Goal: Information Seeking & Learning: Learn about a topic

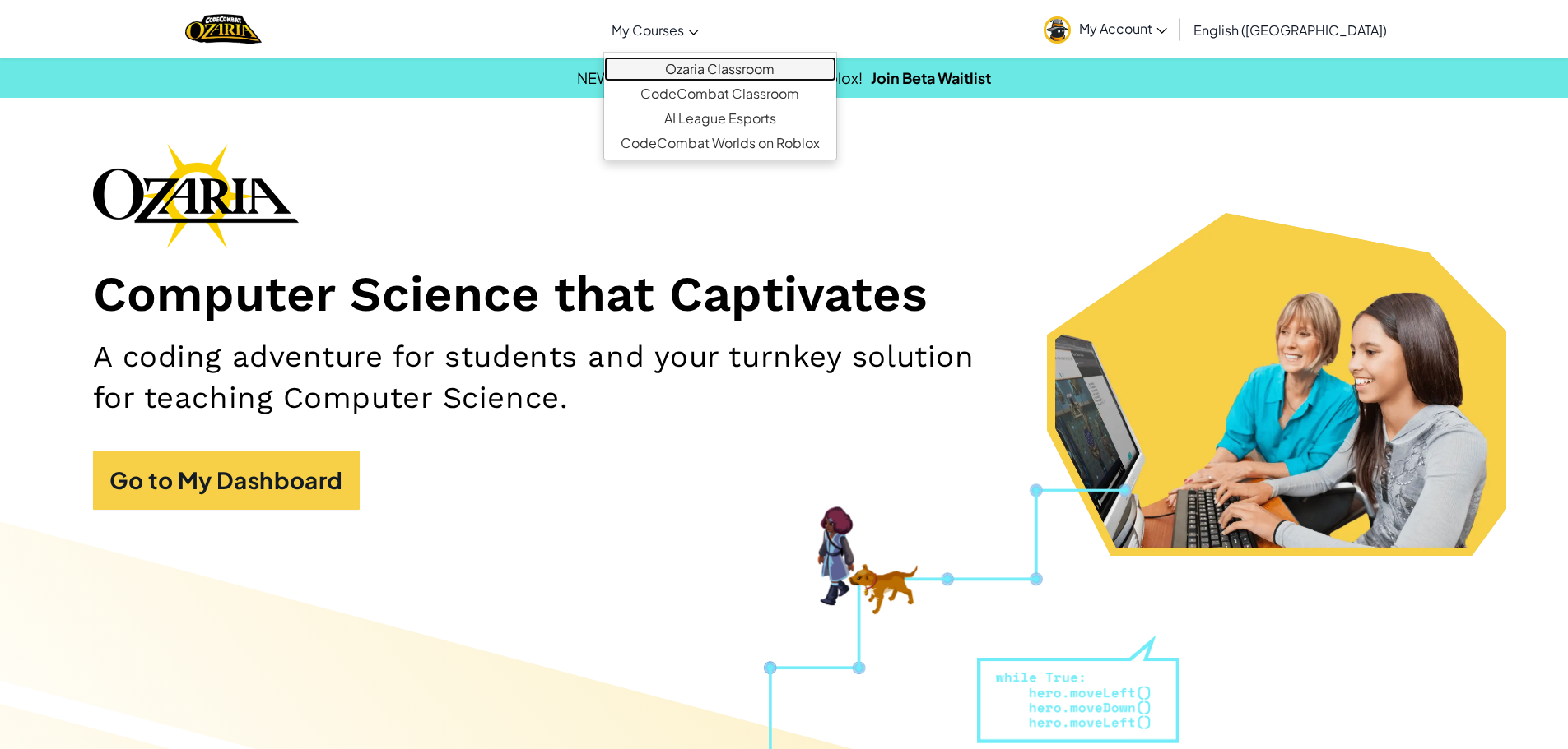
click at [741, 67] on link "Ozaria Classroom" at bounding box center [720, 69] width 232 height 24
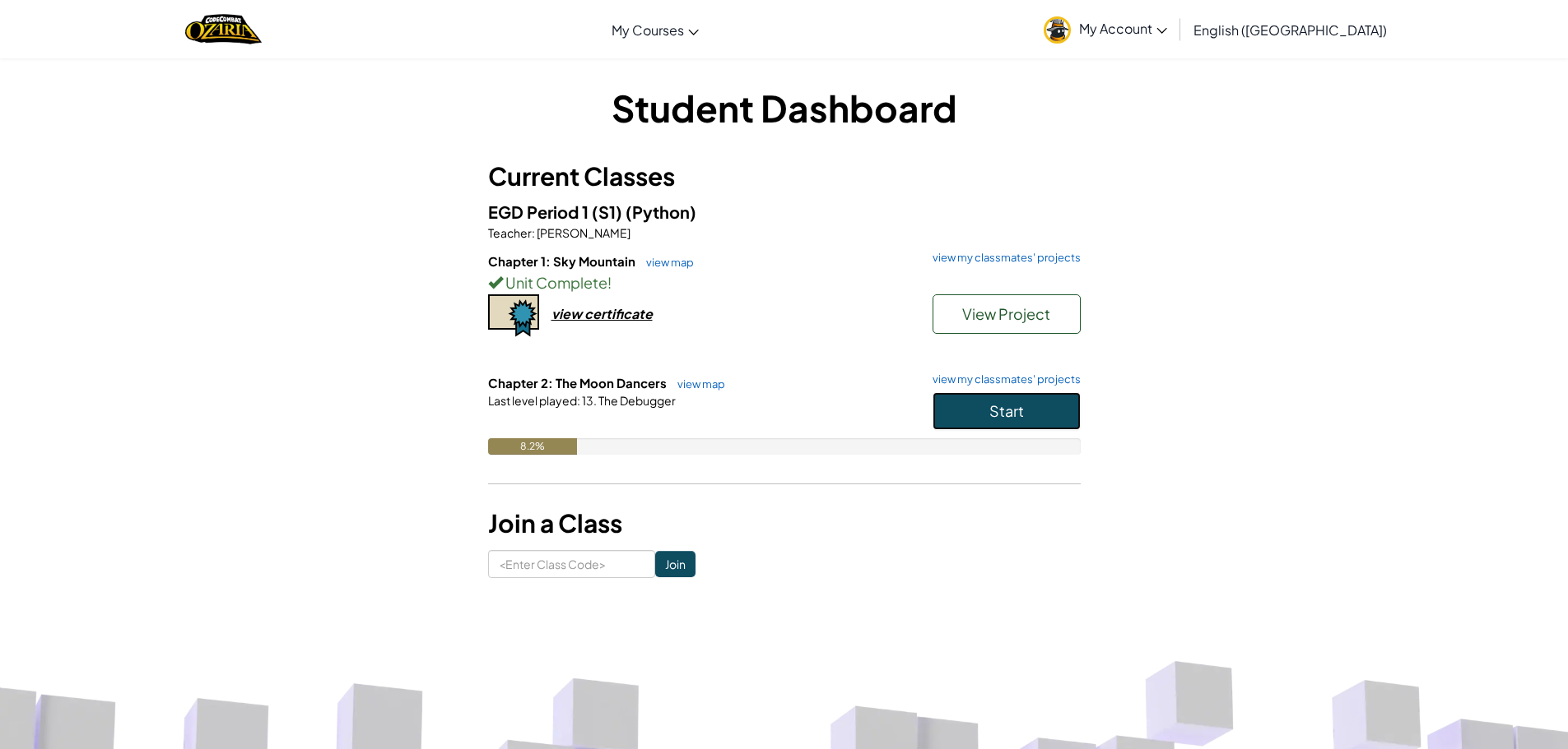
click at [1002, 415] on span "Start" at bounding box center [1006, 410] width 34 height 19
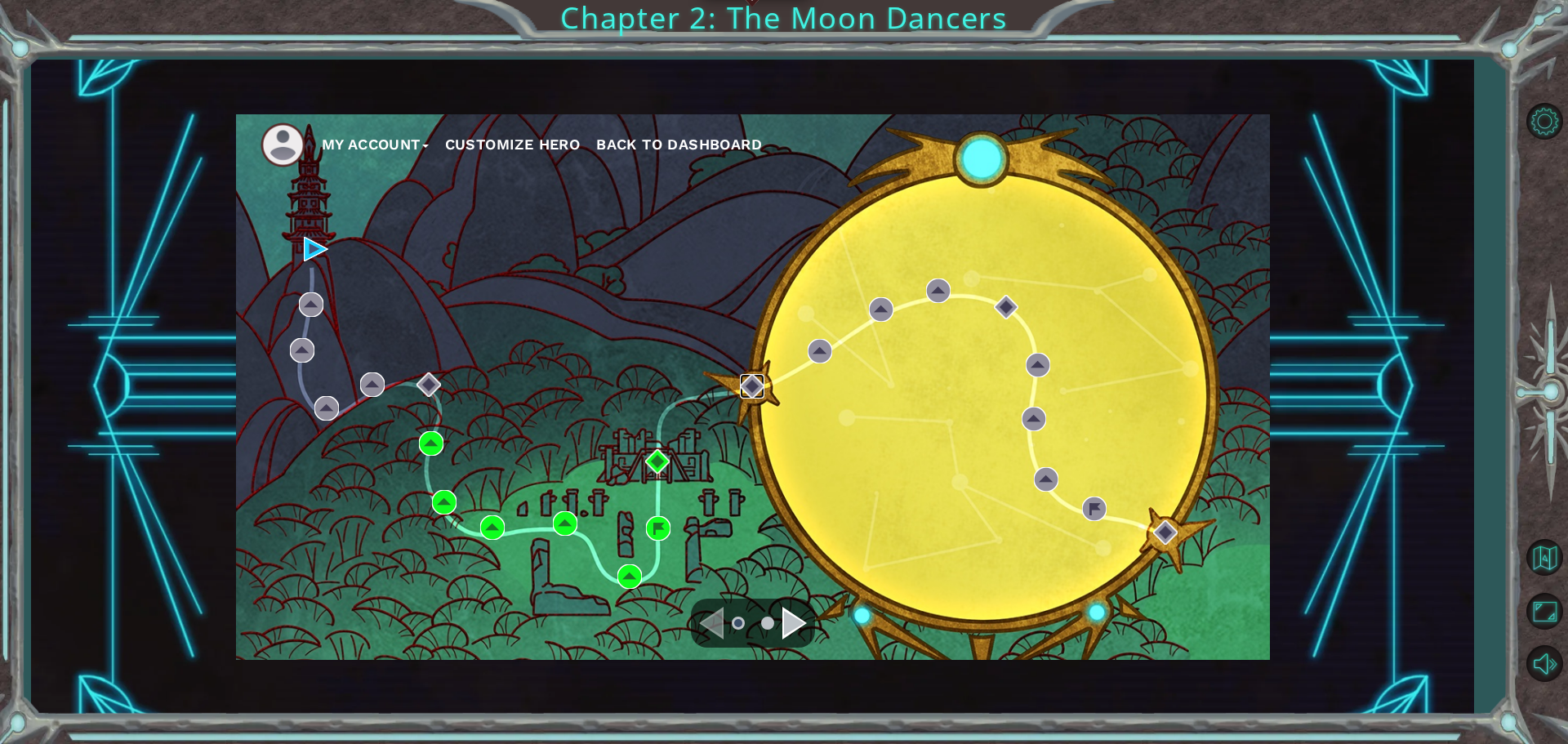
click at [753, 386] on img at bounding box center [751, 386] width 24 height 24
click at [424, 379] on img at bounding box center [428, 384] width 24 height 24
click at [662, 457] on img at bounding box center [657, 461] width 24 height 24
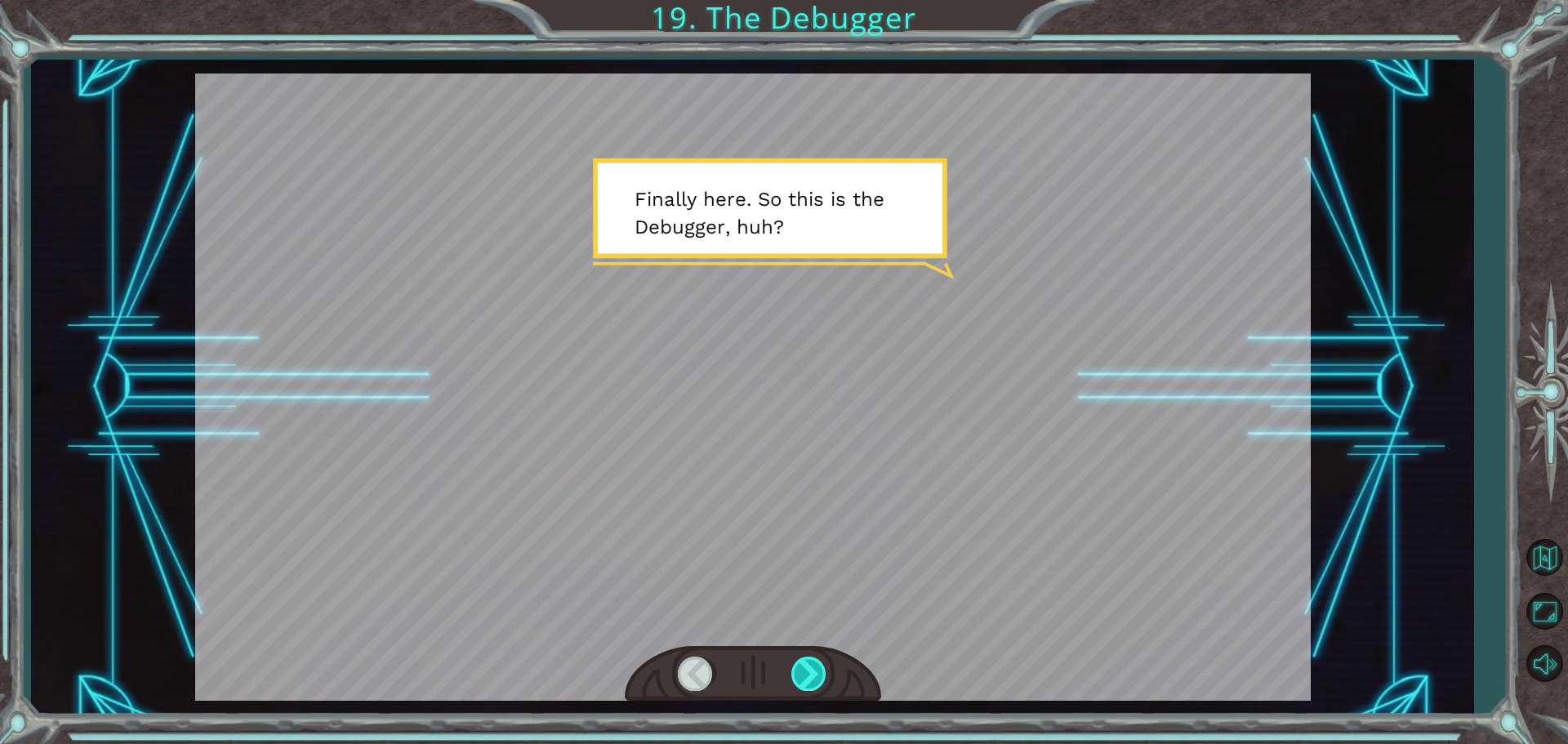
click at [800, 671] on div at bounding box center [810, 674] width 37 height 33
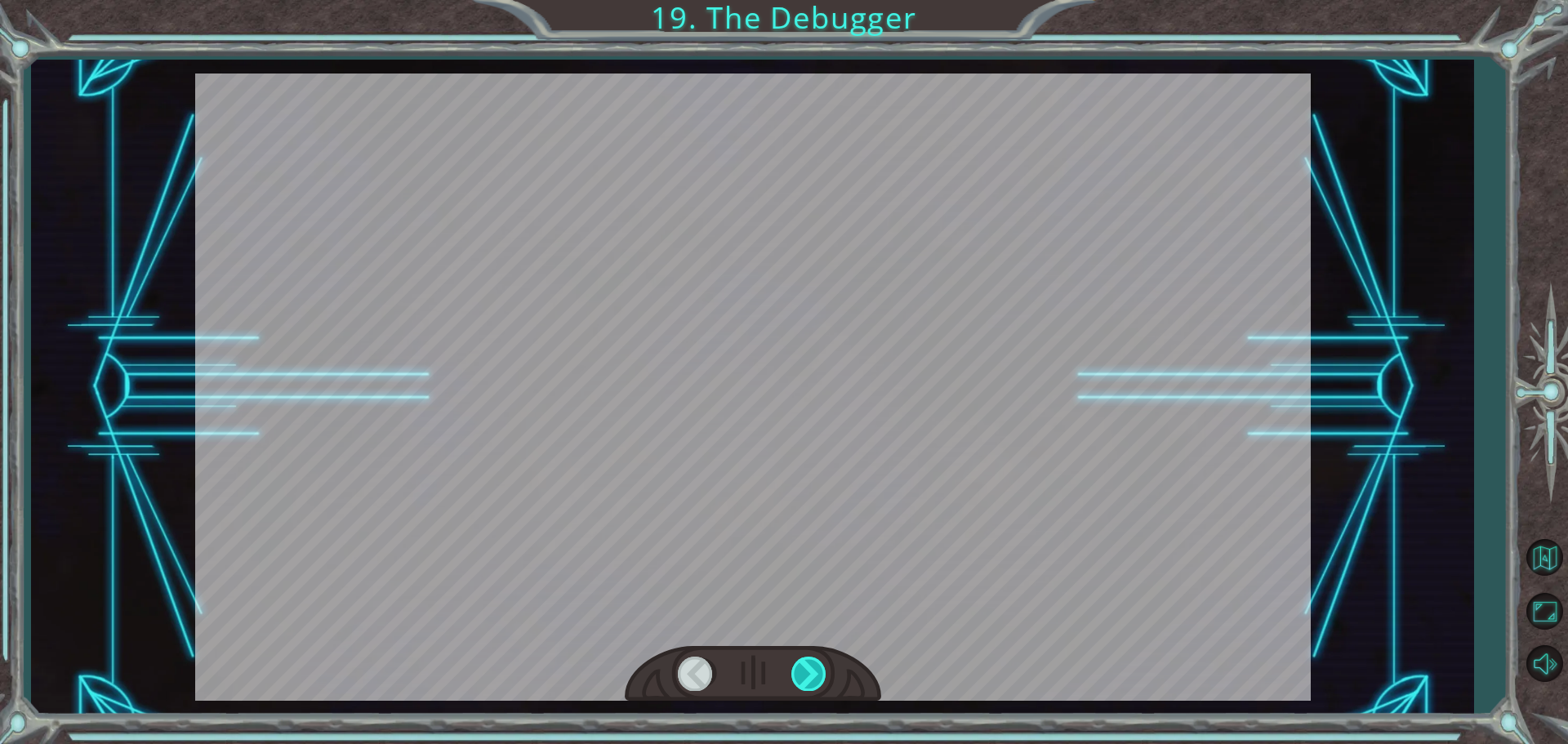
click at [800, 671] on div at bounding box center [810, 674] width 37 height 33
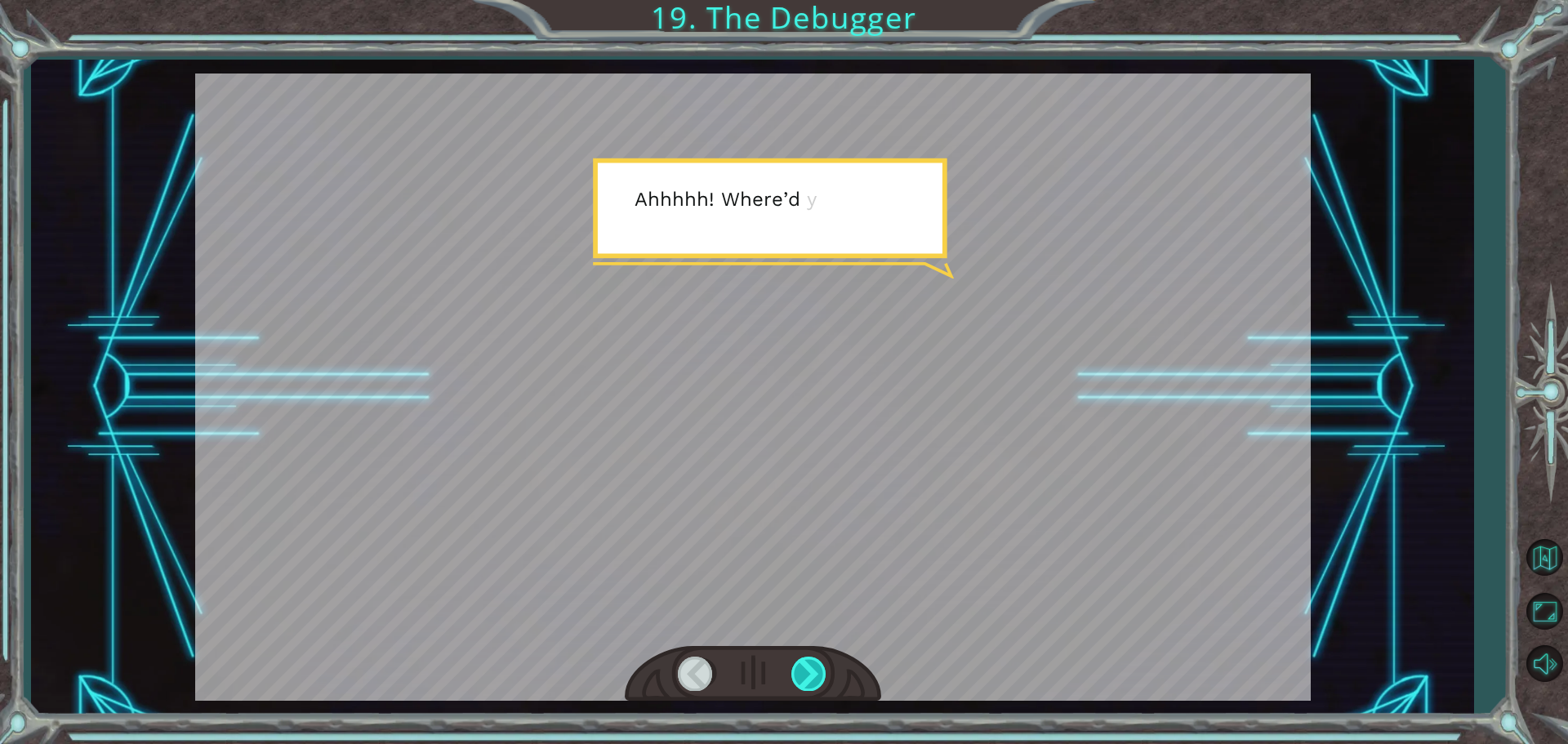
click at [800, 671] on div at bounding box center [810, 674] width 37 height 33
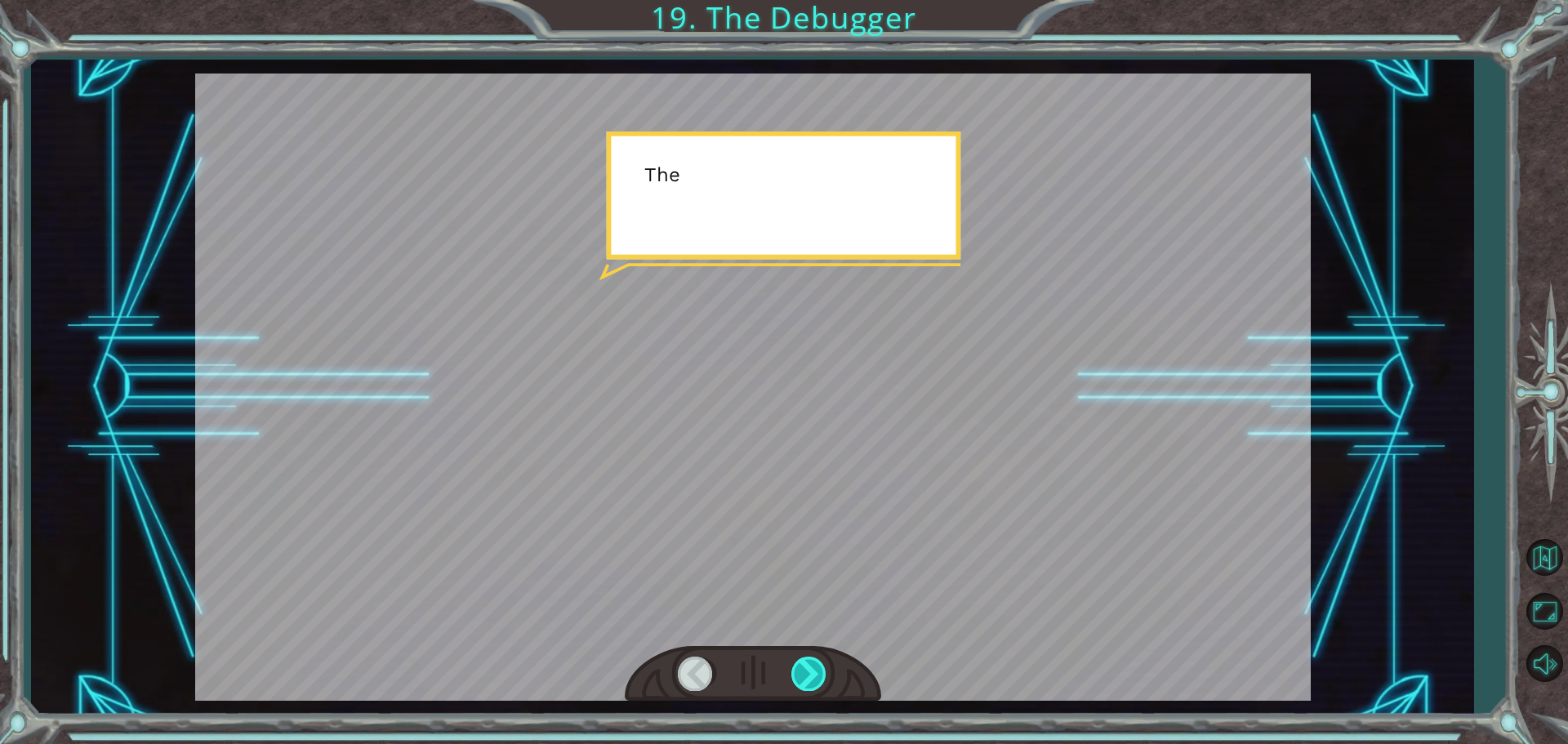
click at [800, 671] on div at bounding box center [810, 674] width 37 height 33
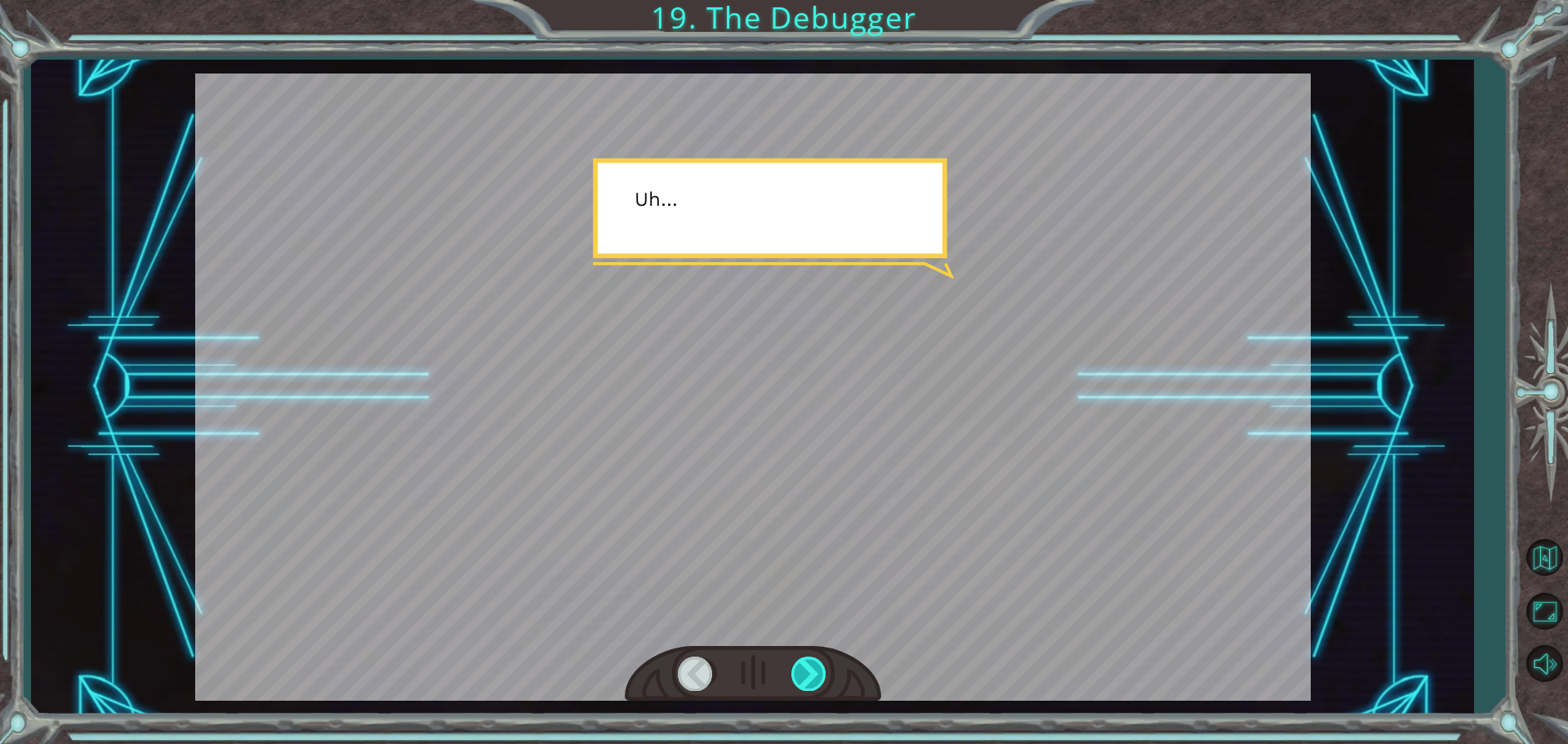
click at [800, 671] on div at bounding box center [810, 674] width 37 height 33
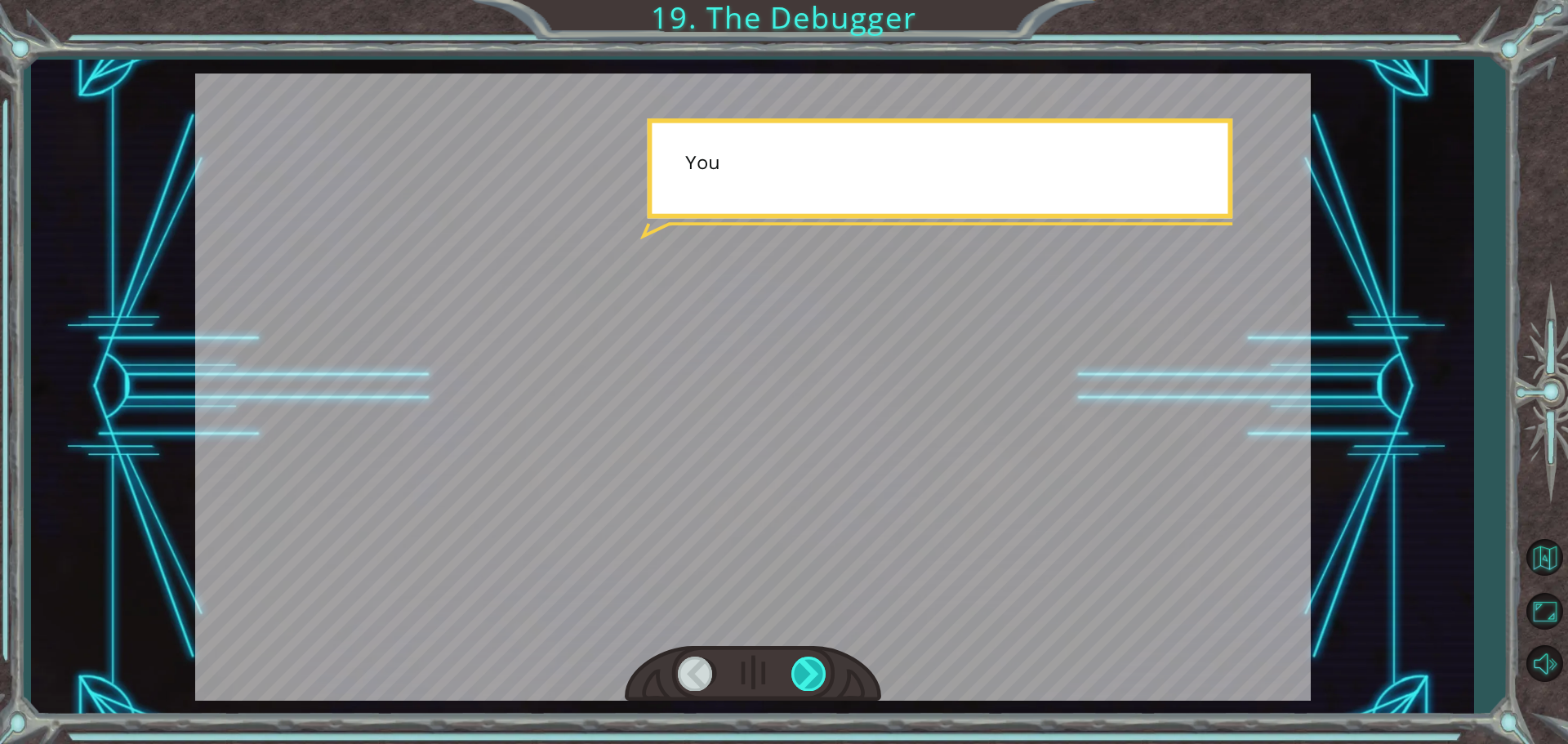
click at [800, 671] on div at bounding box center [810, 674] width 37 height 33
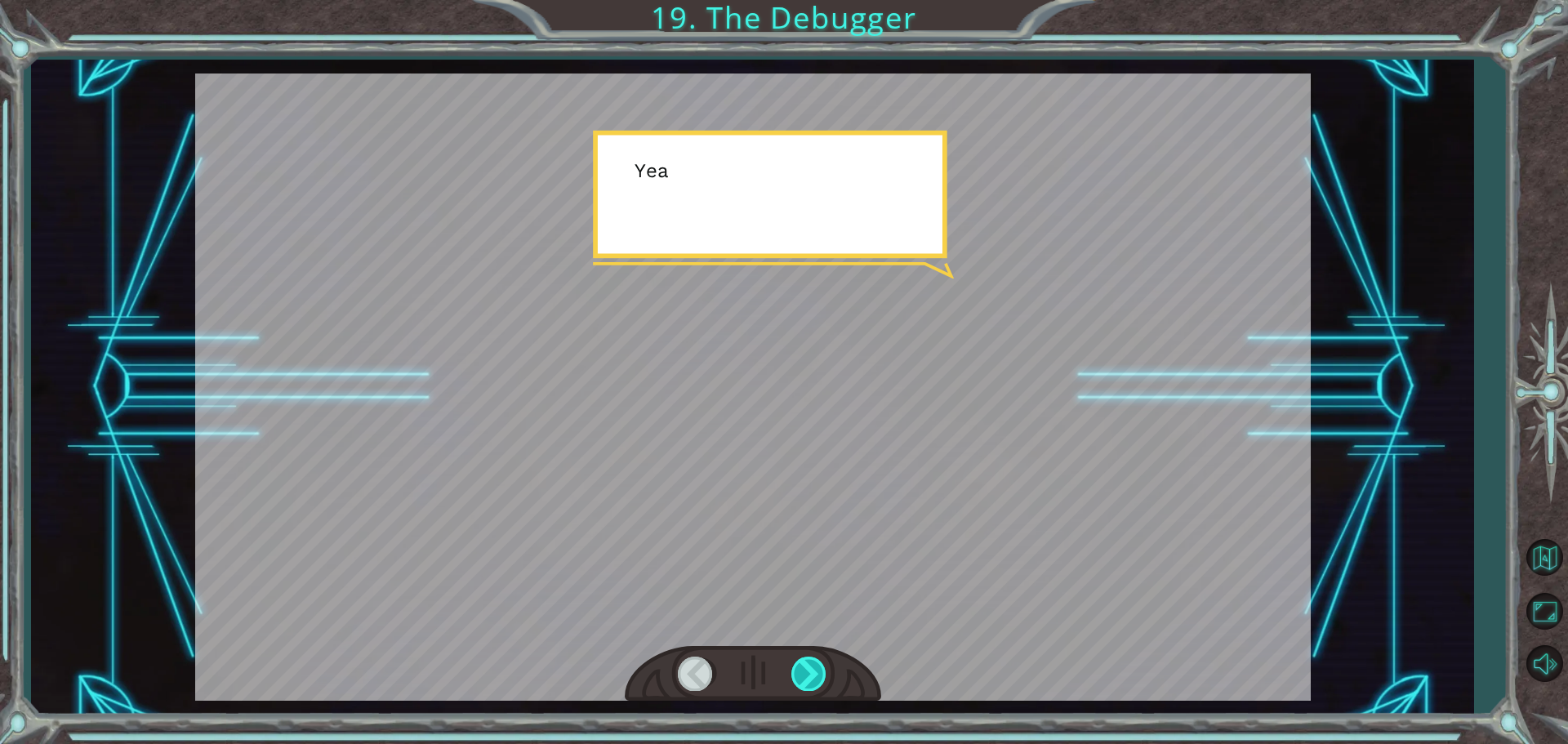
click at [800, 671] on div at bounding box center [810, 674] width 37 height 33
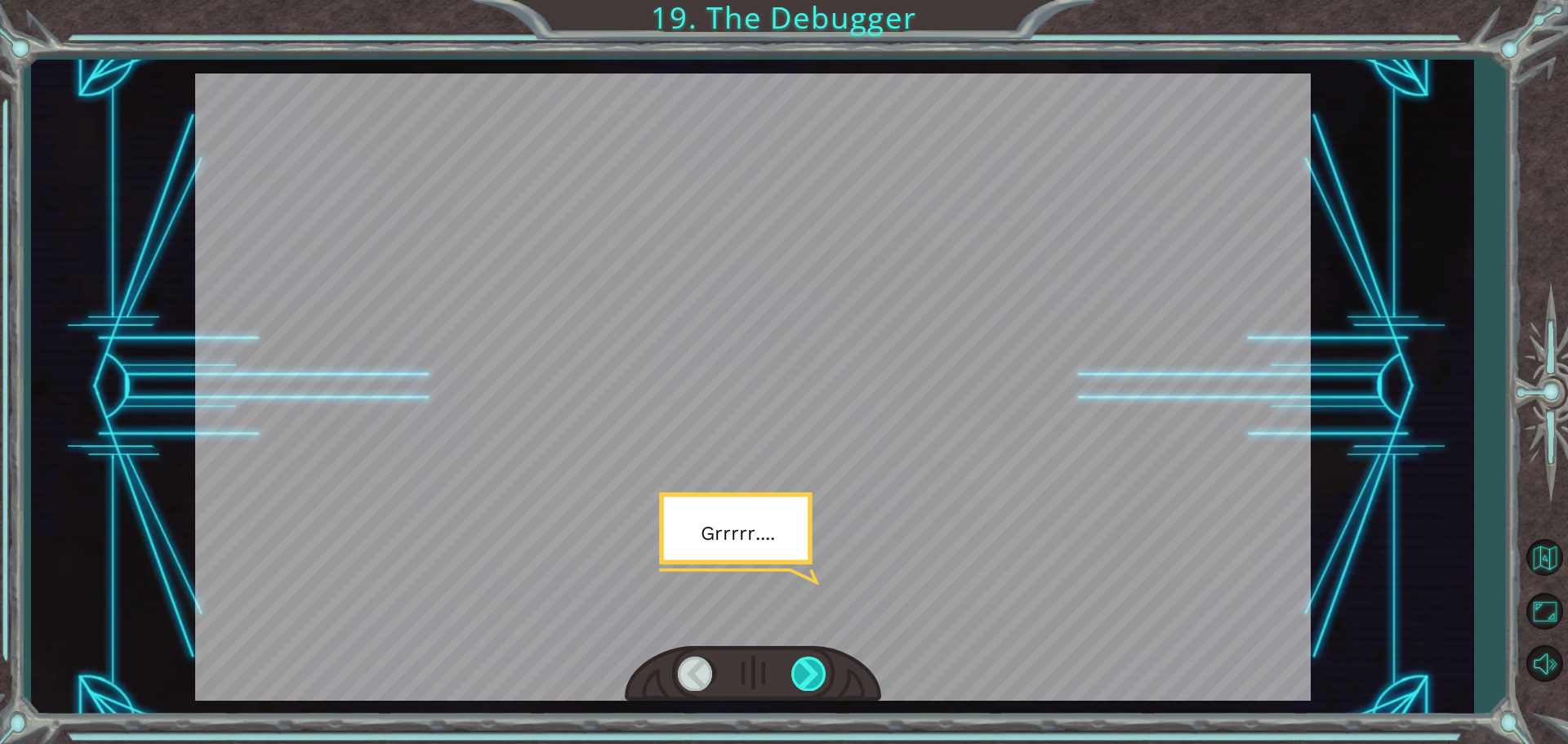
click at [800, 671] on div at bounding box center [810, 674] width 37 height 33
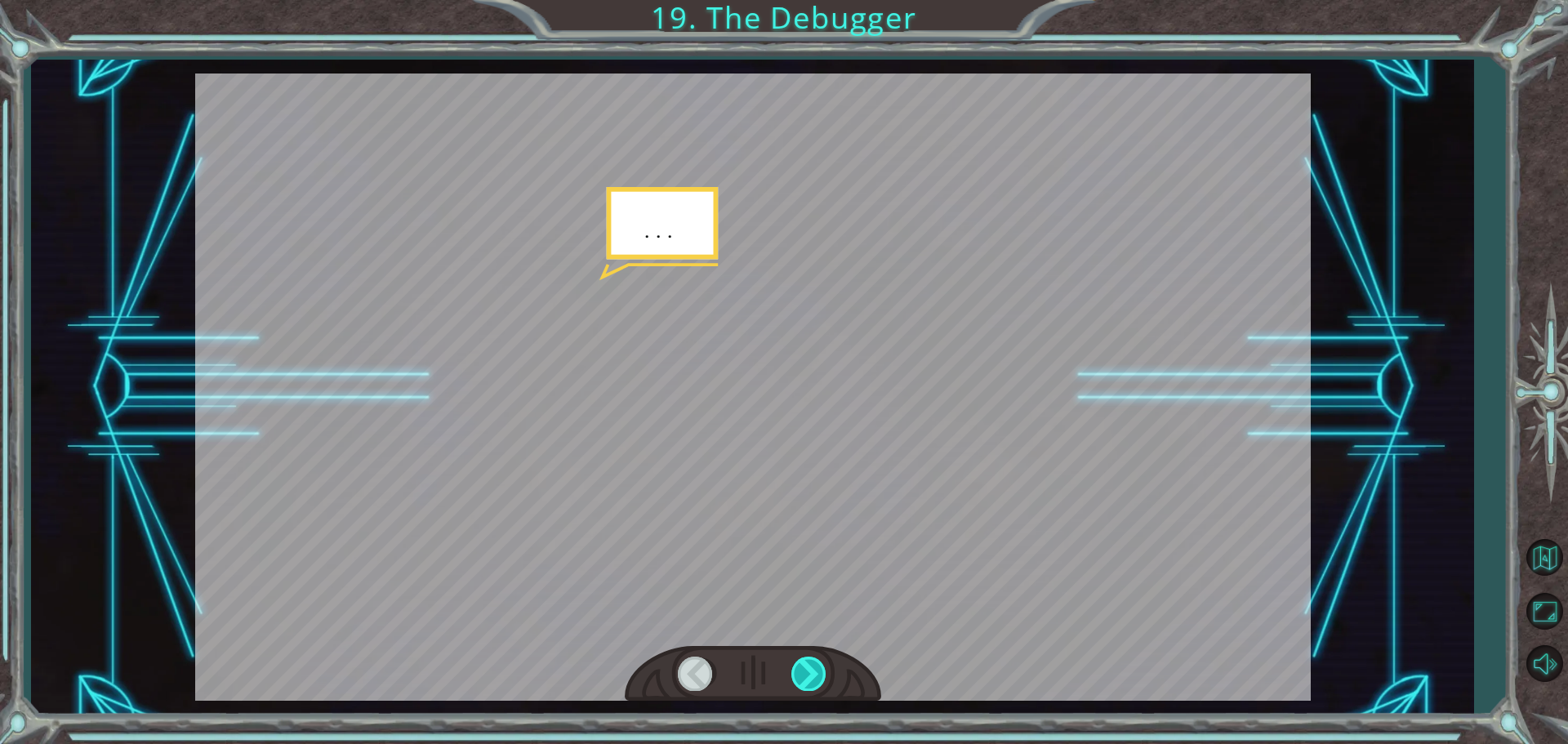
click at [800, 671] on div at bounding box center [810, 674] width 37 height 33
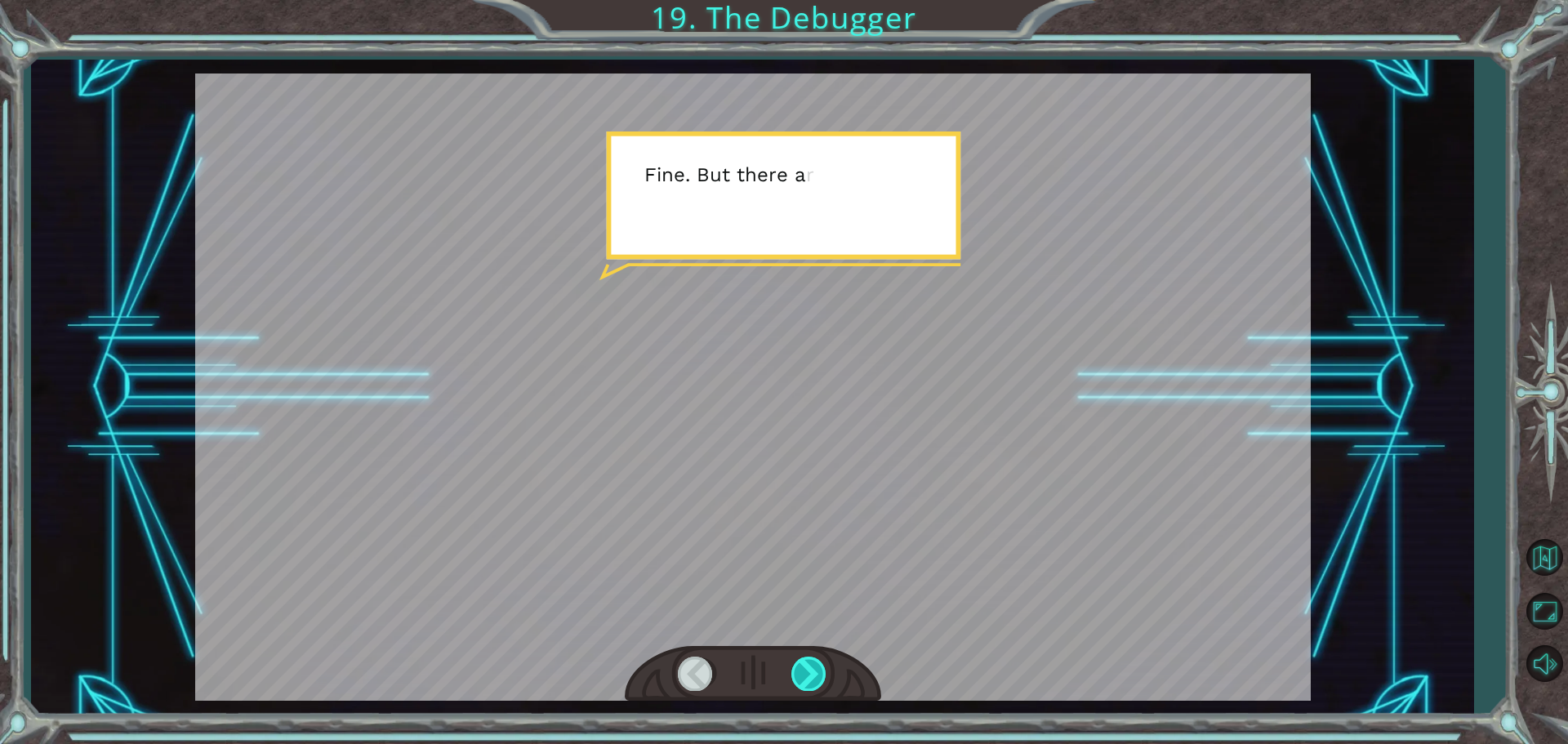
click at [799, 671] on div at bounding box center [810, 674] width 37 height 33
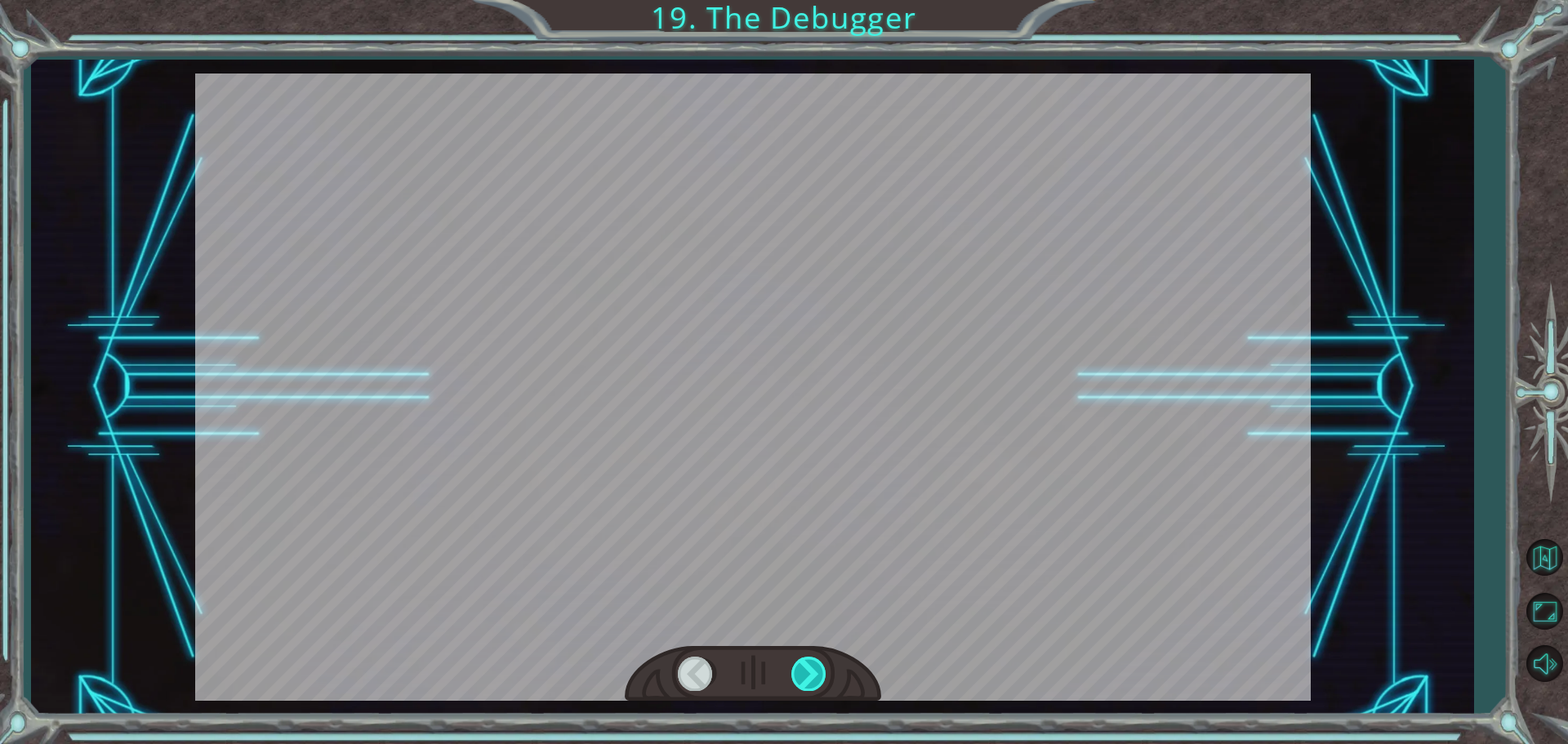
click at [799, 671] on div at bounding box center [810, 674] width 37 height 33
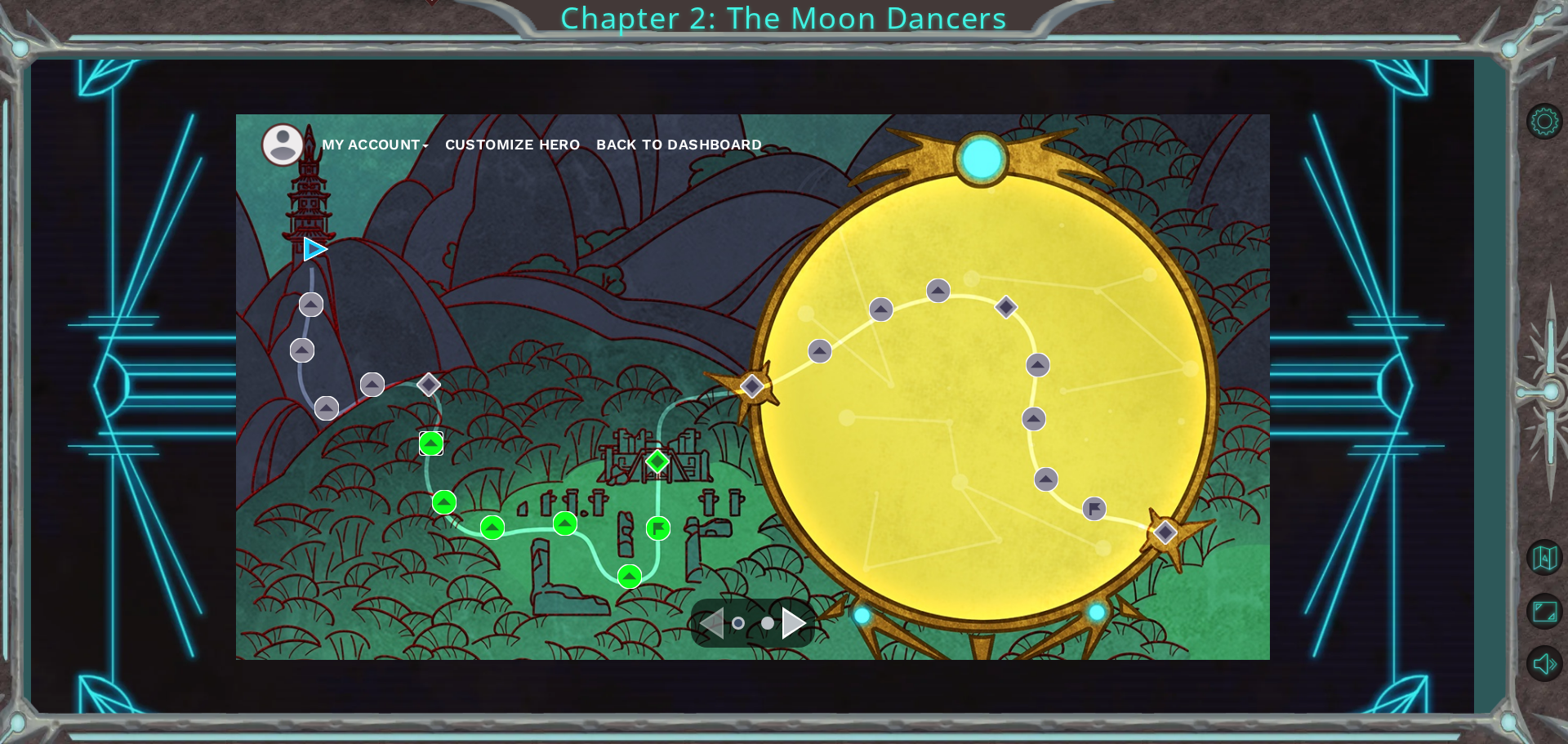
click at [427, 445] on img at bounding box center [431, 443] width 24 height 24
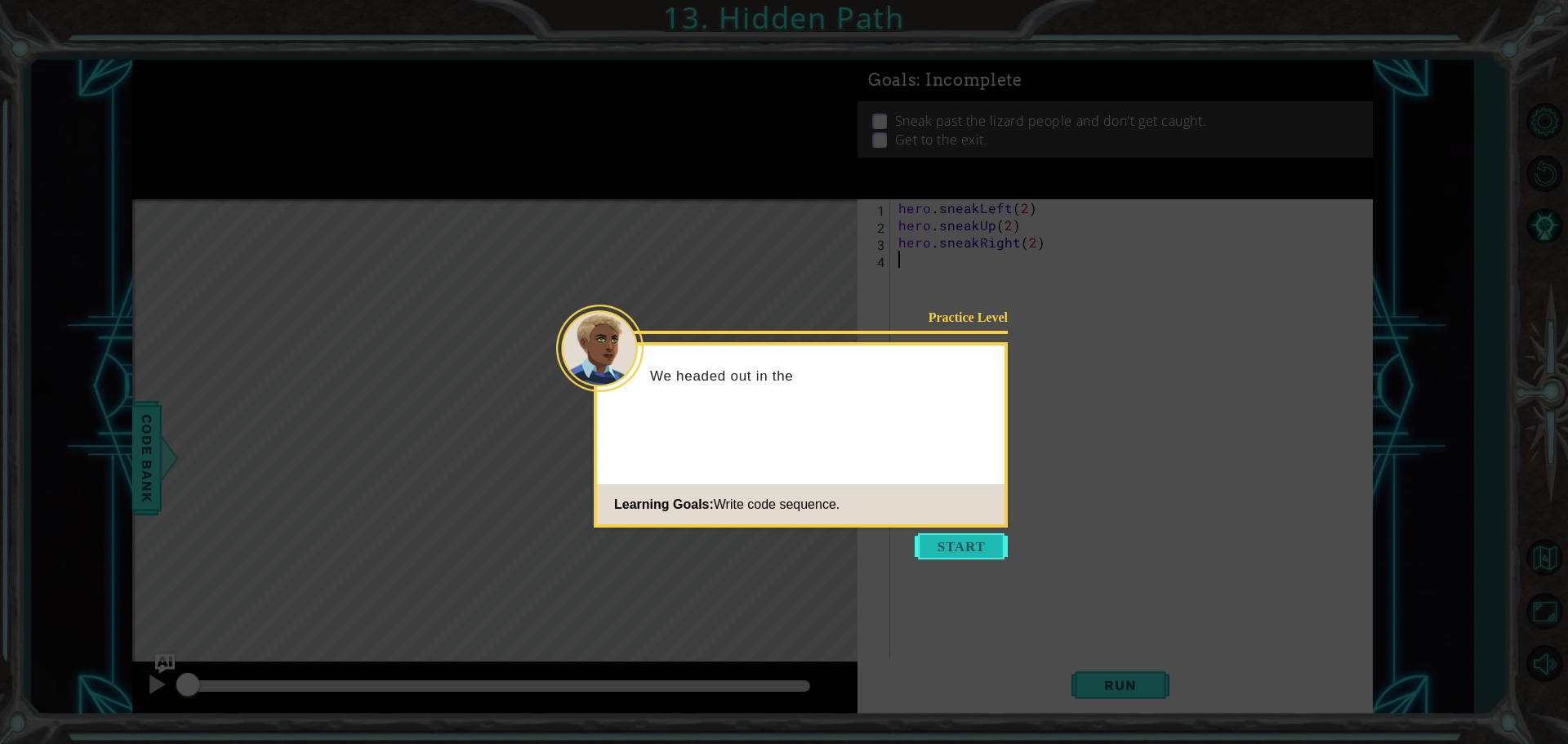
click at [927, 548] on button "Start" at bounding box center [961, 547] width 93 height 26
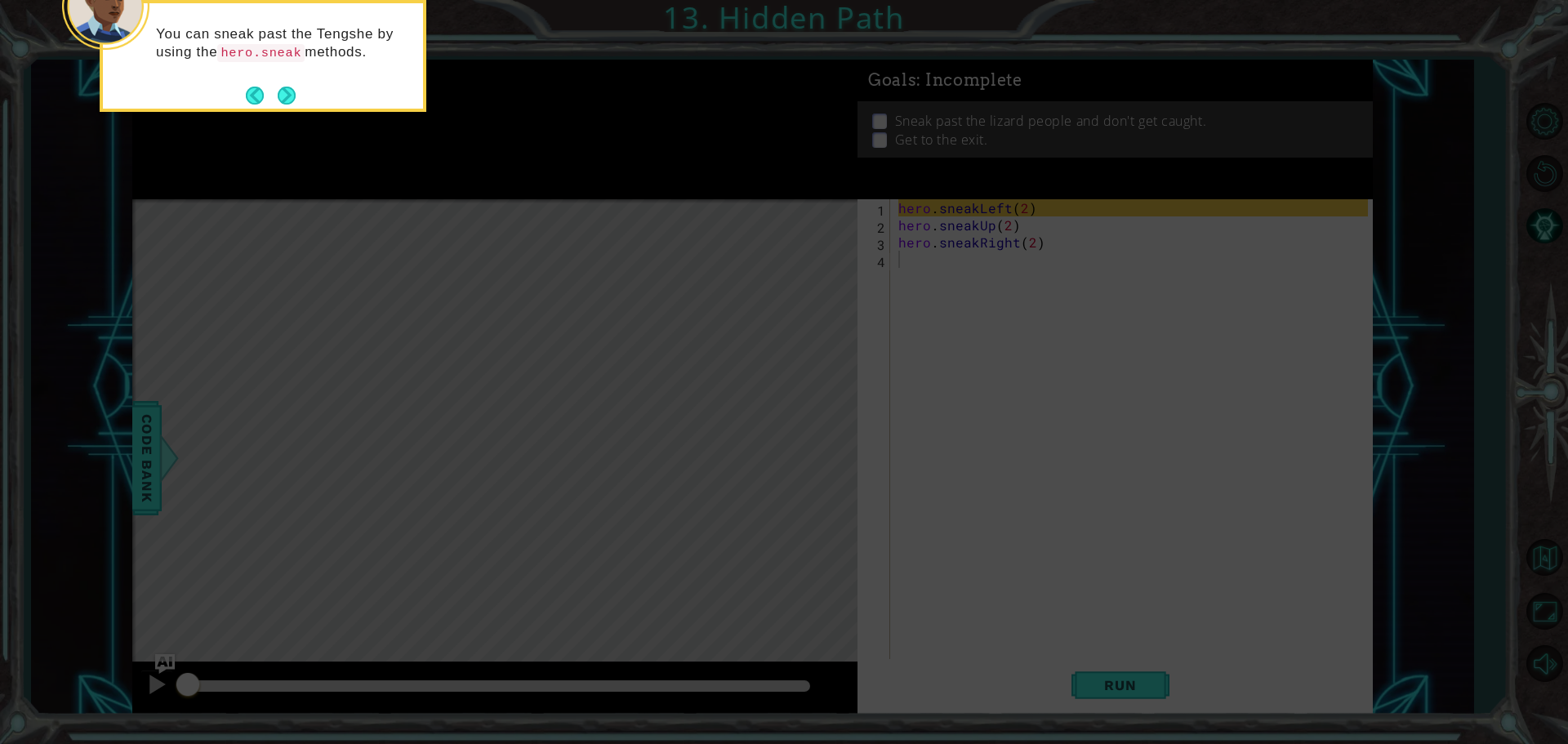
click at [285, 93] on button "Next" at bounding box center [287, 95] width 17 height 18
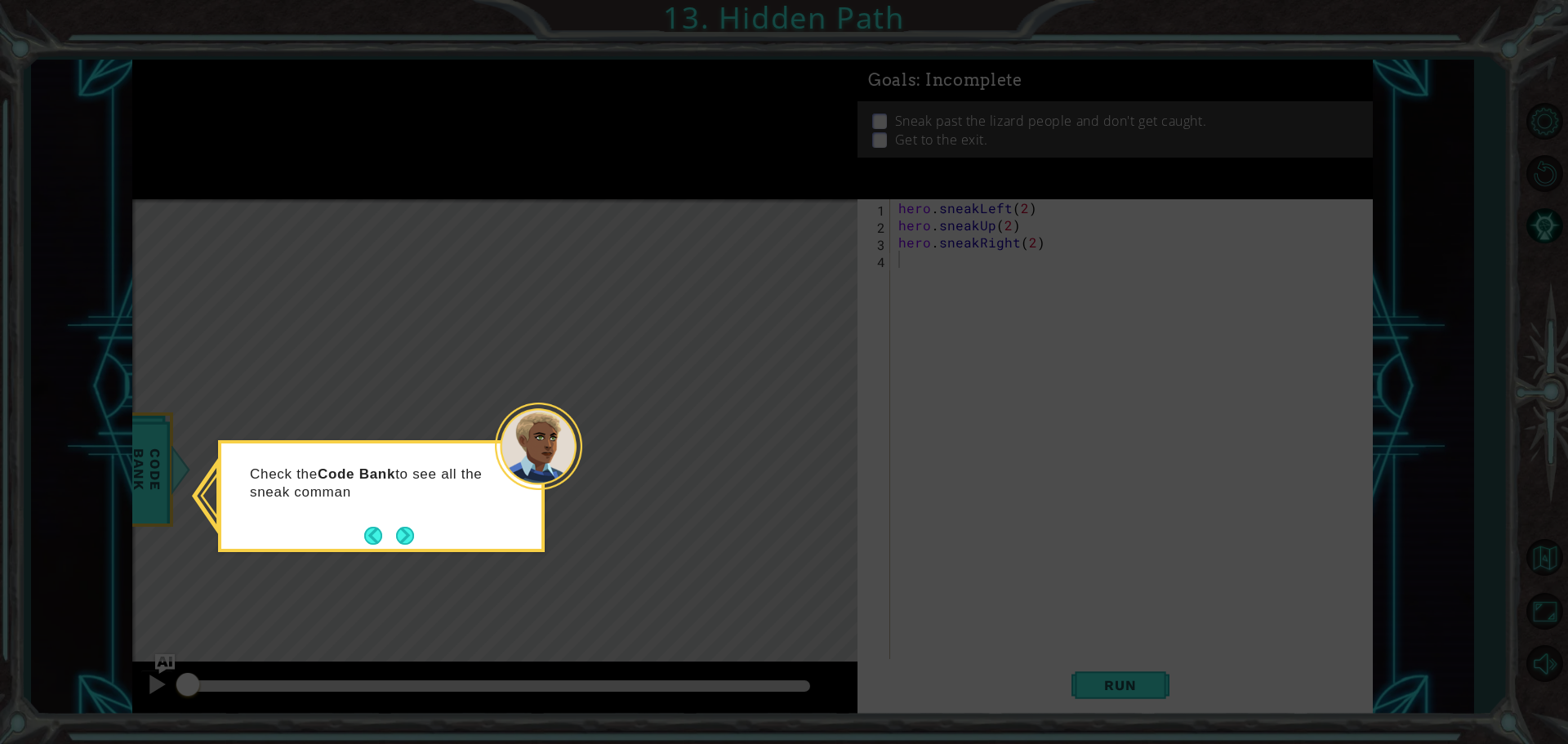
click at [413, 540] on button "Next" at bounding box center [404, 536] width 17 height 18
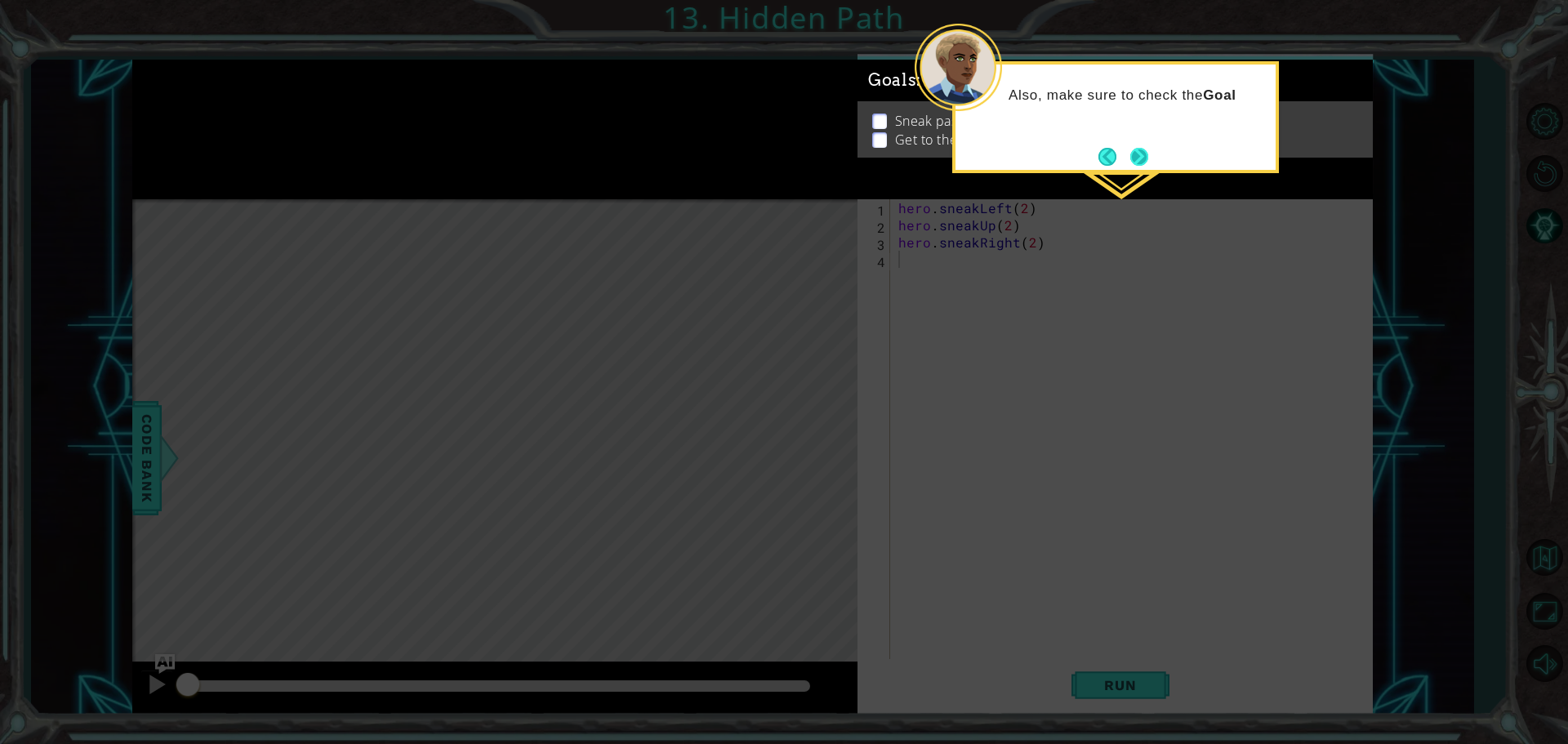
click at [1142, 157] on button "Next" at bounding box center [1139, 157] width 17 height 18
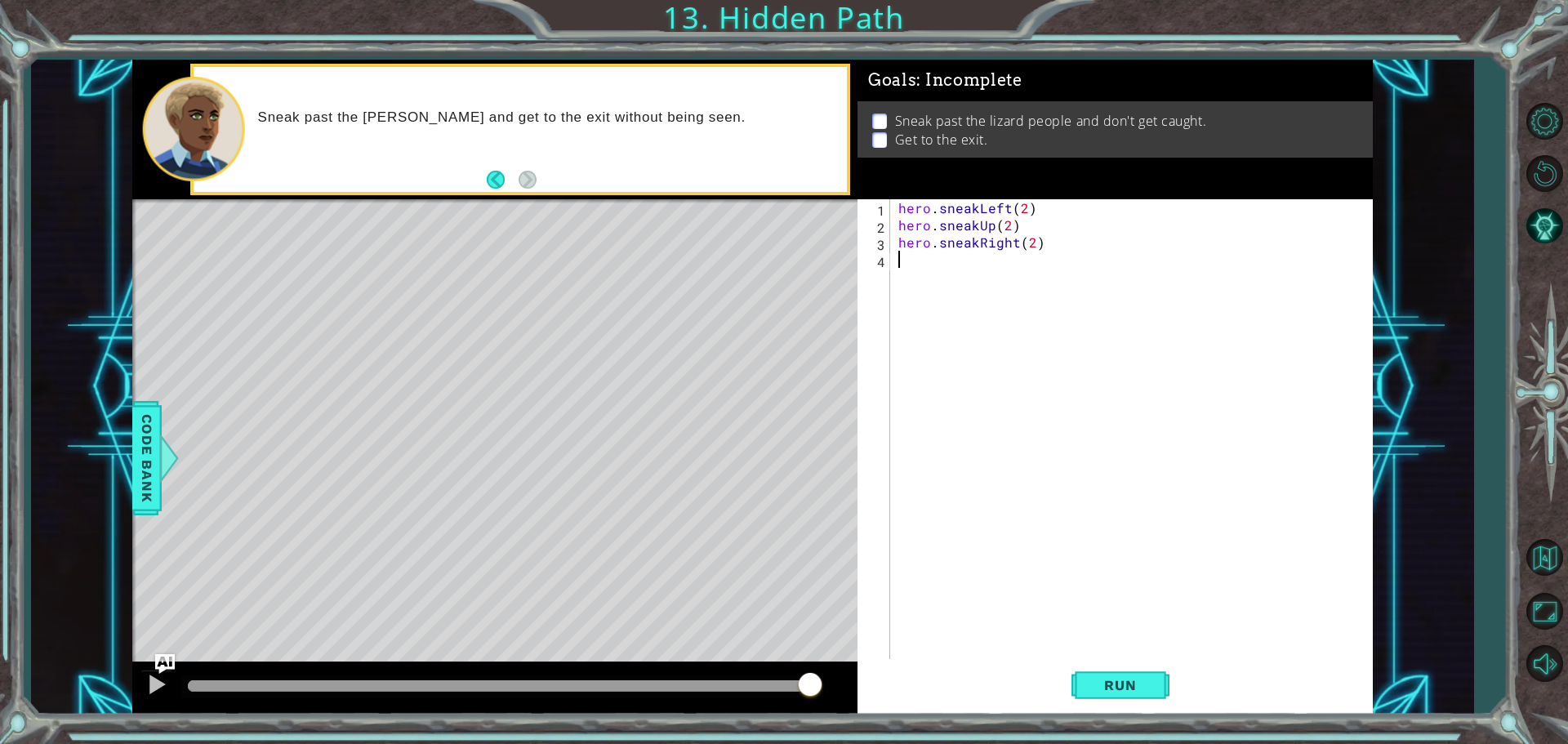
drag, startPoint x: 189, startPoint y: 676, endPoint x: 1076, endPoint y: 783, distance: 893.4
click at [1076, 744] on html "1 ההההההההההההההההההההההההההההההההההההההההההההההההההההההההההההההההההההההההההההה…" at bounding box center [784, 372] width 1568 height 744
drag, startPoint x: 810, startPoint y: 679, endPoint x: 620, endPoint y: 678, distance: 190.0
click at [620, 678] on div at bounding box center [619, 687] width 29 height 29
click at [150, 691] on div at bounding box center [157, 685] width 21 height 21
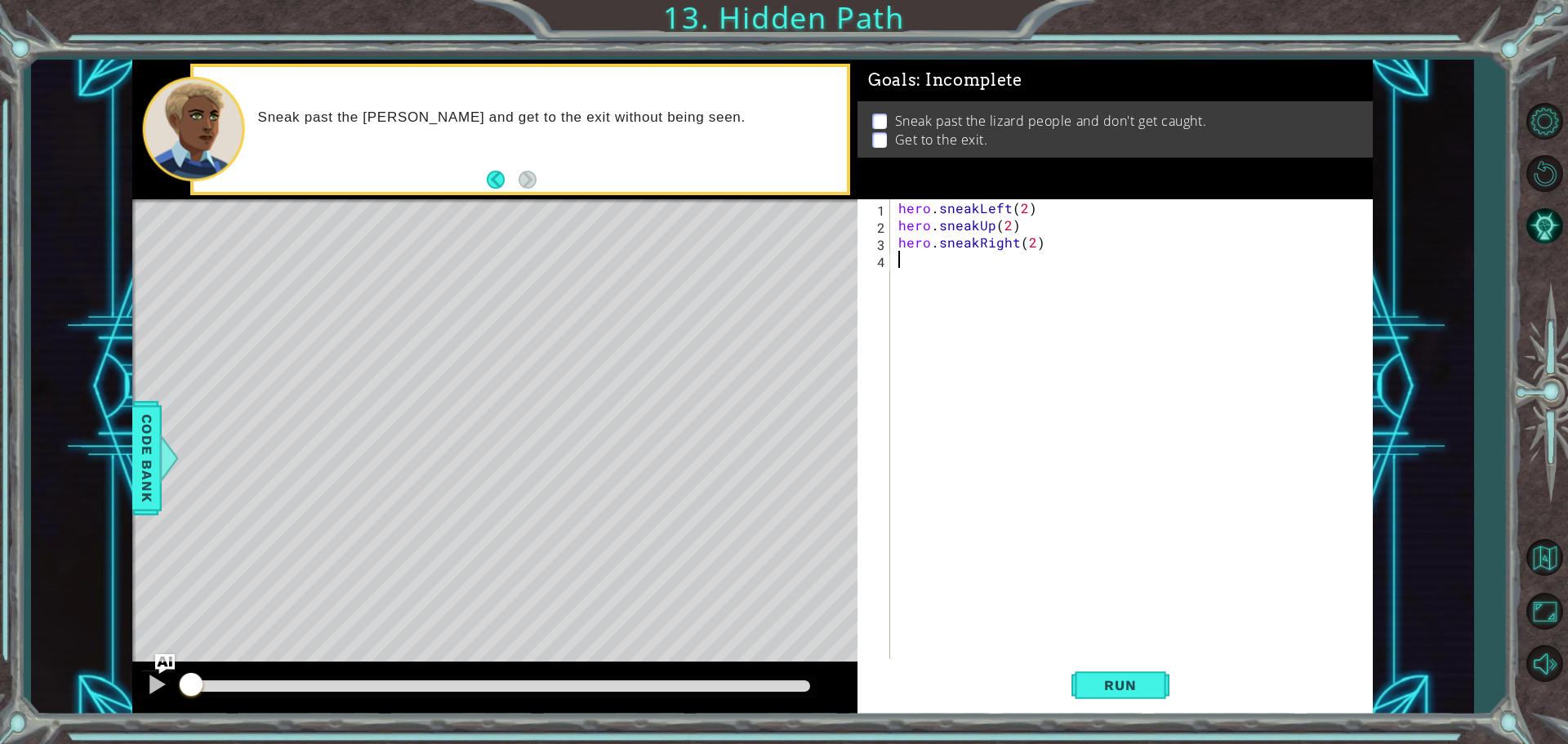
drag, startPoint x: 809, startPoint y: 691, endPoint x: 87, endPoint y: 783, distance: 727.8
click at [87, 744] on html "1 ההההההההההההההההההההההההההההההההההההההההההההההההההההההההההההההההההההההההההההה…" at bounding box center [784, 372] width 1568 height 744
drag, startPoint x: 1097, startPoint y: 675, endPoint x: 1075, endPoint y: 687, distance: 25.1
click at [1097, 675] on button "Run" at bounding box center [1120, 685] width 98 height 52
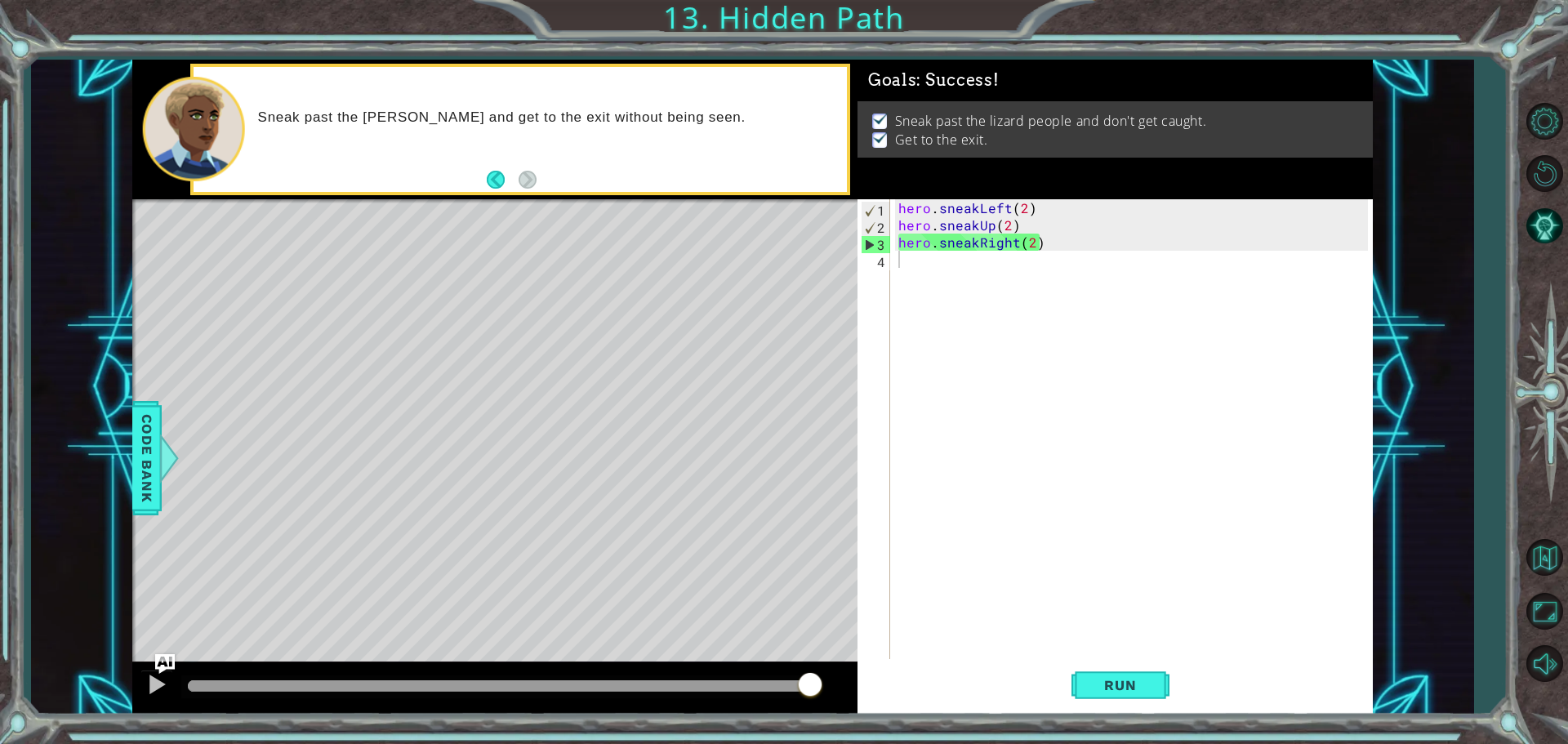
drag, startPoint x: 314, startPoint y: 685, endPoint x: 1567, endPoint y: 493, distance: 1267.6
click at [1555, 609] on body "1 ההההההההההההההההההההההההההההההההההההההההההההההההההההההההההההההההההההההההההההה…" at bounding box center [784, 372] width 1568 height 744
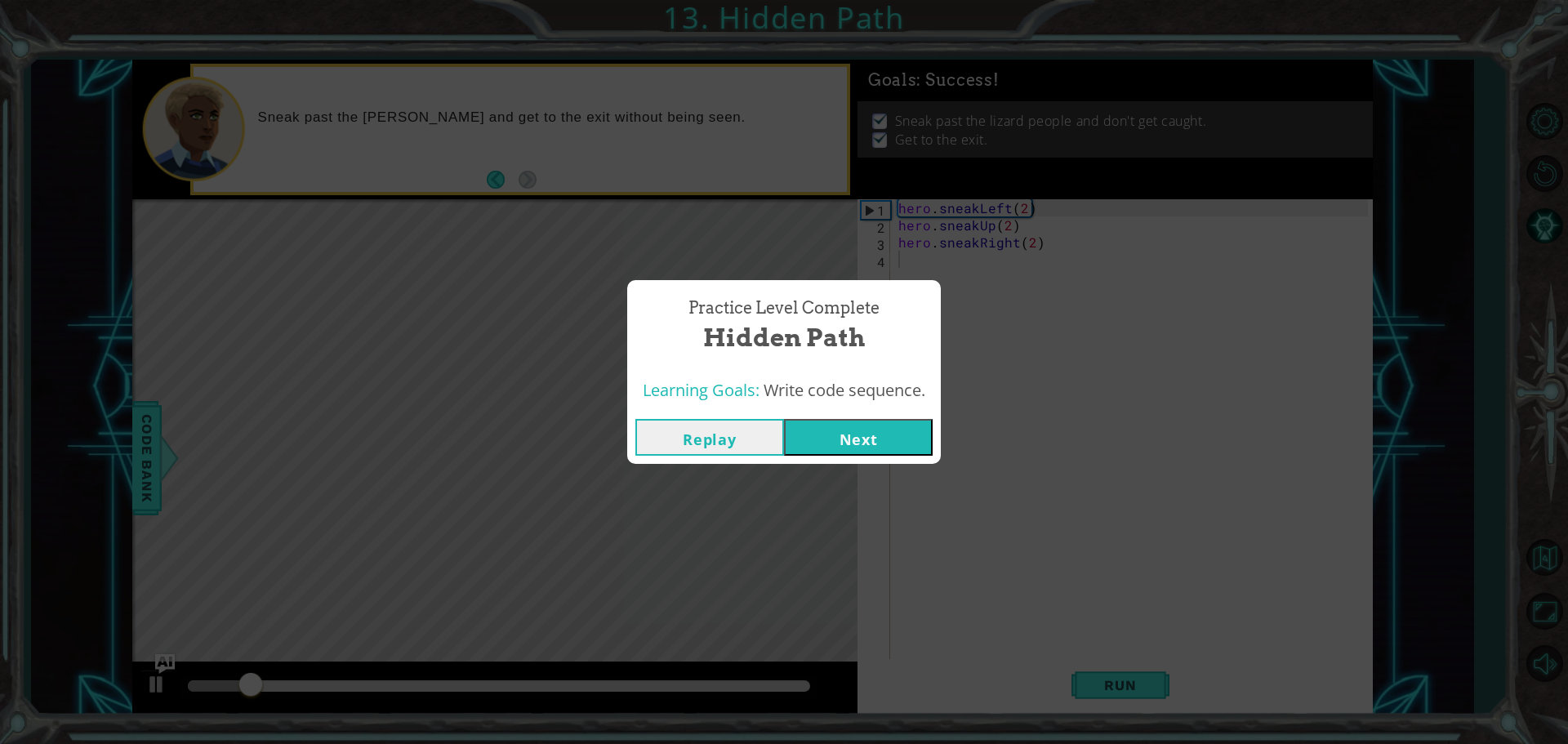
click at [800, 442] on button "Next" at bounding box center [858, 438] width 149 height 37
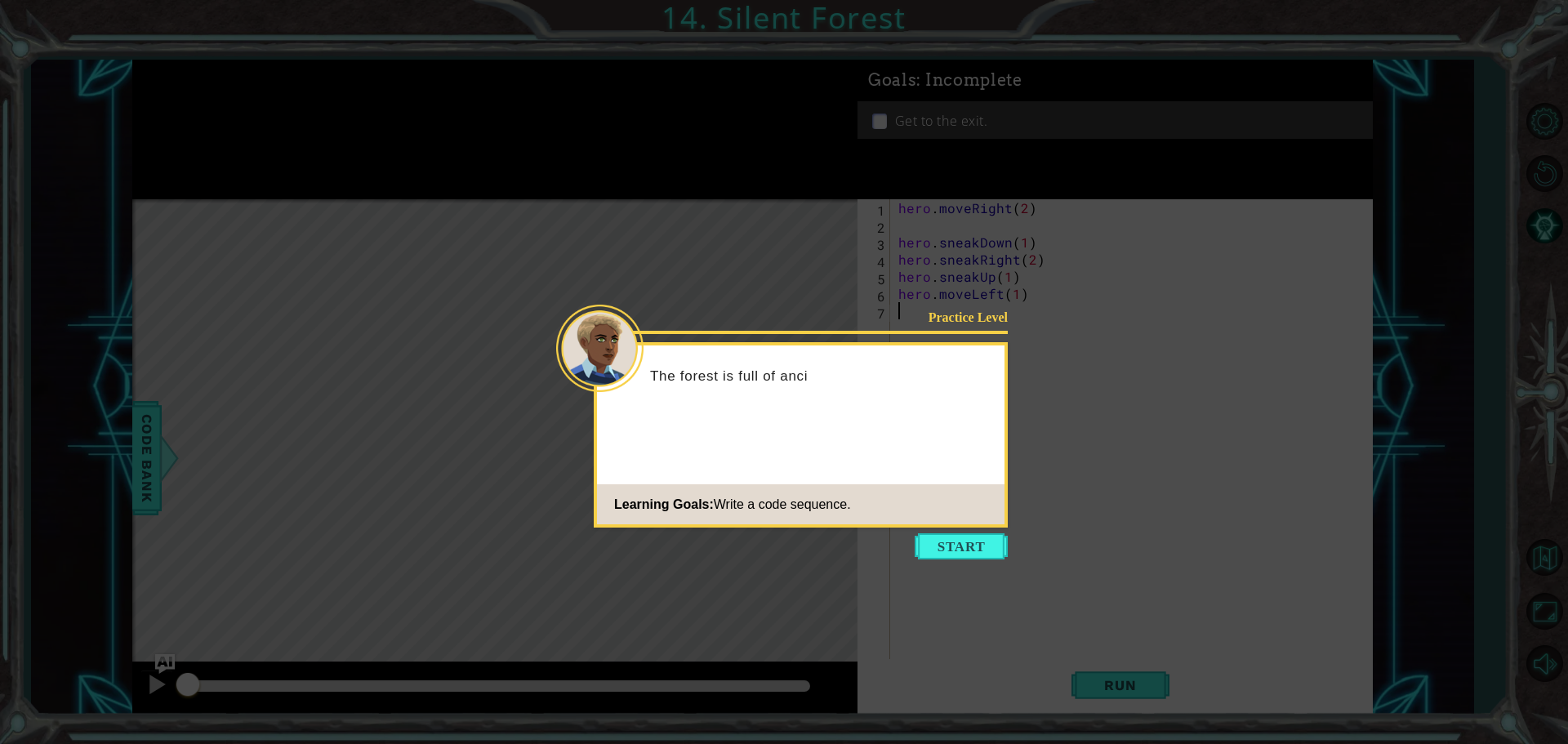
click at [964, 515] on footer "Learning Goals: Write a code sequence." at bounding box center [800, 504] width 407 height 40
click at [953, 525] on div "Practice Level The forest is full of ancient traps and lizard Learning Goals: W…" at bounding box center [801, 435] width 414 height 186
click at [951, 562] on icon at bounding box center [784, 372] width 1568 height 744
click at [974, 549] on button "Start" at bounding box center [961, 547] width 93 height 26
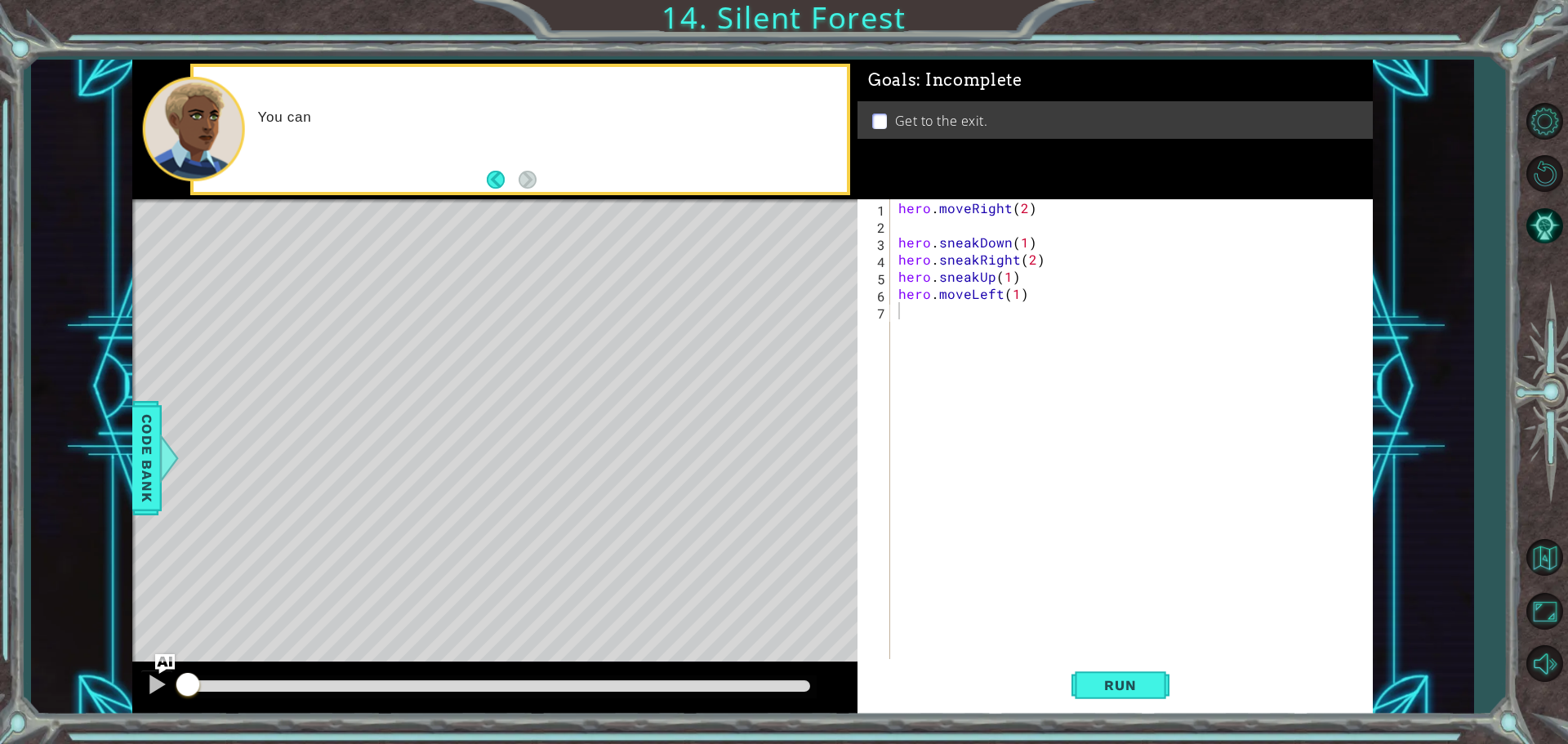
drag, startPoint x: 377, startPoint y: 156, endPoint x: 0, endPoint y: 24, distance: 399.4
click at [0, 24] on div "1 ההההההההההההההההההההההההההההההההההההההההההההההההההההההההההההההההההההההההההההה…" at bounding box center [784, 372] width 1568 height 744
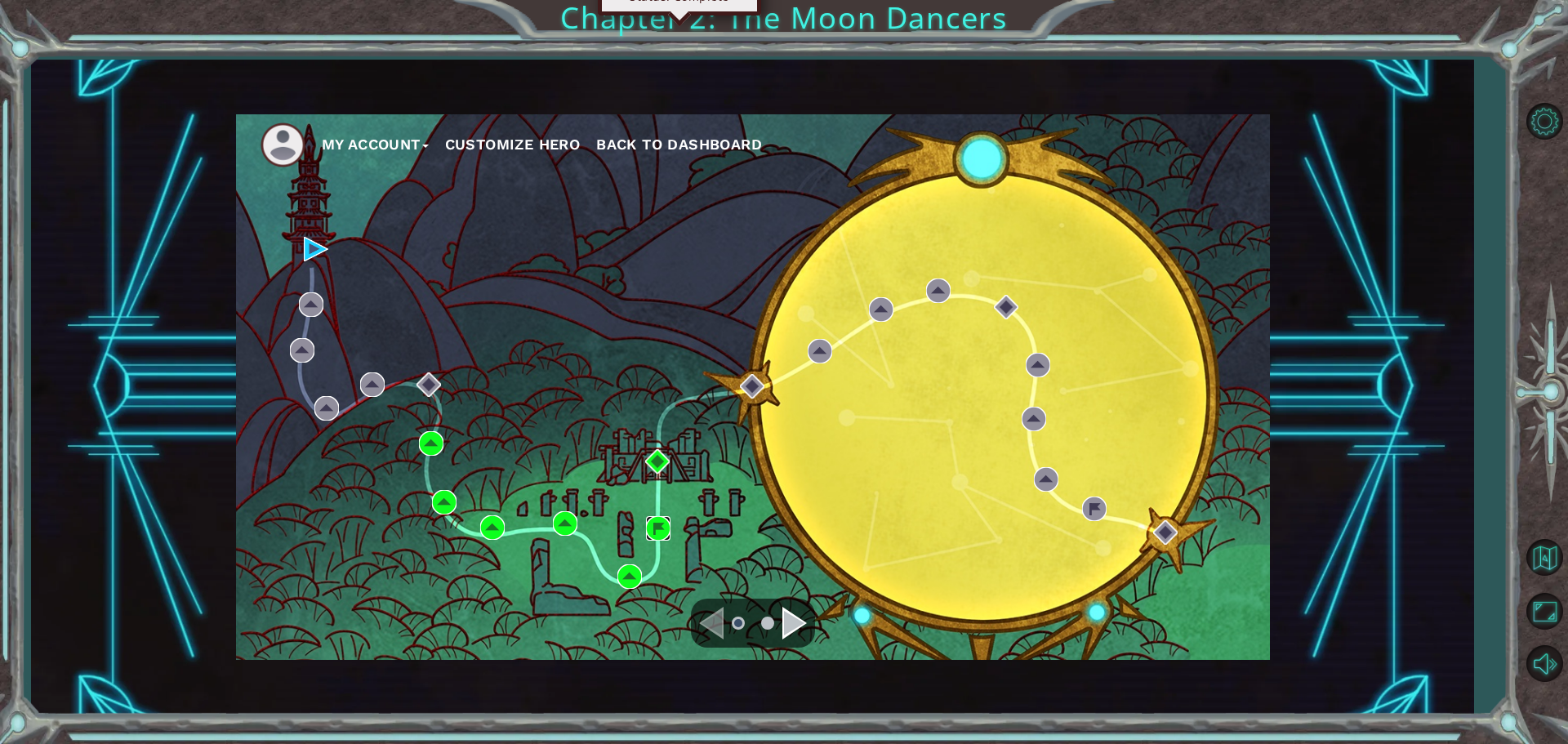
click at [657, 533] on img at bounding box center [658, 528] width 24 height 24
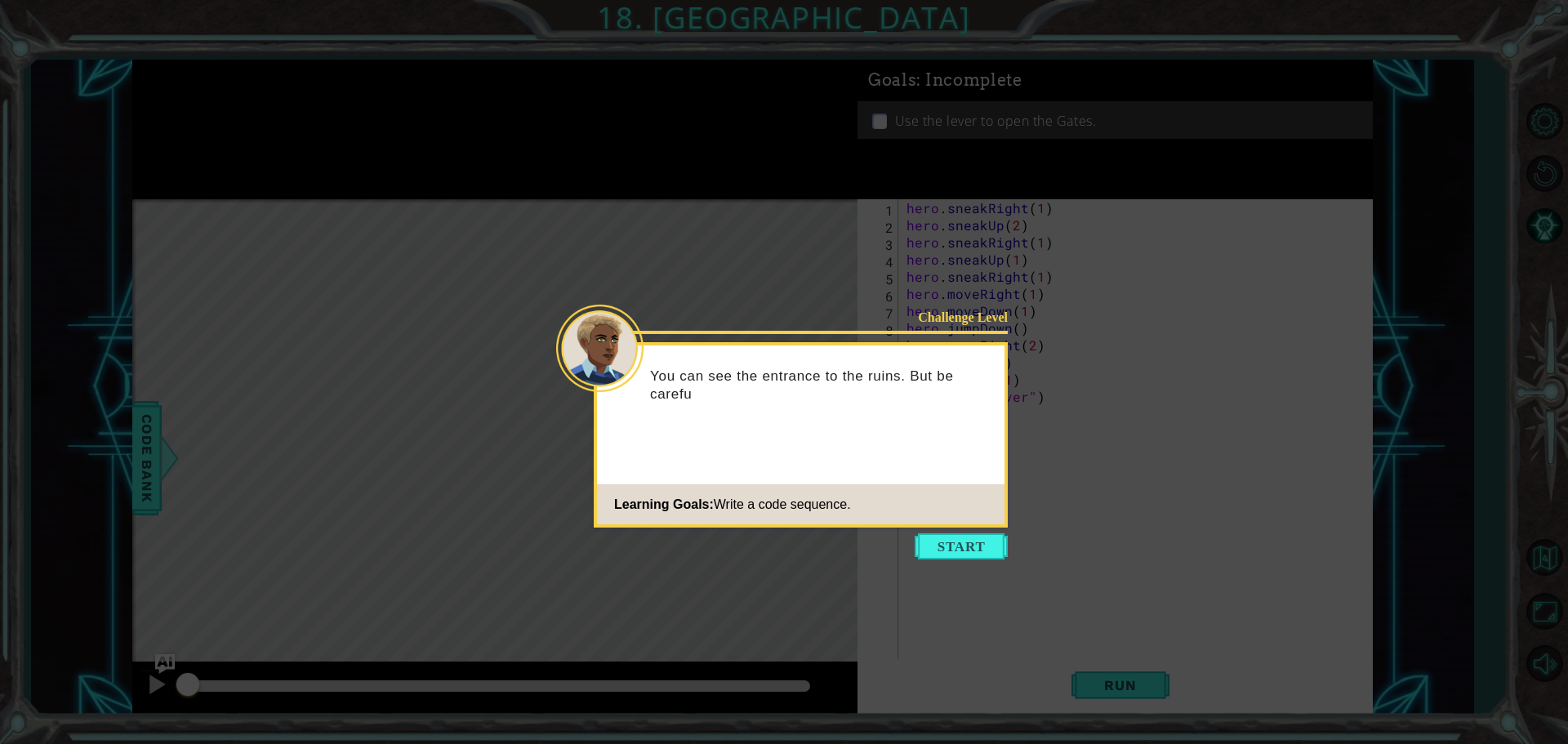
drag, startPoint x: 924, startPoint y: 541, endPoint x: 933, endPoint y: 546, distance: 10.3
click at [934, 545] on button "Start" at bounding box center [961, 547] width 93 height 26
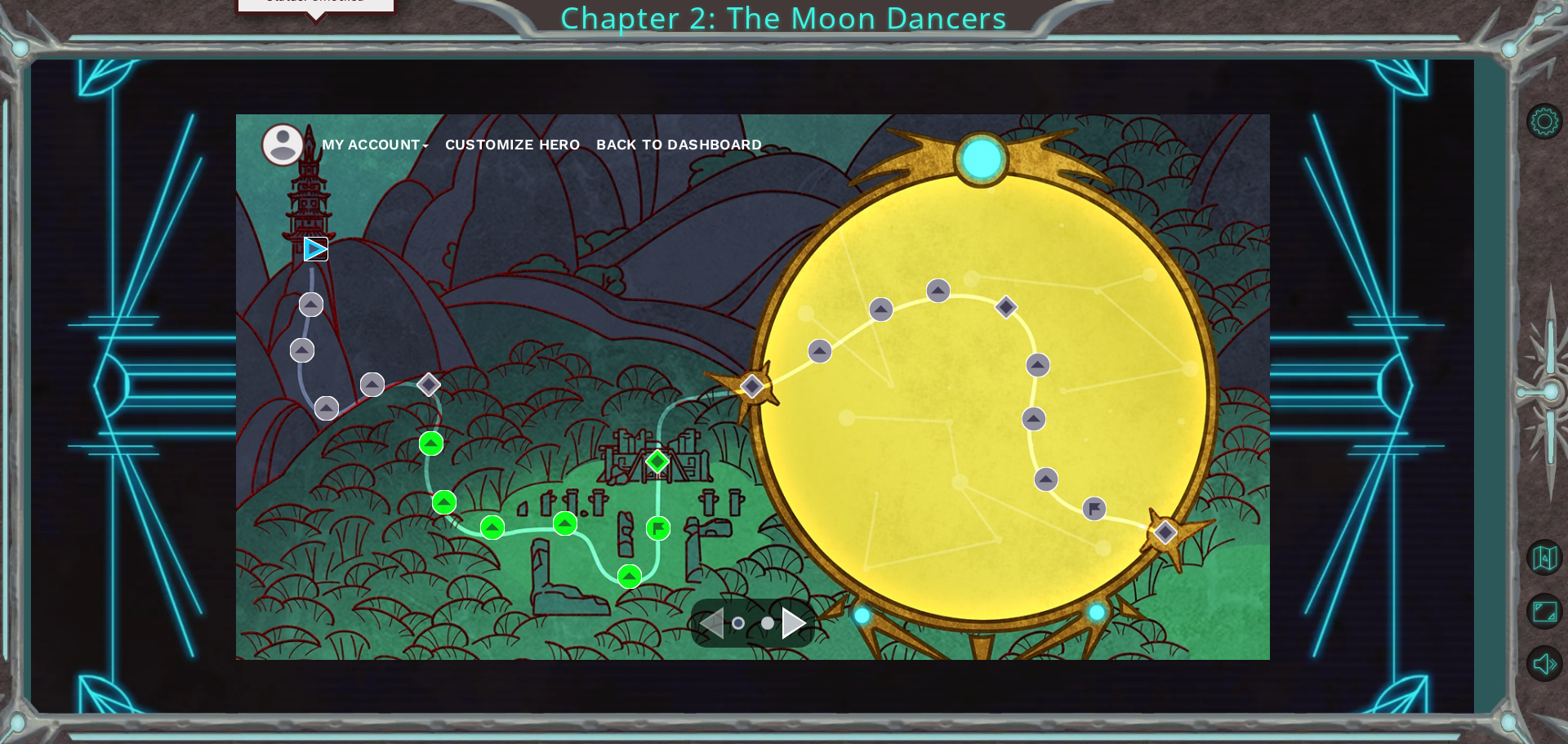
click at [314, 250] on img at bounding box center [316, 249] width 24 height 24
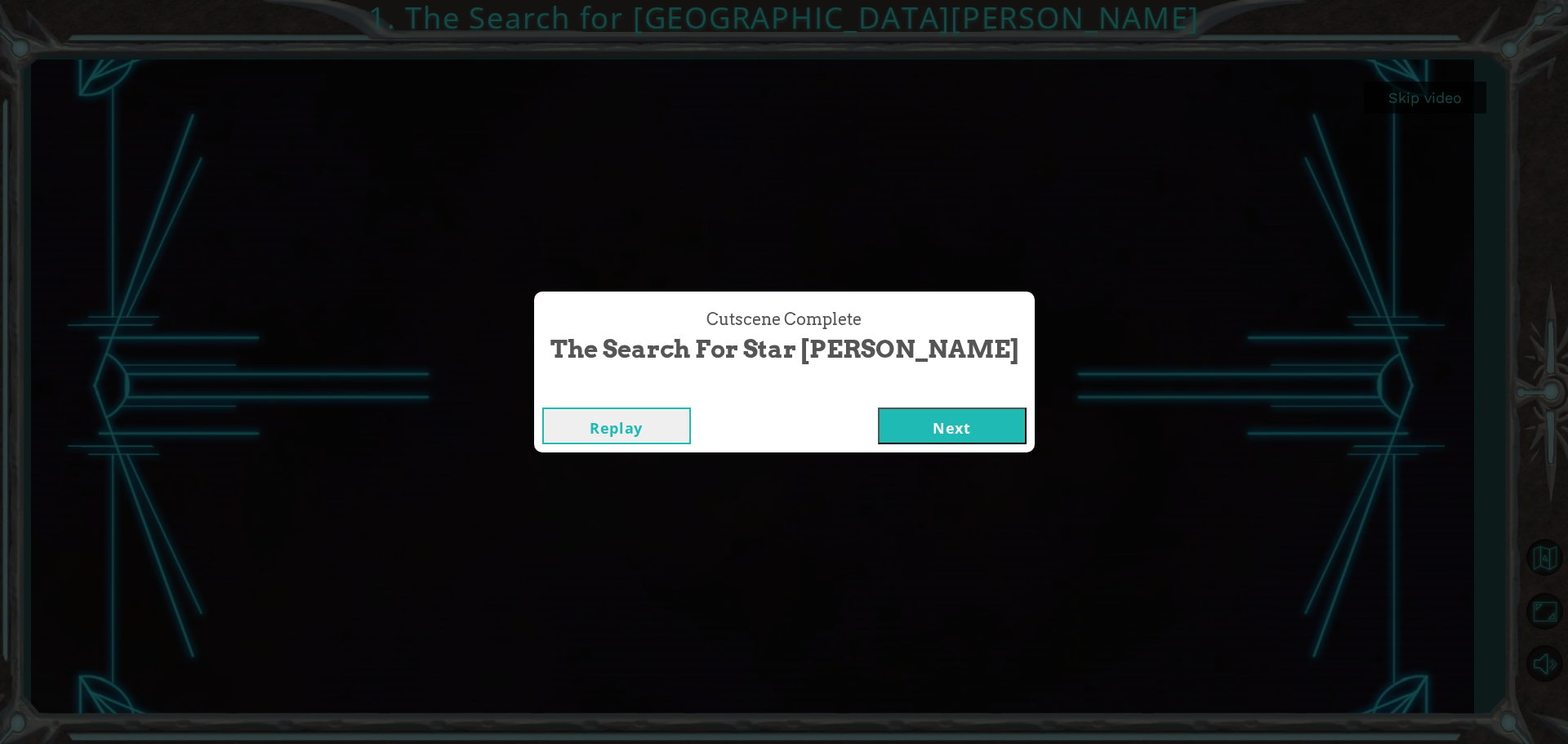
click at [887, 439] on button "Next" at bounding box center [952, 426] width 149 height 37
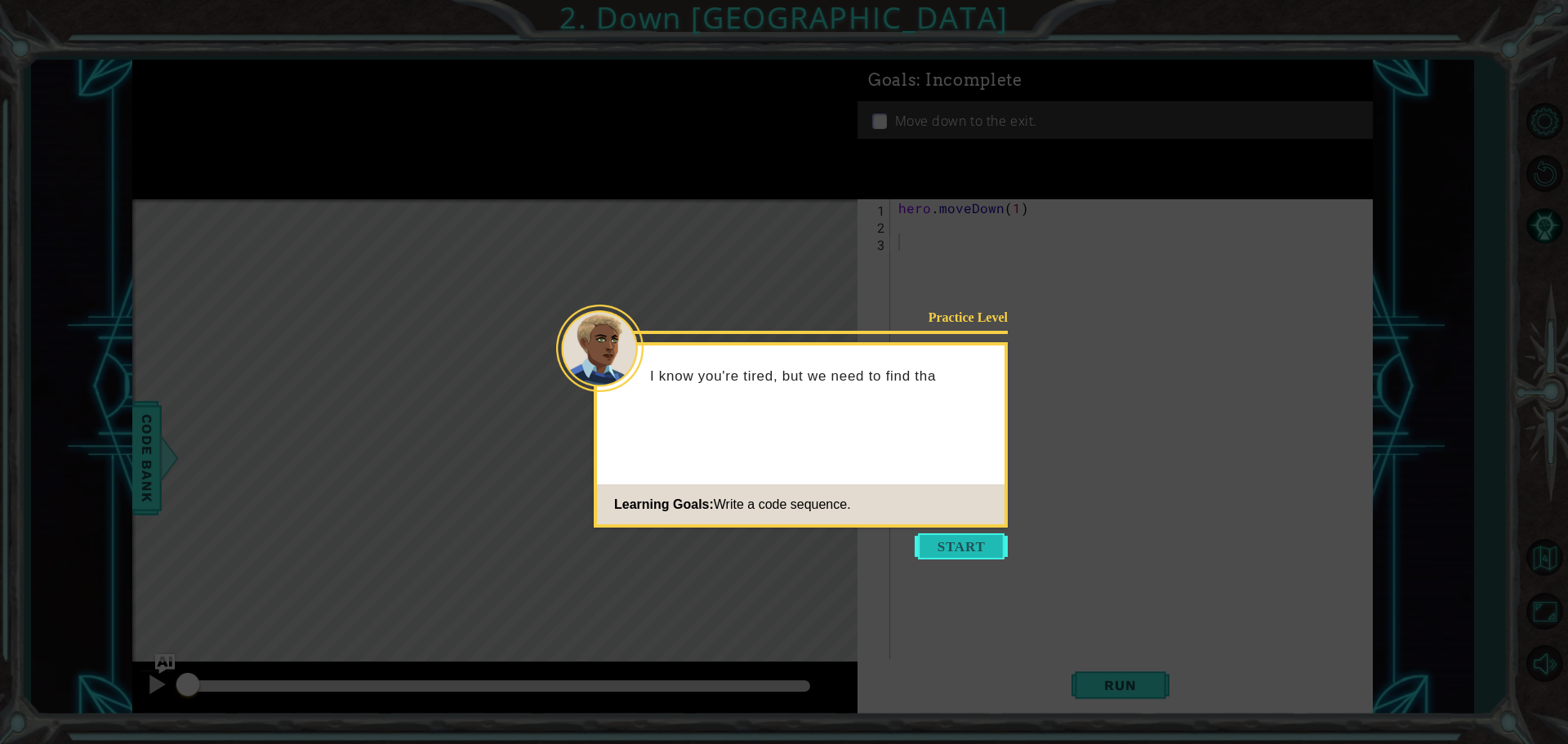
click at [959, 536] on button "Start" at bounding box center [961, 547] width 93 height 26
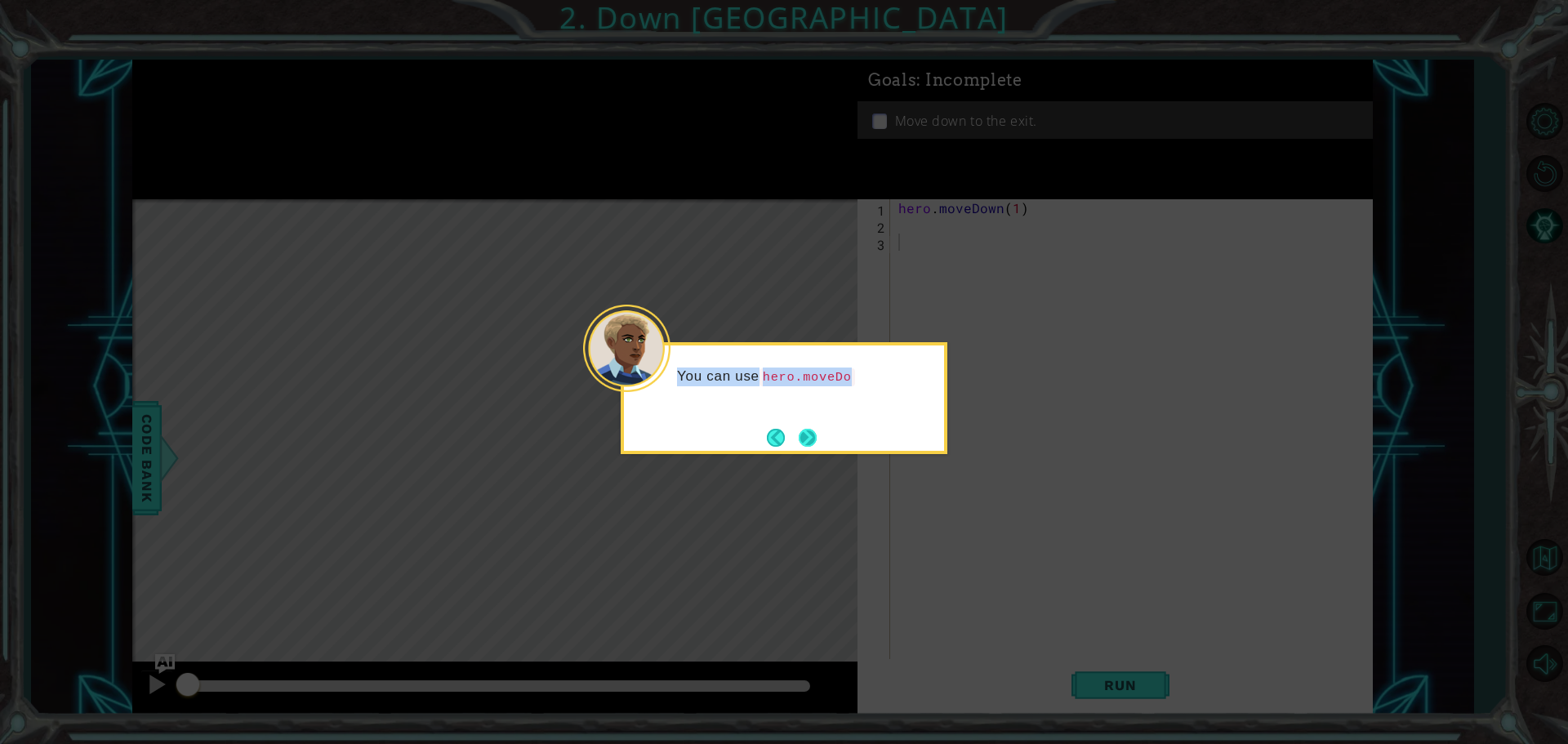
click at [813, 426] on div "You can use hero.moveDo" at bounding box center [784, 398] width 327 height 112
click at [807, 444] on button "Next" at bounding box center [808, 438] width 17 height 18
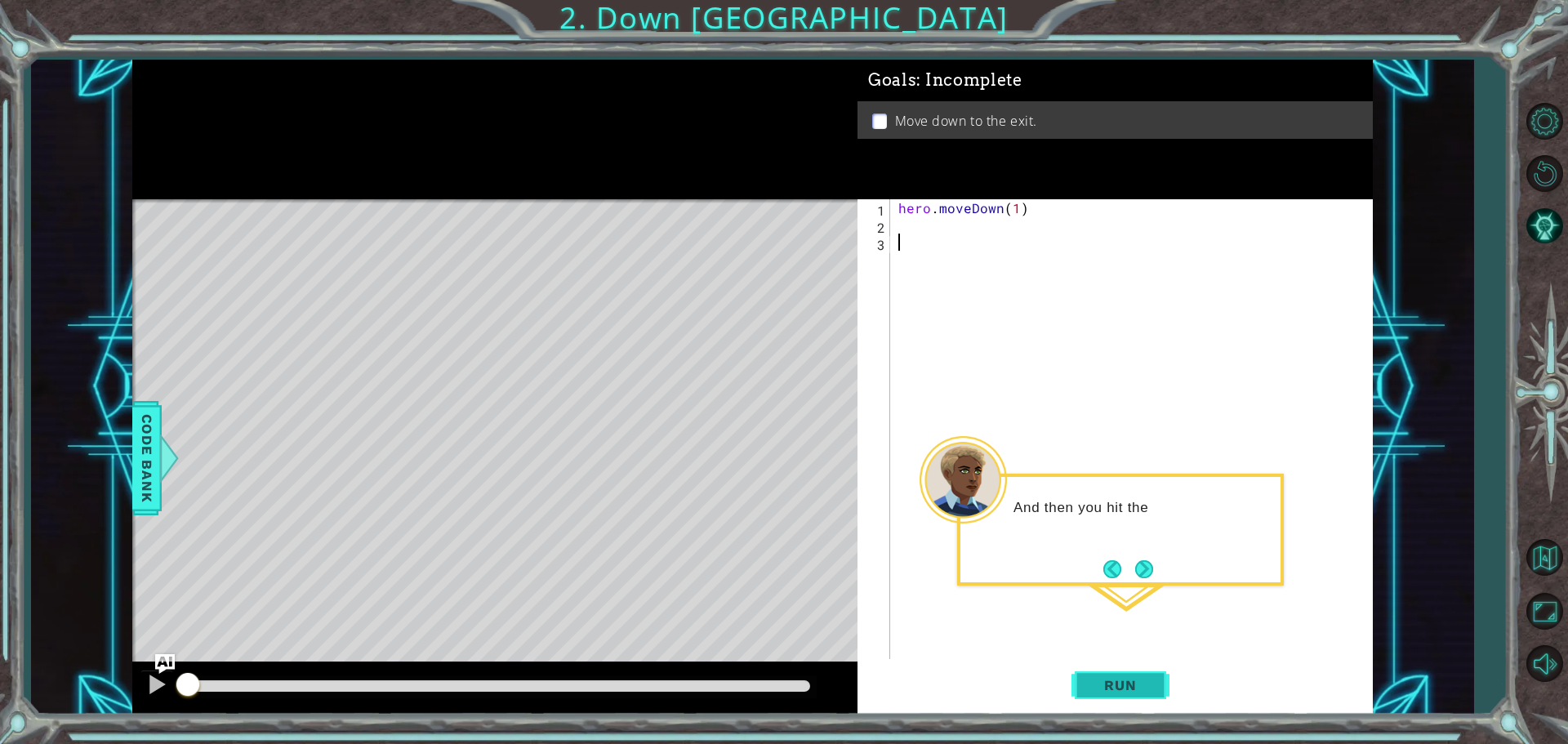
click at [1092, 703] on button "Run" at bounding box center [1120, 685] width 98 height 52
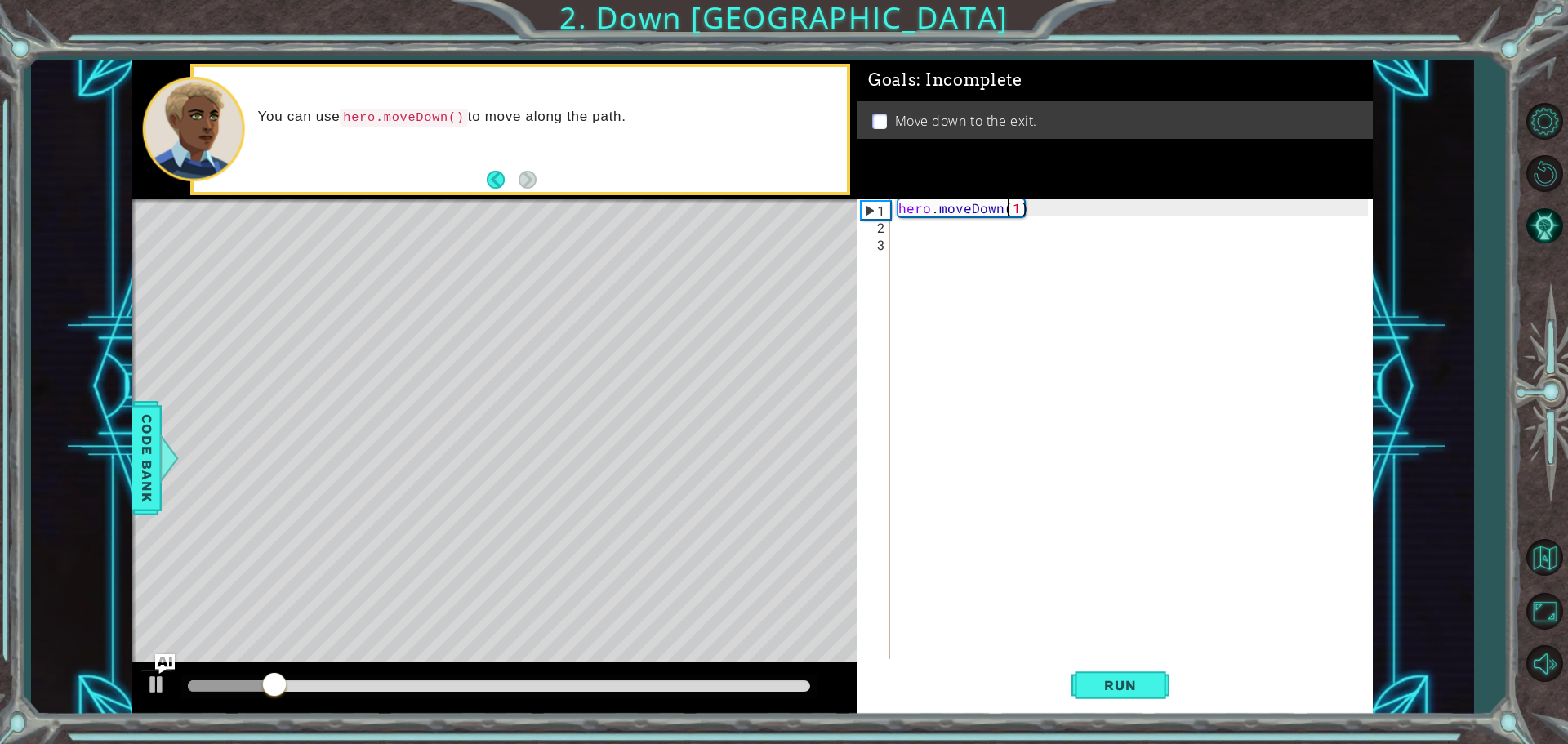
click at [1009, 212] on div "hero . moveDown ( 1 )" at bounding box center [1135, 448] width 481 height 498
click at [1017, 215] on div "hero . moveDown ( 1 )" at bounding box center [1135, 448] width 481 height 498
type textarea "hero.moveDown(2)"
click at [1161, 706] on button "Run" at bounding box center [1120, 685] width 98 height 52
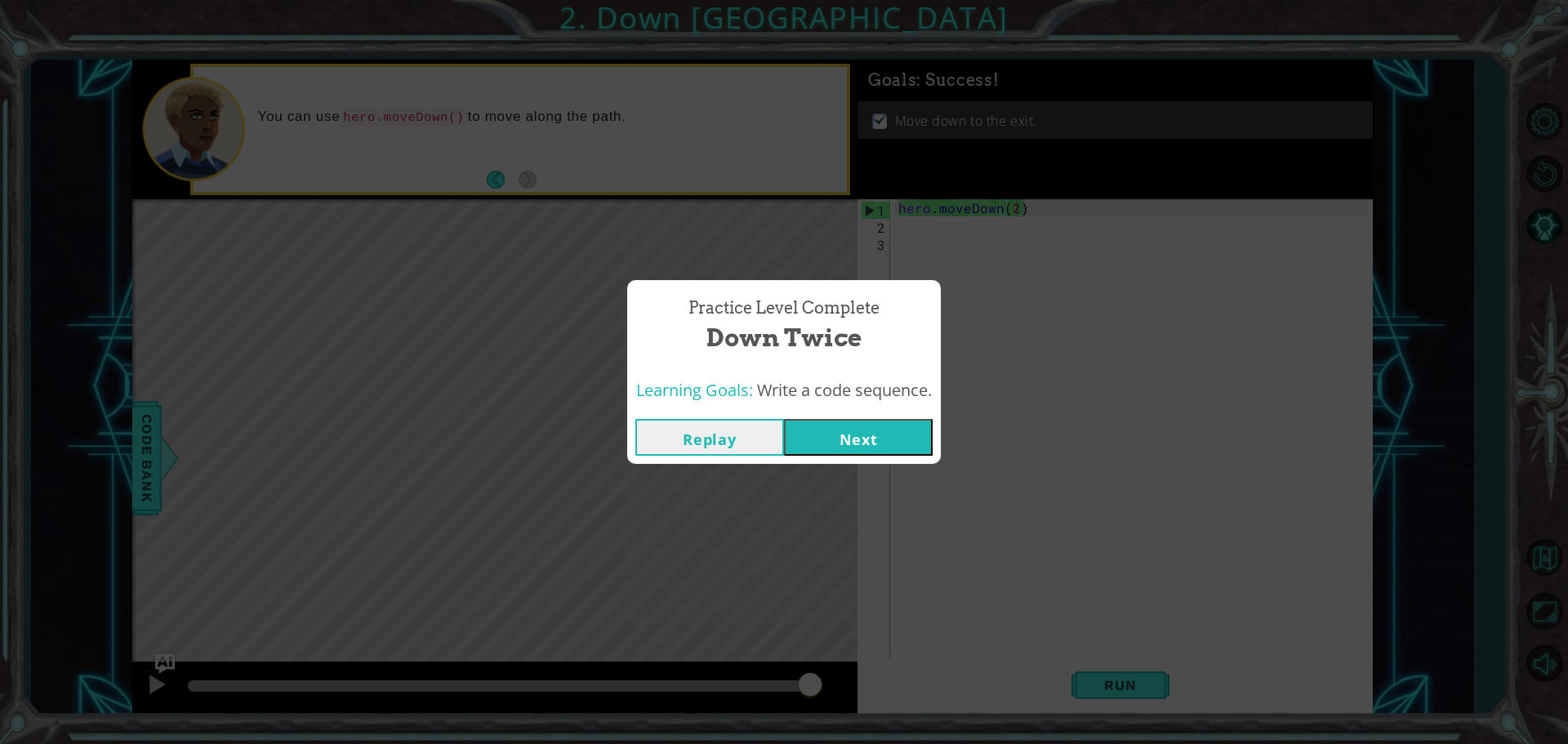
click at [853, 445] on button "Next" at bounding box center [858, 438] width 149 height 37
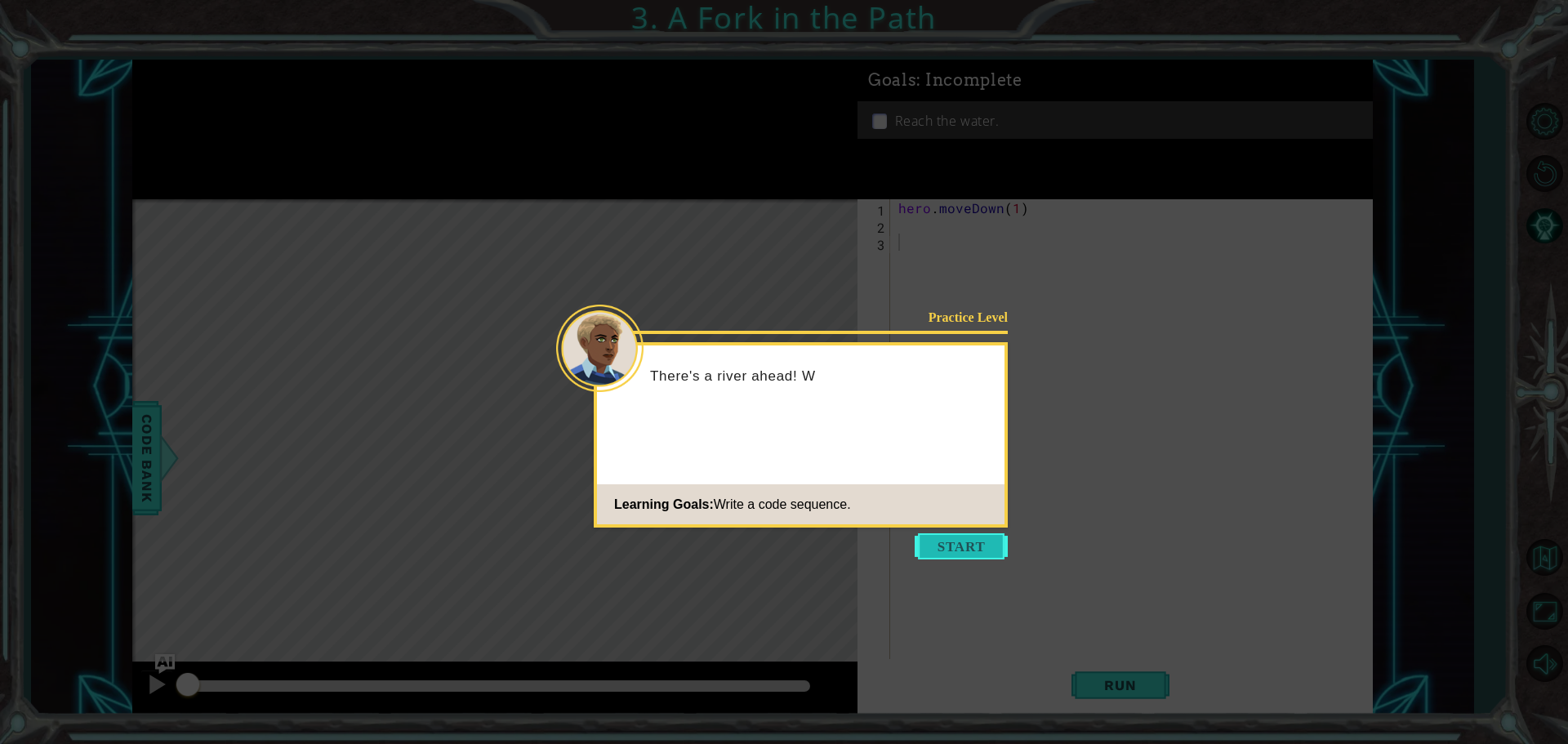
click at [970, 545] on button "Start" at bounding box center [961, 547] width 93 height 26
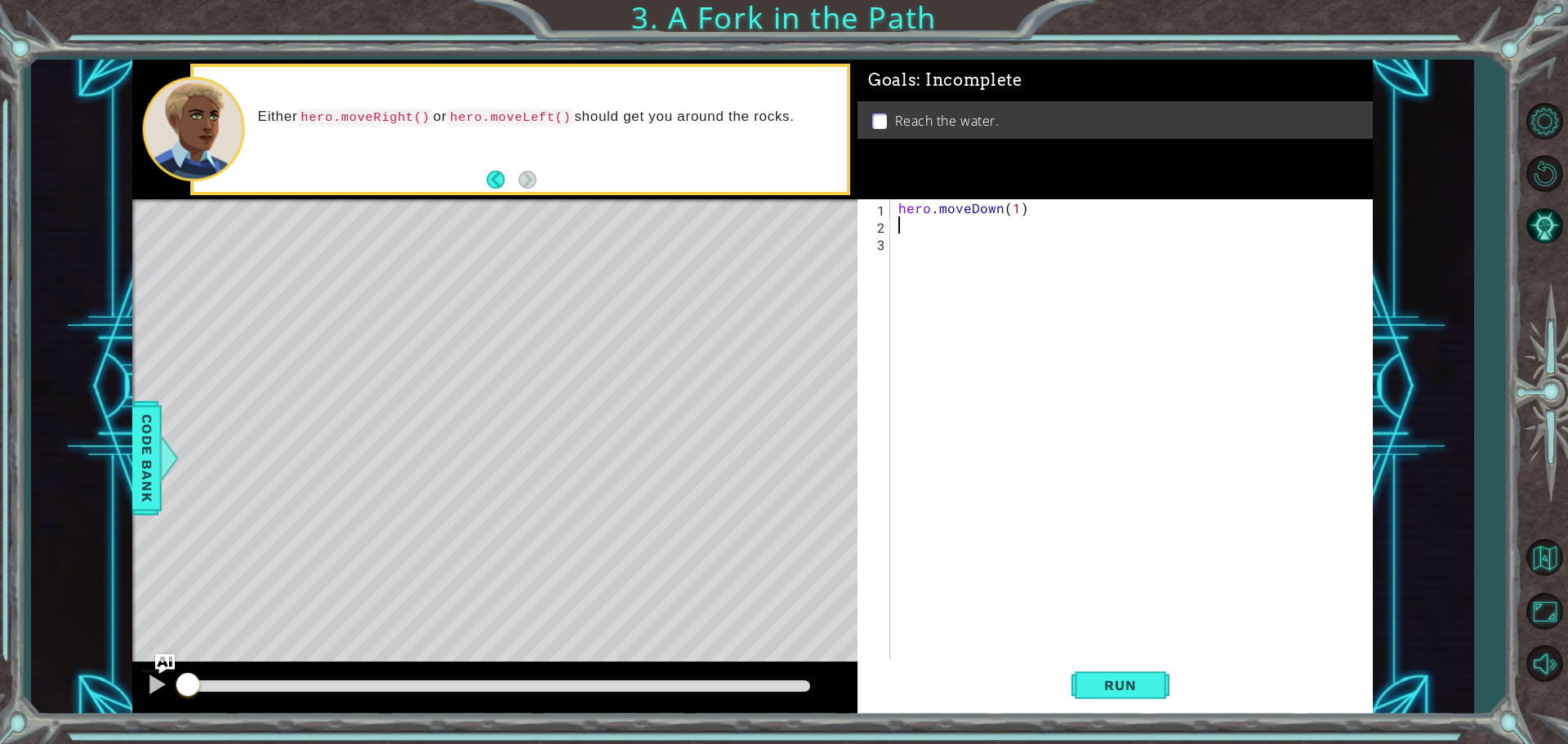
click at [923, 227] on div "hero . moveDown ( 1 )" at bounding box center [1135, 448] width 481 height 498
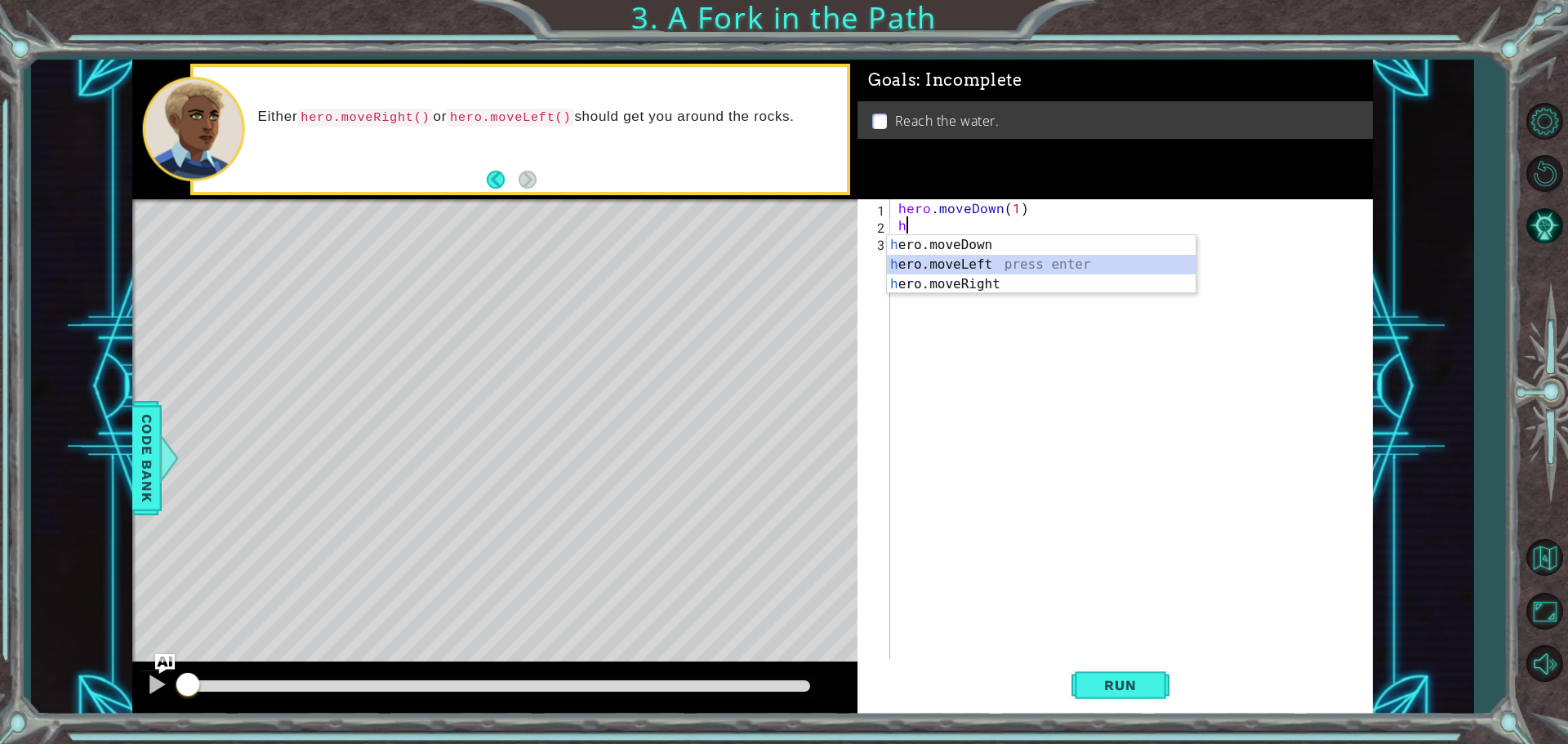
click at [1010, 269] on div "h ero.moveDown press enter h ero.moveLeft press enter h ero.moveRight press ent…" at bounding box center [1041, 284] width 309 height 98
type textarea "hero.moveLeft(1)"
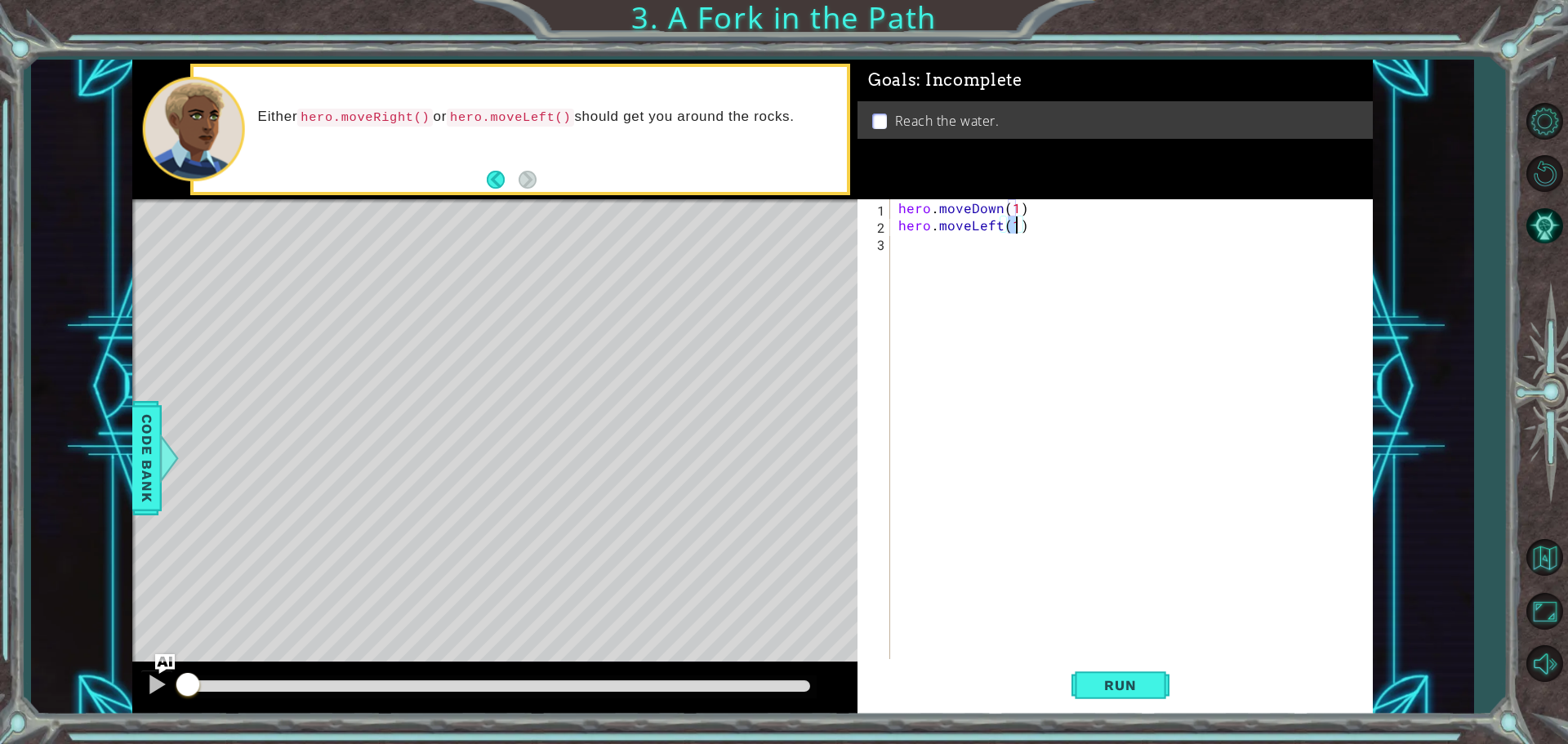
click at [984, 248] on div "hero . moveDown ( 1 ) hero . moveLeft ( 1 )" at bounding box center [1135, 448] width 481 height 498
drag, startPoint x: 1037, startPoint y: 211, endPoint x: 858, endPoint y: 216, distance: 179.1
click at [858, 216] on div "1 2 3 hero . moveDown ( 1 ) hero . moveLeft ( 1 ) ההההההההההההההההההההההההההההה…" at bounding box center [1112, 431] width 510 height 463
click at [900, 232] on div "hero . moveDown ( 1 ) hero . moveLeft ( 1 )" at bounding box center [1135, 448] width 481 height 498
type textarea "hero.moveLeft(1)"
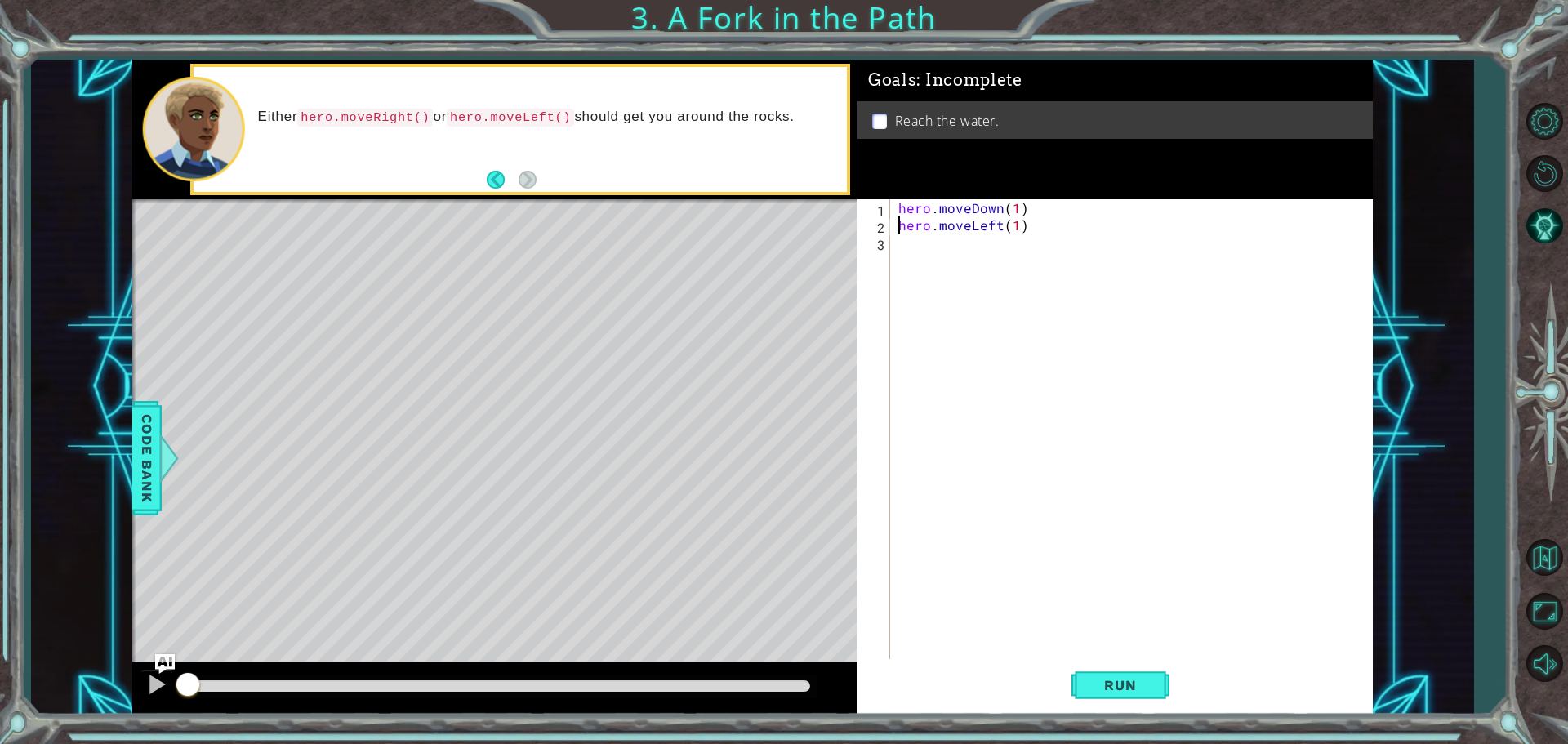
click at [902, 246] on div "hero . moveDown ( 1 ) hero . moveLeft ( 1 )" at bounding box center [1135, 448] width 481 height 498
paste textarea "hero.moveDown(1)"
type textarea "hero.moveDown(1)"
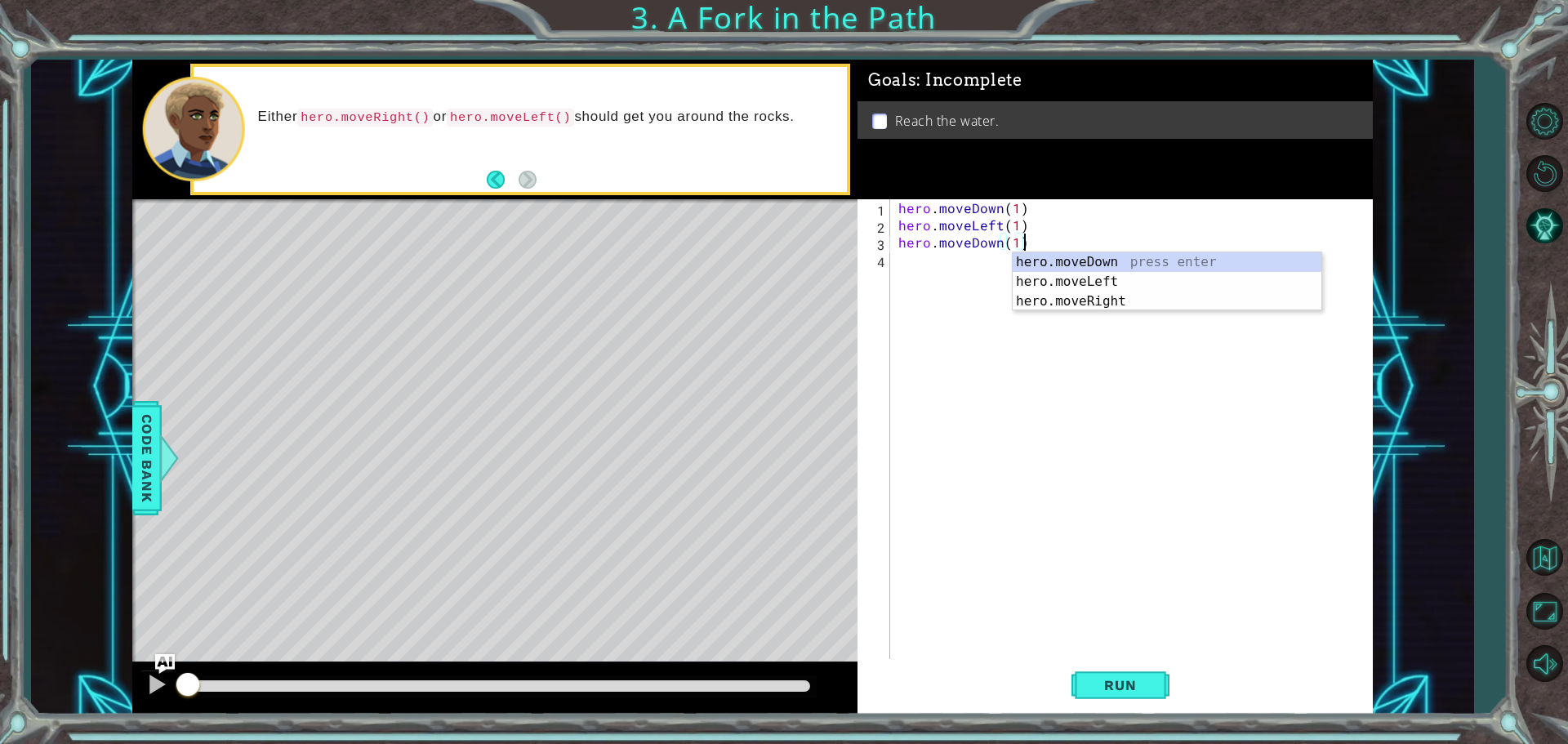
click at [1134, 655] on div "hero . moveDown ( 1 ) hero . moveLeft ( 1 ) hero . moveDown ( 1 )" at bounding box center [1135, 448] width 481 height 498
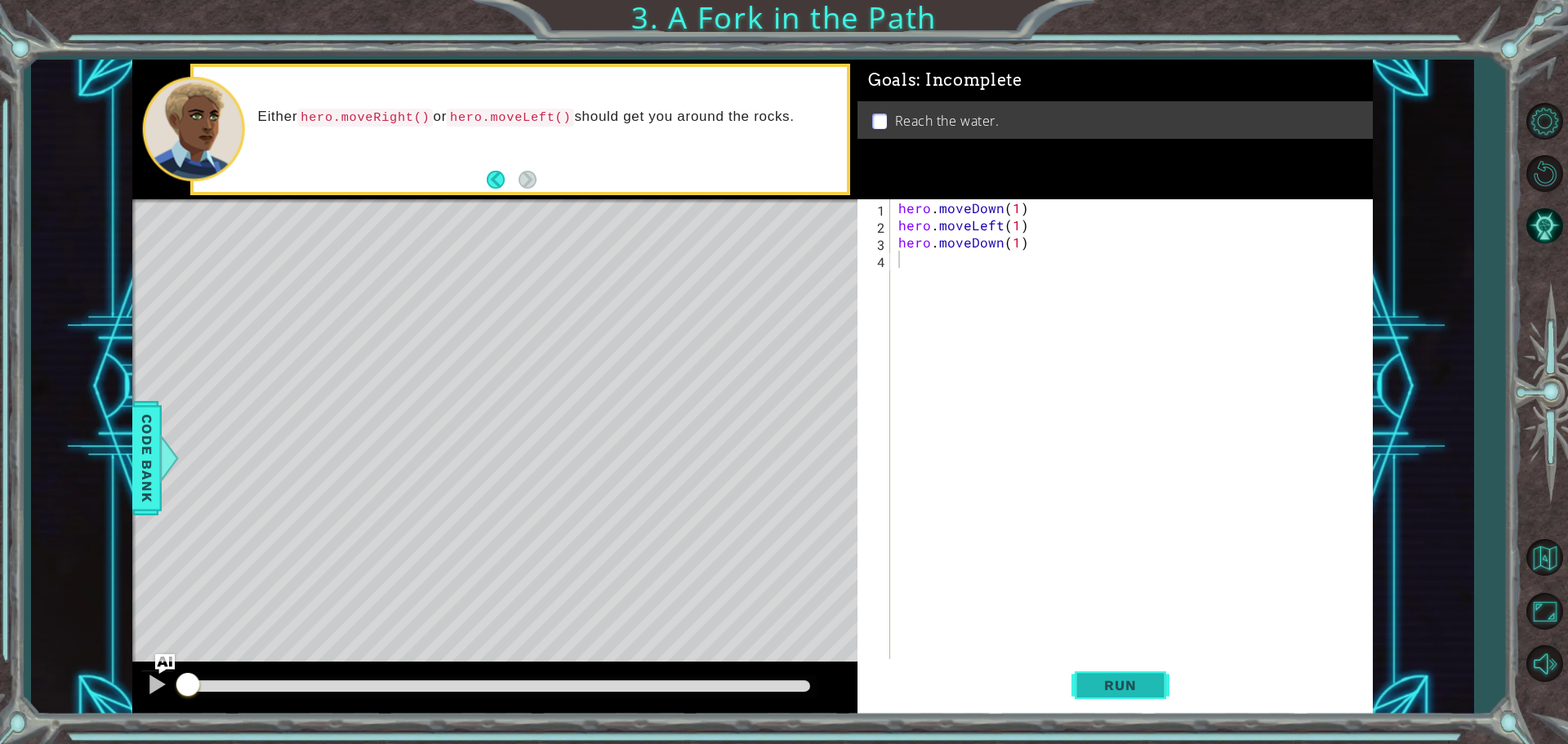
click at [1126, 667] on button "Run" at bounding box center [1120, 685] width 98 height 52
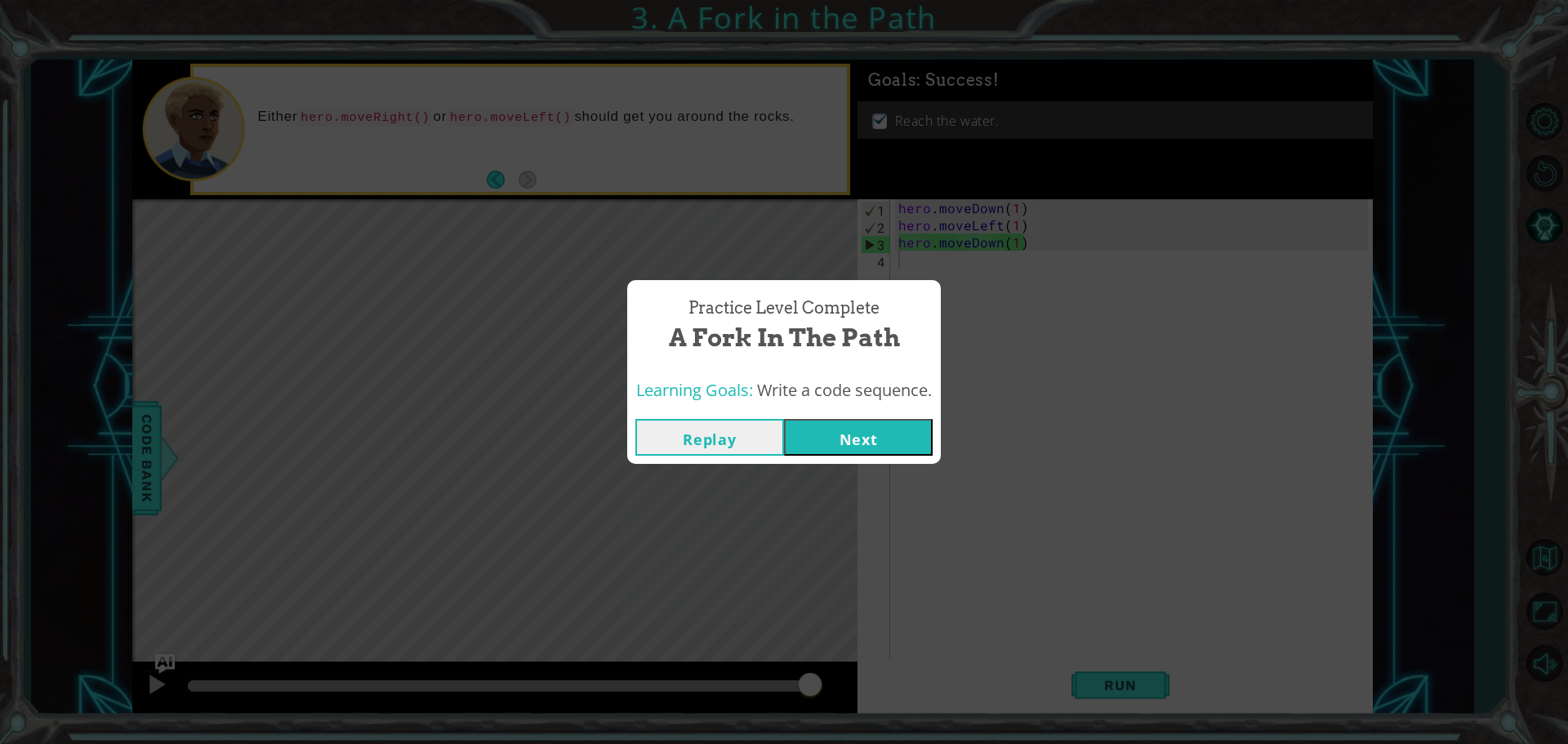
drag, startPoint x: 446, startPoint y: 684, endPoint x: 1201, endPoint y: 692, distance: 755.0
click at [1201, 692] on body "1 ההההההההההההההההההההההההההההההההההההההההההההההההההההההההההההההההההההההההההההה…" at bounding box center [784, 372] width 1568 height 744
click at [871, 445] on button "Next" at bounding box center [858, 438] width 149 height 37
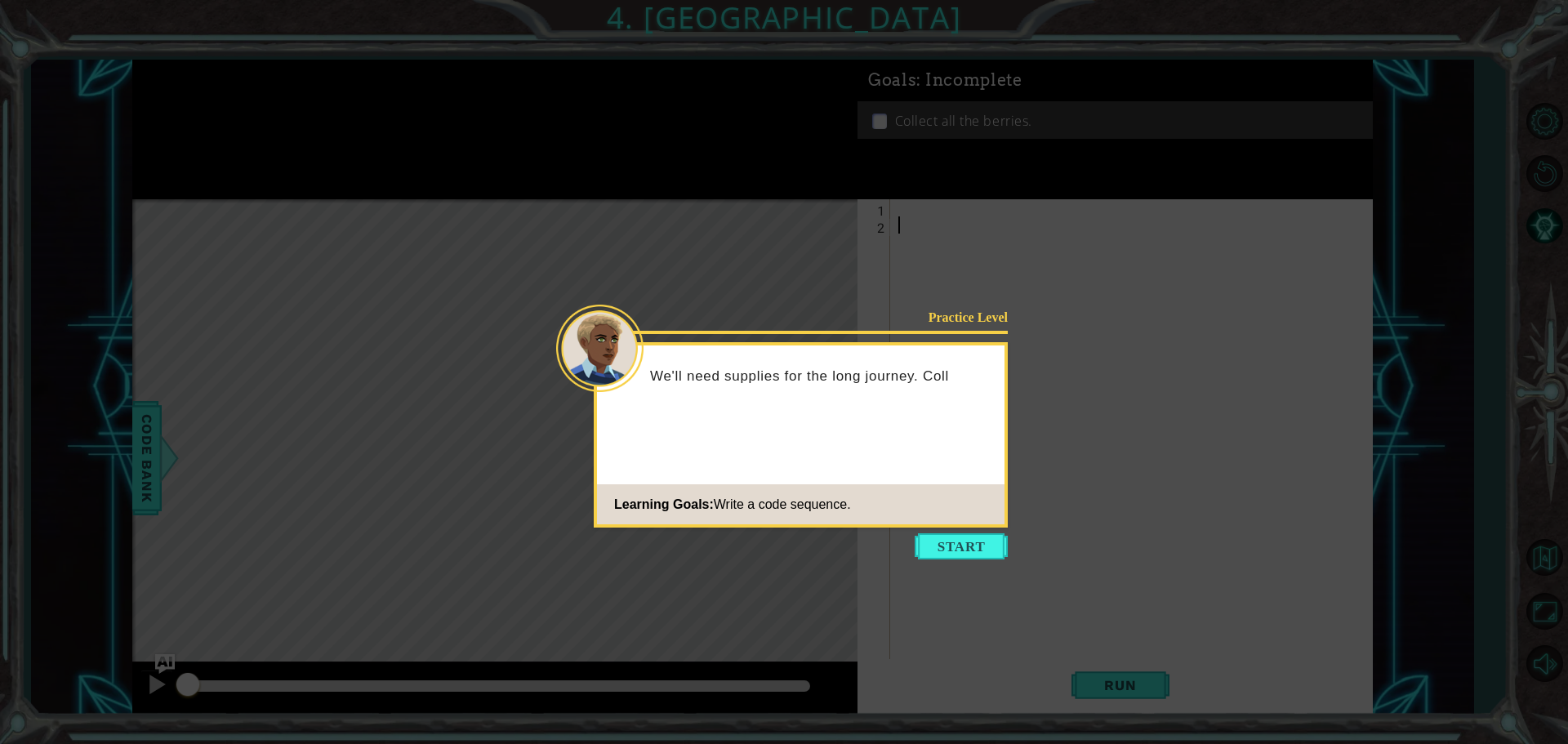
click at [977, 524] on div "Practice Level We'll need supplies for the long journey. Coll Learning Goals: W…" at bounding box center [801, 435] width 414 height 186
click at [974, 534] on button "Start" at bounding box center [961, 547] width 93 height 26
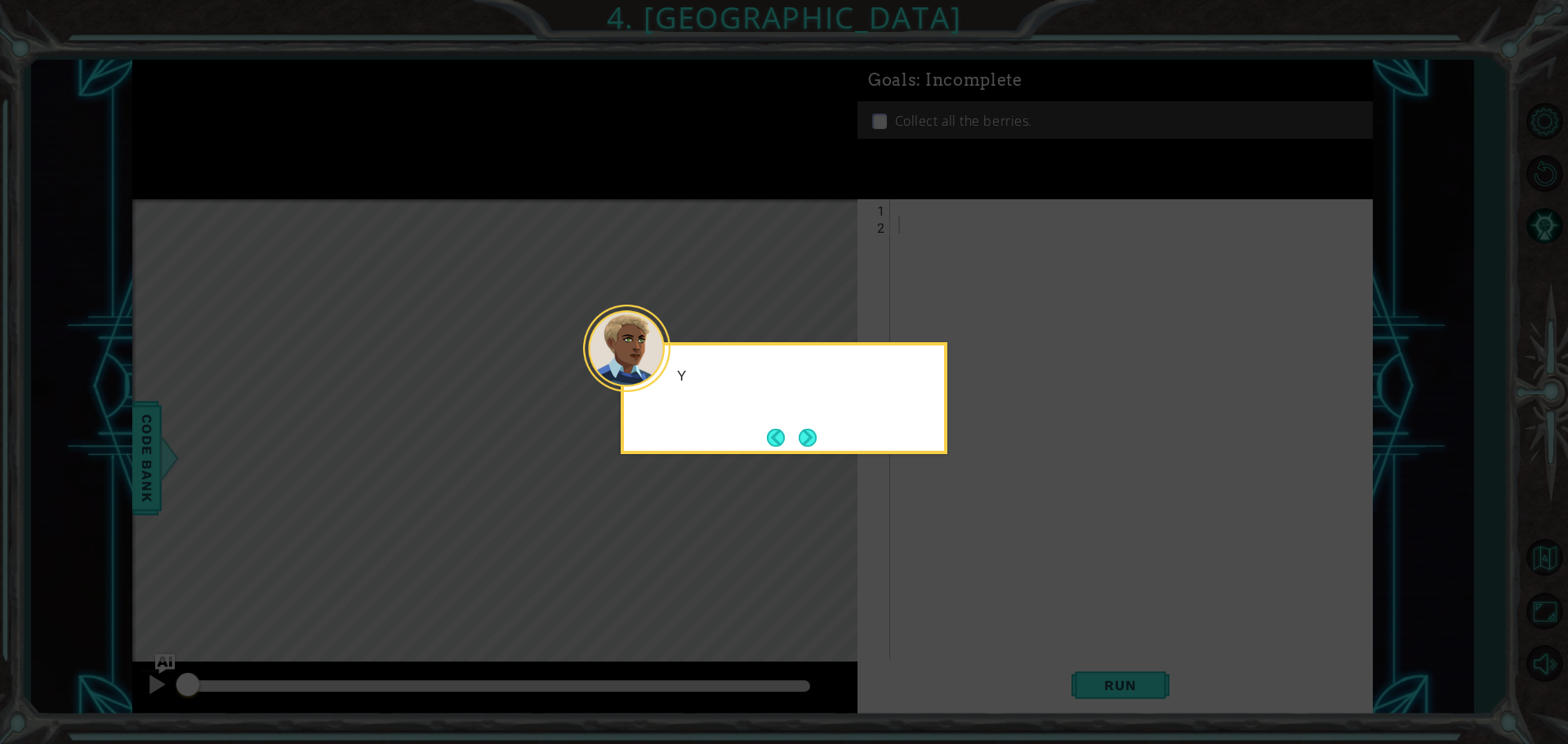
click at [974, 534] on icon at bounding box center [784, 372] width 1568 height 744
click at [817, 443] on button "Next" at bounding box center [808, 438] width 17 height 18
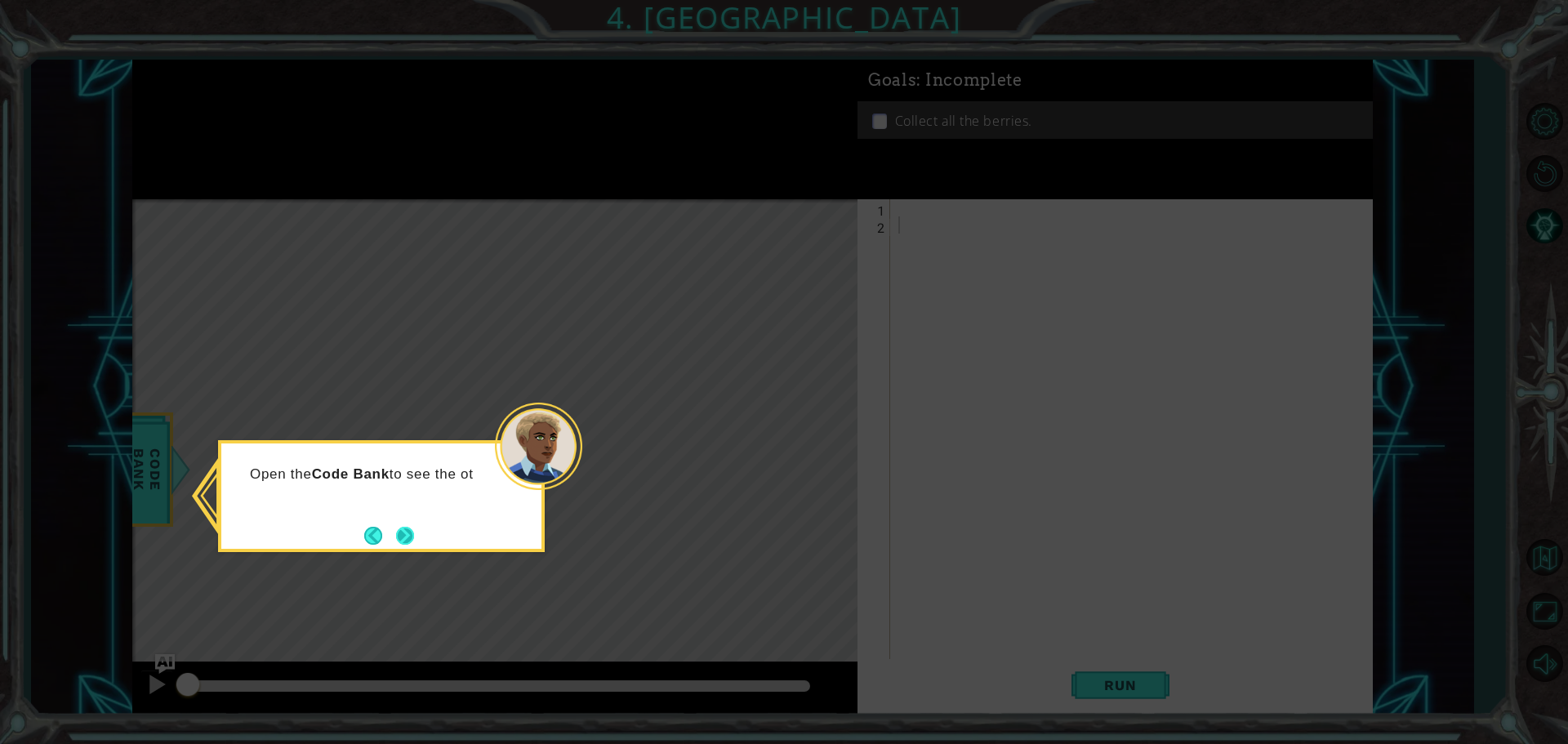
click at [403, 527] on button "Next" at bounding box center [404, 536] width 17 height 18
click at [399, 537] on button "Next" at bounding box center [404, 536] width 17 height 18
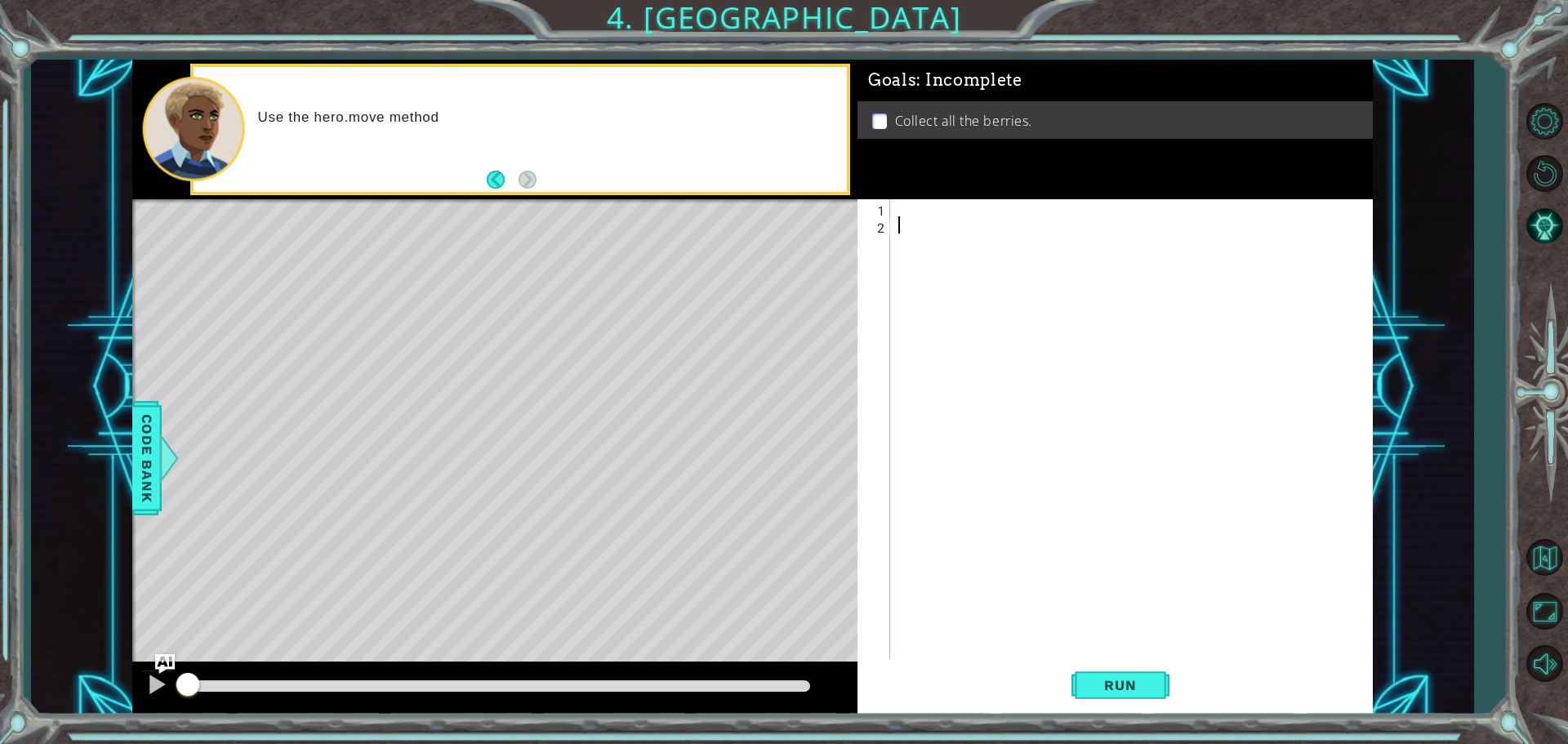
click at [923, 204] on div at bounding box center [1135, 448] width 481 height 498
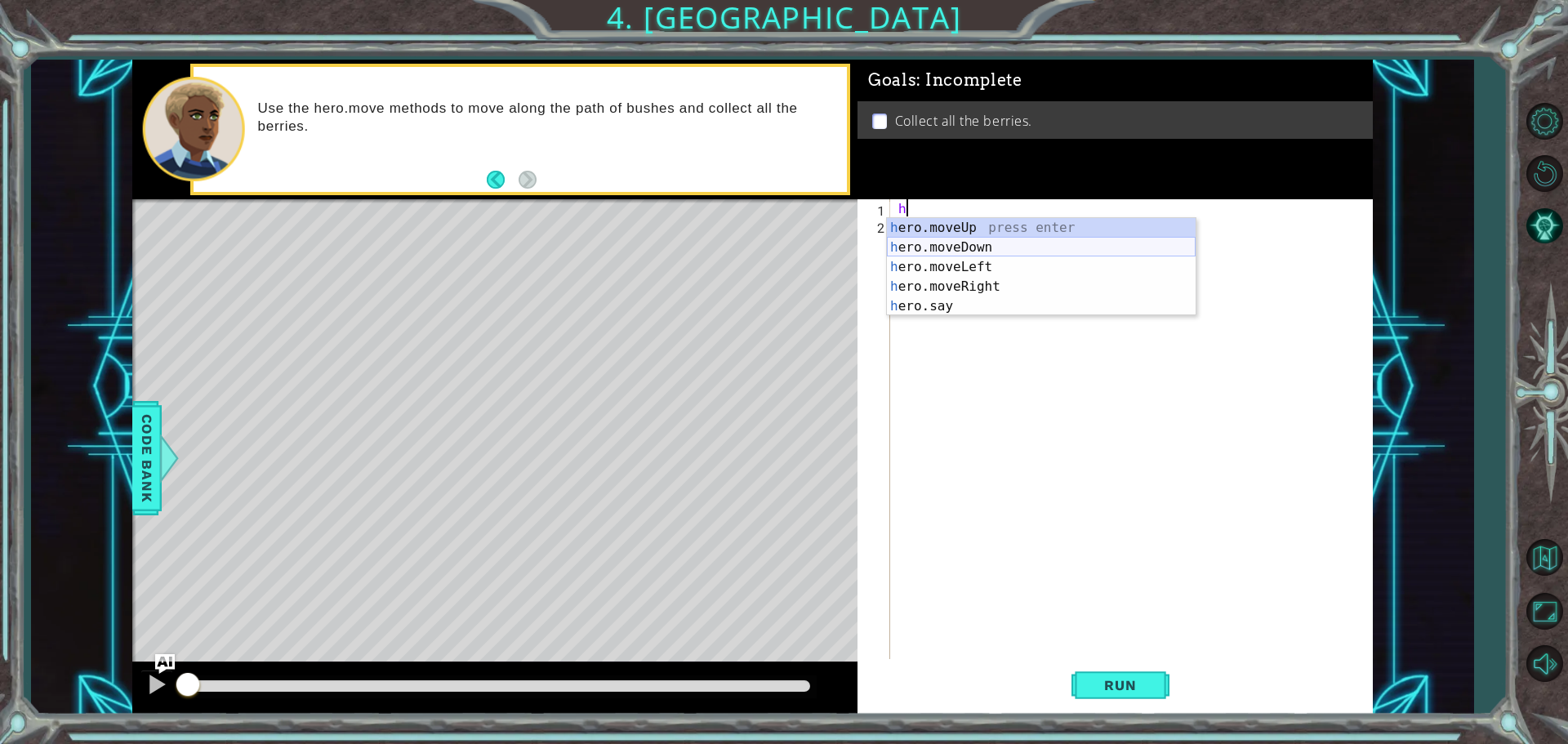
click at [1033, 243] on div "h ero.moveUp press enter h ero.moveDown press enter h ero.moveLeft press enter …" at bounding box center [1041, 286] width 309 height 137
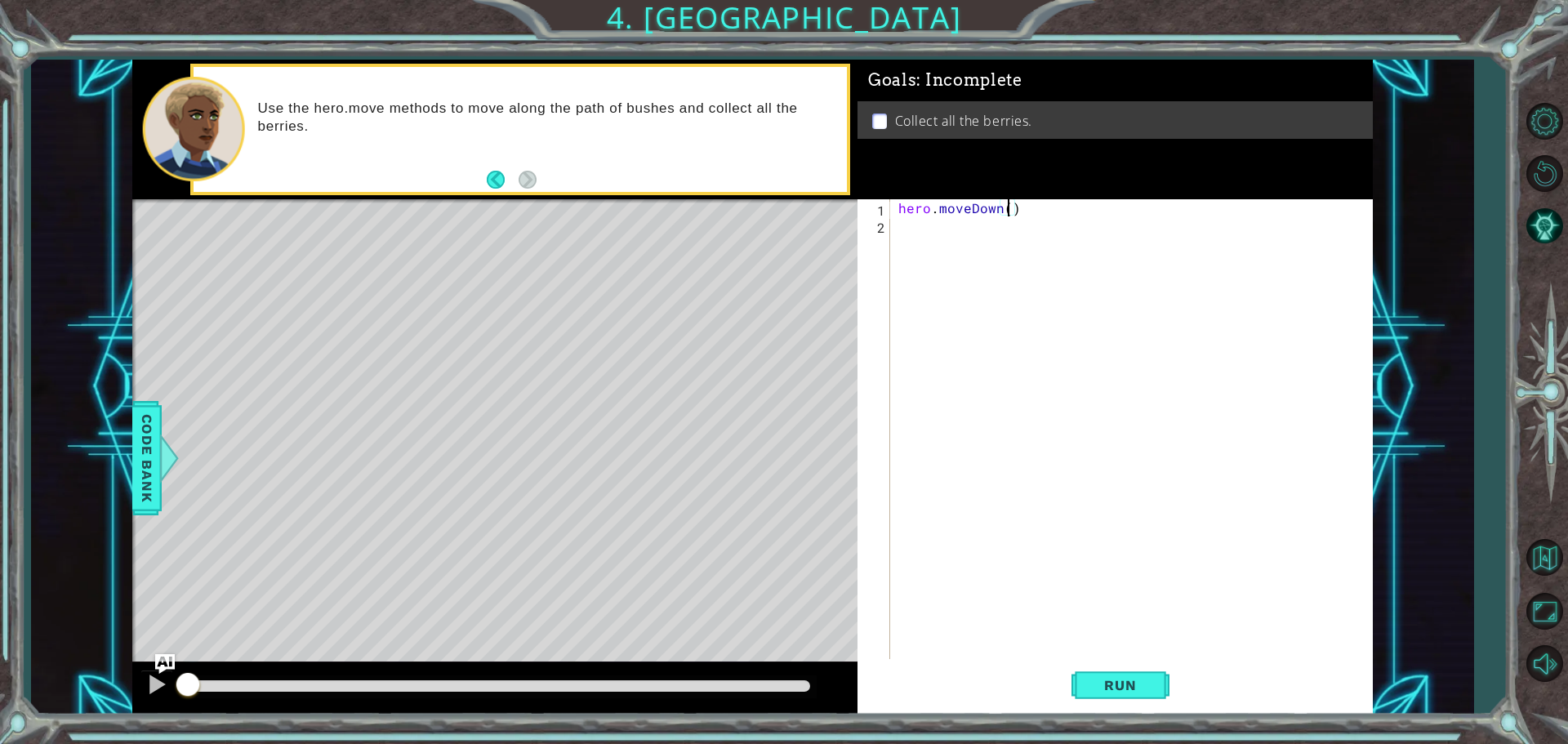
type textarea "hero.moveDown(2)"
click at [962, 217] on div "hero . moveDown ( 2 )" at bounding box center [1135, 448] width 481 height 498
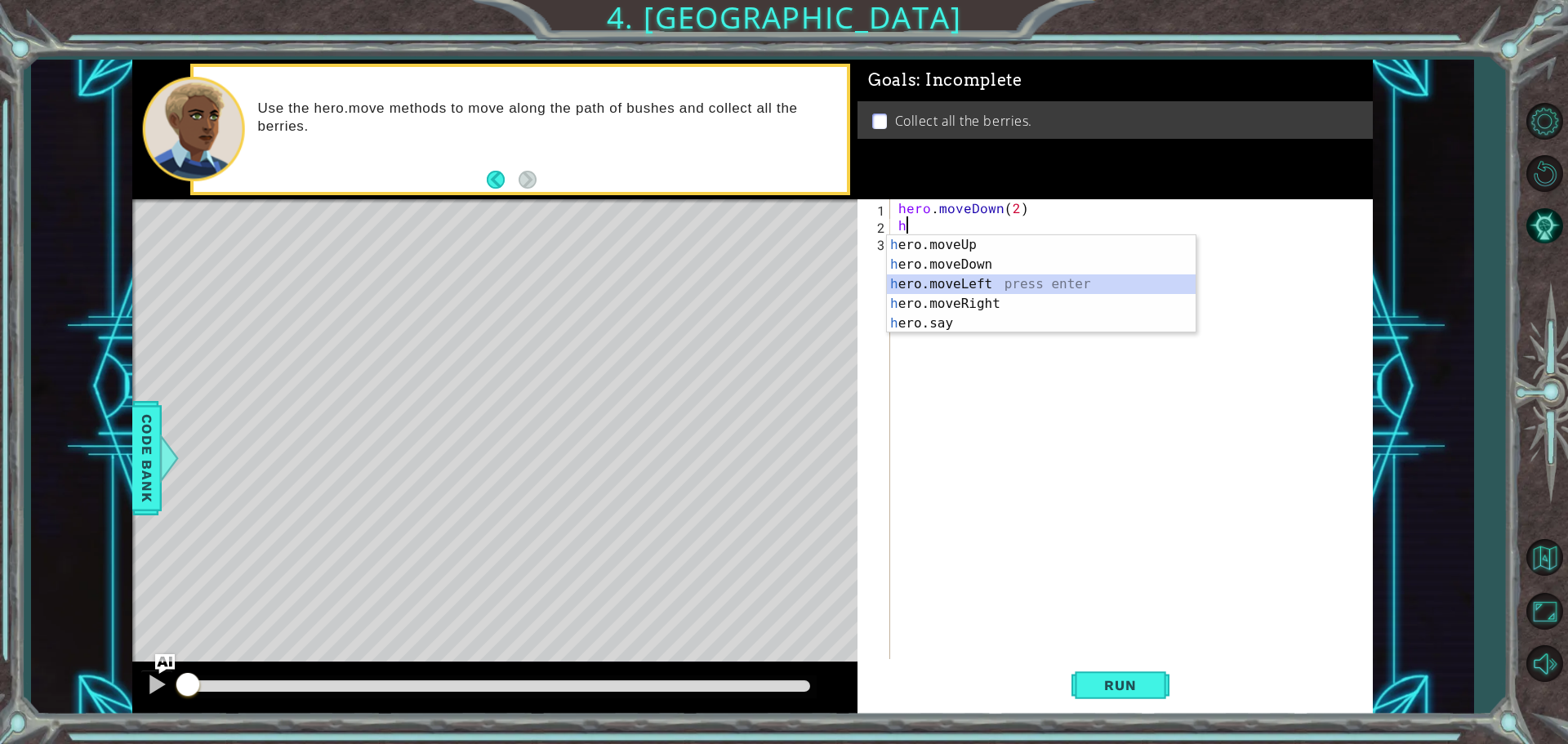
click at [992, 289] on div "h ero.moveUp press enter h ero.moveDown press enter h ero.moveLeft press enter …" at bounding box center [1041, 303] width 309 height 137
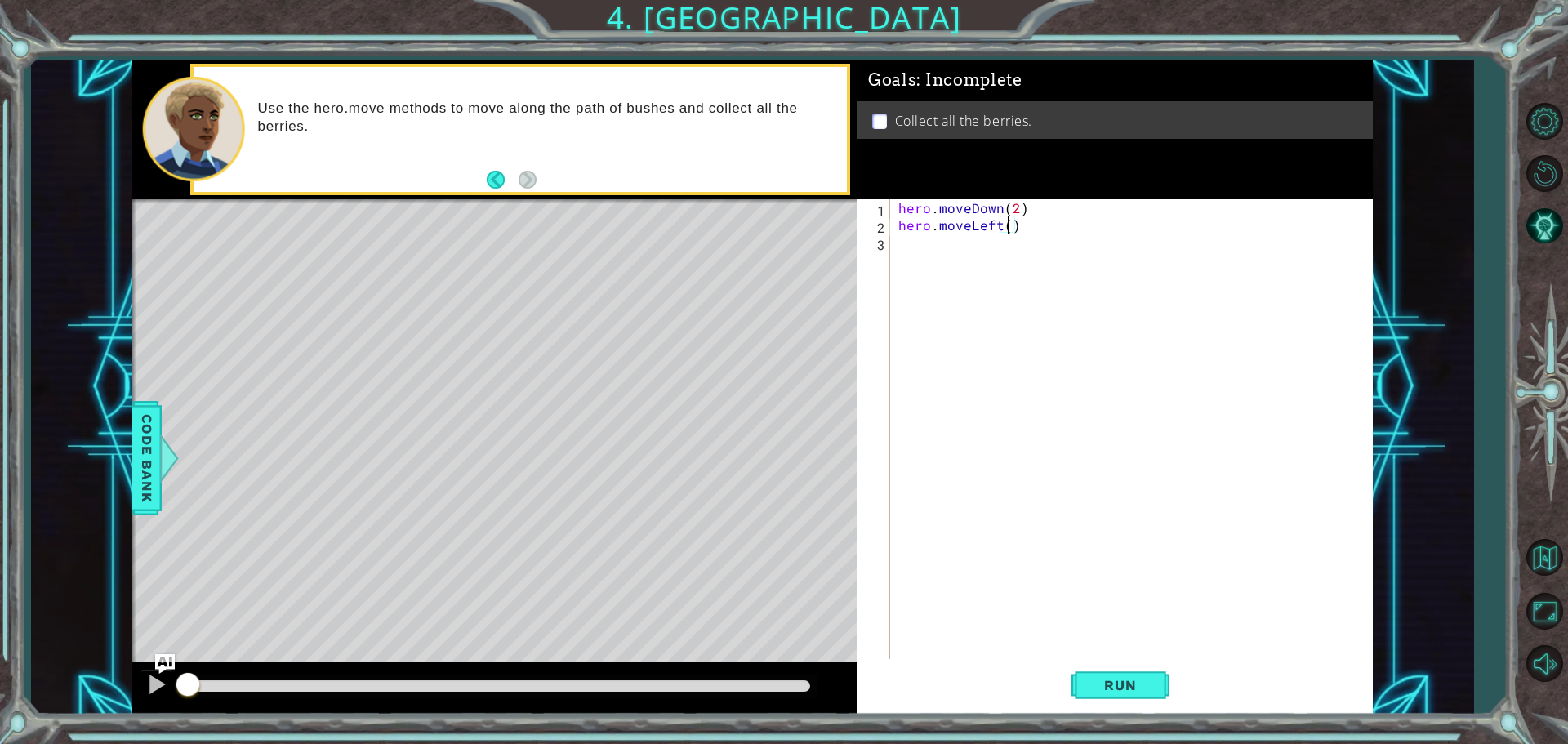
type textarea "hero.moveLeft(2)"
click at [978, 257] on div "hero . moveDown ( 2 ) hero . moveLeft ( 2 )" at bounding box center [1135, 448] width 481 height 498
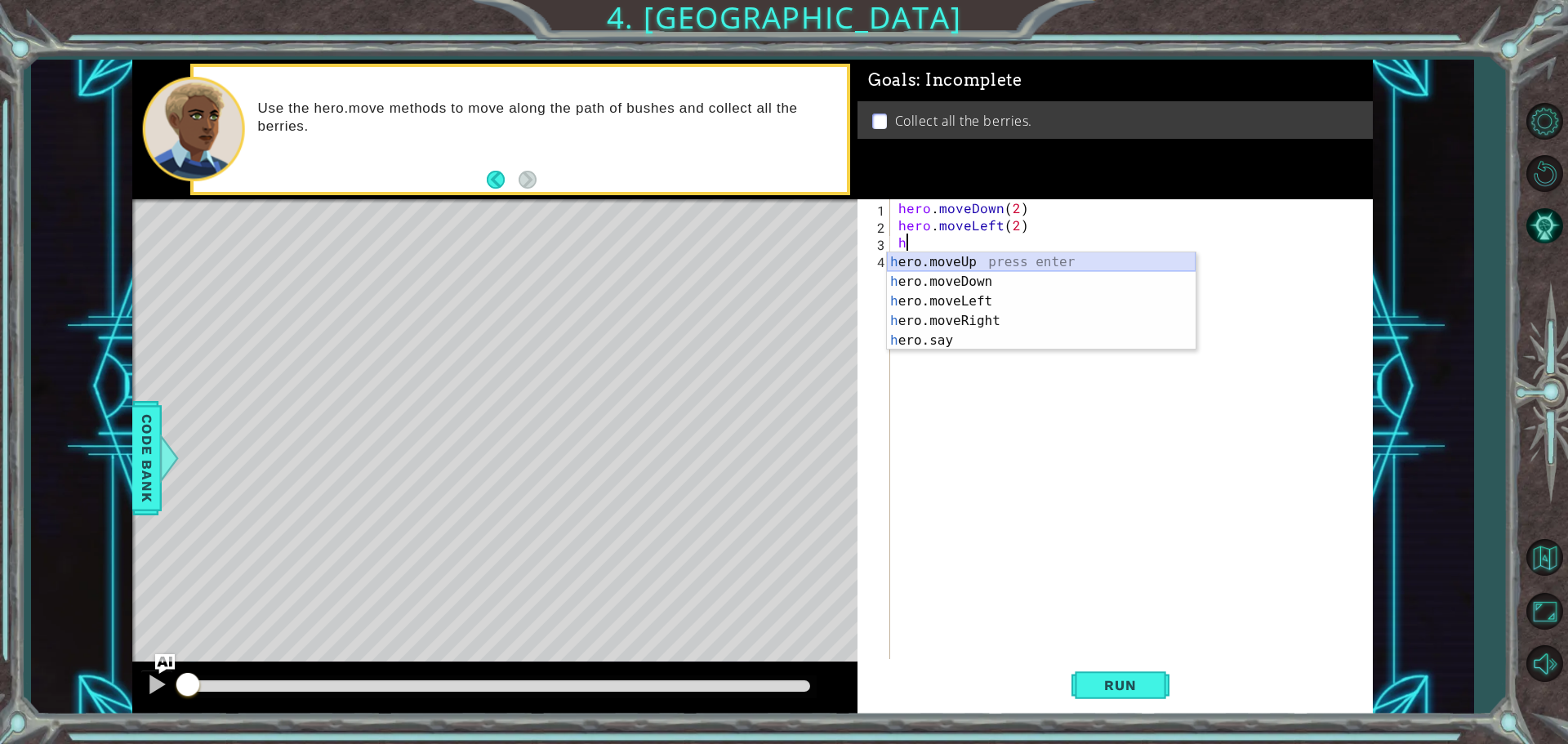
click at [979, 256] on div "h ero.moveUp press enter h ero.moveDown press enter h ero.moveLeft press enter …" at bounding box center [1041, 321] width 309 height 137
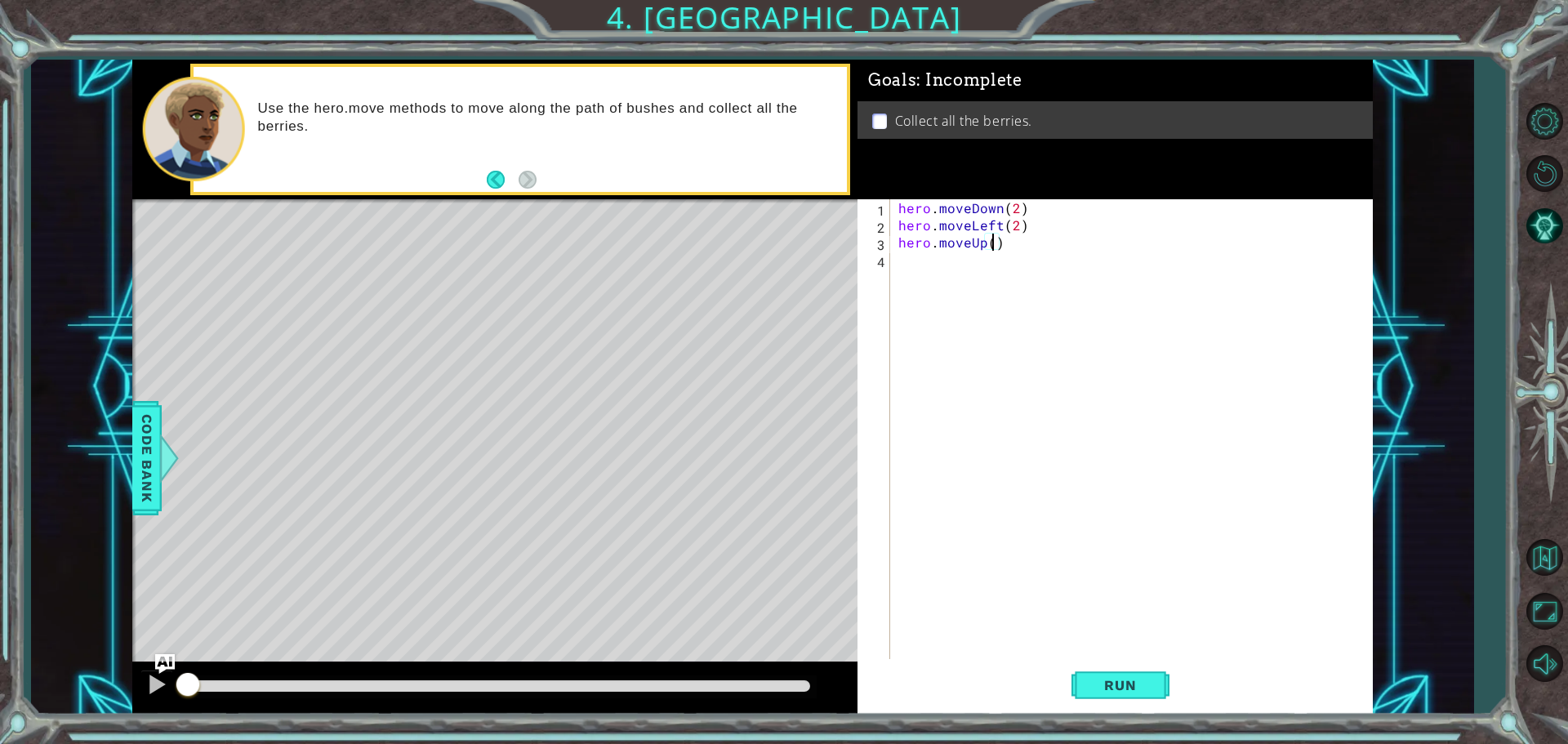
type textarea "hero.moveUp(2)"
click at [918, 287] on div "hero . moveDown ( 2 ) hero . moveLeft ( 2 ) hero . moveUp ( 2 )" at bounding box center [1135, 448] width 481 height 498
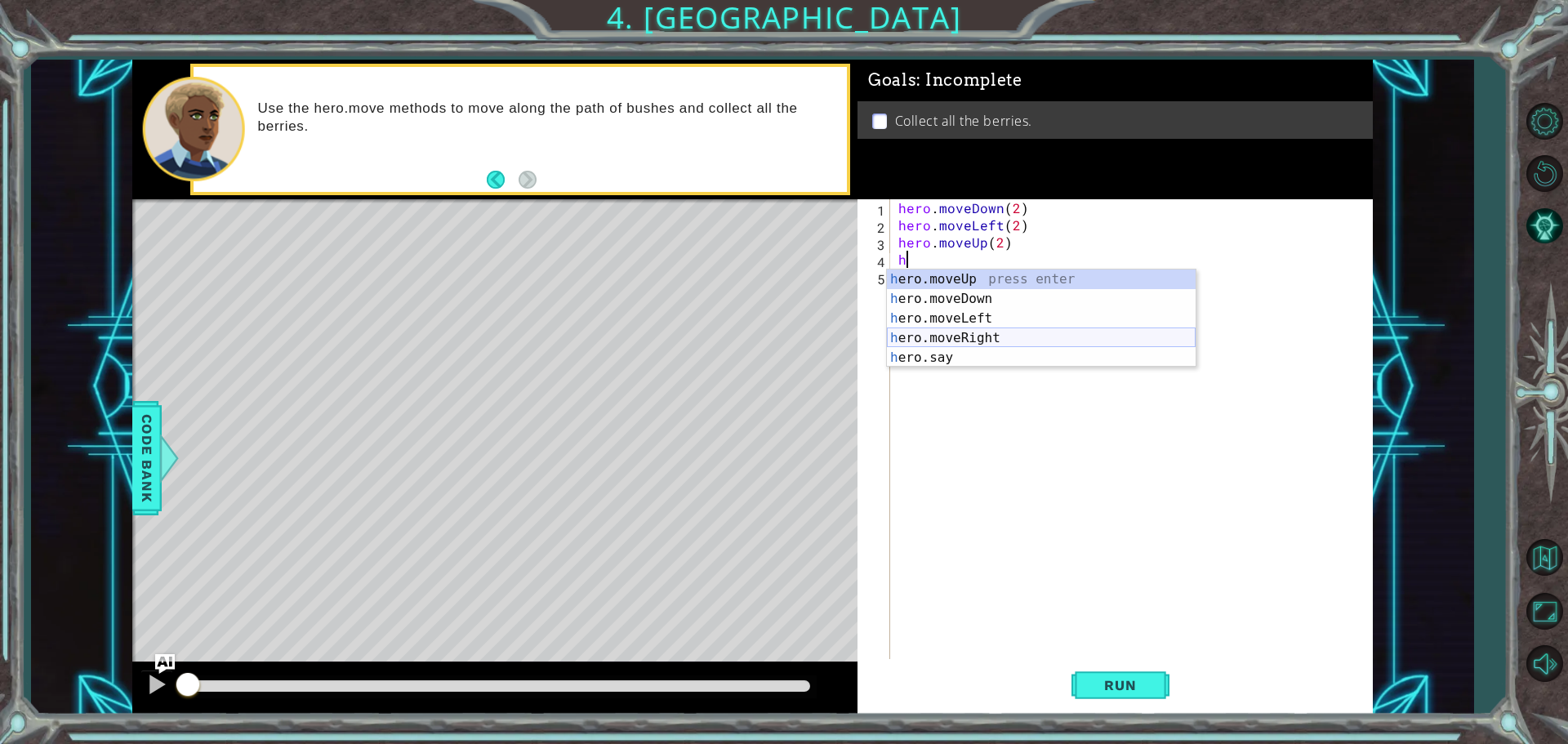
click at [981, 336] on div "h ero.moveUp press enter h ero.moveDown press enter h ero.moveLeft press enter …" at bounding box center [1041, 337] width 309 height 137
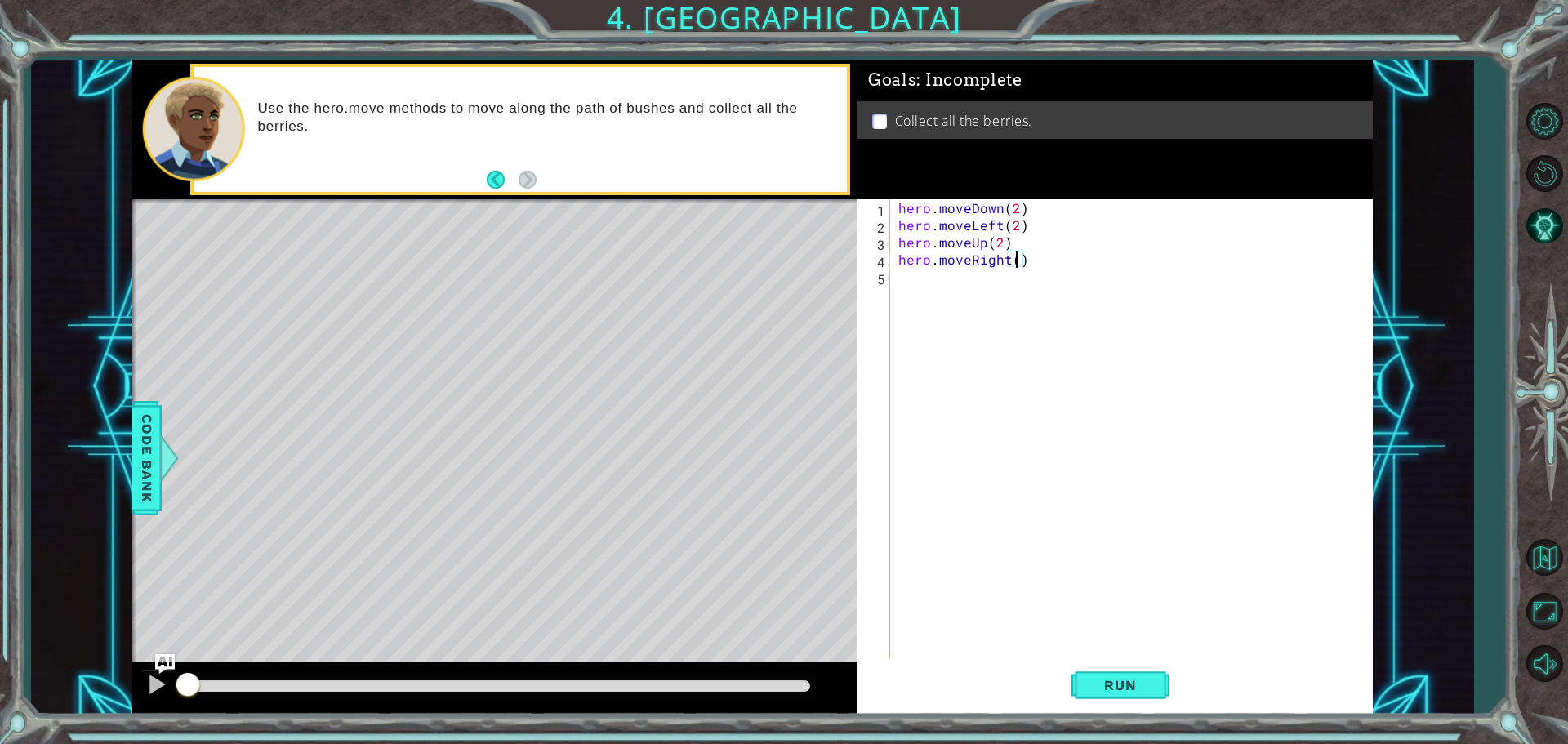
scroll to position [0, 8]
type textarea "hero.moveRight(2)"
click at [1109, 683] on span "Run" at bounding box center [1120, 686] width 64 height 17
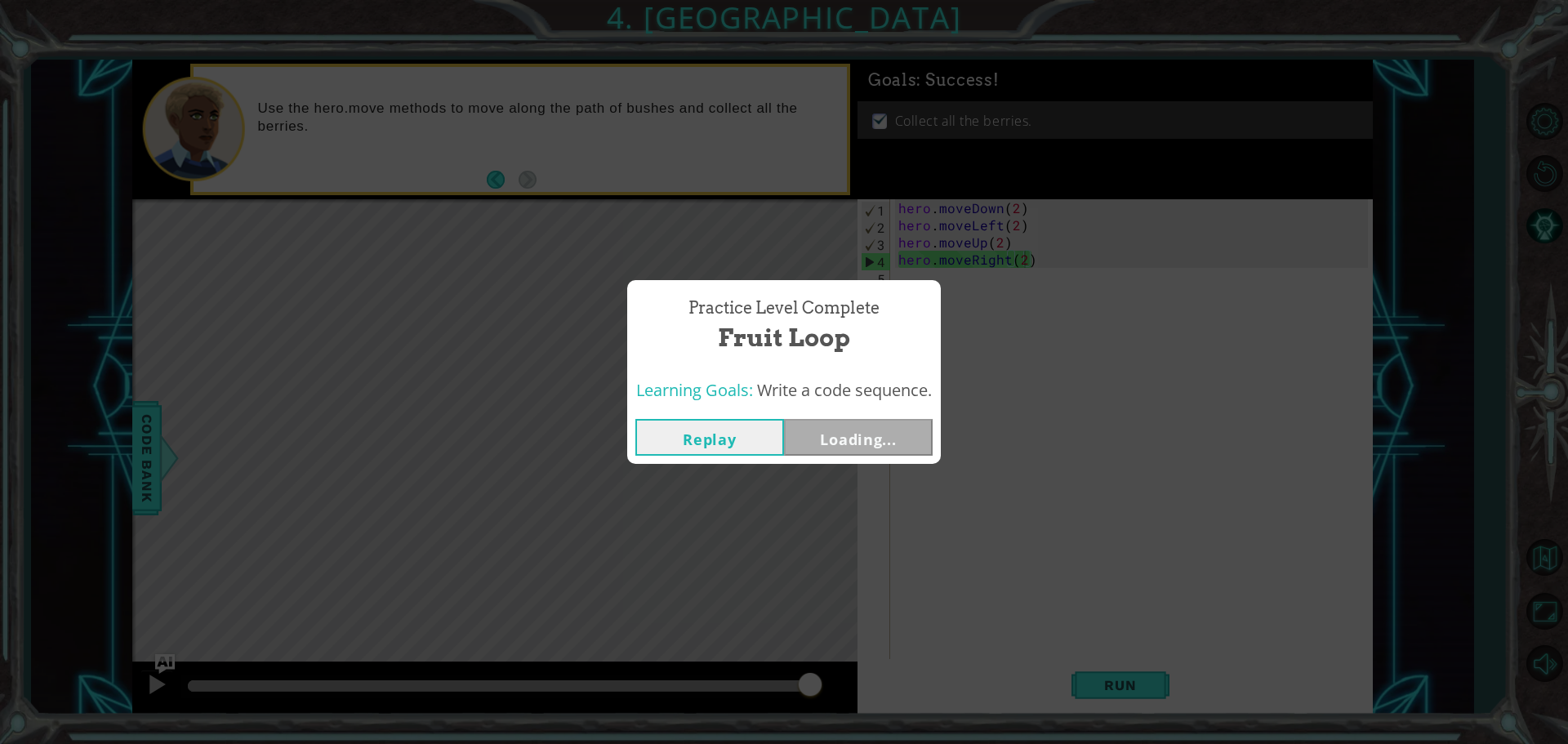
drag, startPoint x: 424, startPoint y: 691, endPoint x: 1082, endPoint y: 708, distance: 658.2
click at [1042, 730] on body "1 ההההההההההההההההההההההההההההההההההההההההההההההההההההההההההההההההההההההההההההה…" at bounding box center [784, 372] width 1568 height 744
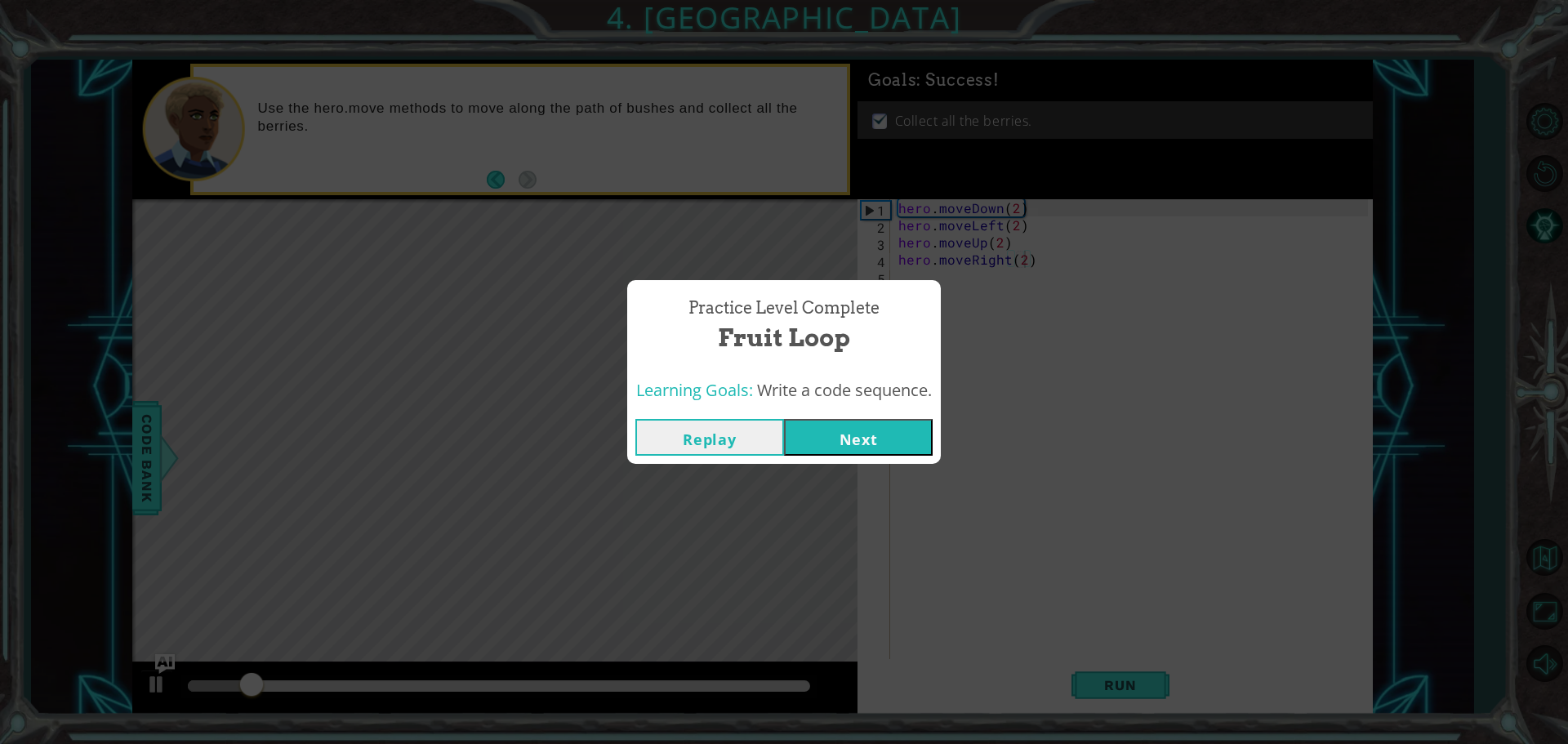
click at [902, 419] on button "Next" at bounding box center [858, 438] width 149 height 37
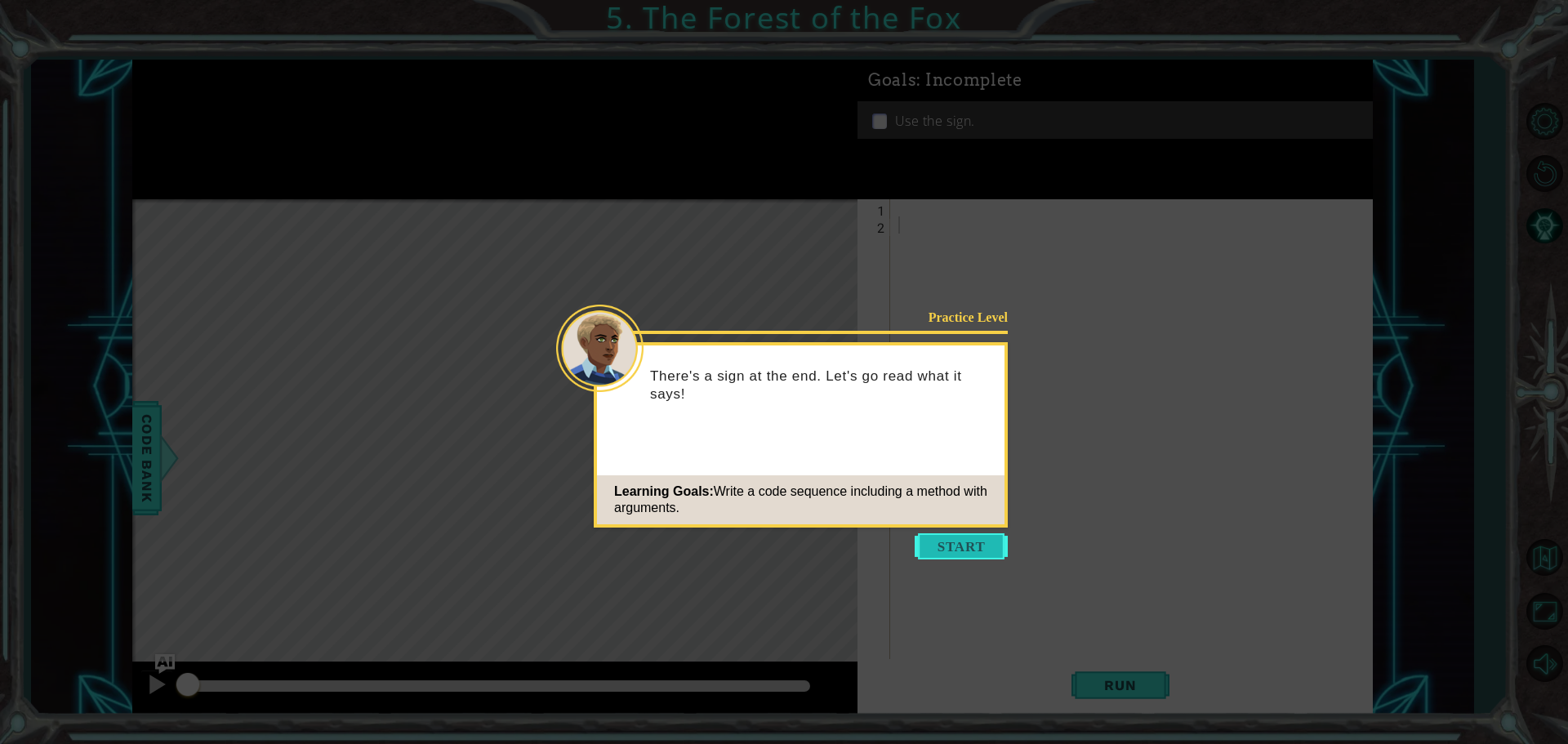
click at [979, 544] on button "Start" at bounding box center [961, 547] width 93 height 26
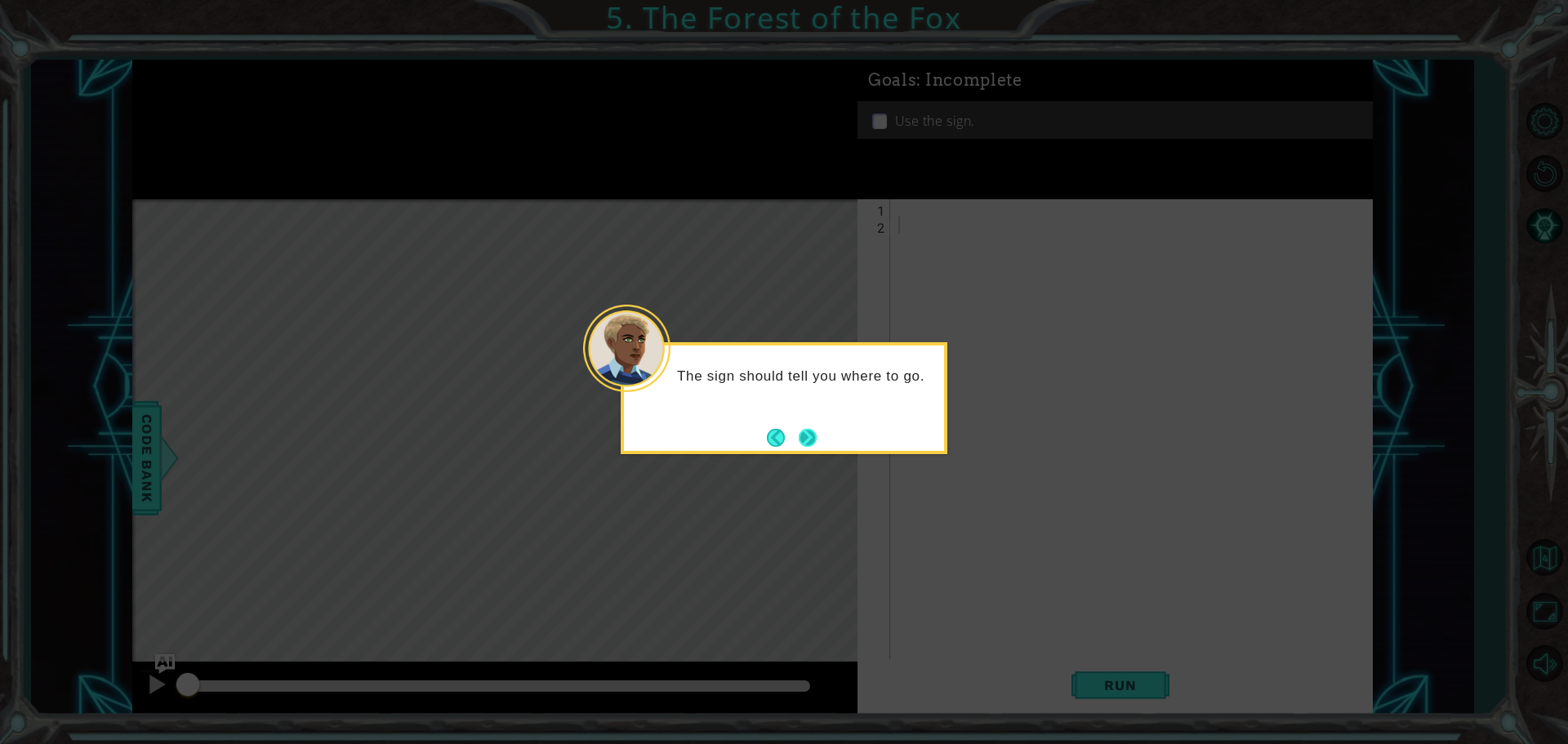
click at [802, 452] on div "The sign should tell you where to go." at bounding box center [784, 398] width 327 height 112
click at [802, 452] on div "The sign should tell you where to go. Use th" at bounding box center [784, 398] width 327 height 112
click at [801, 448] on footer at bounding box center [791, 438] width 50 height 24
click at [803, 443] on button "Next" at bounding box center [808, 440] width 17 height 18
click at [801, 447] on button "Next" at bounding box center [808, 438] width 17 height 18
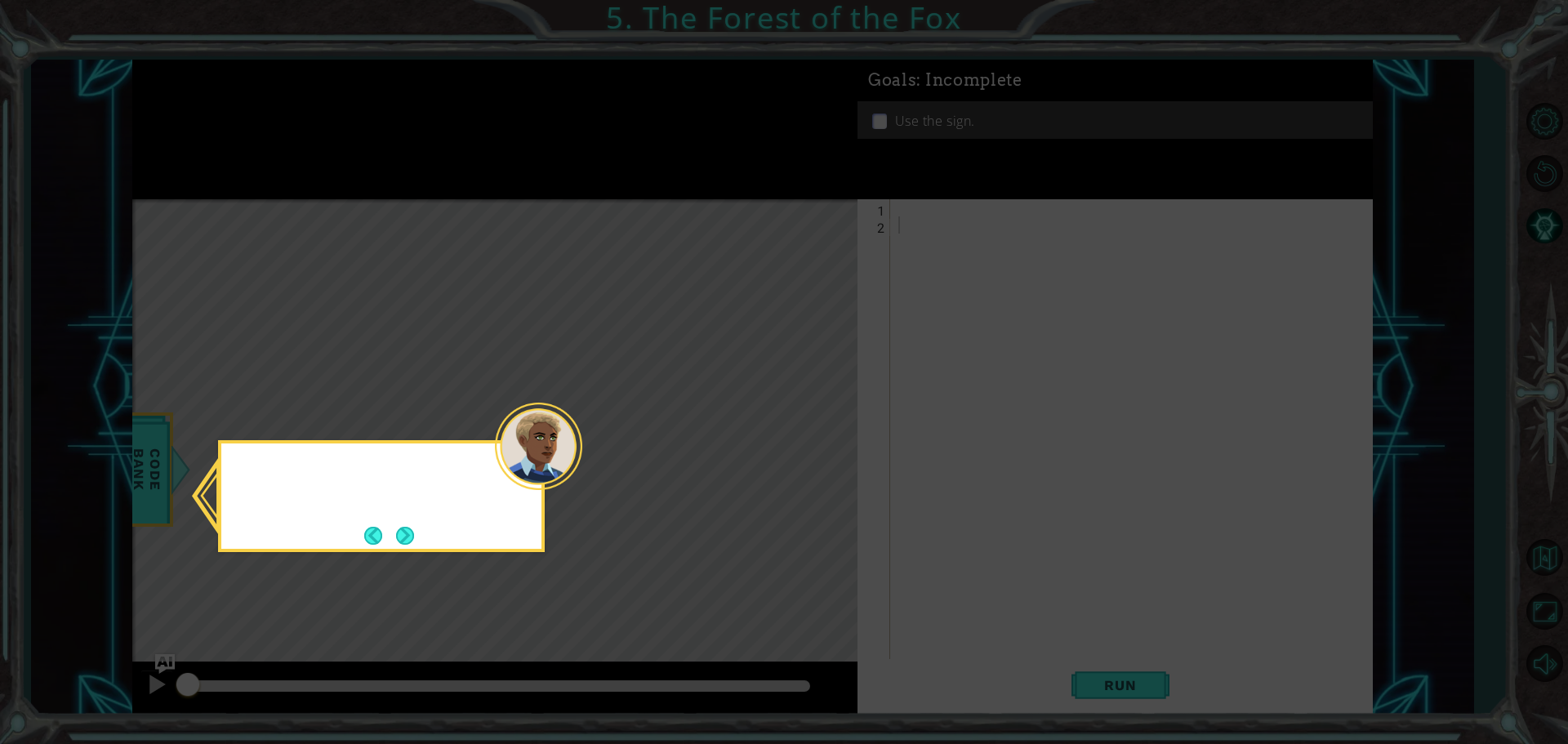
click at [804, 443] on icon at bounding box center [784, 372] width 1568 height 744
drag, startPoint x: 425, startPoint y: 565, endPoint x: 412, endPoint y: 537, distance: 30.9
click at [416, 547] on body "1 ההההההההההההההההההההההההההההההההההההההההההההההההההההההההההההההההההההההההההההה…" at bounding box center [784, 372] width 1568 height 744
click at [412, 537] on button "Next" at bounding box center [404, 536] width 17 height 18
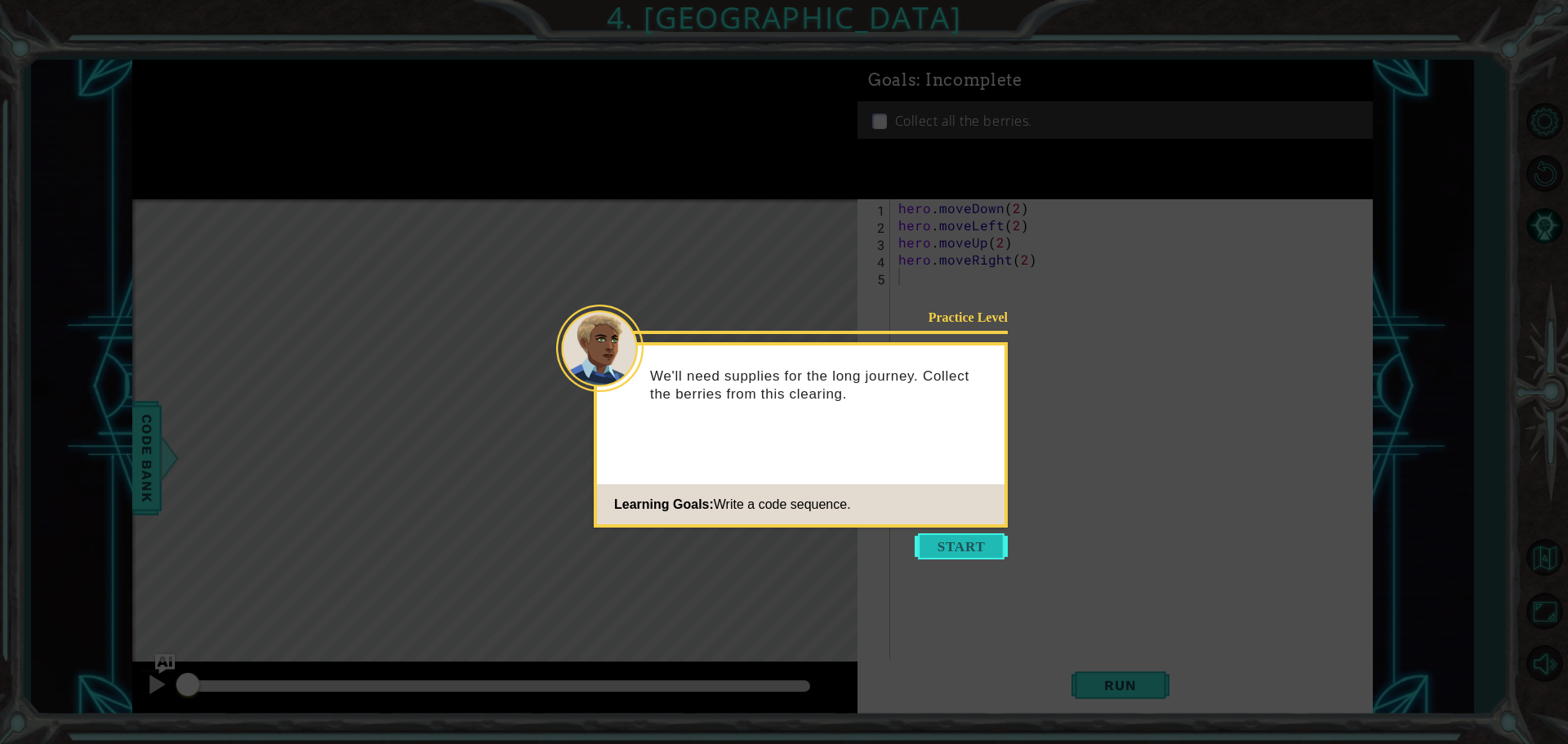
click at [933, 540] on button "Start" at bounding box center [961, 547] width 93 height 26
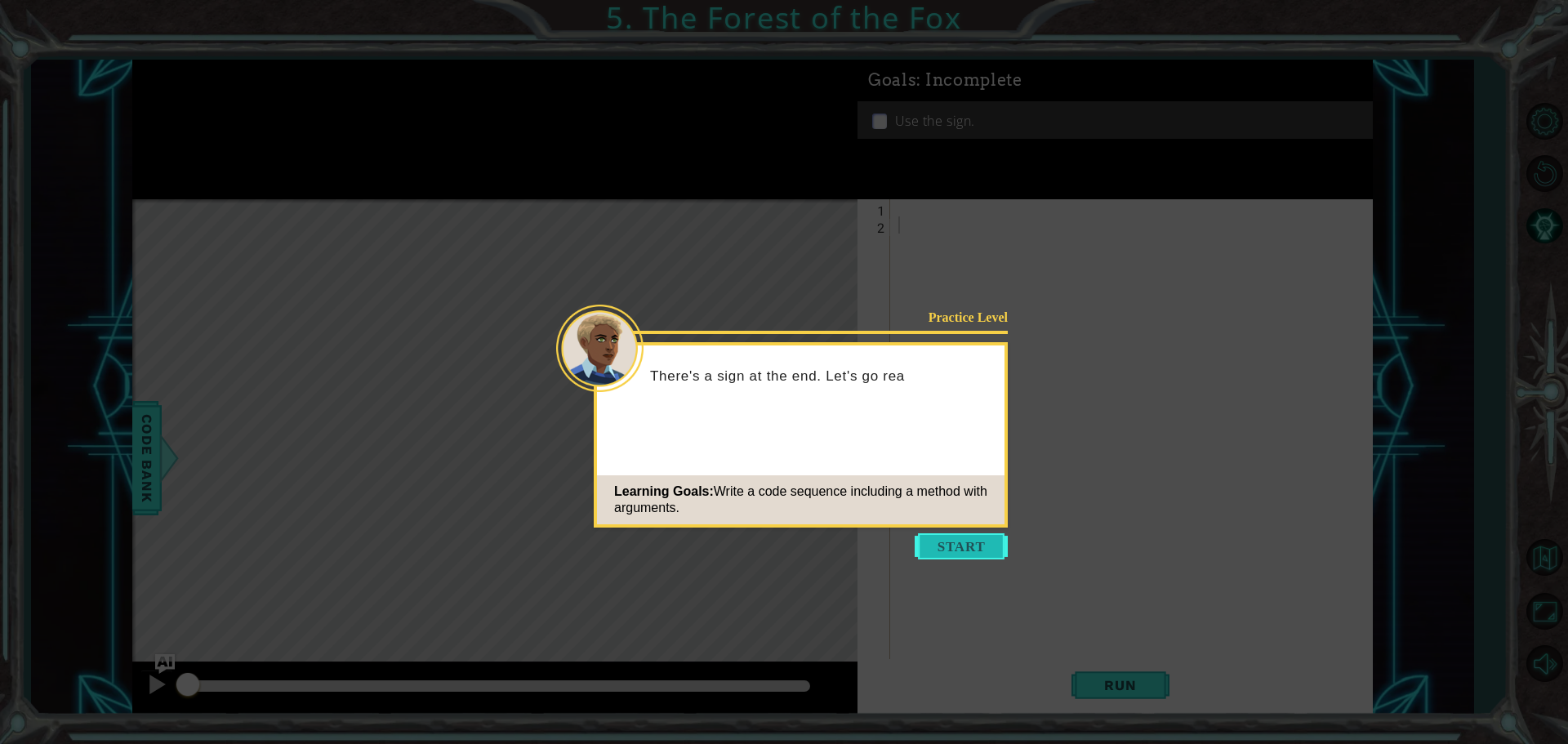
click at [966, 554] on button "Start" at bounding box center [961, 547] width 93 height 26
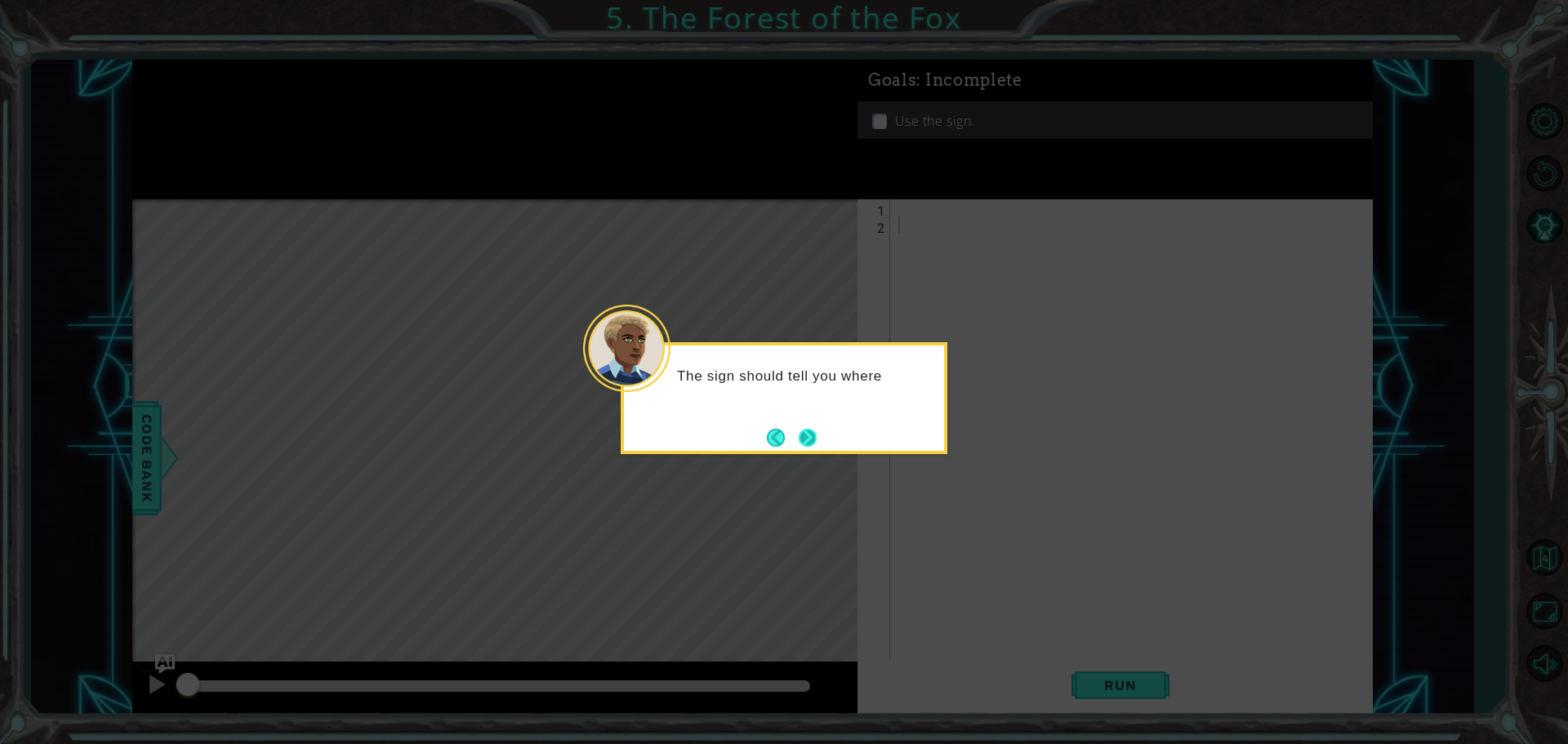
click at [816, 431] on button "Next" at bounding box center [808, 438] width 17 height 18
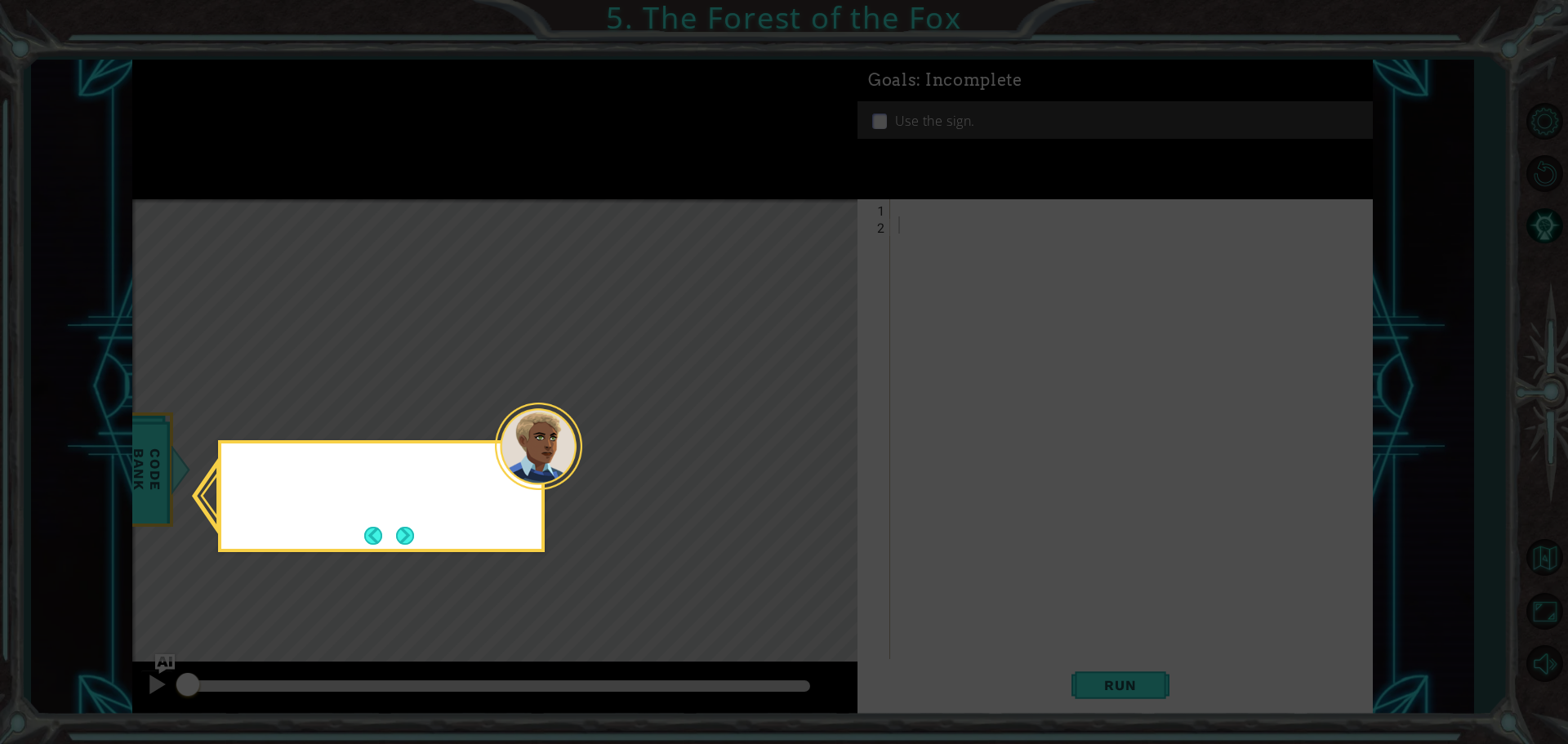
click at [816, 431] on icon at bounding box center [784, 372] width 1568 height 744
click at [414, 527] on button "Next" at bounding box center [404, 536] width 17 height 18
click at [415, 527] on div "Level Map" at bounding box center [509, 440] width 754 height 481
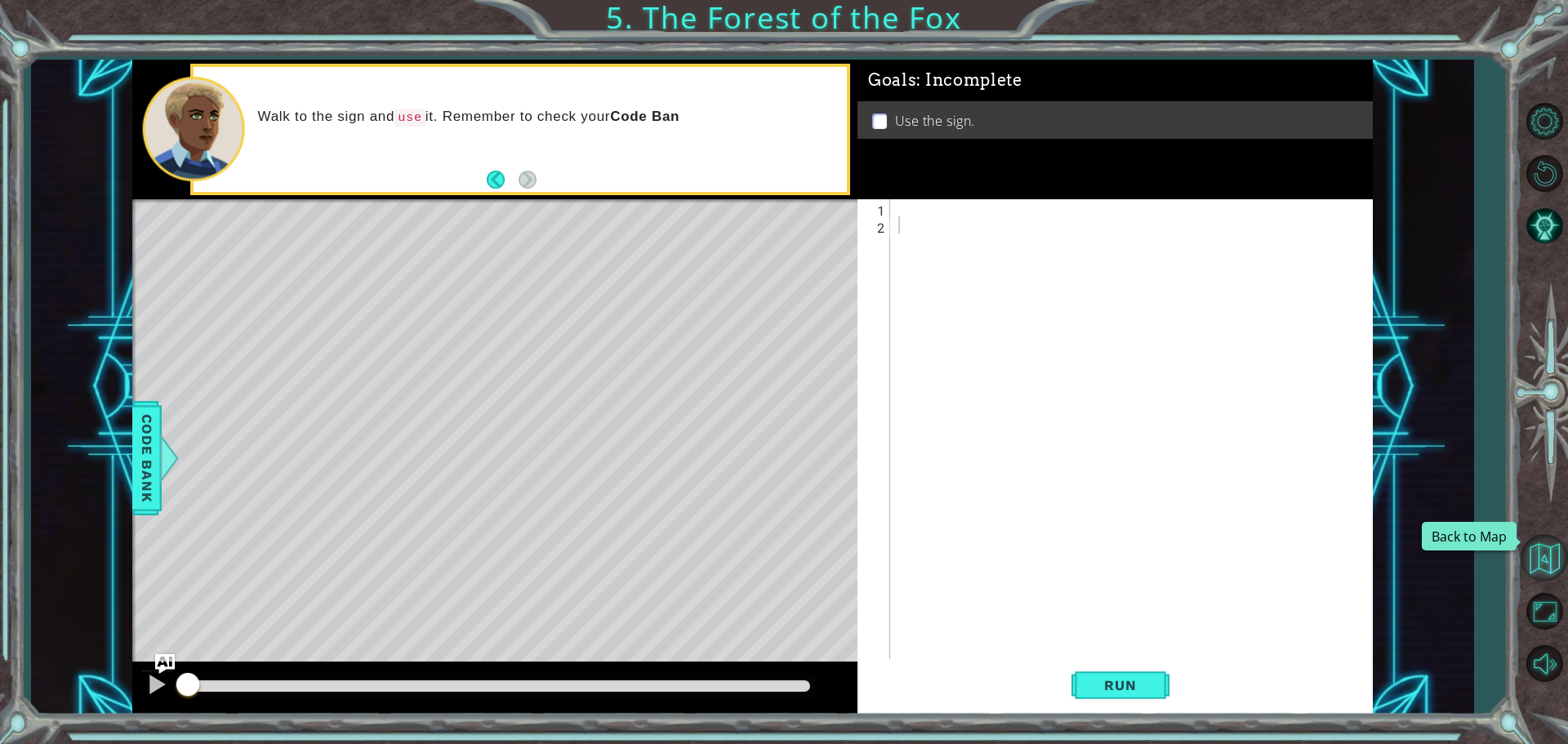
click at [1535, 566] on button "Back to Map" at bounding box center [1544, 557] width 48 height 48
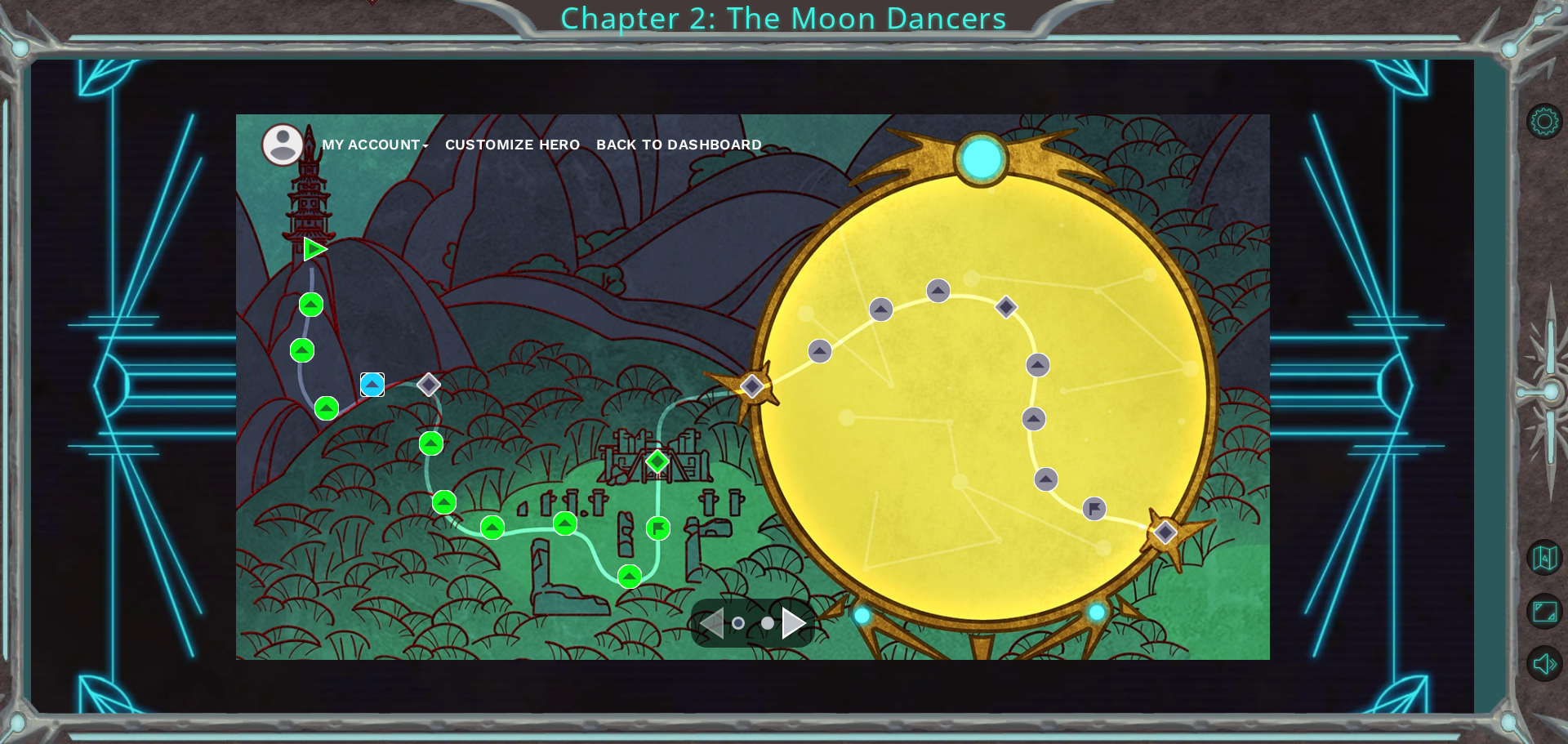
click at [361, 377] on img at bounding box center [372, 384] width 24 height 24
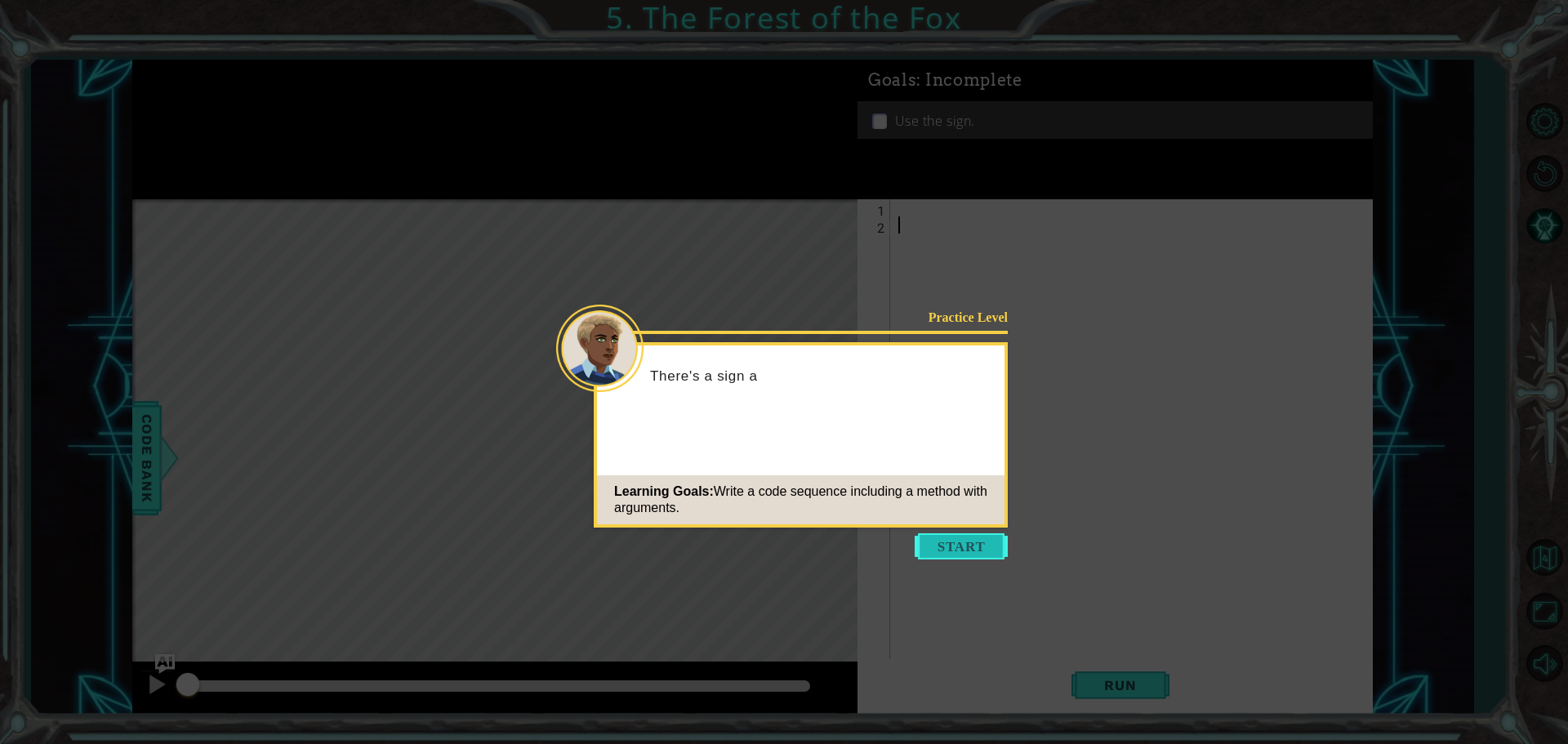
click at [927, 540] on button "Start" at bounding box center [961, 547] width 93 height 26
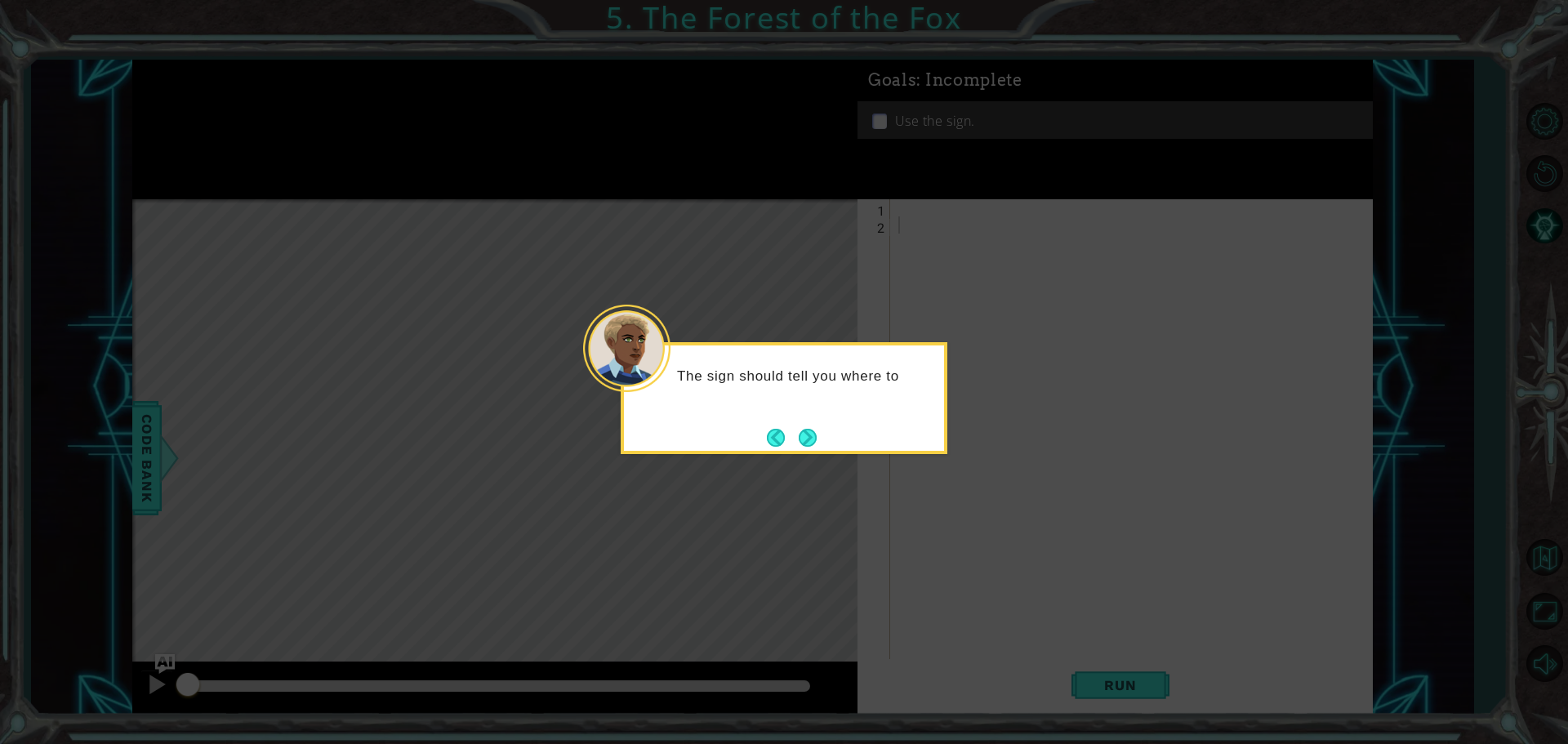
drag, startPoint x: 825, startPoint y: 436, endPoint x: 809, endPoint y: 434, distance: 16.1
click at [824, 436] on div "The sign should tell you where to" at bounding box center [784, 398] width 327 height 112
click at [809, 434] on button "Next" at bounding box center [808, 438] width 17 height 18
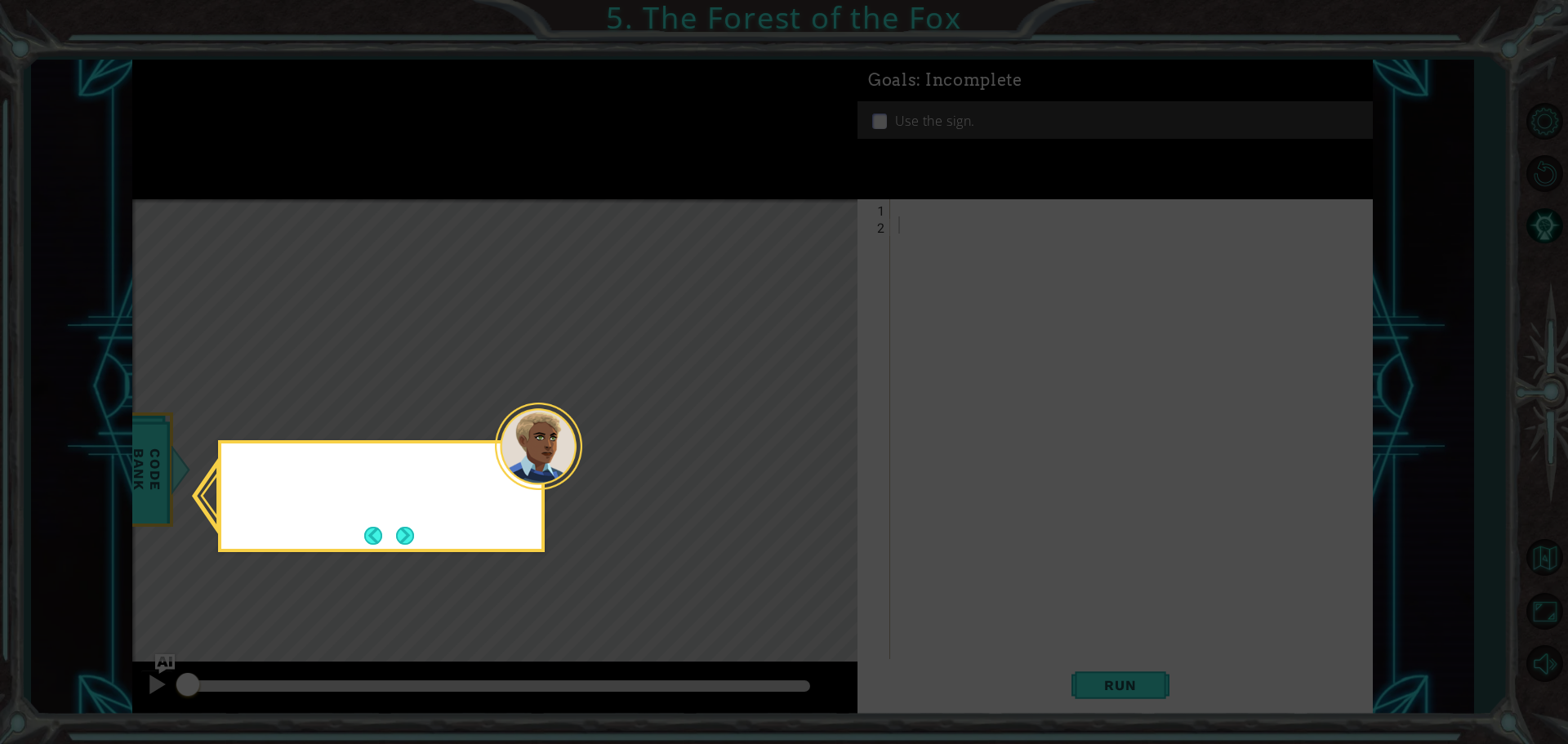
click at [809, 434] on icon at bounding box center [784, 372] width 1568 height 744
click at [404, 537] on button "Next" at bounding box center [404, 536] width 17 height 18
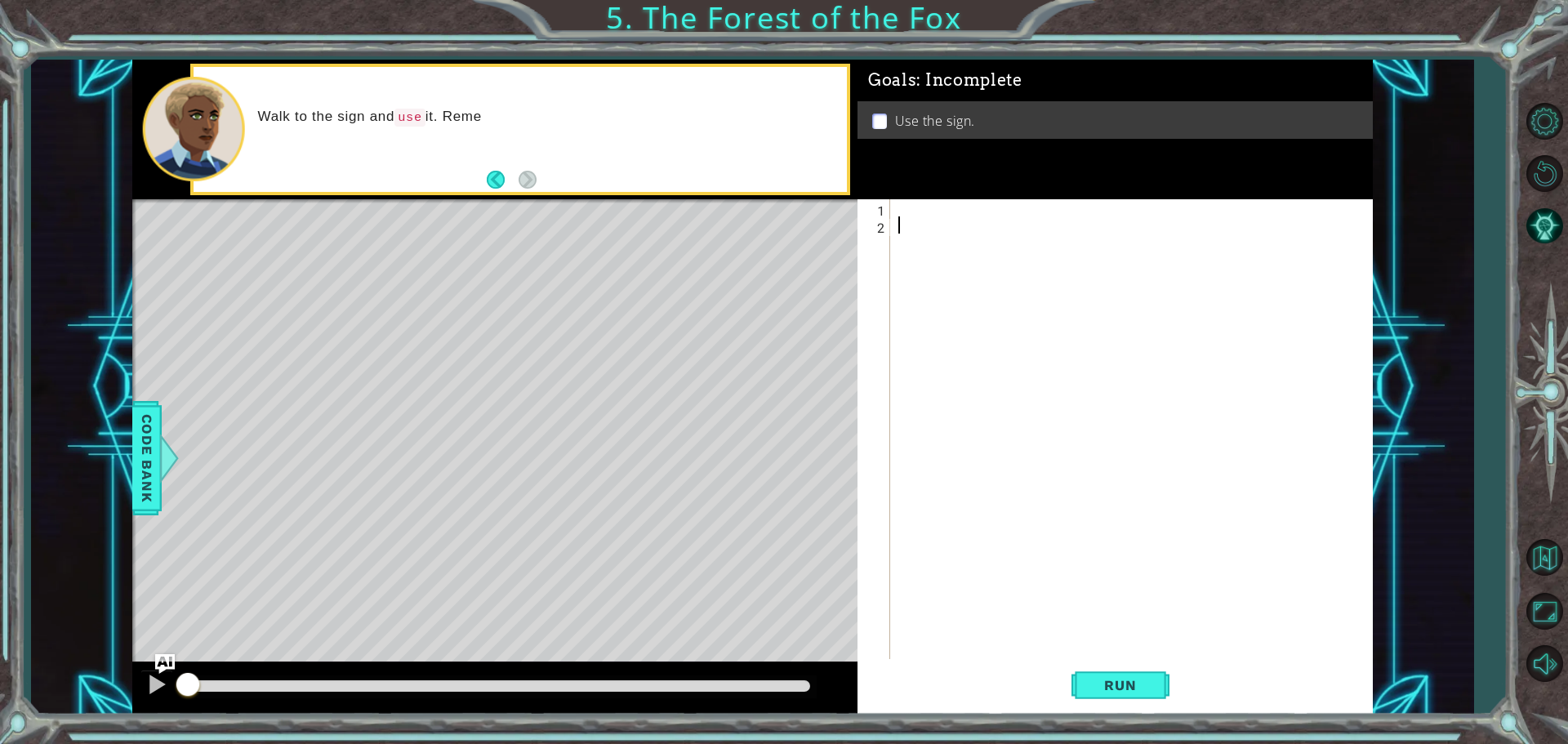
click at [896, 199] on div at bounding box center [1135, 448] width 481 height 498
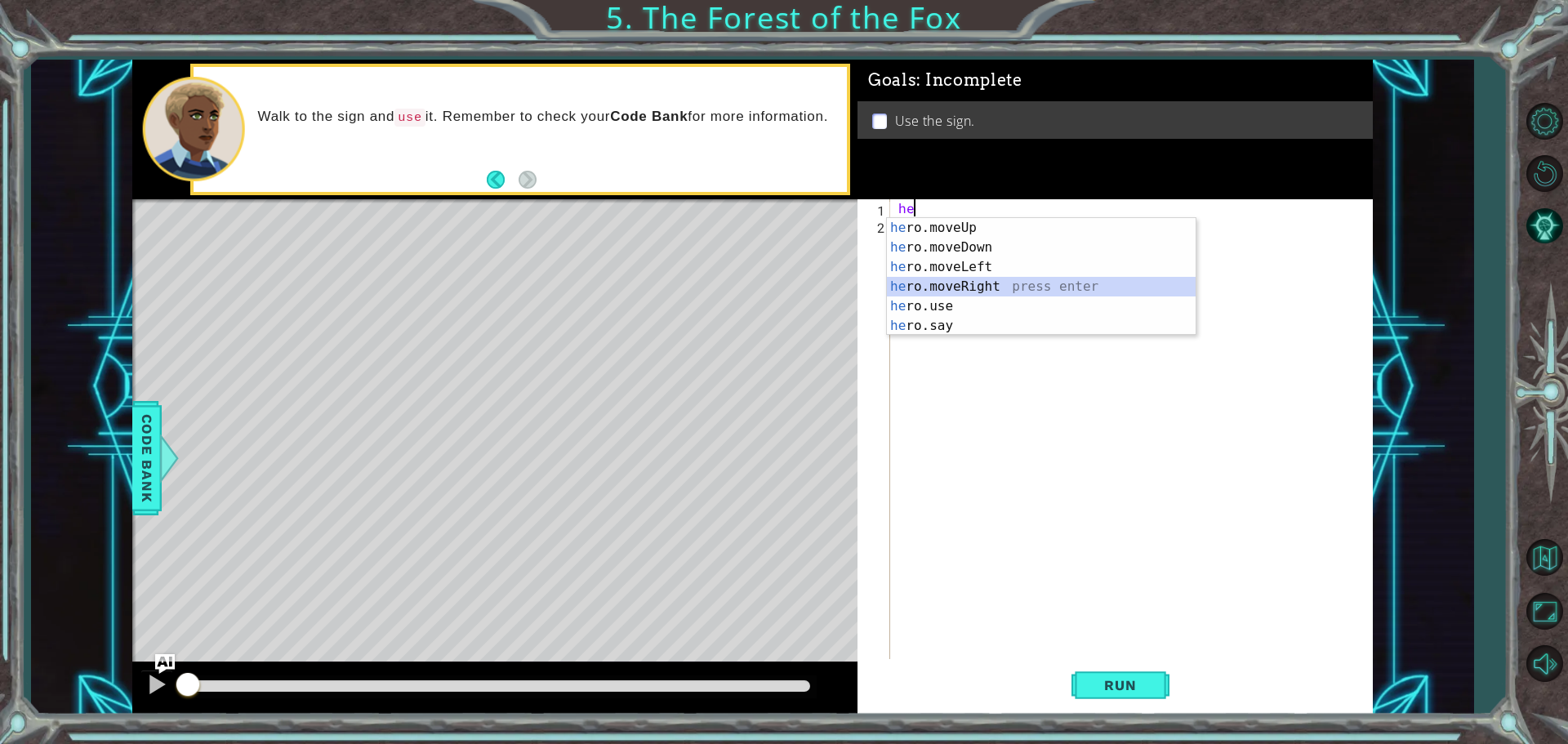
click at [1007, 281] on div "he ro.moveUp press enter he ro.moveDown press enter he ro.moveLeft press enter …" at bounding box center [1041, 296] width 309 height 157
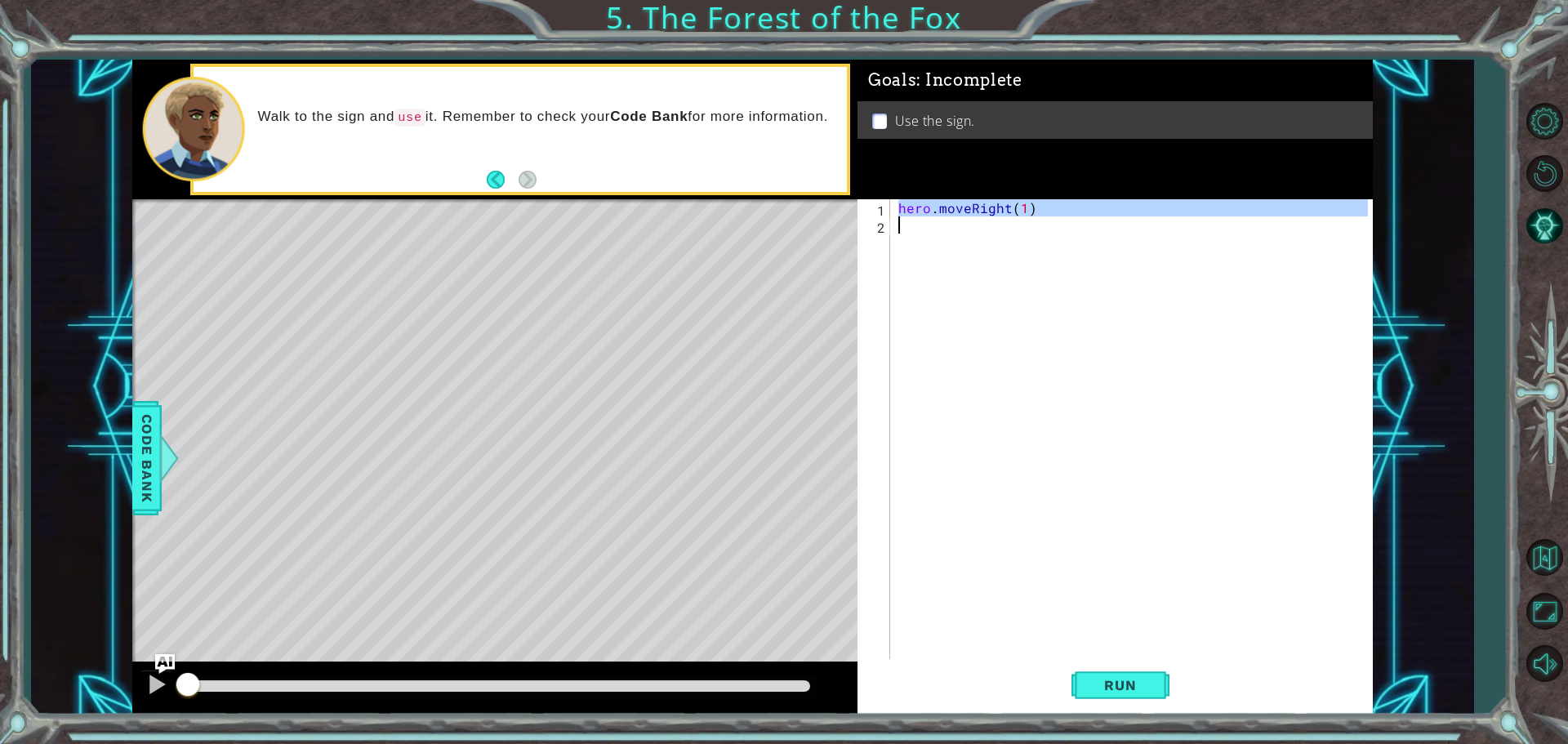
click at [1006, 238] on div "hero . moveRight ( 1 )" at bounding box center [1135, 448] width 481 height 498
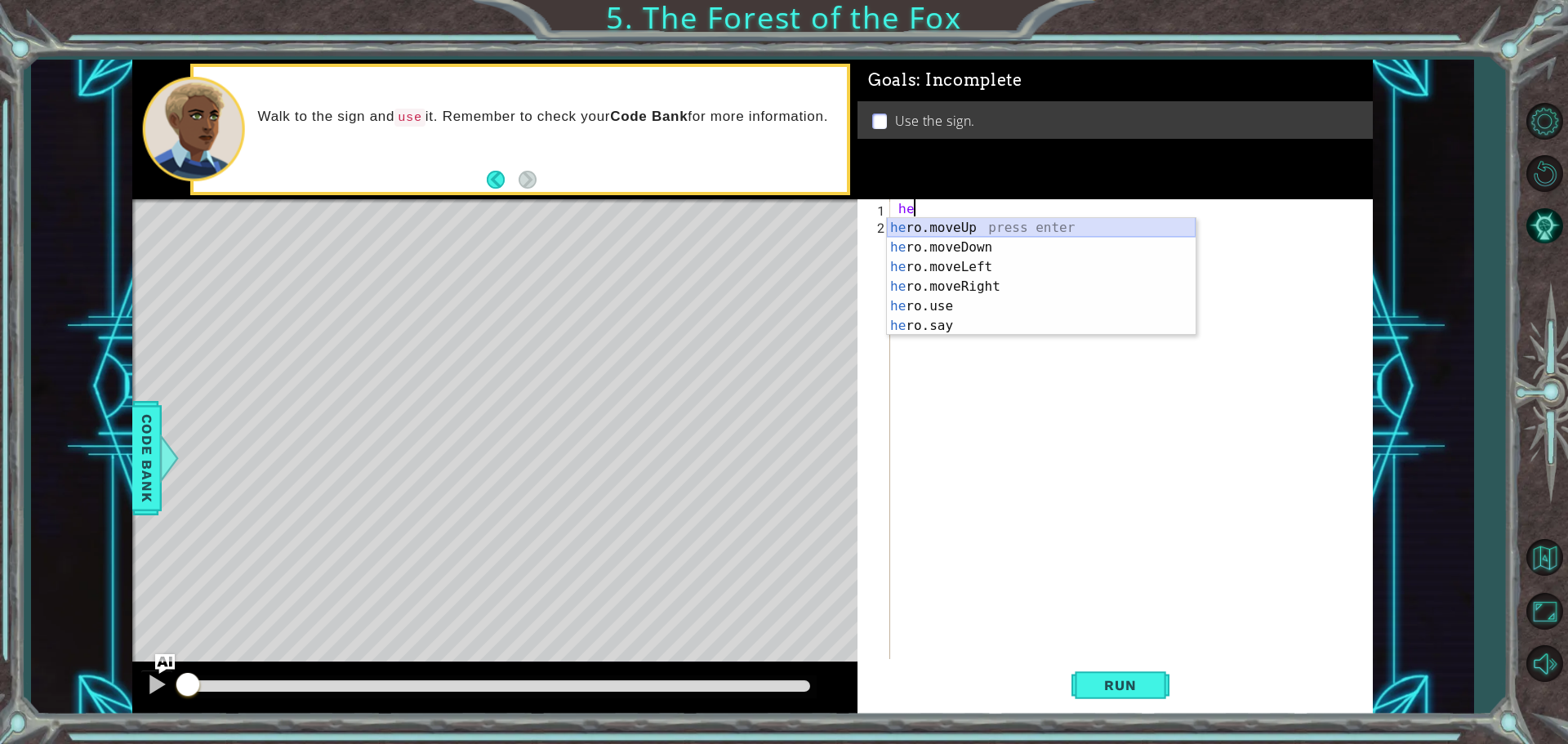
click at [1001, 220] on div "he ro.moveUp press enter he ro.moveDown press enter he ro.moveLeft press enter …" at bounding box center [1041, 296] width 309 height 157
type textarea "hero.moveUp(1)"
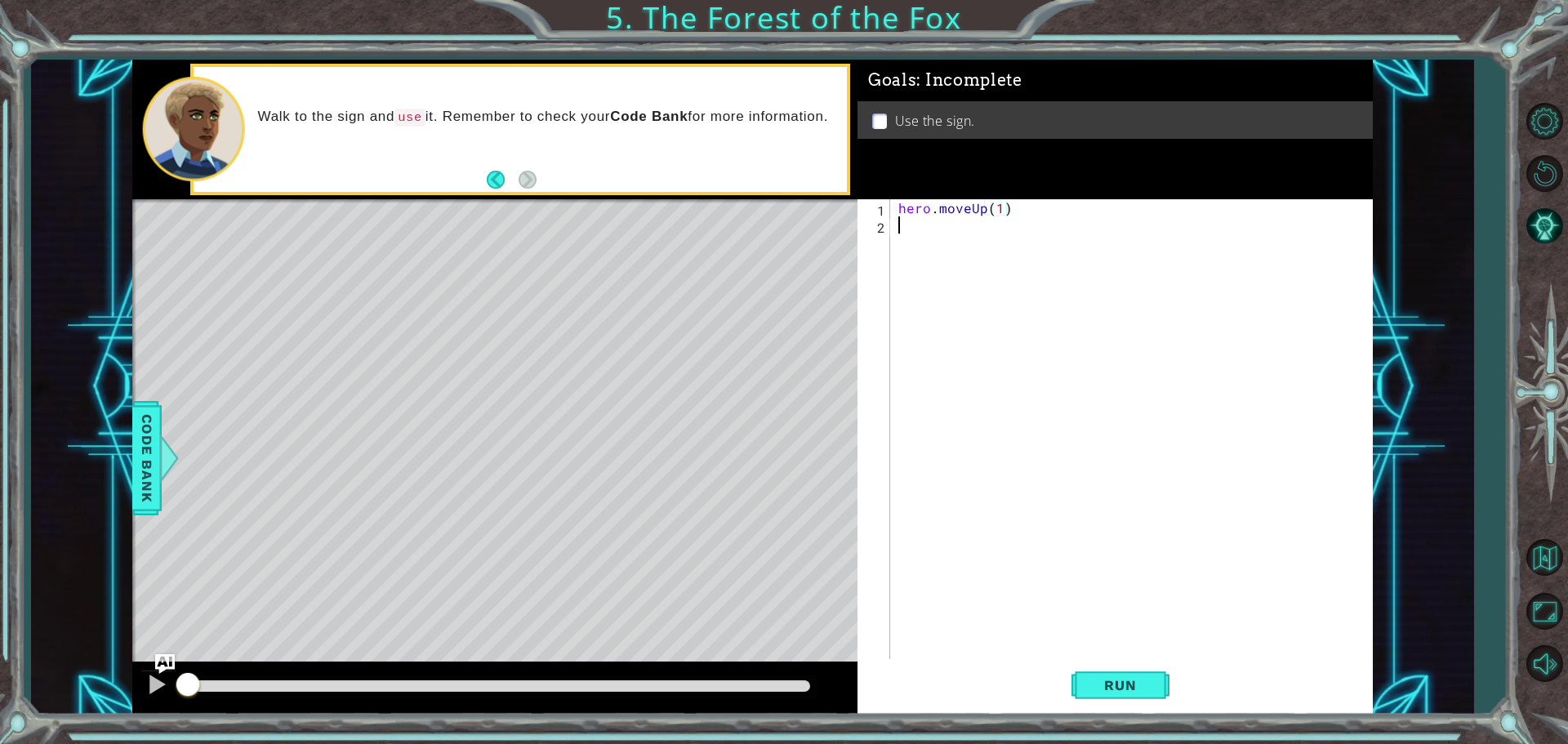
click at [978, 241] on div "hero . moveUp ( 1 )" at bounding box center [1135, 448] width 481 height 498
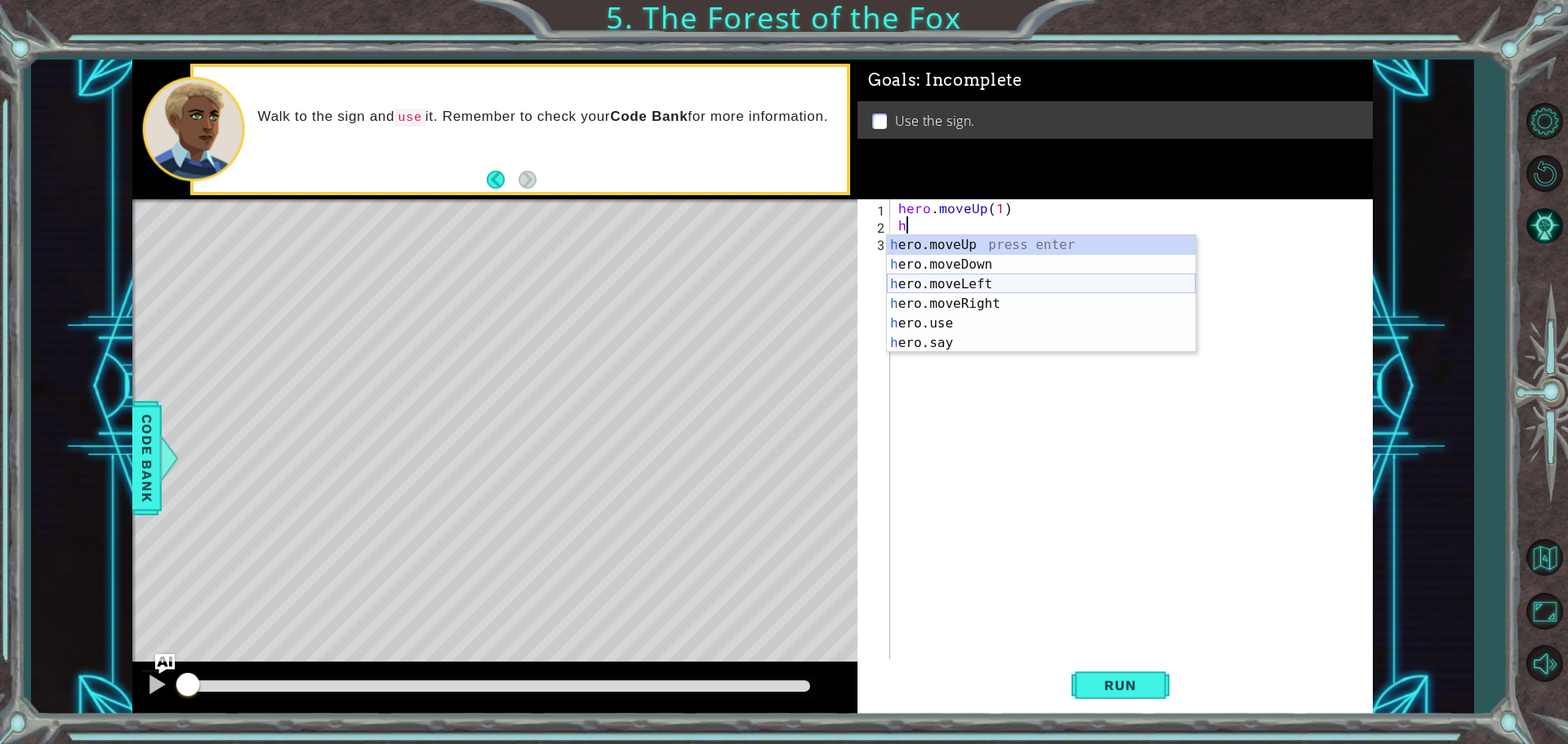
click at [993, 292] on div "h ero.moveUp press enter h ero.moveDown press enter h ero.moveLeft press enter …" at bounding box center [1041, 313] width 309 height 157
type textarea "hero.moveLeft(1)"
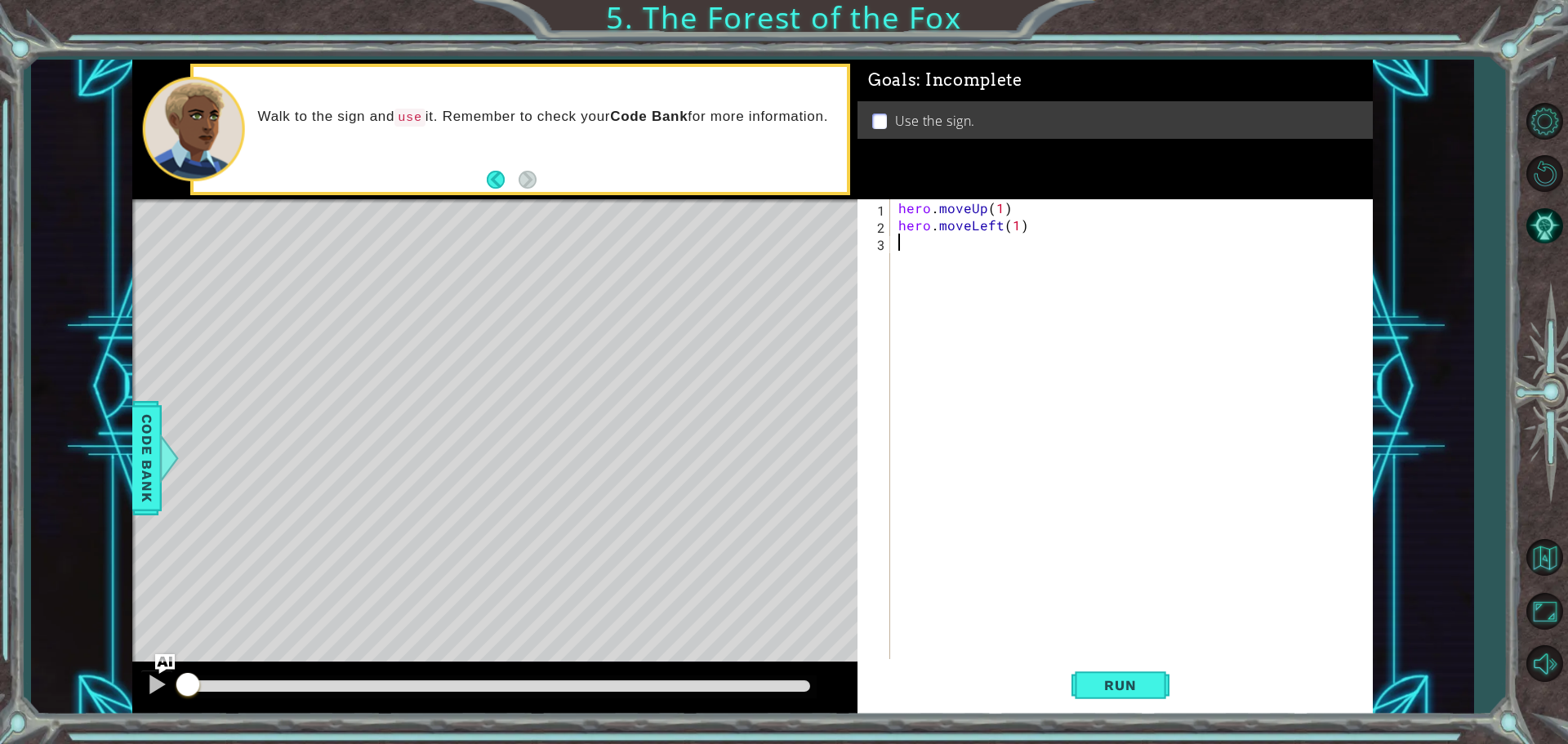
click at [939, 271] on div "hero . moveUp ( 1 ) hero . moveLeft ( 1 )" at bounding box center [1135, 448] width 481 height 498
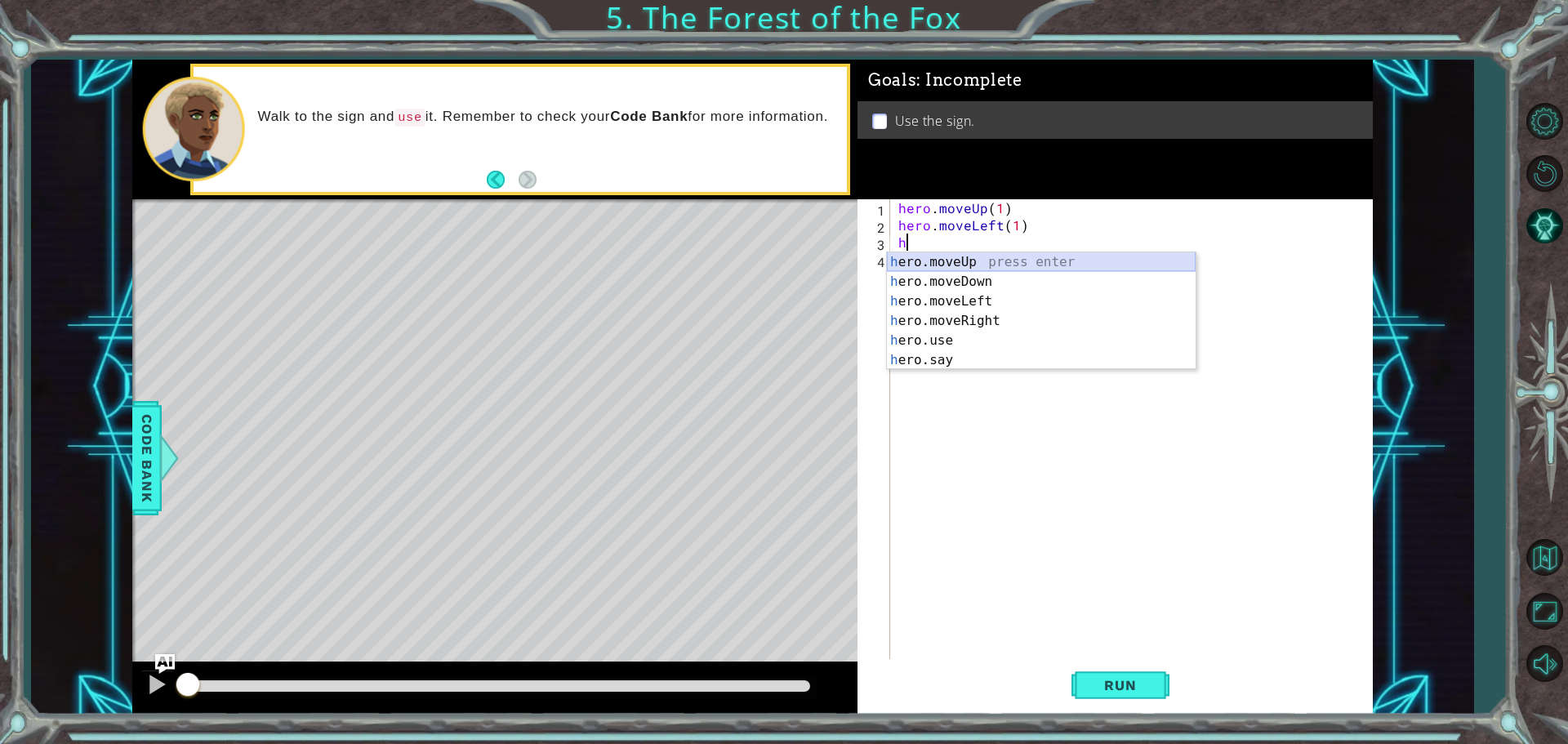
click at [1023, 266] on div "h ero.moveUp press enter h ero.moveDown press enter h ero.moveLeft press enter …" at bounding box center [1041, 331] width 309 height 157
type textarea "hero.moveUp(1)"
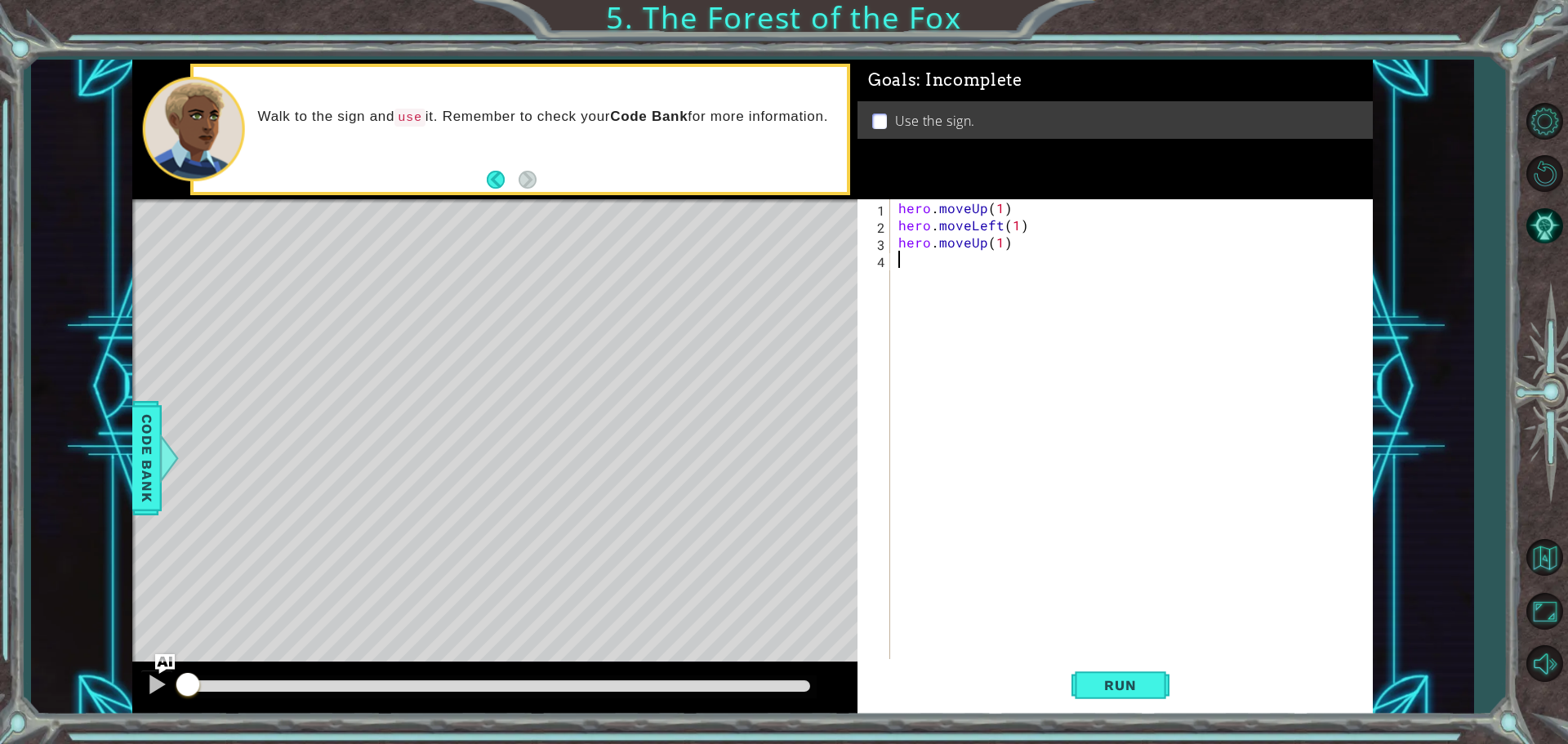
click at [929, 267] on div "hero . moveUp ( 1 ) hero . moveLeft ( 1 ) hero . moveUp ( 1 )" at bounding box center [1135, 448] width 481 height 498
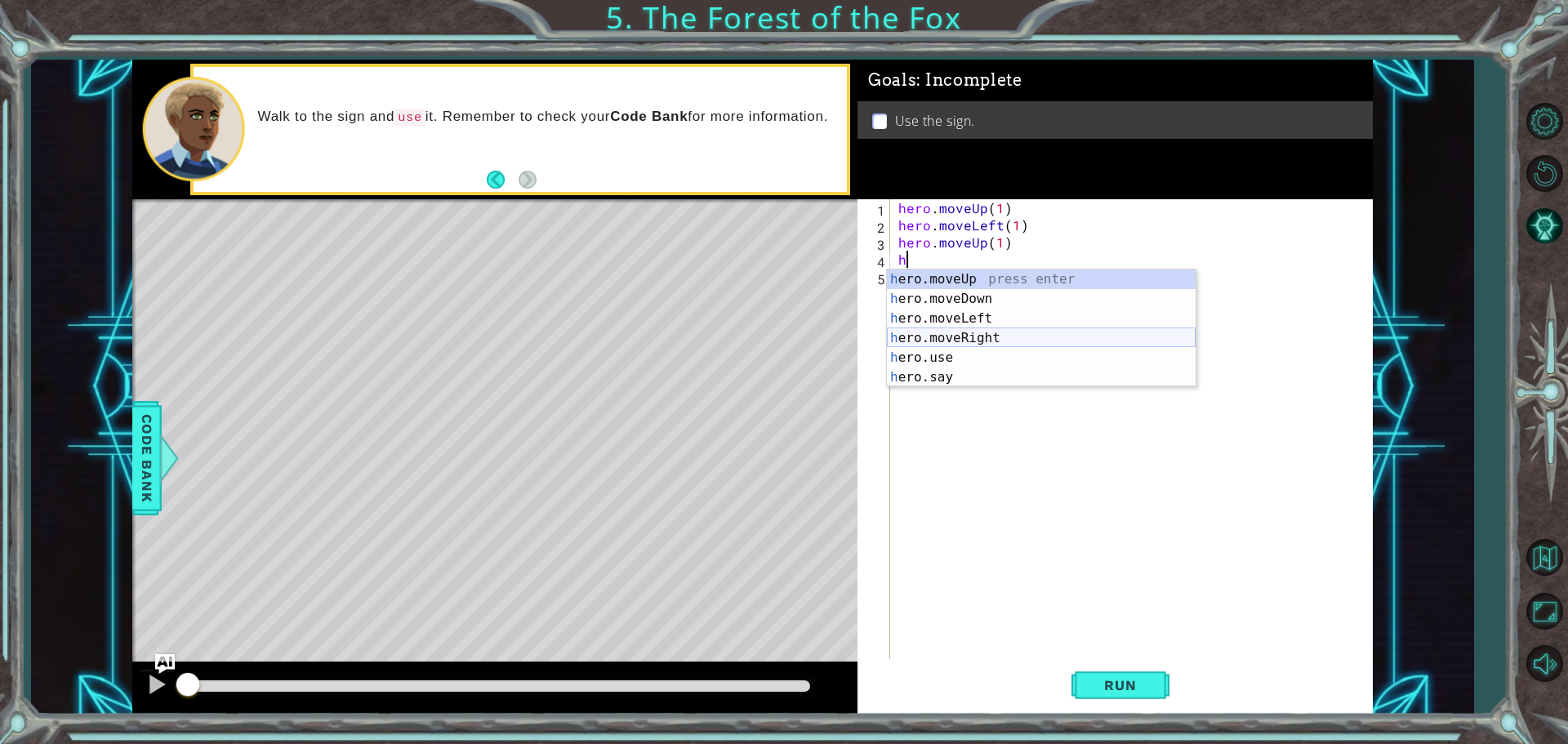
click at [991, 344] on div "h ero.moveUp press enter h ero.moveDown press enter h ero.moveLeft press enter …" at bounding box center [1041, 347] width 309 height 157
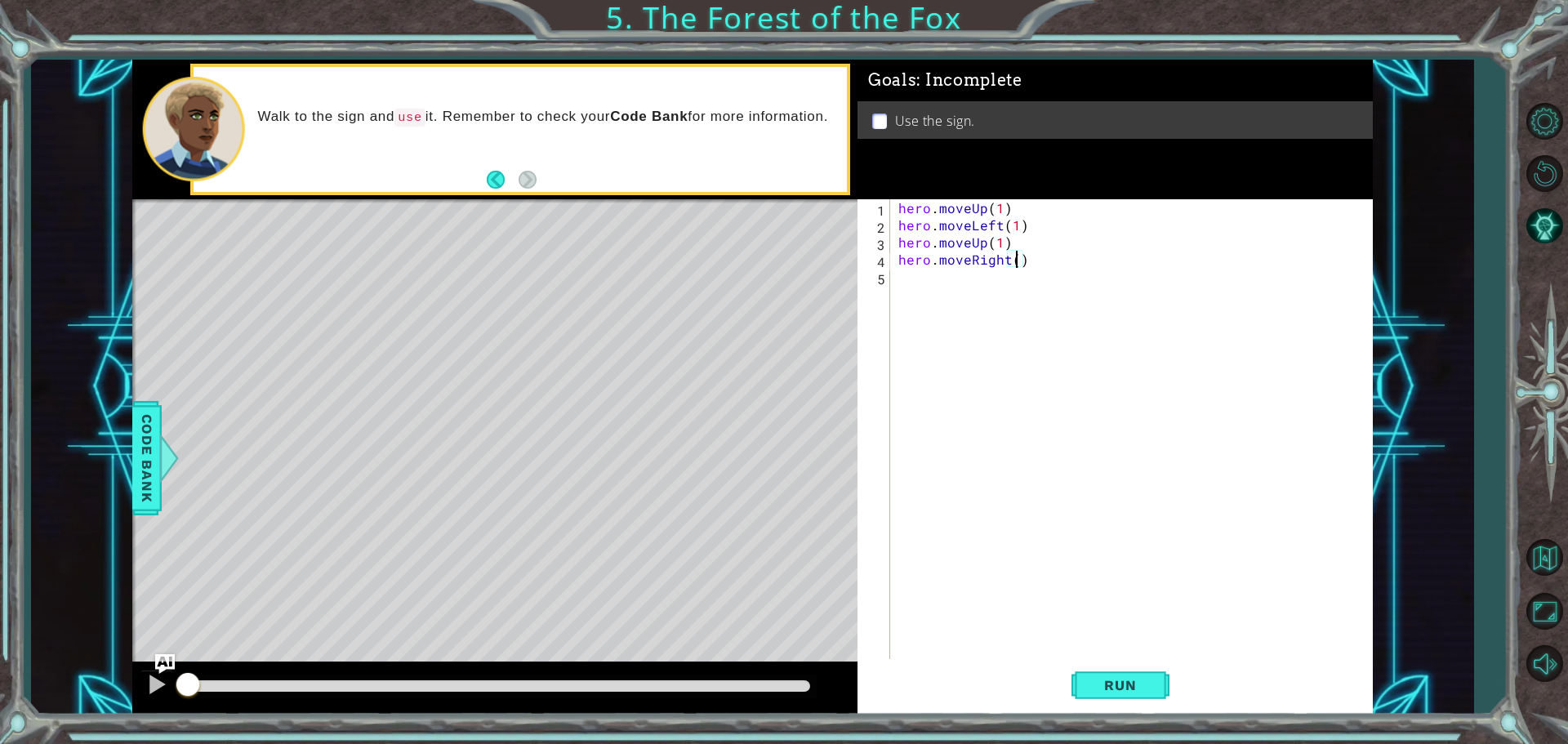
type textarea "hero.moveRight(2)"
click at [1023, 277] on div "hero . moveUp ( 1 ) hero . moveLeft ( 1 ) hero . moveUp ( 1 ) hero . moveRight …" at bounding box center [1135, 448] width 481 height 498
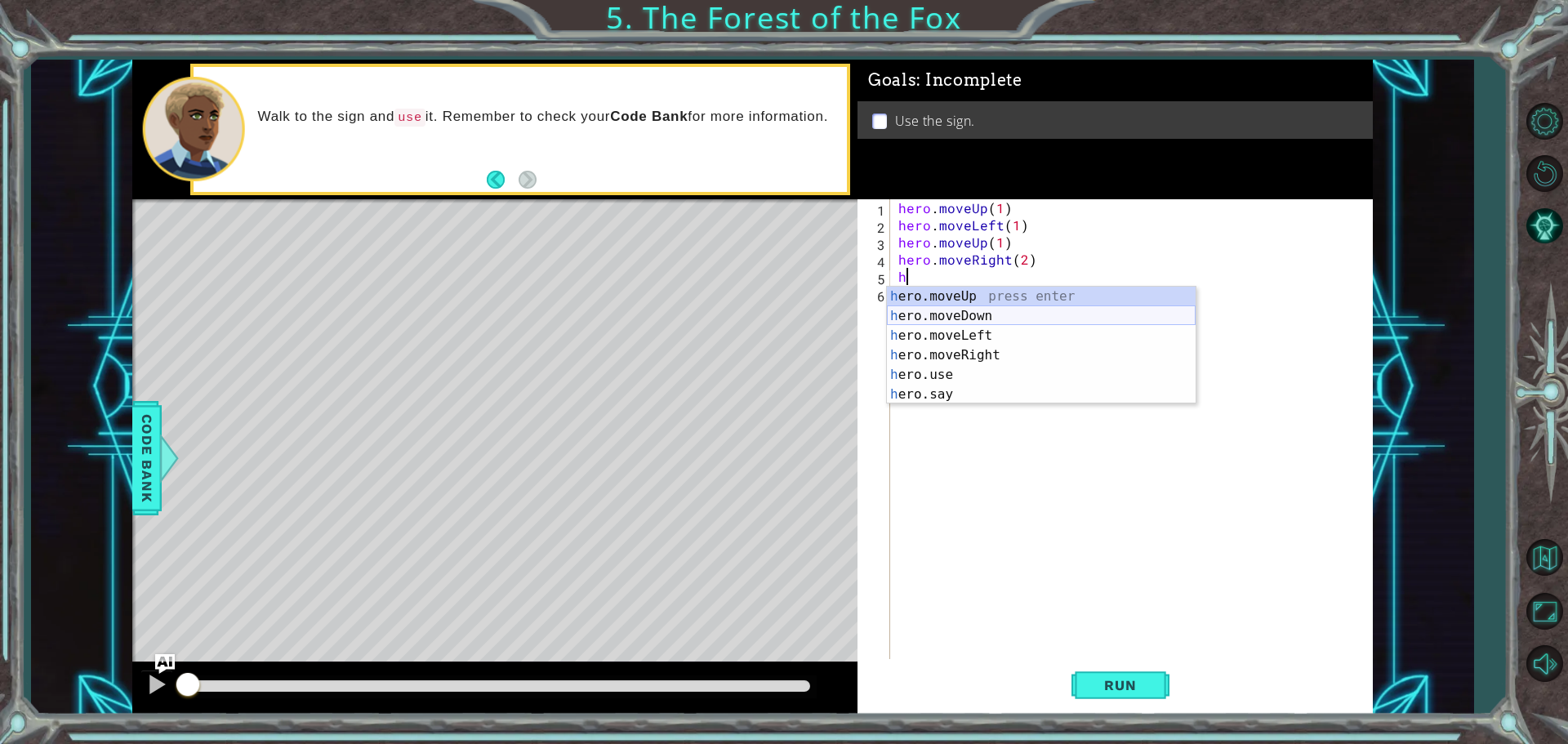
click at [1016, 315] on div "h ero.moveUp press enter h ero.moveDown press enter h ero.moveLeft press enter …" at bounding box center [1041, 365] width 309 height 157
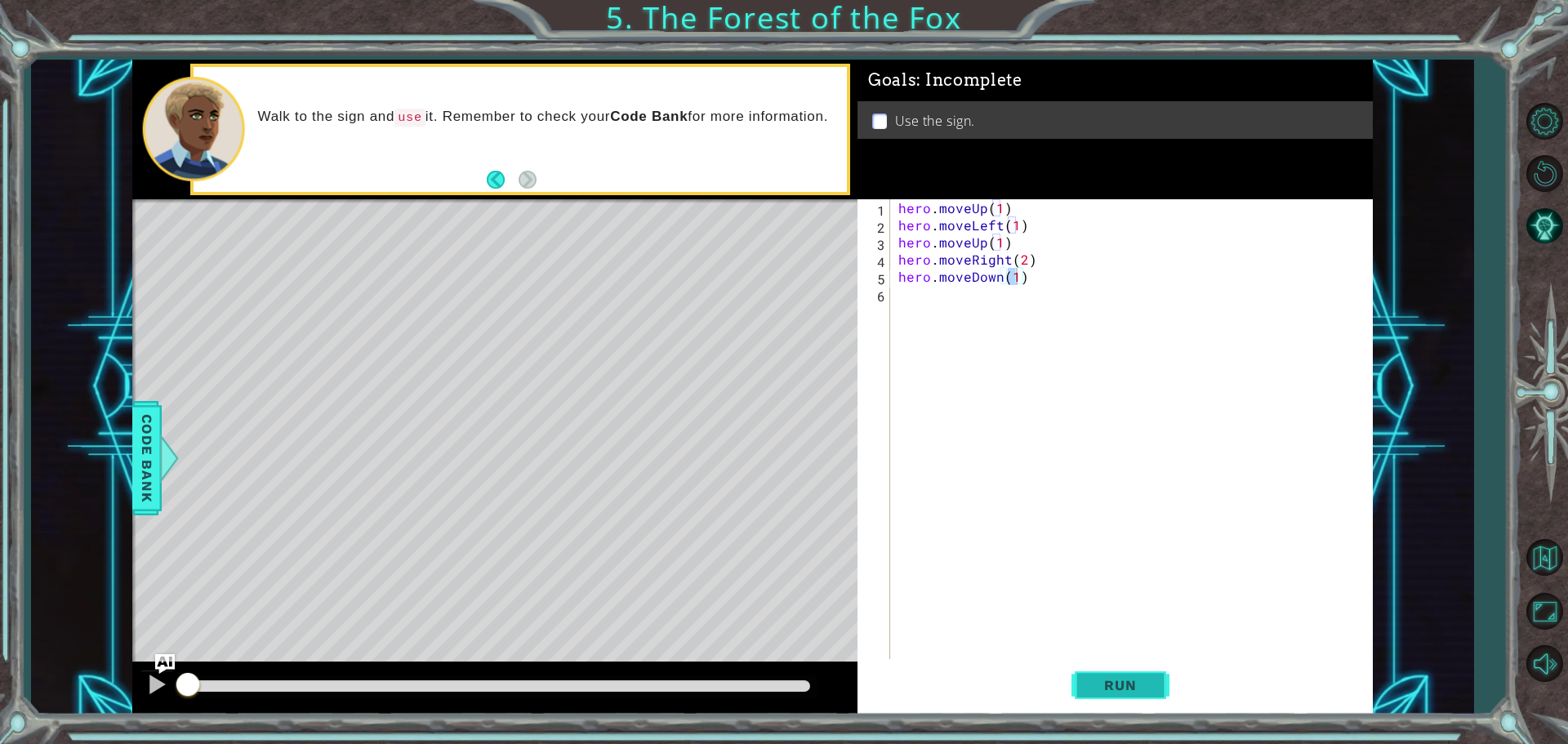
drag, startPoint x: 1152, startPoint y: 680, endPoint x: 912, endPoint y: 702, distance: 241.0
click at [1147, 682] on button "Run" at bounding box center [1120, 685] width 98 height 52
click at [1052, 239] on div "hero . moveUp ( 1 ) hero . moveLeft ( 1 ) hero . moveUp ( 1 ) hero . moveRight …" at bounding box center [1135, 448] width 481 height 498
type textarea "hero.moveUp(1)"
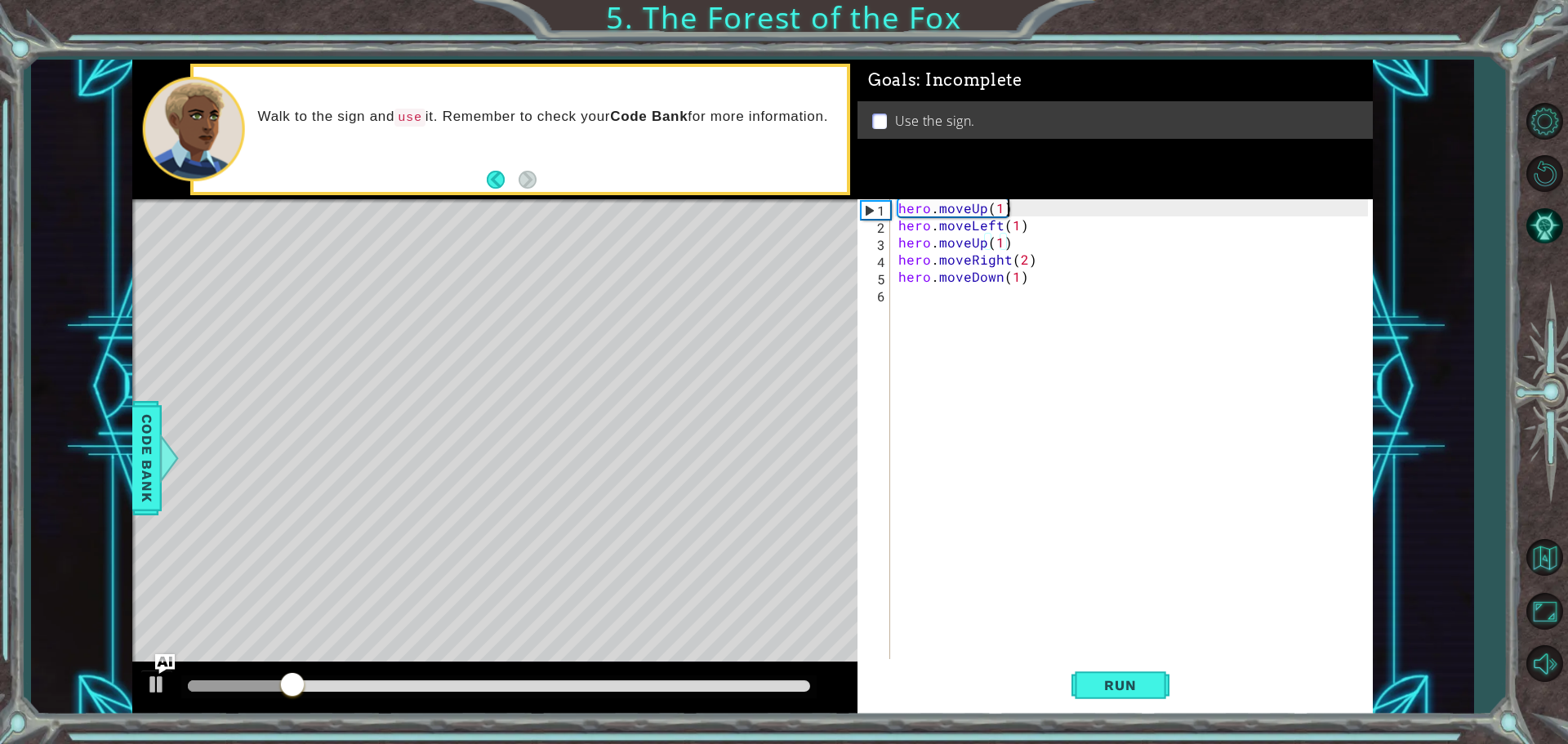
click at [1022, 216] on div "hero . moveUp ( 1 ) hero . moveLeft ( 1 ) hero . moveUp ( 1 ) hero . moveRight …" at bounding box center [1135, 448] width 481 height 498
click at [1014, 209] on div "hero . moveUp ( 1 ) hero . moveLeft ( 1 ) hero . moveUp ( 1 ) hero . moveRight …" at bounding box center [1135, 448] width 481 height 498
click at [994, 206] on div "hero . moveUp ( 1 ) hero . moveLeft ( 1 ) hero . moveUp ( 1 ) hero . moveRight …" at bounding box center [1135, 448] width 481 height 498
click at [1012, 210] on div "hero . moveUp ( 1 ) hero . moveLeft ( 1 ) hero . moveUp ( 1 ) hero . moveRight …" at bounding box center [1135, 448] width 481 height 498
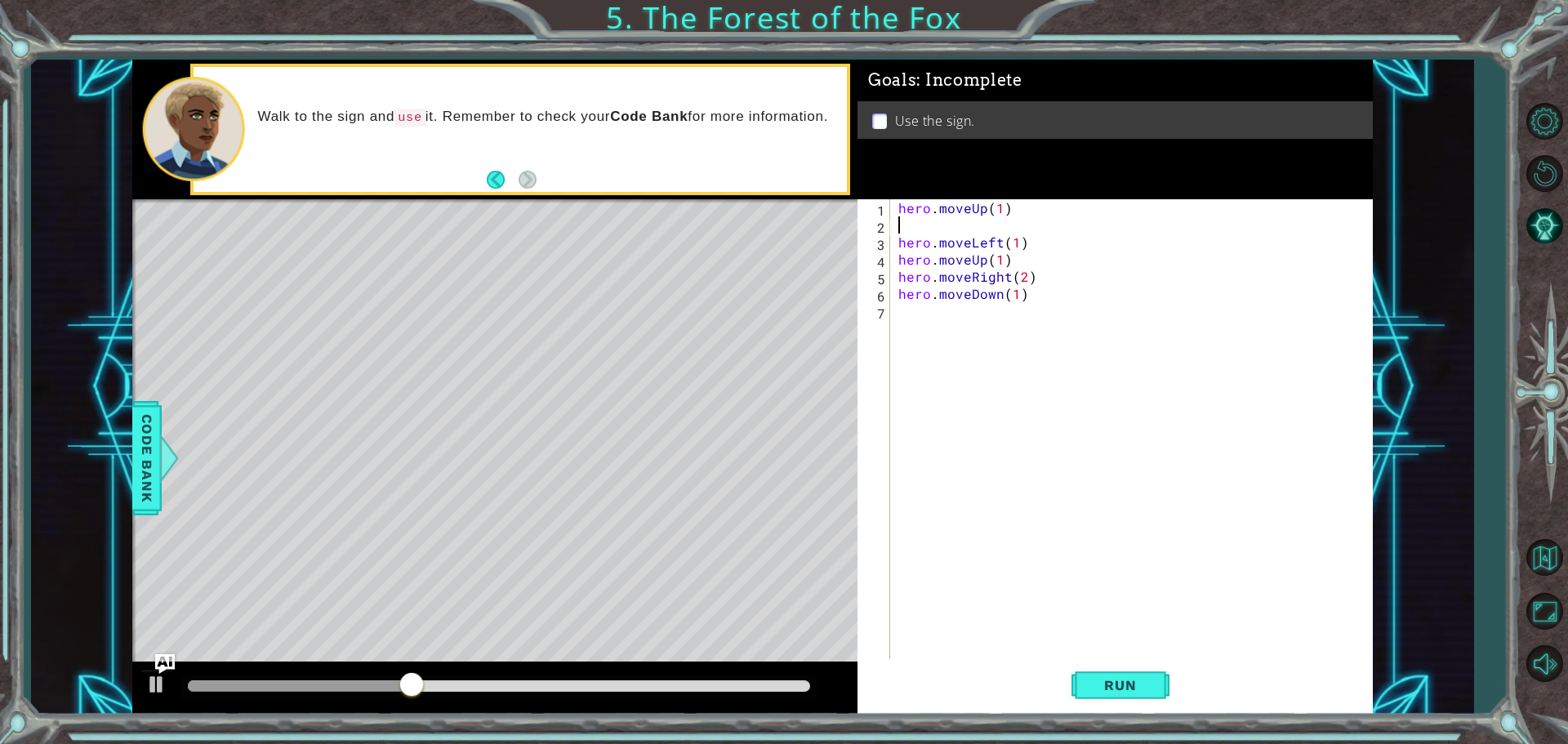
click at [897, 207] on div "hero . moveUp ( 1 ) hero . moveLeft ( 1 ) hero . moveUp ( 1 ) hero . moveRight …" at bounding box center [1135, 448] width 481 height 498
type textarea "hero.moveUp(1)"
click at [903, 210] on div "hero . moveUp ( 1 ) hero . moveLeft ( 1 ) hero . moveUp ( 1 ) hero . moveRight …" at bounding box center [1135, 448] width 481 height 498
click at [904, 234] on div "hero . moveUp ( 1 ) hero . moveLeft ( 1 ) hero . moveUp ( 1 ) hero . moveRight …" at bounding box center [1135, 448] width 481 height 498
type textarea "hero.moveUp(1)"
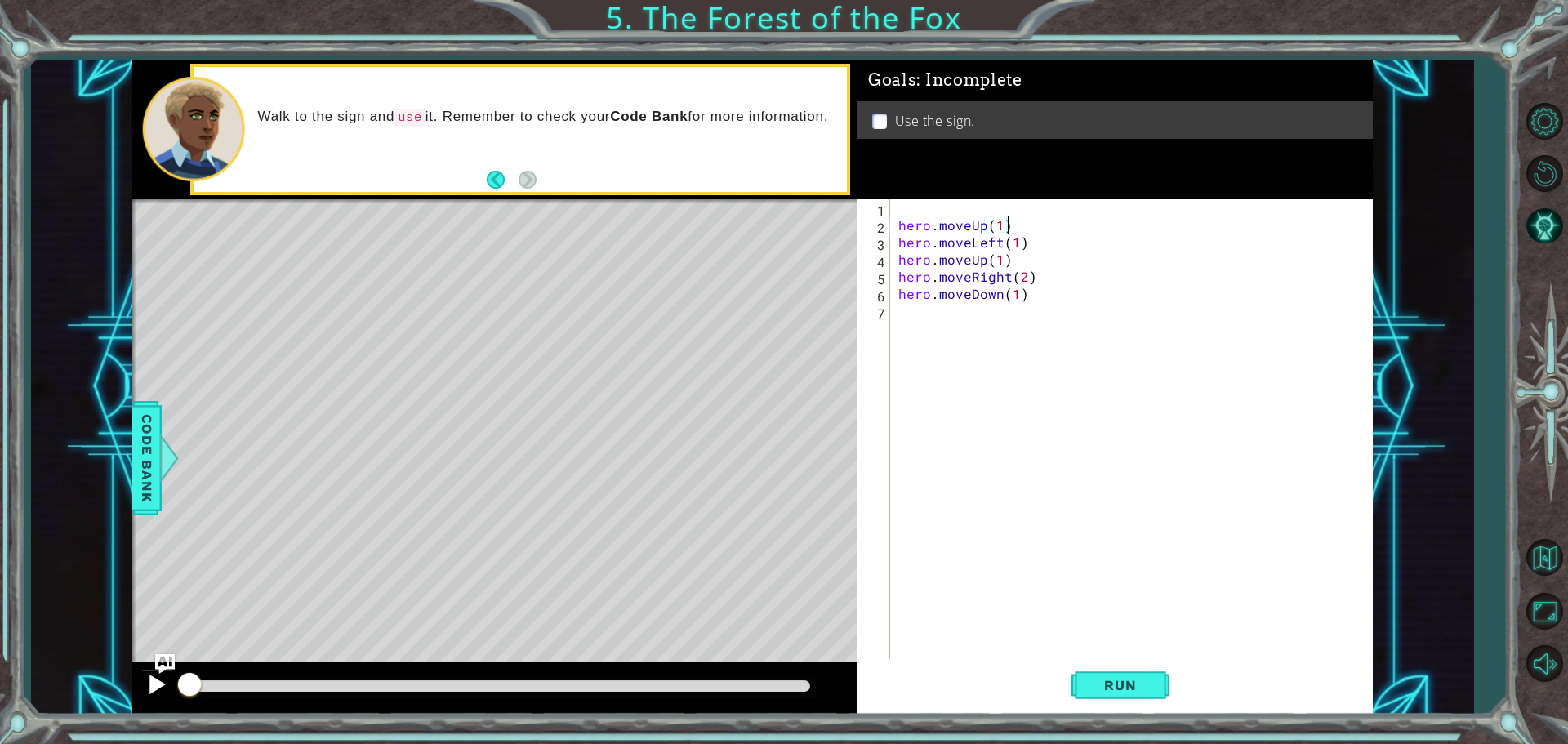
drag, startPoint x: 513, startPoint y: 688, endPoint x: 169, endPoint y: 702, distance: 344.3
click at [169, 702] on div at bounding box center [495, 689] width 725 height 53
click at [918, 212] on div "hero . moveUp ( 1 ) hero . moveLeft ( 1 ) hero . moveUp ( 1 ) hero . moveRight …" at bounding box center [1135, 448] width 481 height 498
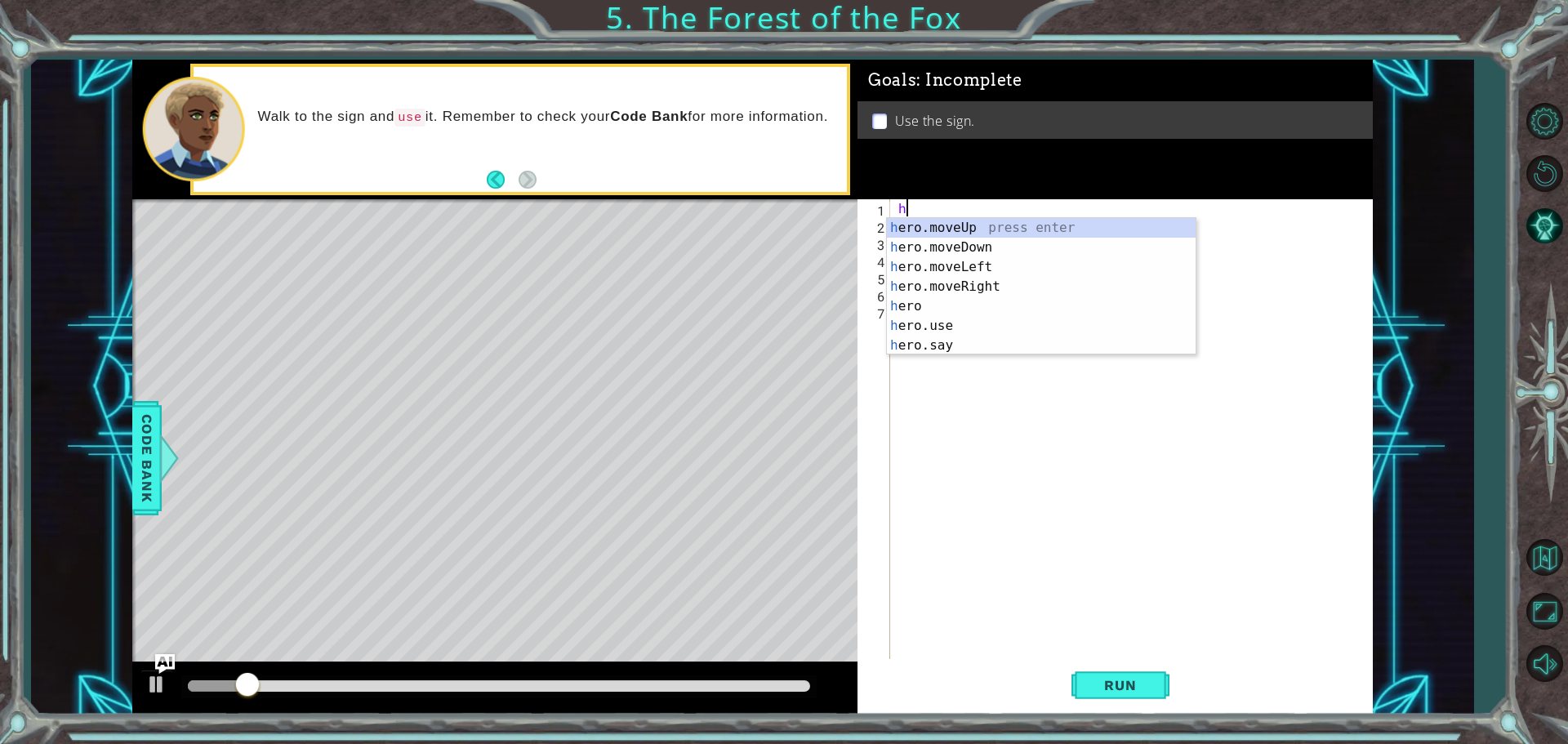
type textarea "he"
click at [989, 437] on div "he hero . moveUp ( 1 ) hero . moveLeft ( 1 ) hero . moveUp ( 1 ) hero . moveRig…" at bounding box center [1135, 448] width 481 height 498
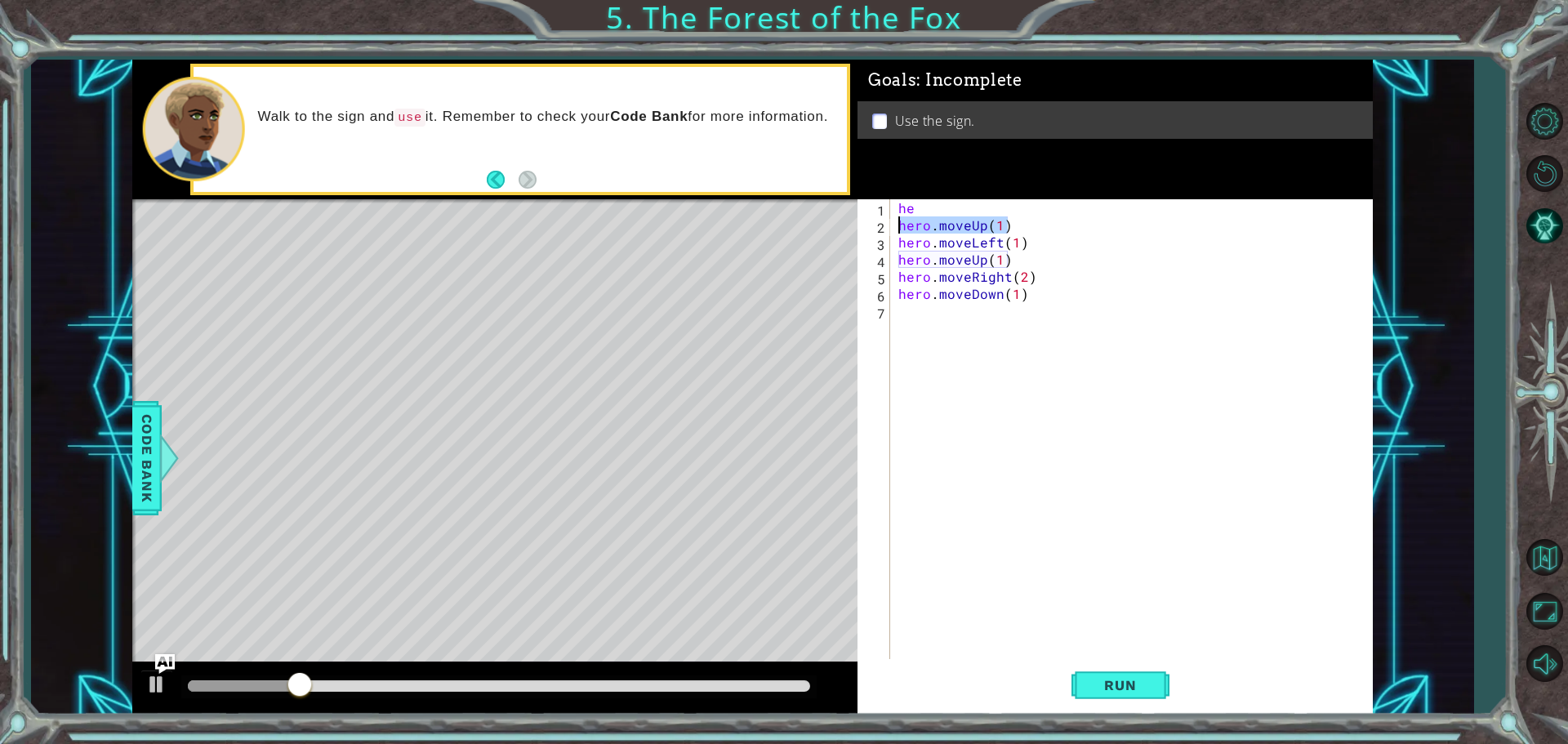
click at [846, 221] on div "1 ההההההההההההההההההההההההההההההההההההההההההההההההההההההההההההההההההההההההההההה…" at bounding box center [752, 387] width 1240 height 655
click at [1046, 230] on div "he hero . moveUp ( 1 ) hero . moveLeft ( 1 ) hero . moveUp ( 1 ) hero . moveRig…" at bounding box center [1132, 431] width 472 height 463
click at [1020, 254] on div "he hero . moveUp ( 1 ) hero . moveLeft ( 1 ) hero . moveUp ( 1 ) hero . moveRig…" at bounding box center [1135, 448] width 481 height 498
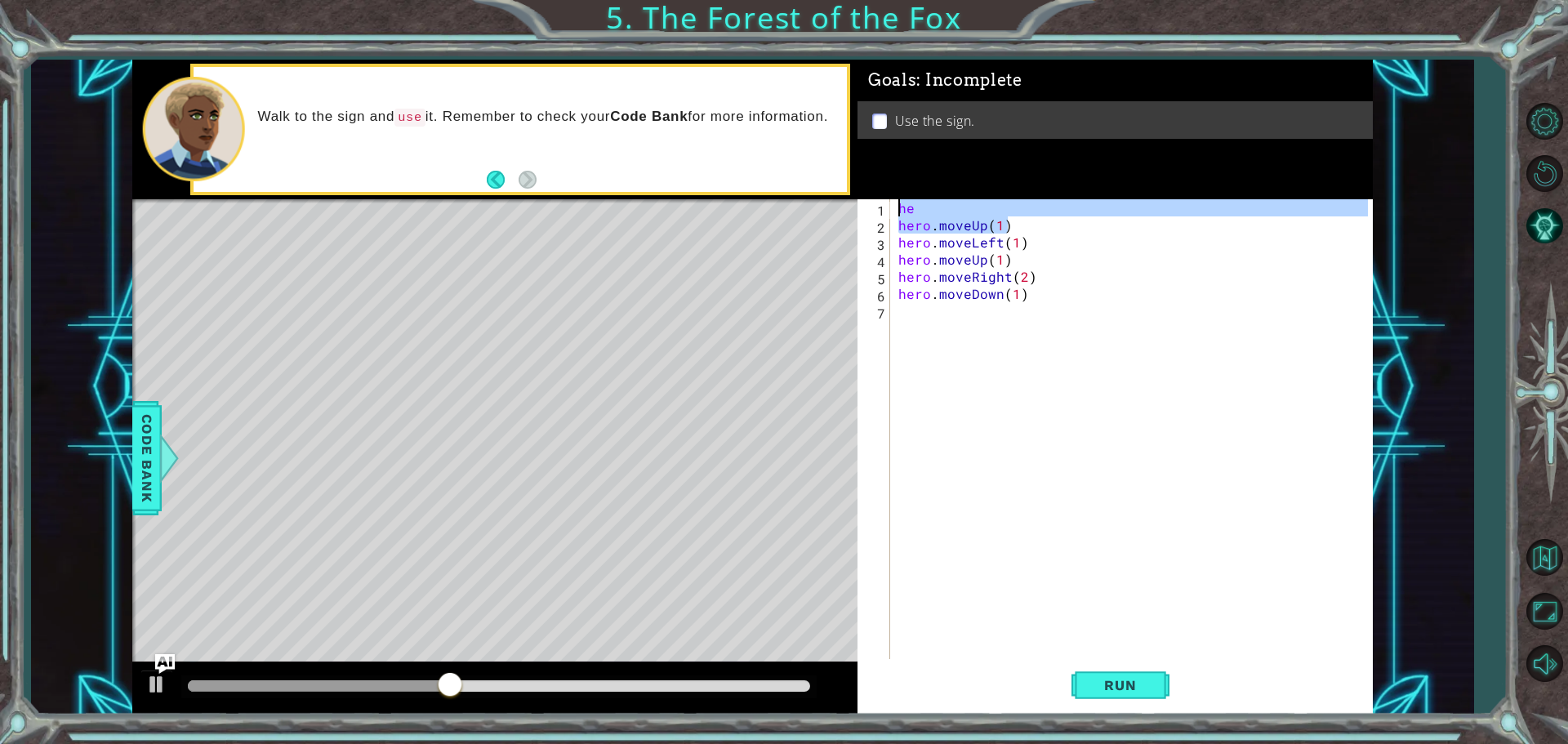
drag, startPoint x: 1018, startPoint y: 226, endPoint x: 861, endPoint y: 215, distance: 157.4
click at [861, 215] on div "hero.moveUp(1) 1 2 3 4 5 6 7 he hero . moveUp ( 1 ) hero . moveLeft ( 1 ) hero …" at bounding box center [1112, 431] width 510 height 463
type textarea "he hero.moveUp(1)"
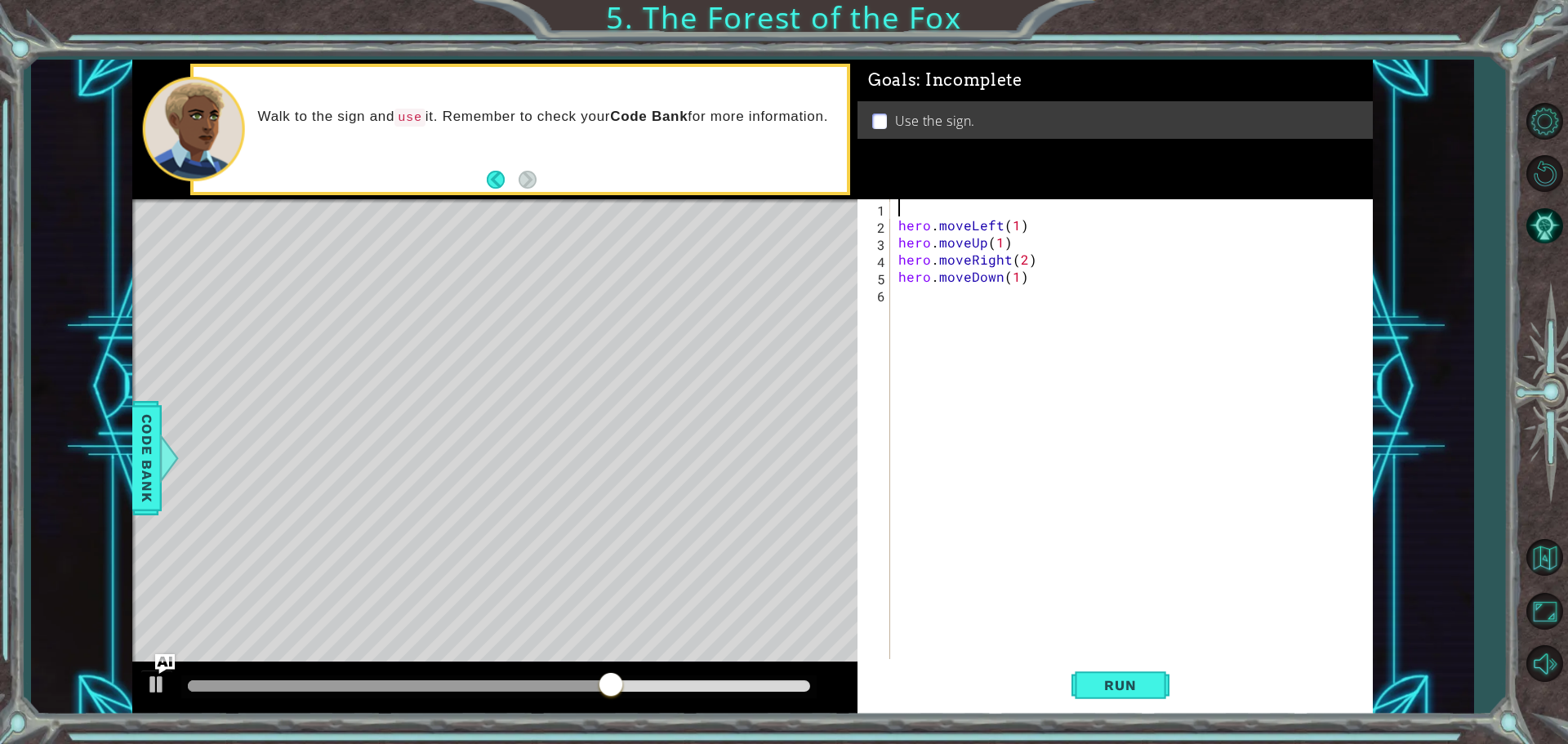
click at [1024, 263] on div "hero . moveLeft ( 1 ) hero . moveUp ( 1 ) hero . moveRight ( 2 ) hero . moveDow…" at bounding box center [1135, 448] width 481 height 498
click at [1000, 273] on div "hero . moveLeft ( 1 ) hero . moveUp ( 1 ) hero . moveRight ( ) hero . moveDown …" at bounding box center [1135, 448] width 481 height 498
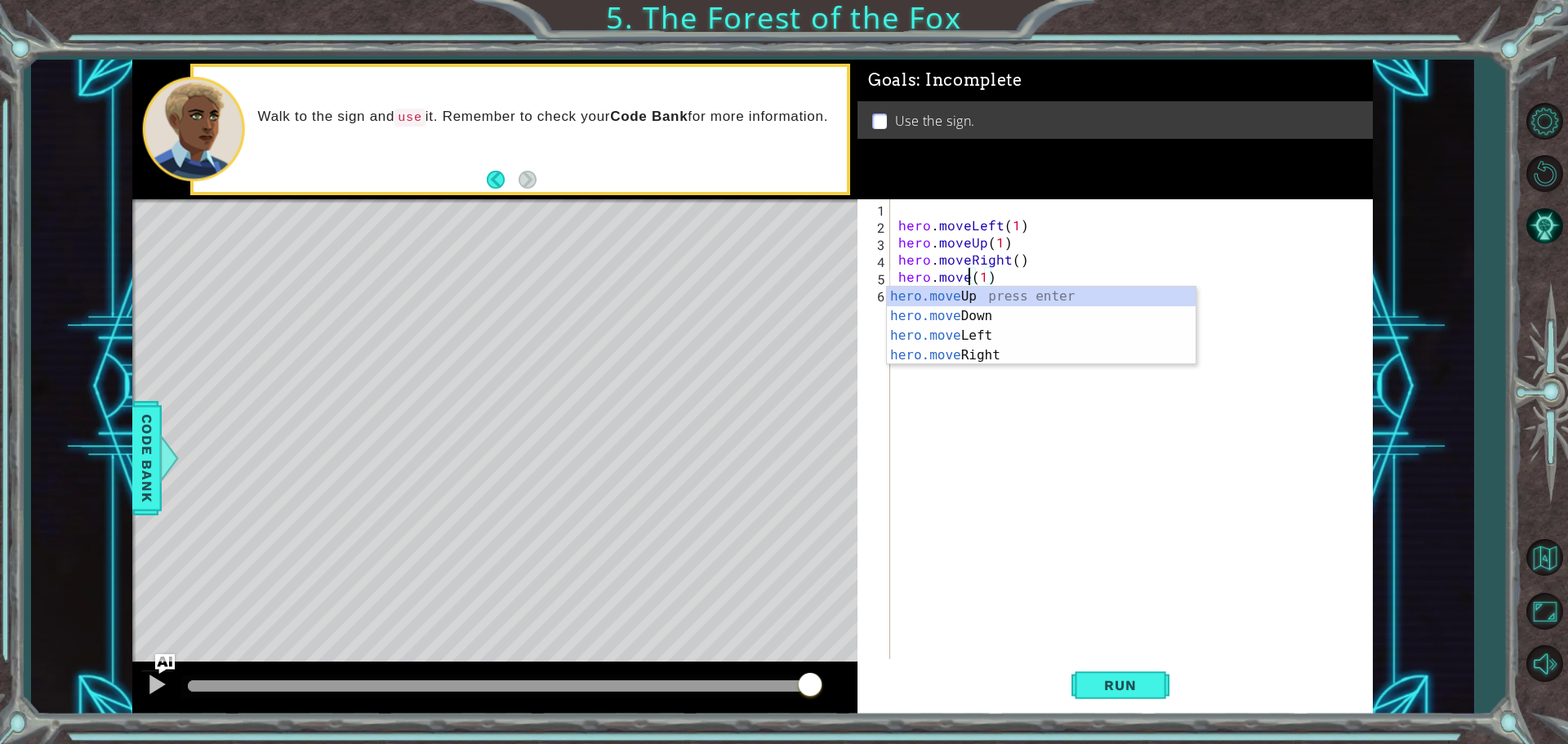
scroll to position [0, 5]
click at [998, 290] on div "hero.moveUp press enter" at bounding box center [1041, 316] width 309 height 58
type textarea "hero.moveUp(1)(1)"
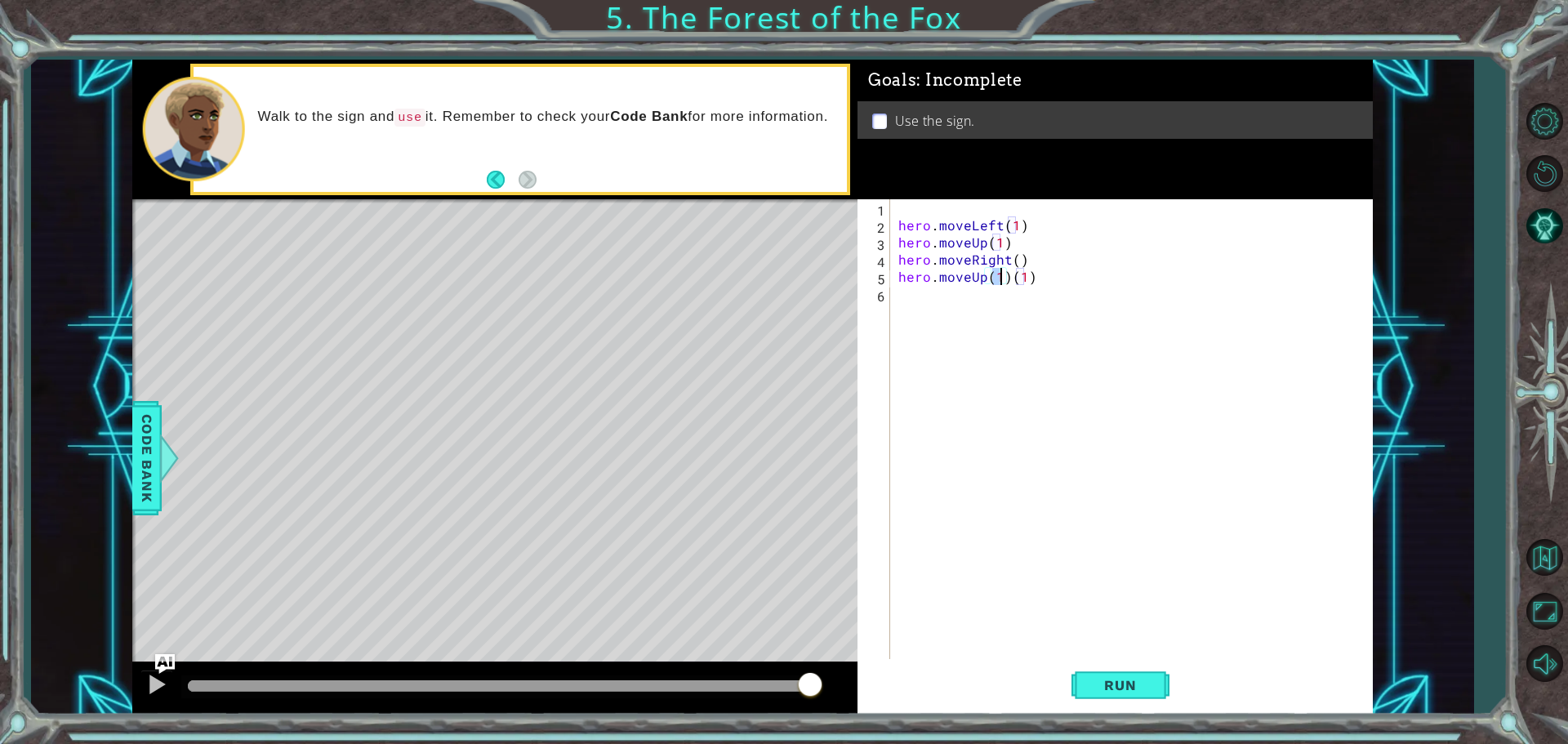
click at [987, 289] on div "hero . moveLeft ( 1 ) hero . moveUp ( 1 ) hero . moveRight ( ) hero . moveUp ( …" at bounding box center [1135, 448] width 481 height 498
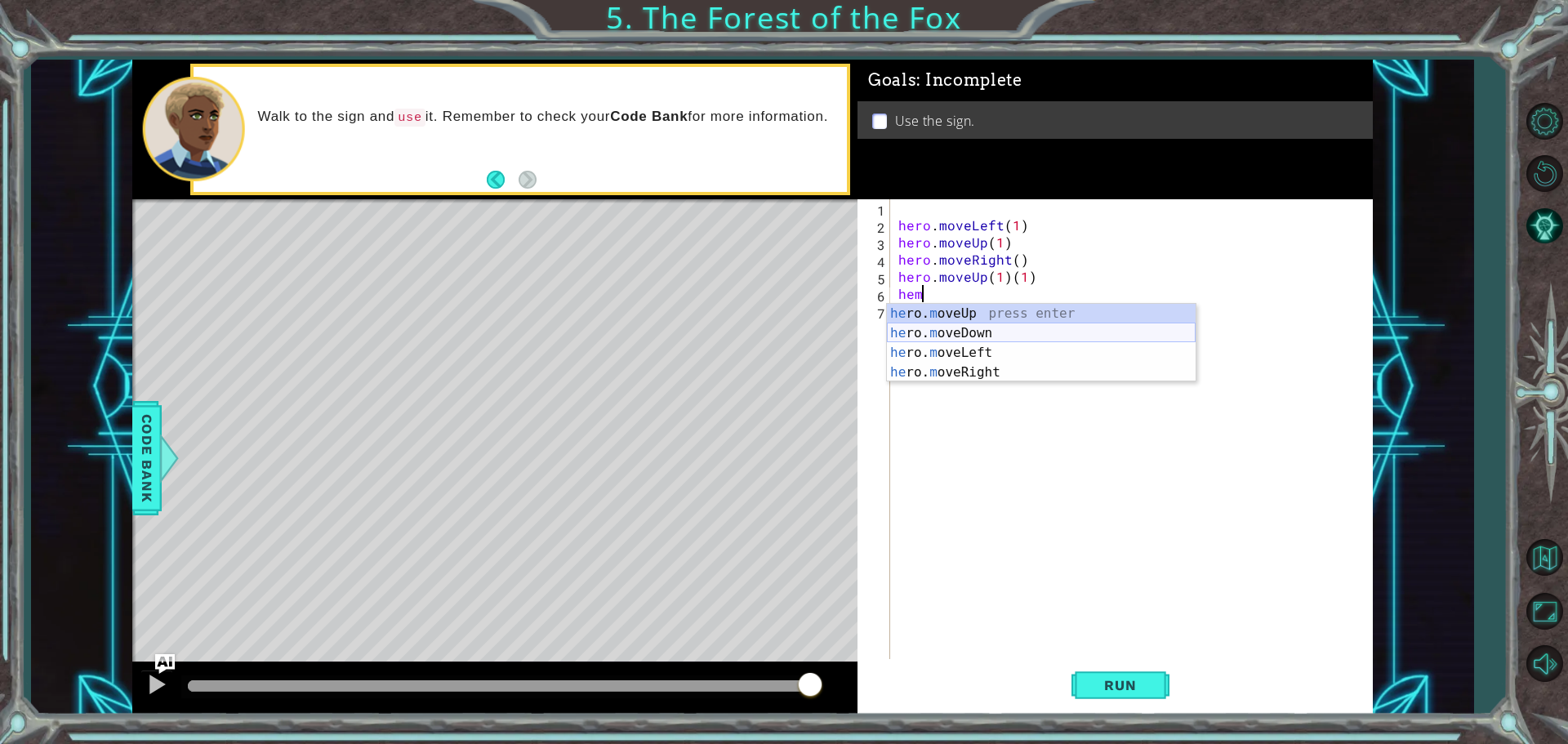
scroll to position [0, 1]
click at [1040, 313] on div "he ro. m ove R ight press enter" at bounding box center [1041, 334] width 309 height 58
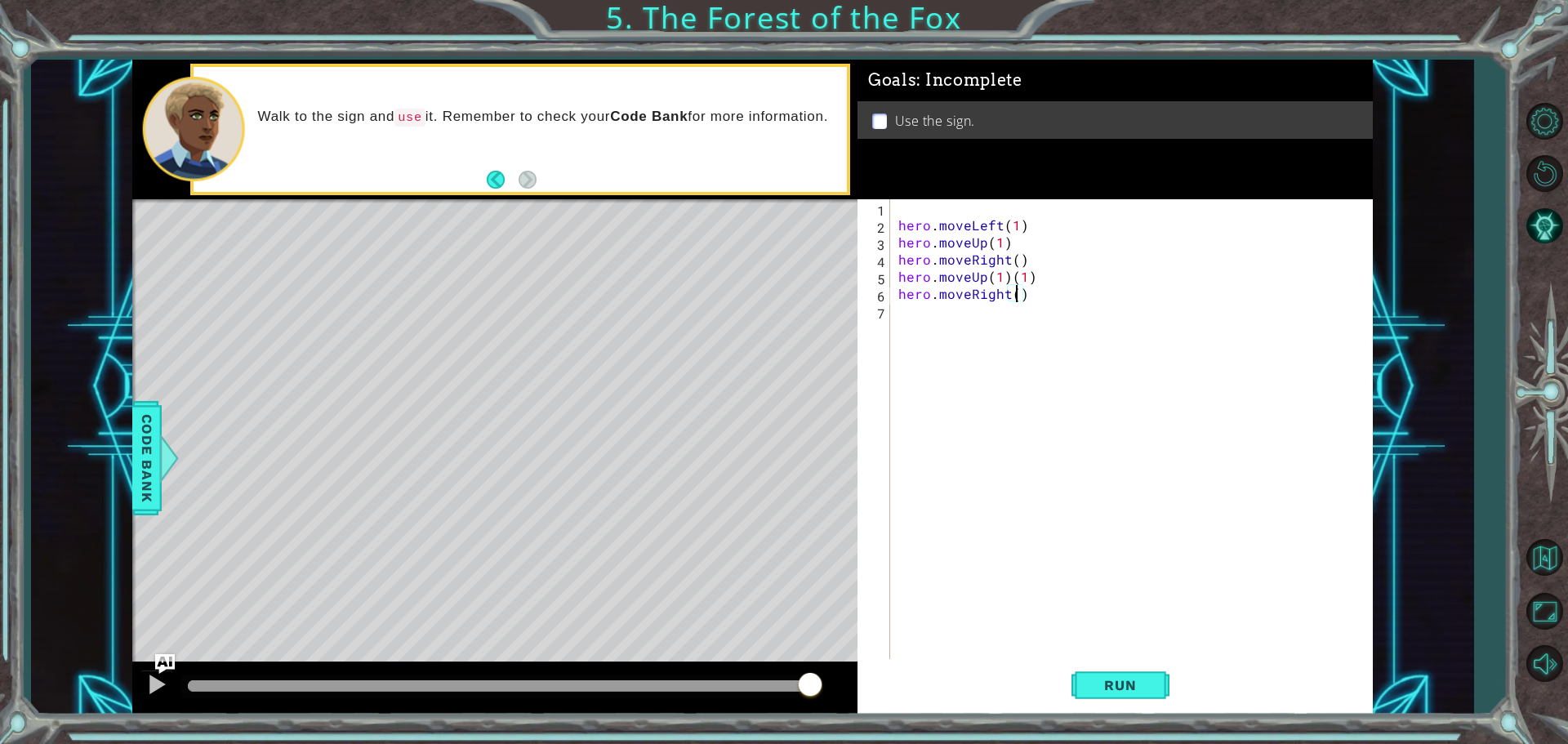
type textarea "hero.moveRight(2)"
click at [1023, 295] on div "hero . moveLeft ( 1 ) hero . moveUp ( 1 ) hero . moveRight ( ) hero . moveUp ( …" at bounding box center [1135, 448] width 481 height 498
click at [993, 306] on div "hero . moveLeft ( 1 ) hero . moveUp ( 1 ) hero . moveRight ( ) hero . moveUp ( …" at bounding box center [1135, 448] width 481 height 498
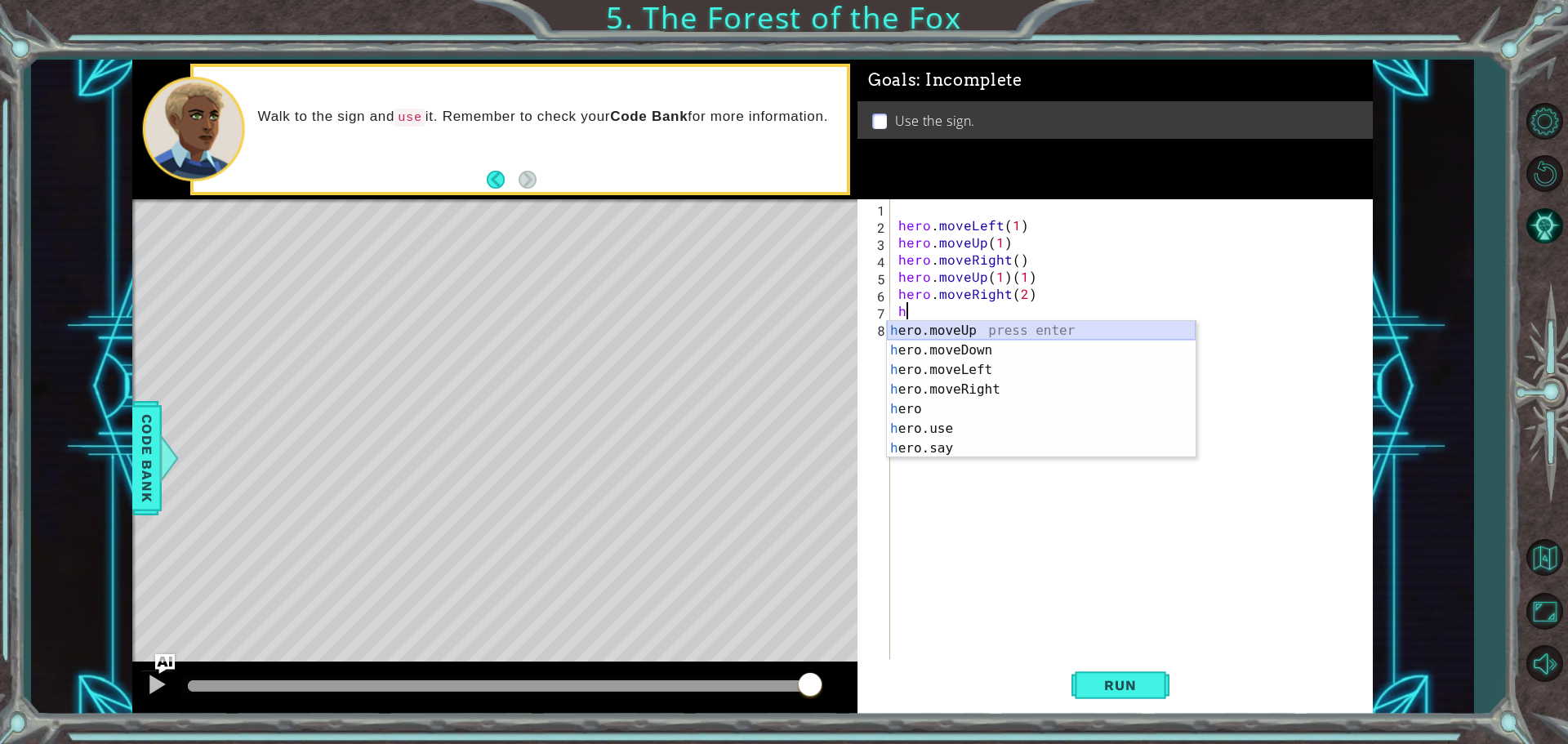
click at [988, 338] on div "h ero.moveUp press enter h ero.moveDown press enter h ero.moveLeft press enter …" at bounding box center [1041, 408] width 309 height 176
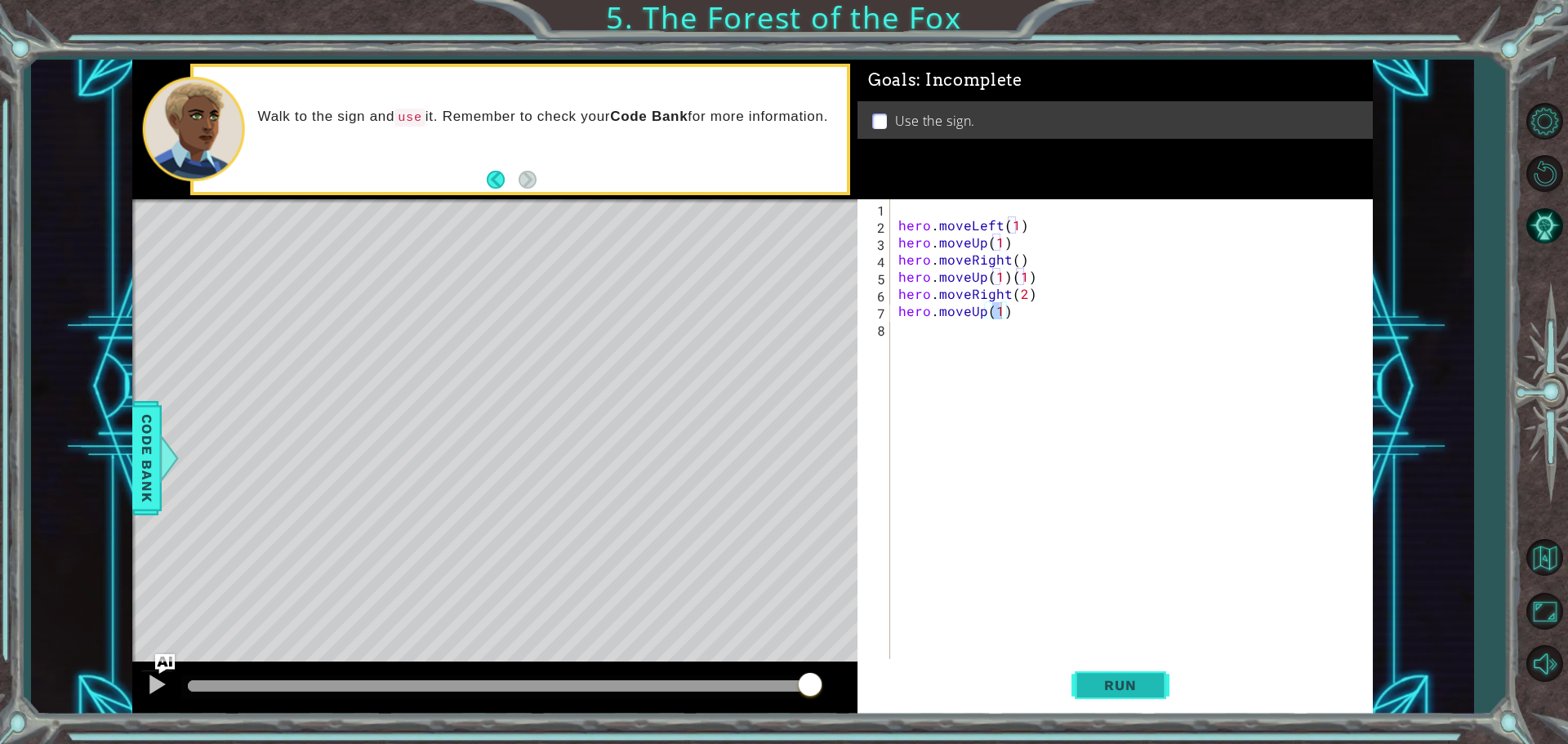
click at [1117, 659] on button "Run" at bounding box center [1120, 685] width 98 height 52
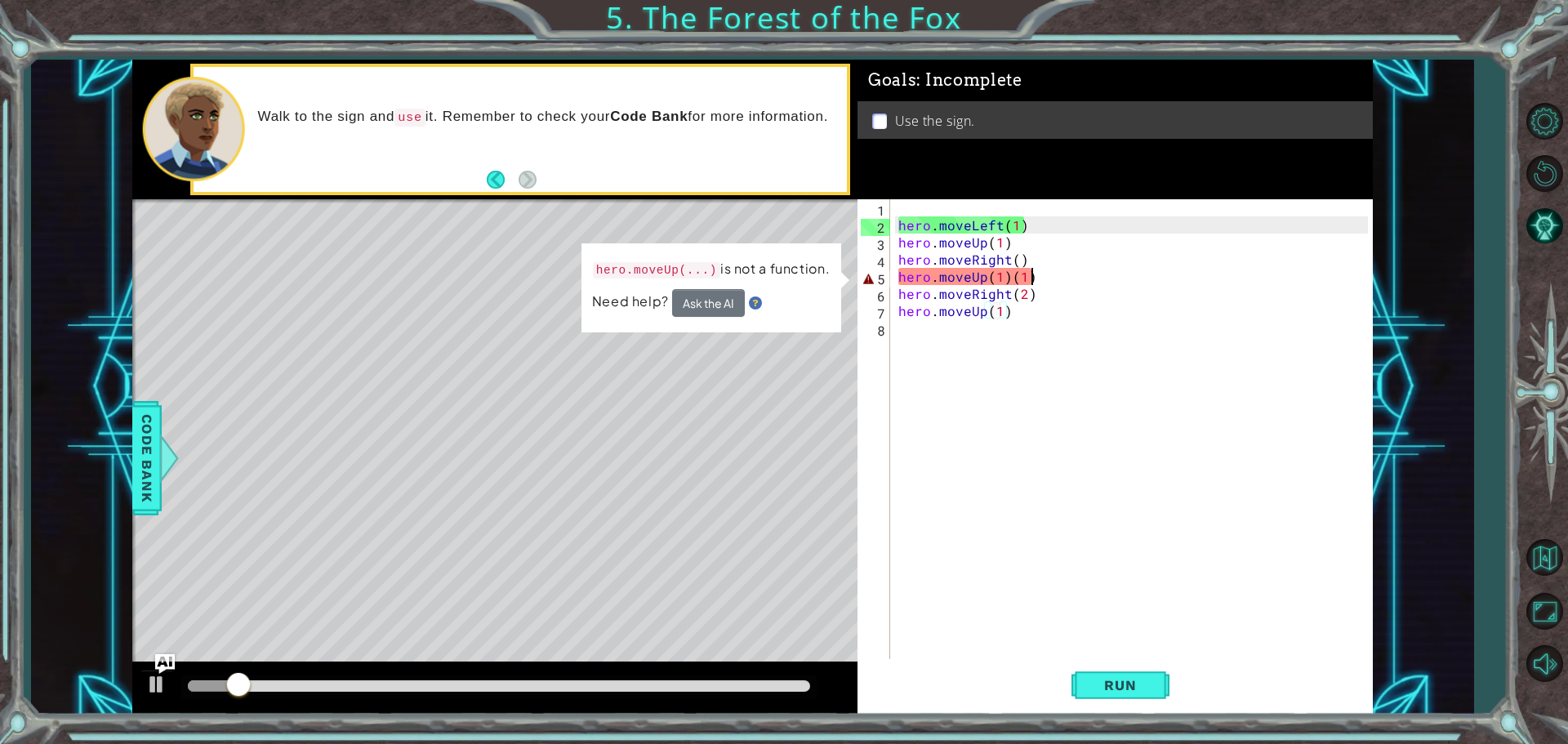
click at [1045, 270] on div "hero . moveLeft ( 1 ) hero . moveUp ( 1 ) hero . moveRight ( ) hero . moveUp ( …" at bounding box center [1135, 448] width 481 height 498
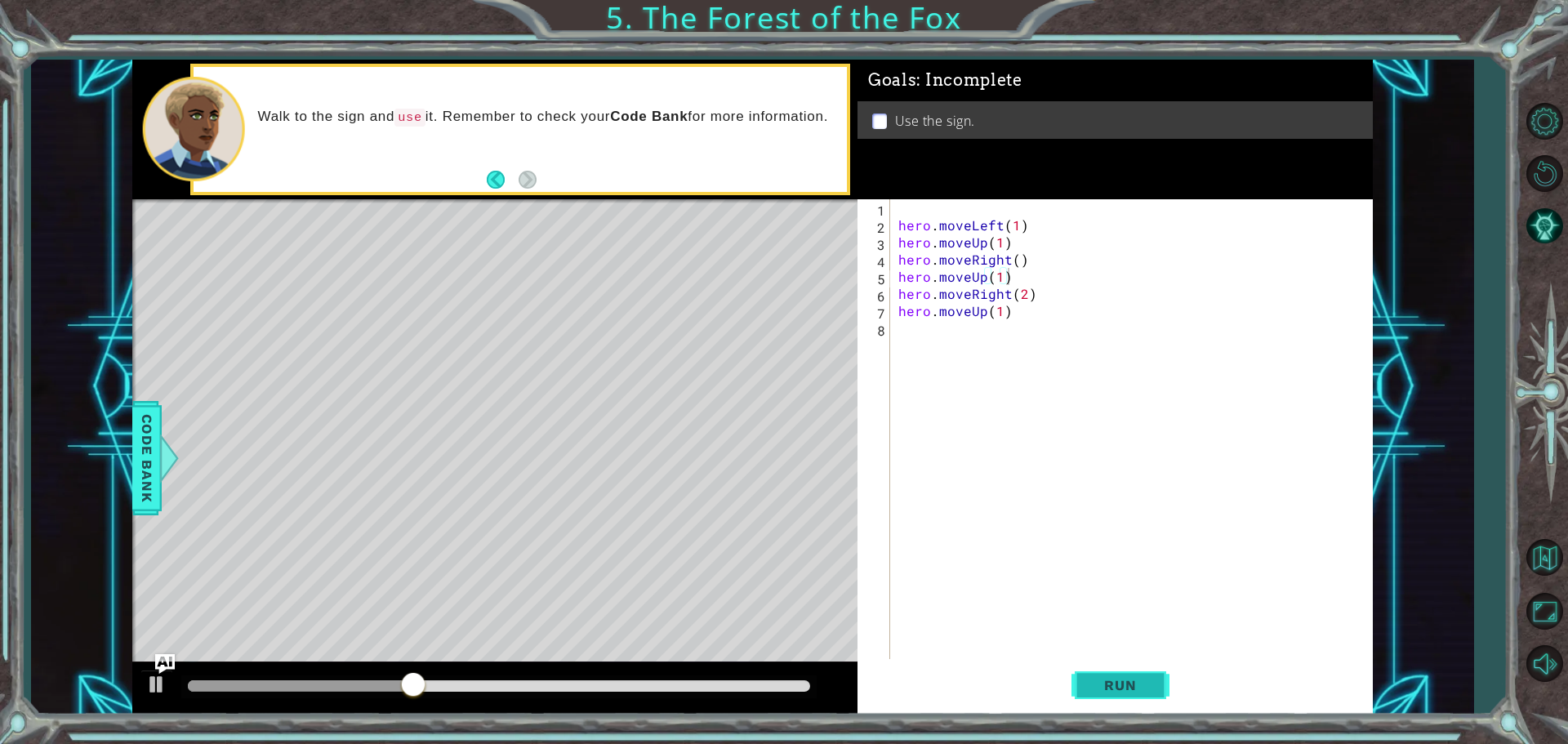
click at [1126, 689] on span "Run" at bounding box center [1120, 686] width 64 height 17
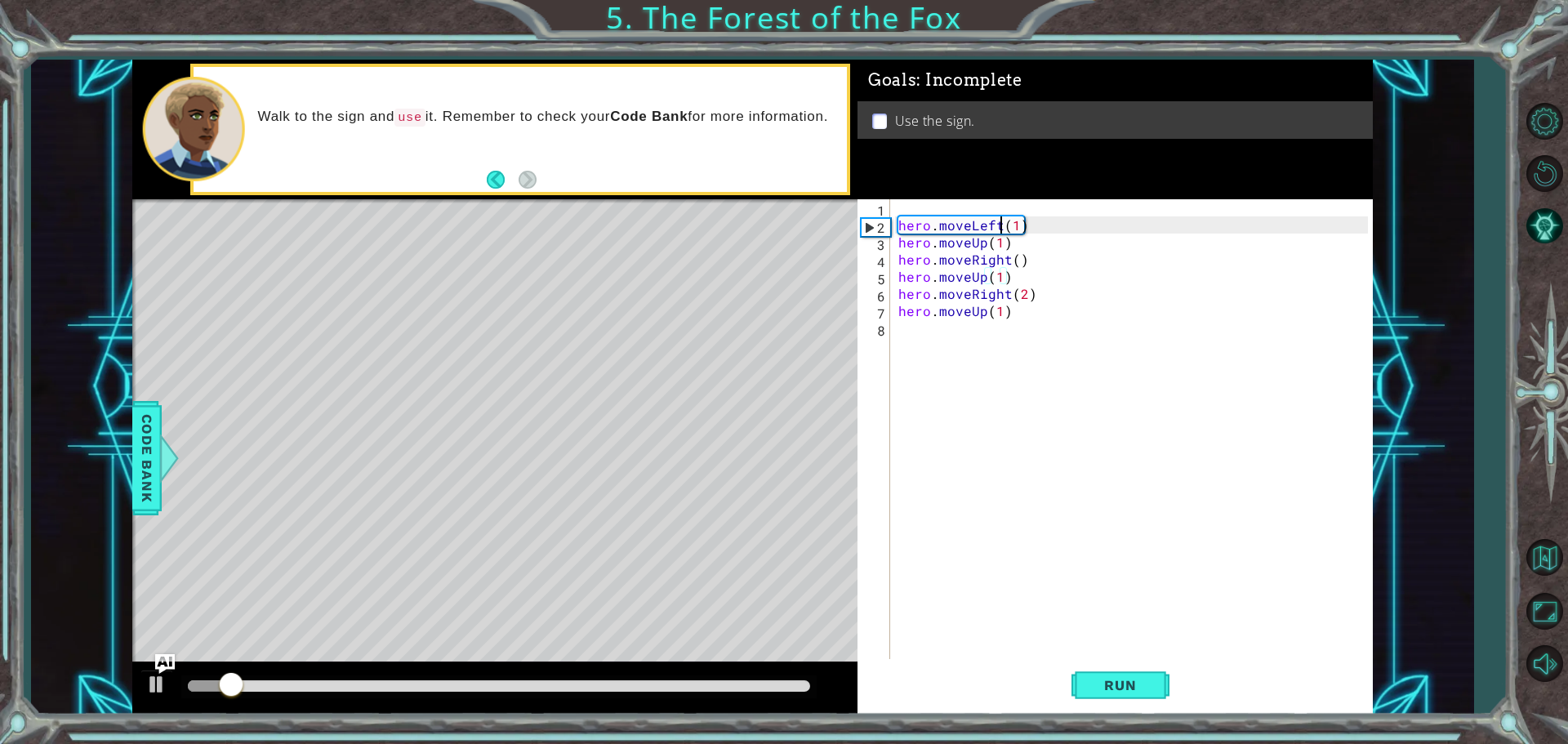
click at [999, 229] on div "hero . moveLeft ( 1 ) hero . moveUp ( 1 ) hero . moveRight ( ) hero . moveUp ( …" at bounding box center [1135, 448] width 481 height 498
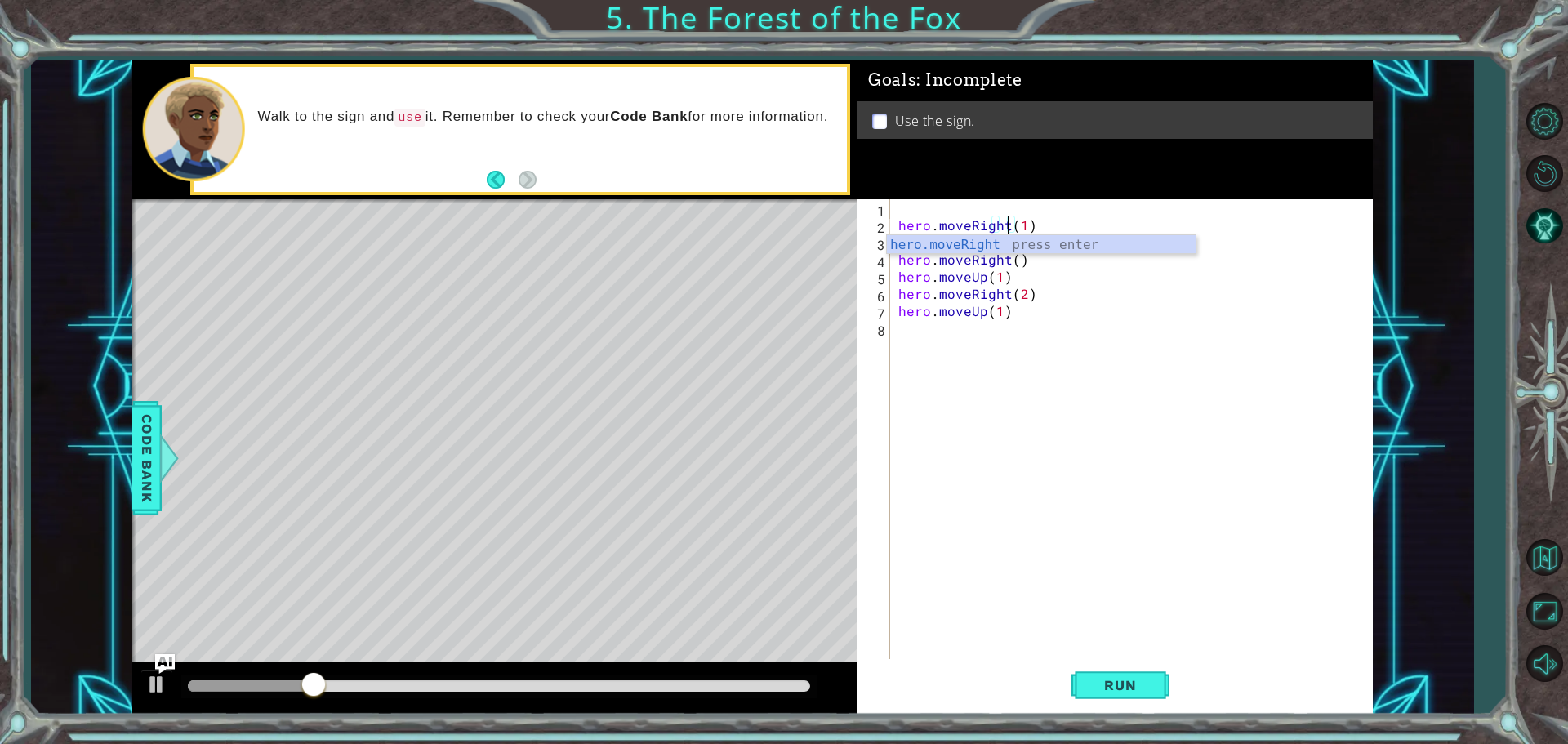
scroll to position [0, 7]
click at [1086, 691] on button "Run" at bounding box center [1120, 685] width 98 height 52
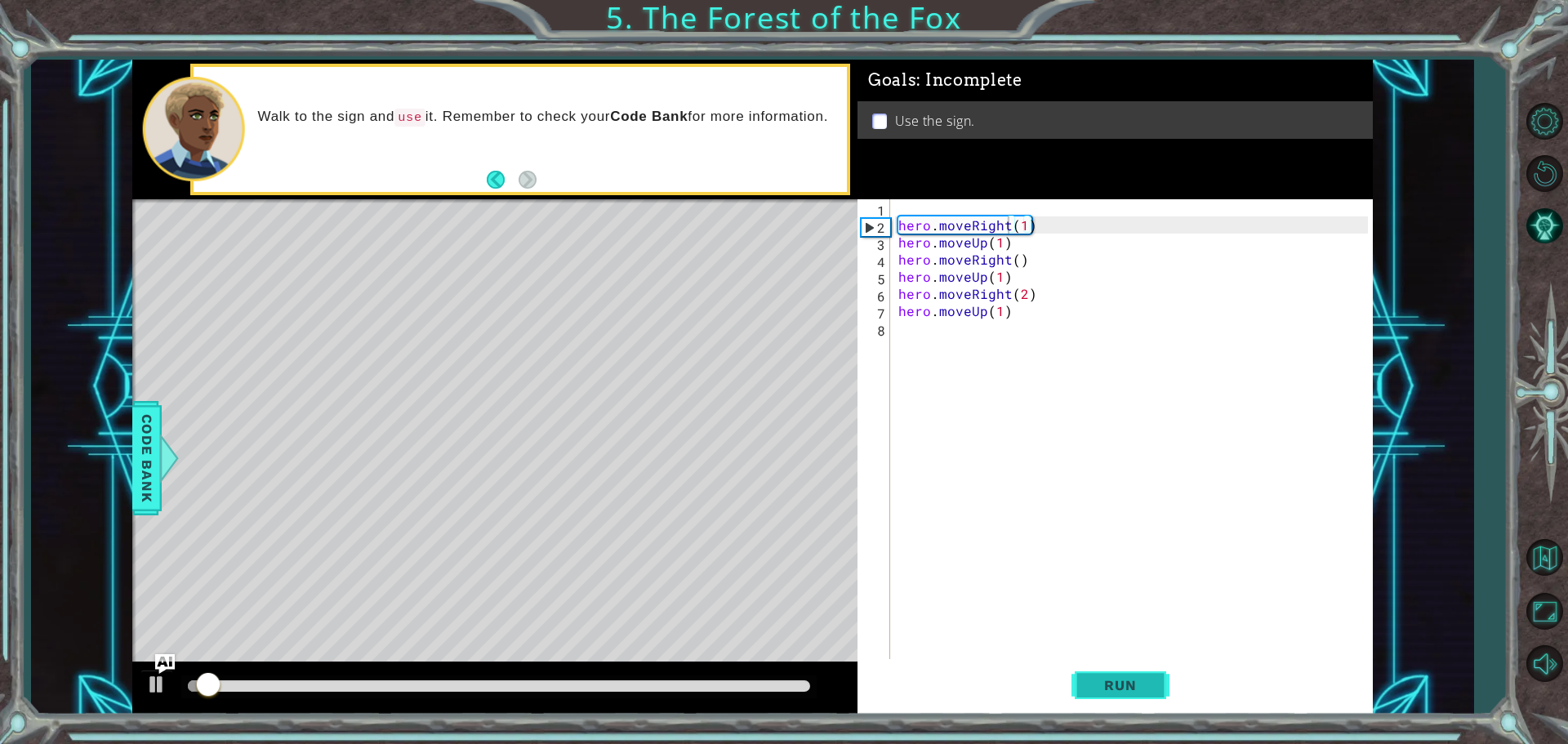
click at [1086, 691] on button "Run" at bounding box center [1120, 685] width 98 height 52
drag, startPoint x: 209, startPoint y: 682, endPoint x: 522, endPoint y: 698, distance: 313.4
click at [522, 698] on div at bounding box center [521, 687] width 29 height 29
drag, startPoint x: 513, startPoint y: 698, endPoint x: 239, endPoint y: 732, distance: 276.1
click at [239, 732] on div "1 ההההההההההההההההההההההההההההההההההההההההההההההההההההההההההההההההההההההההההההה…" at bounding box center [784, 372] width 1568 height 744
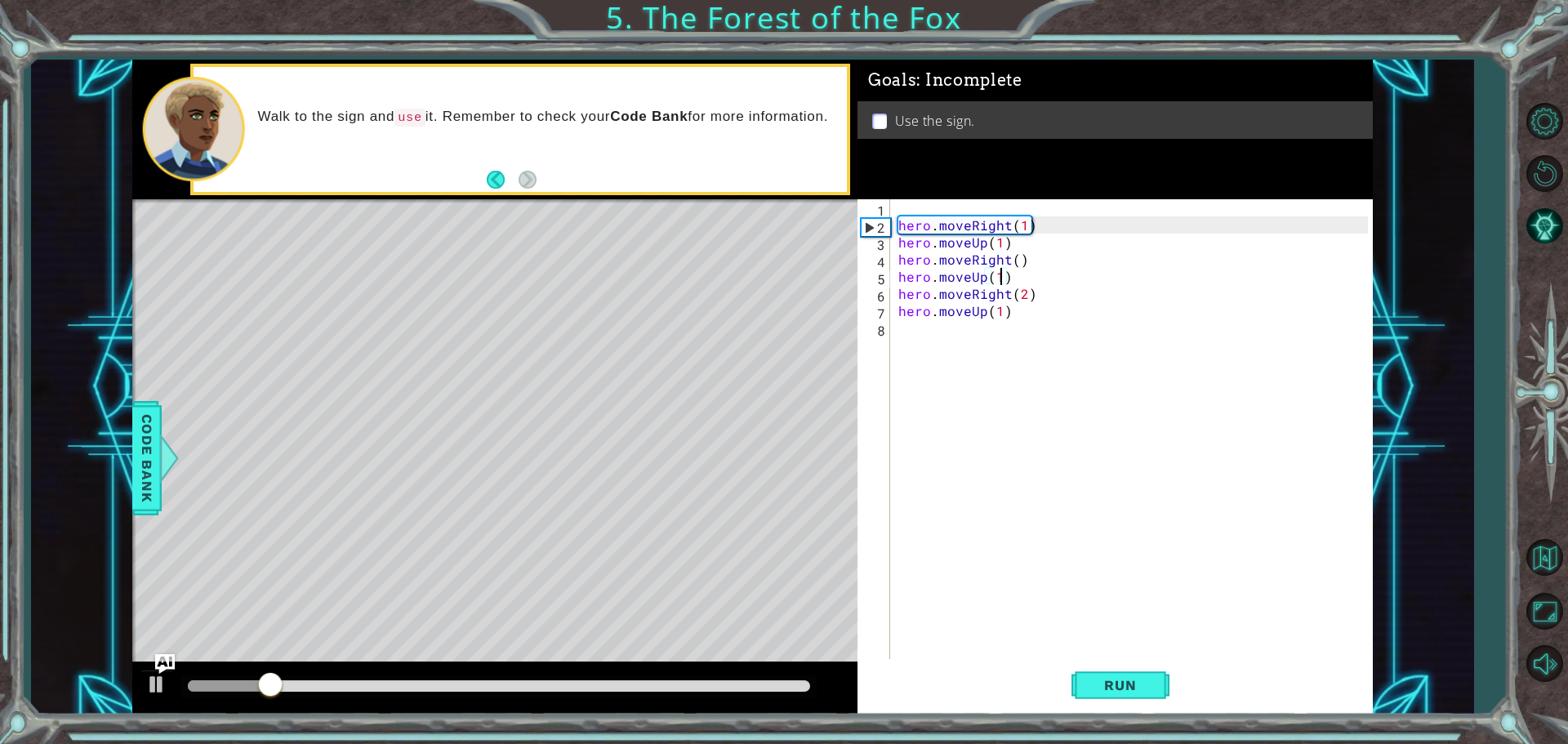
click at [1004, 268] on div "hero . moveRight ( 1 ) hero . moveUp ( 1 ) hero . moveRight ( ) hero . moveUp (…" at bounding box center [1135, 448] width 481 height 498
click at [1009, 258] on div "hero . moveRight ( 1 ) hero . moveUp ( 1 ) hero . moveRight ( ) hero . moveUp (…" at bounding box center [1135, 448] width 481 height 498
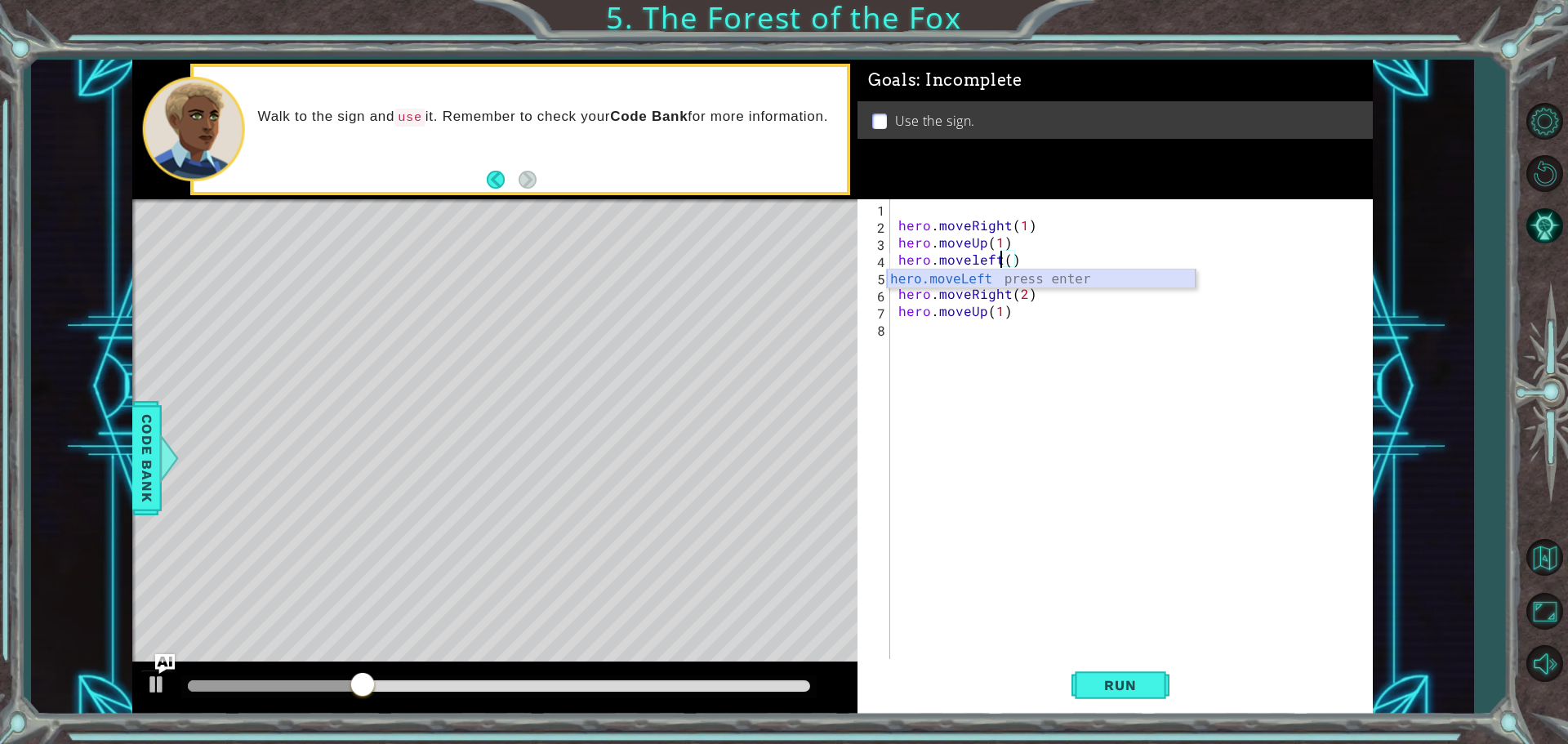
click at [1029, 273] on div "hero.moveLeft press enter" at bounding box center [1041, 299] width 309 height 58
drag, startPoint x: 391, startPoint y: 671, endPoint x: 58, endPoint y: 710, distance: 335.3
click at [58, 710] on div "1 ההההההההההההההההההההההההההההההההההההההההההההההההההההההההההההההההההההההההההההה…" at bounding box center [752, 387] width 1443 height 655
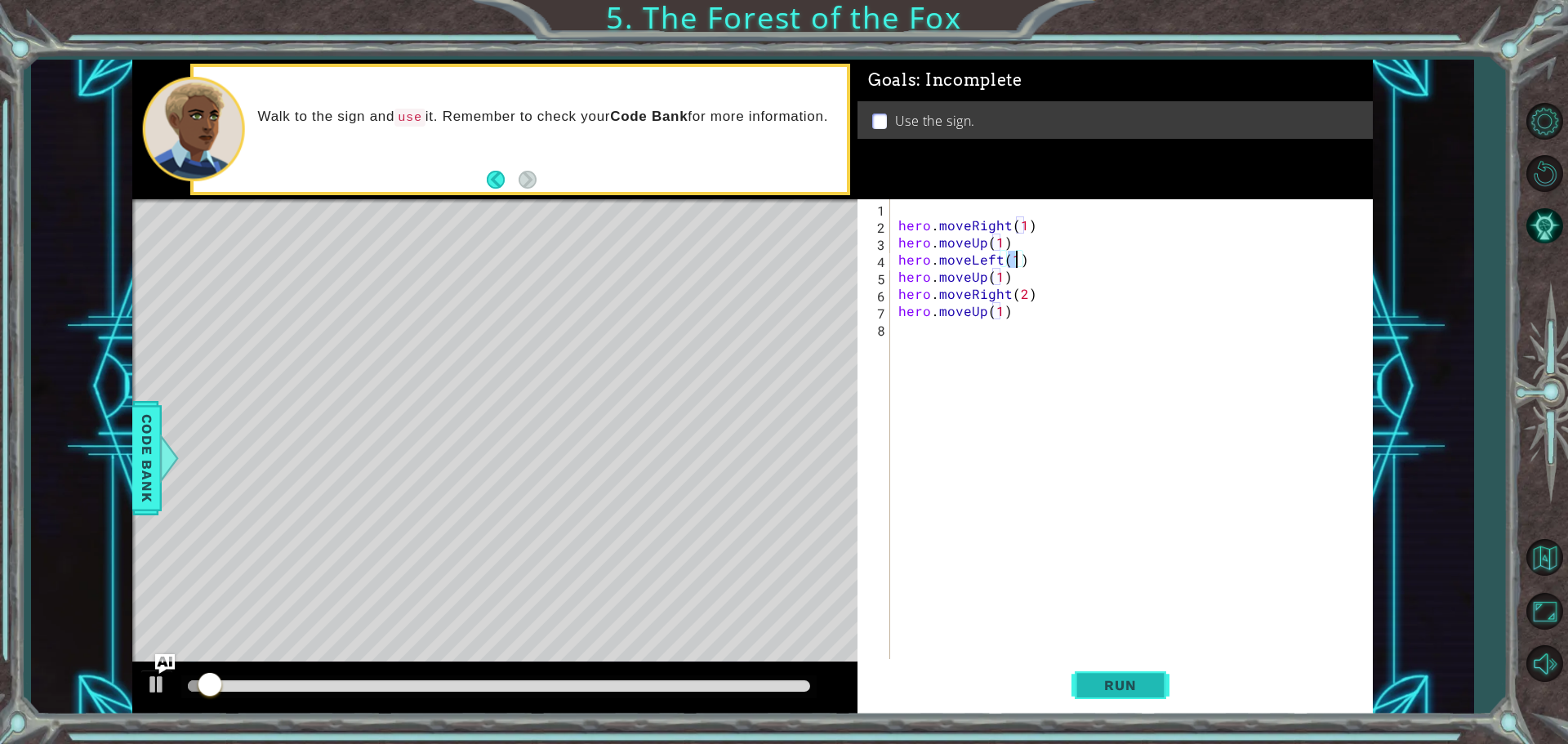
type textarea "hero.moveLeft(1)"
click at [1088, 691] on span "Run" at bounding box center [1120, 686] width 64 height 17
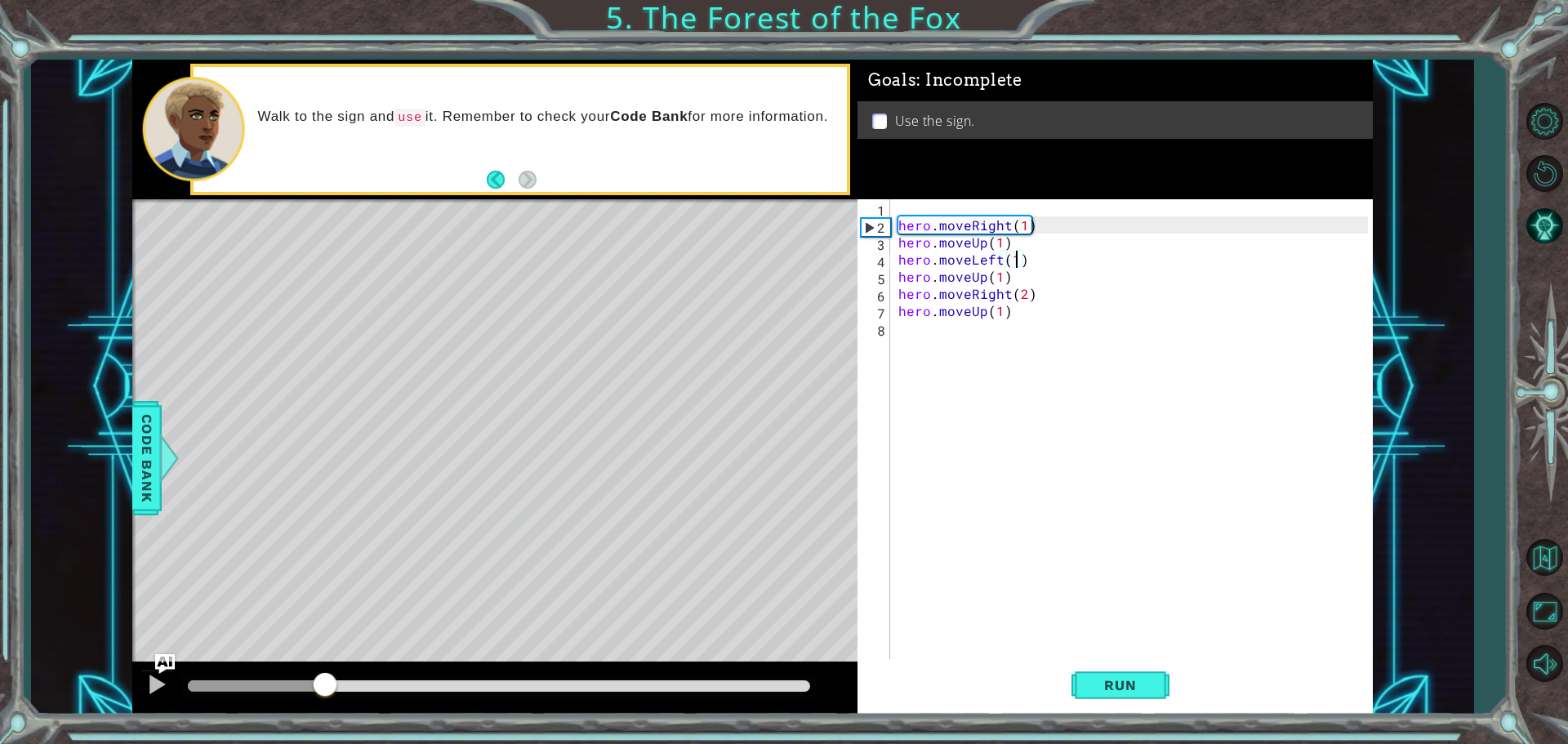
drag, startPoint x: 225, startPoint y: 676, endPoint x: 325, endPoint y: 689, distance: 100.8
click at [325, 689] on div at bounding box center [325, 687] width 29 height 29
click at [983, 321] on div "hero . moveRight ( 1 ) hero . moveUp ( 1 ) hero . moveLeft ( 1 ) hero . moveUp …" at bounding box center [1135, 448] width 481 height 498
click at [983, 318] on div "hero . moveRight ( 1 ) hero . moveUp ( 1 ) hero . moveLeft ( 1 ) hero . moveUp …" at bounding box center [1135, 448] width 481 height 498
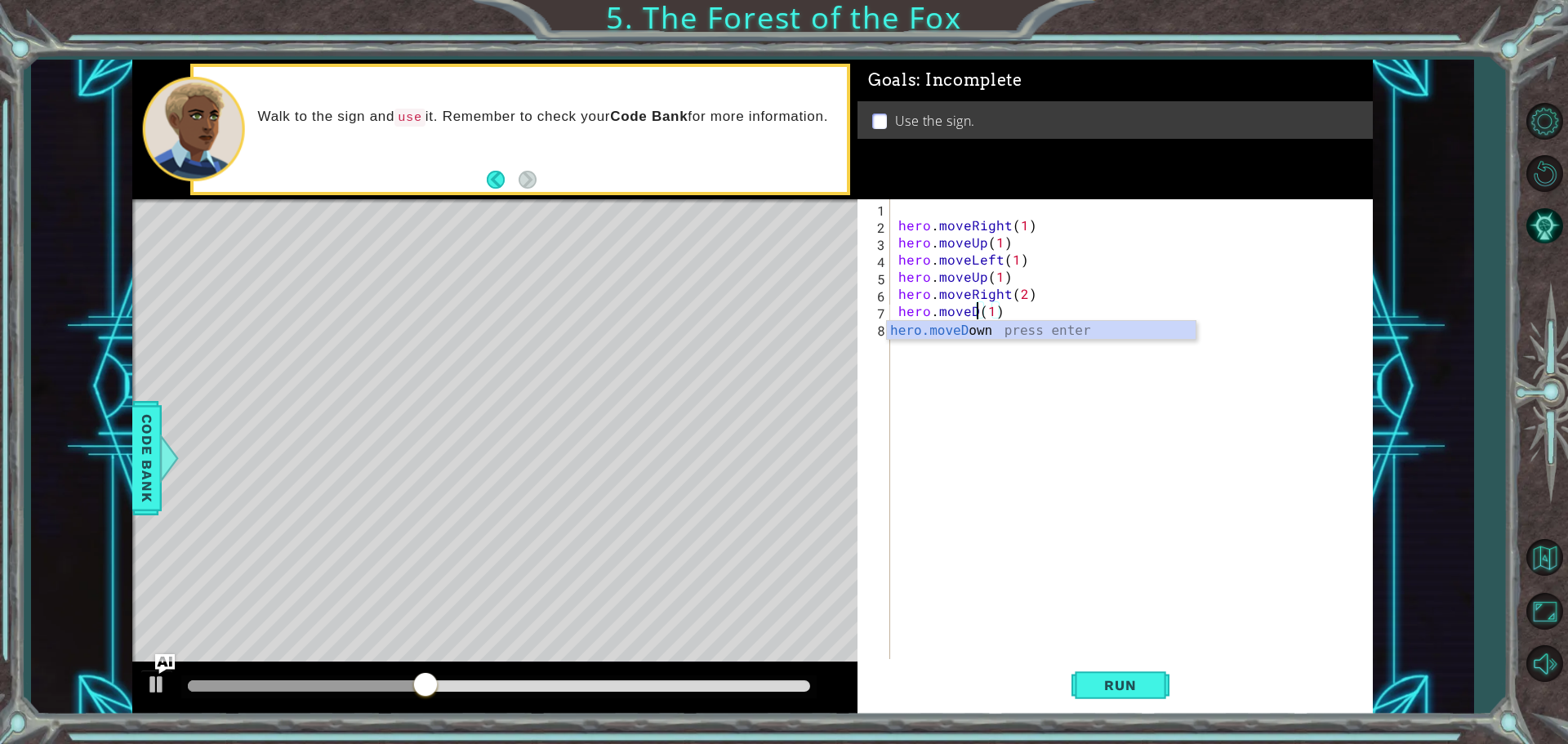
scroll to position [0, 5]
click at [1125, 338] on div "hero.moveD own press enter" at bounding box center [1041, 350] width 309 height 58
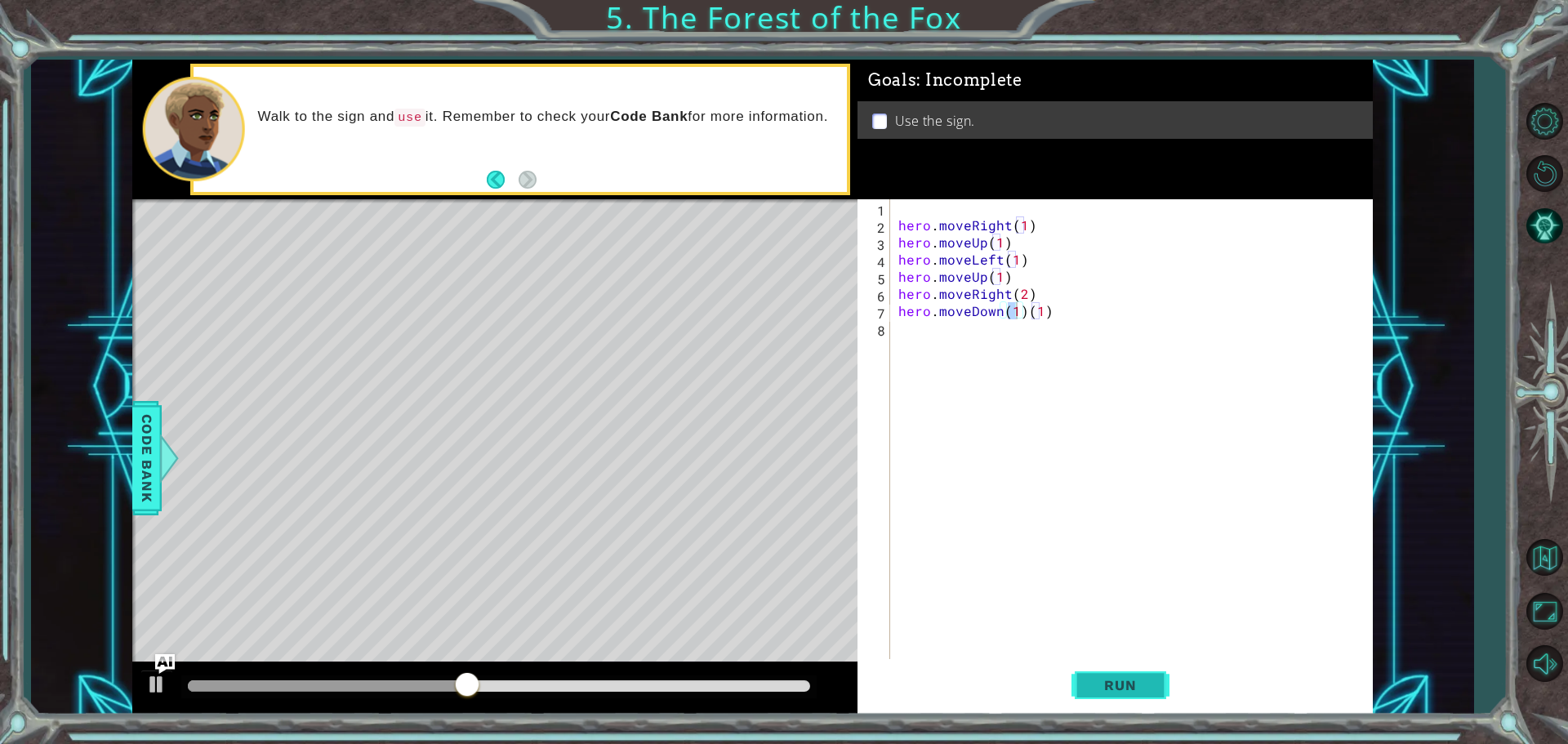
click at [1079, 662] on button "Run" at bounding box center [1120, 685] width 98 height 52
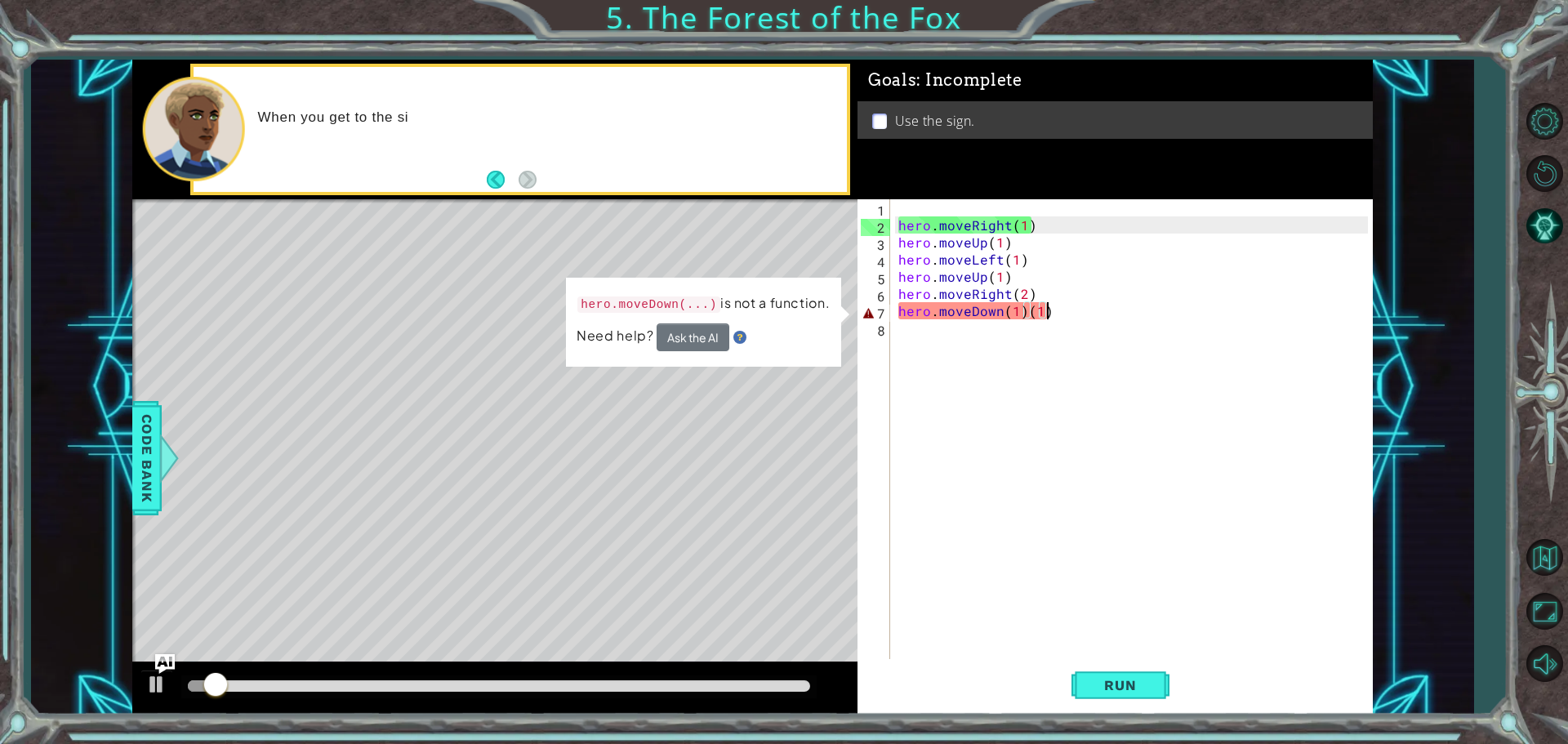
click at [1048, 311] on div "hero . moveRight ( 1 ) hero . moveUp ( 1 ) hero . moveLeft ( 1 ) hero . moveUp …" at bounding box center [1135, 448] width 481 height 498
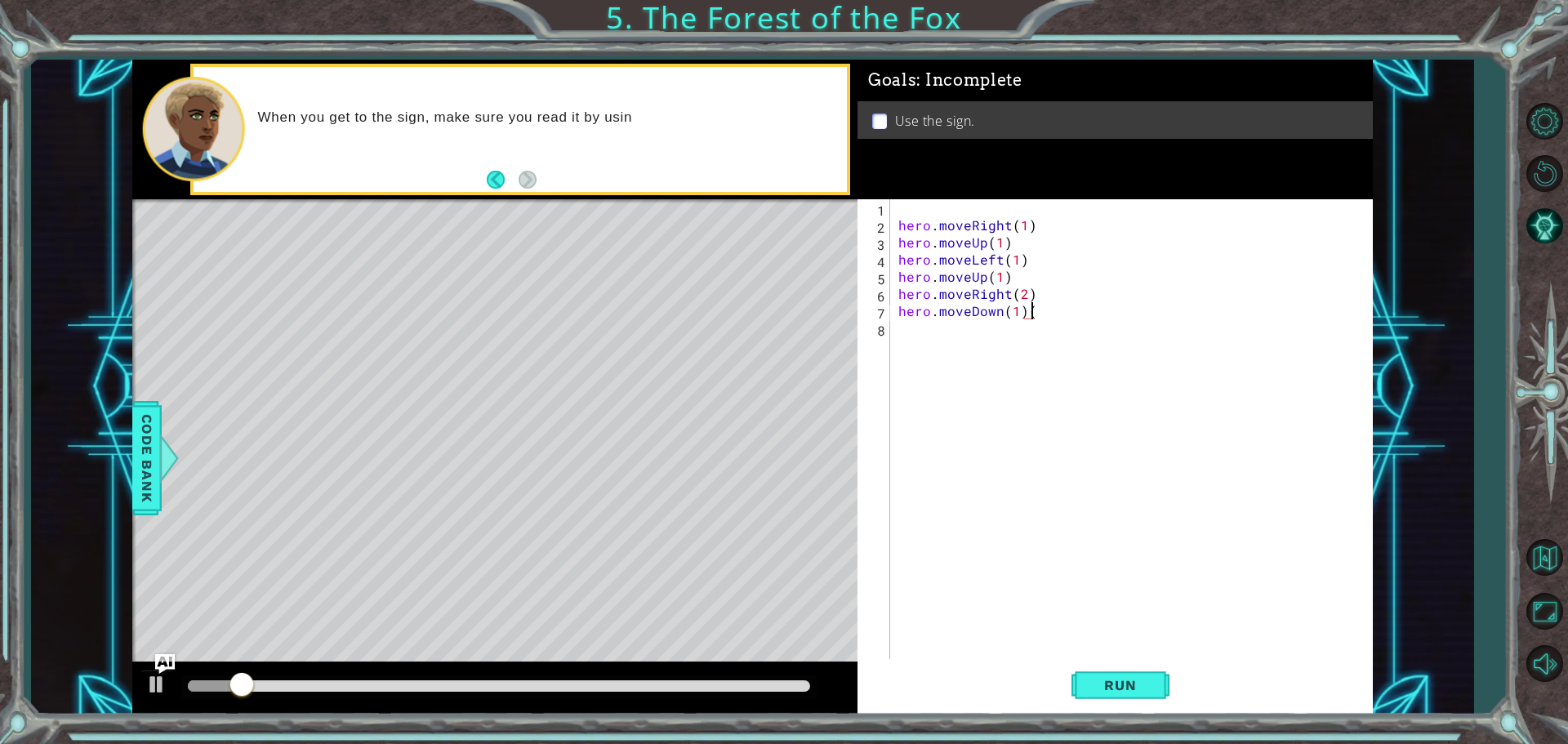
type textarea "hero.moveDown(1)"
click at [1107, 677] on button "Run" at bounding box center [1120, 685] width 98 height 52
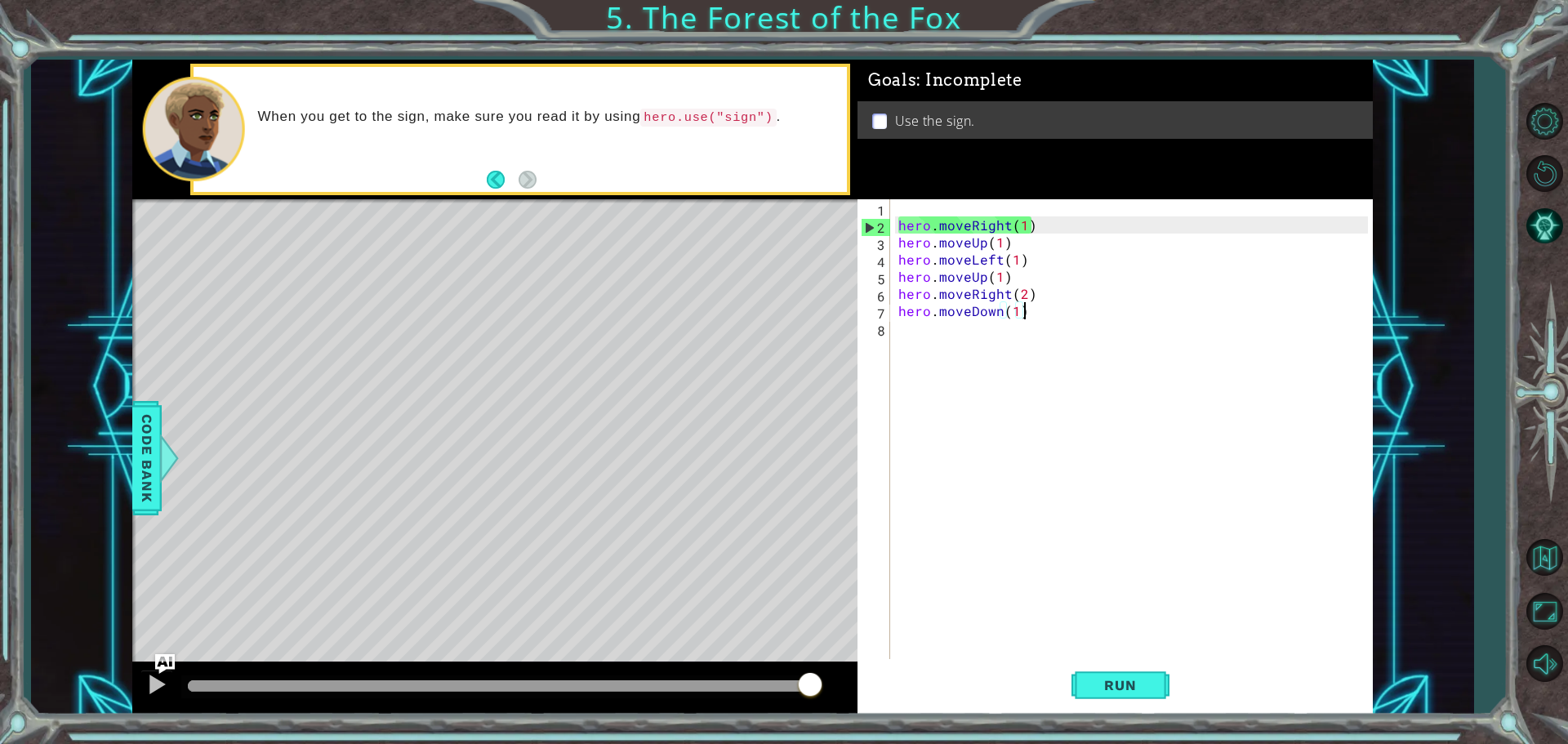
drag, startPoint x: 219, startPoint y: 676, endPoint x: 1059, endPoint y: 783, distance: 846.8
click at [1059, 744] on html "1 ההההההההההההההההההההההההההההההההההההההההההההההההההההההההההההההההההההההההההההה…" at bounding box center [784, 372] width 1568 height 744
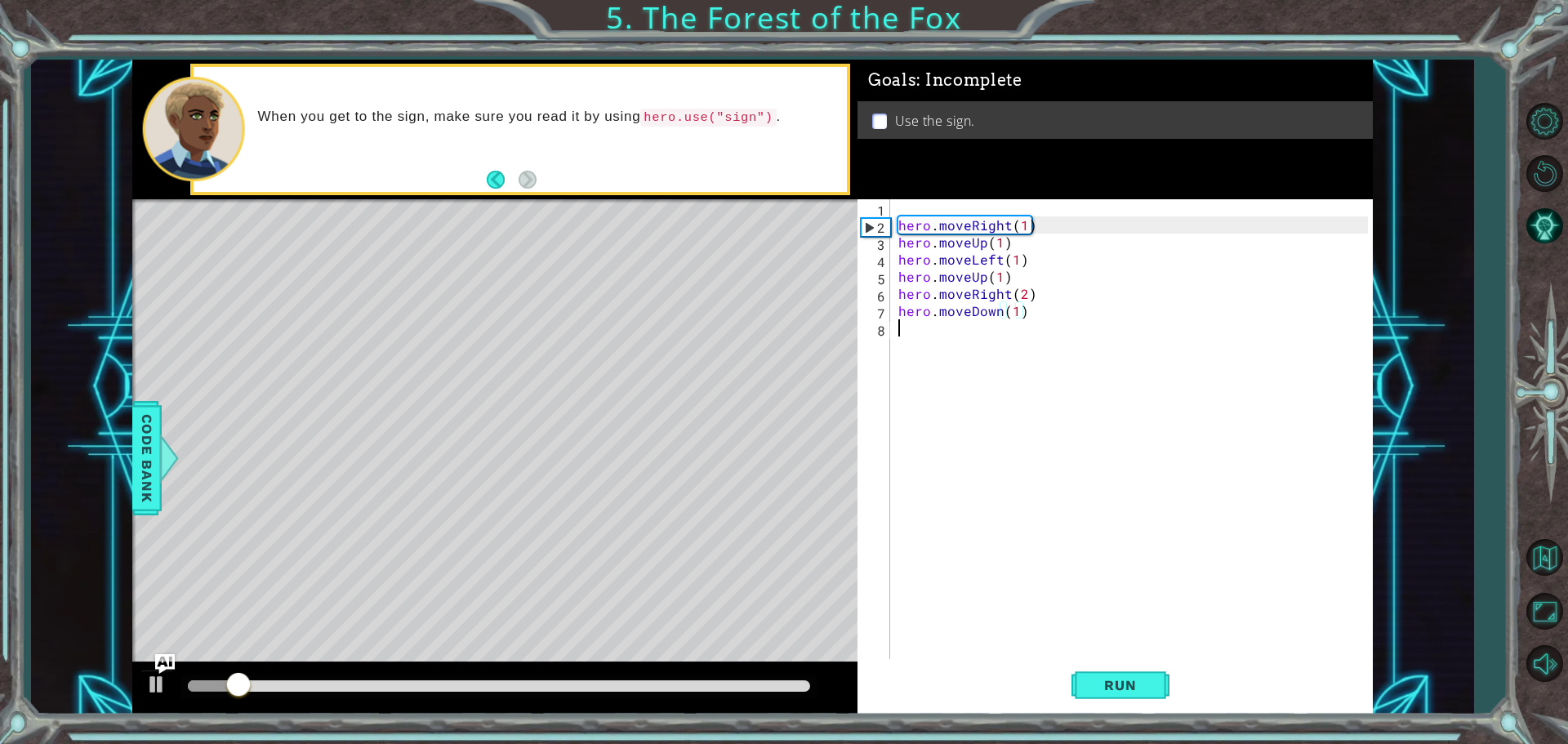
click at [937, 350] on div "hero . moveRight ( 1 ) hero . moveUp ( 1 ) hero . moveLeft ( 1 ) hero . moveUp …" at bounding box center [1135, 448] width 481 height 498
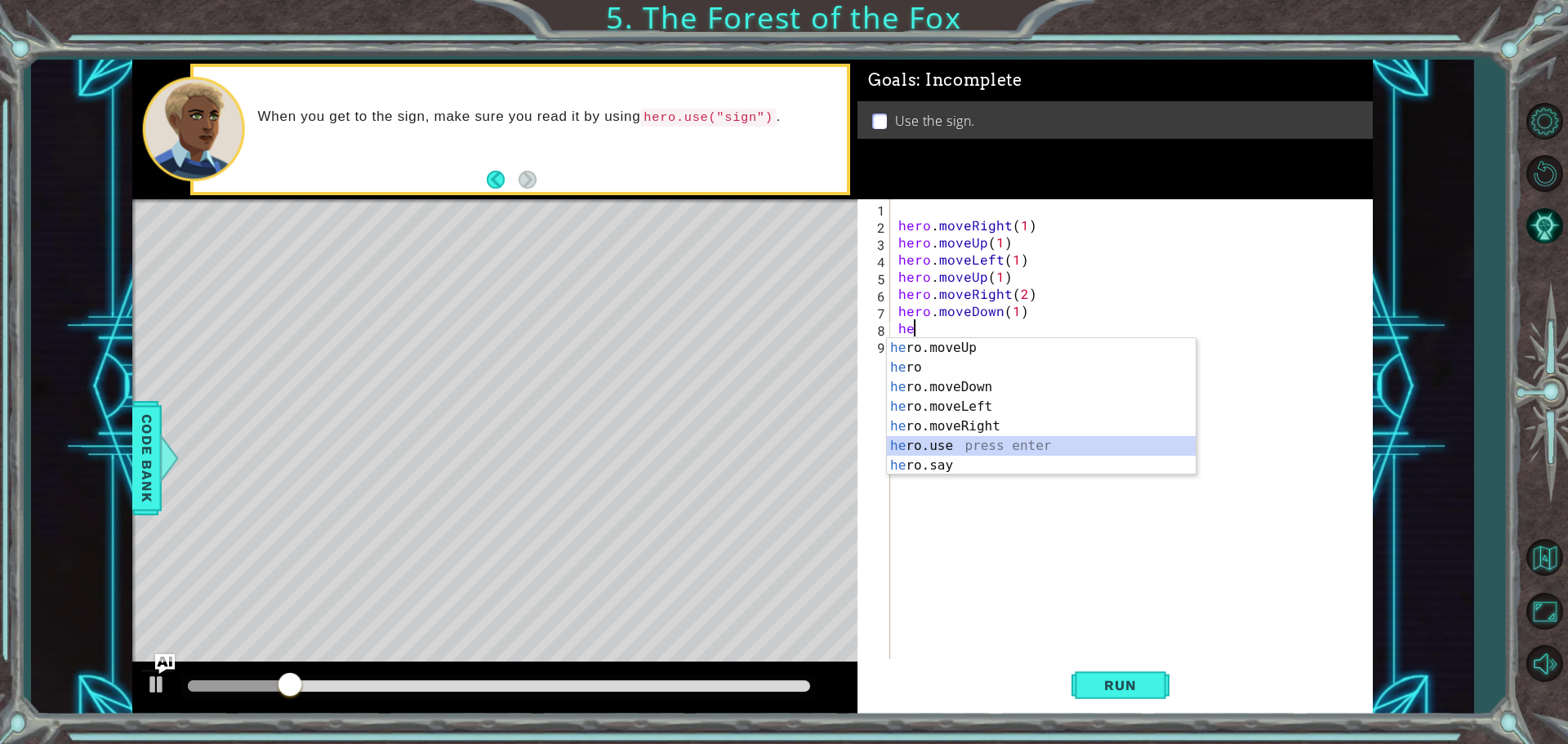
click at [956, 442] on div "he ro.moveUp press enter he ro press enter he ro.moveDown press enter he ro.mov…" at bounding box center [1041, 426] width 309 height 176
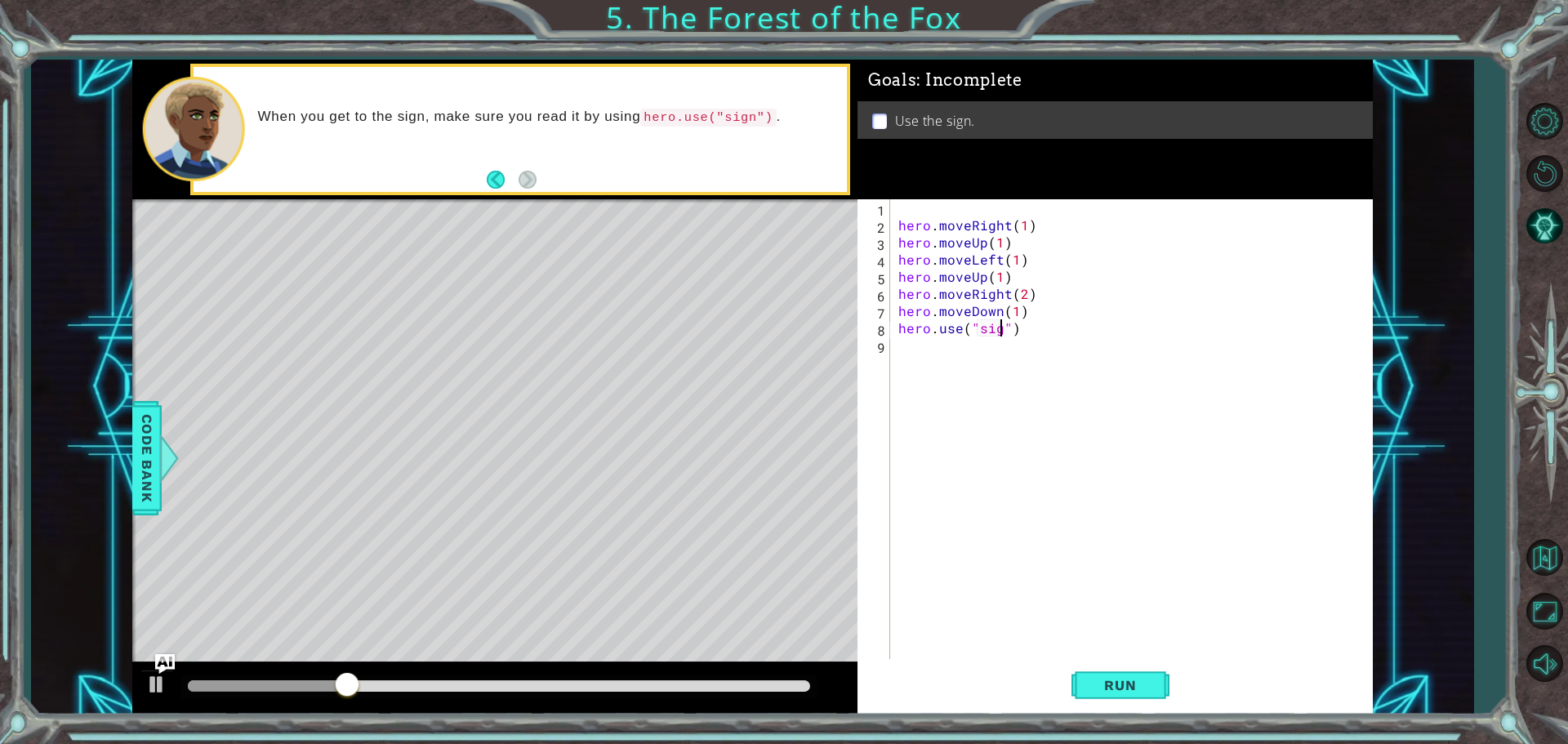
scroll to position [0, 7]
type textarea "hero.use("sign")"
click at [1160, 691] on button "Run" at bounding box center [1120, 685] width 98 height 52
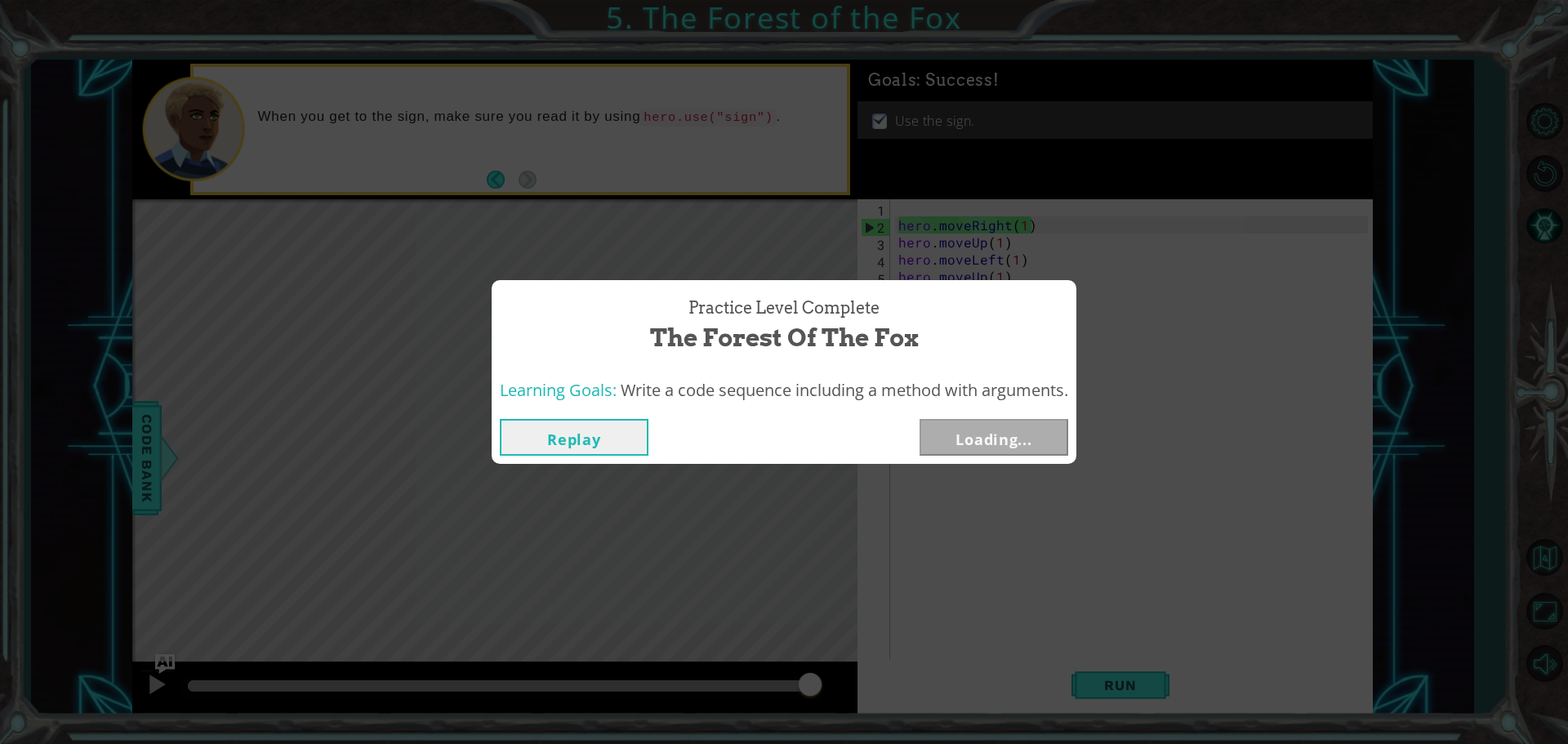
drag, startPoint x: 257, startPoint y: 683, endPoint x: 1057, endPoint y: 761, distance: 803.8
click at [1057, 744] on html "1 ההההההההההההההההההההההההההההההההההההההההההההההההההההההההההההההההההההההההההההה…" at bounding box center [784, 372] width 1568 height 744
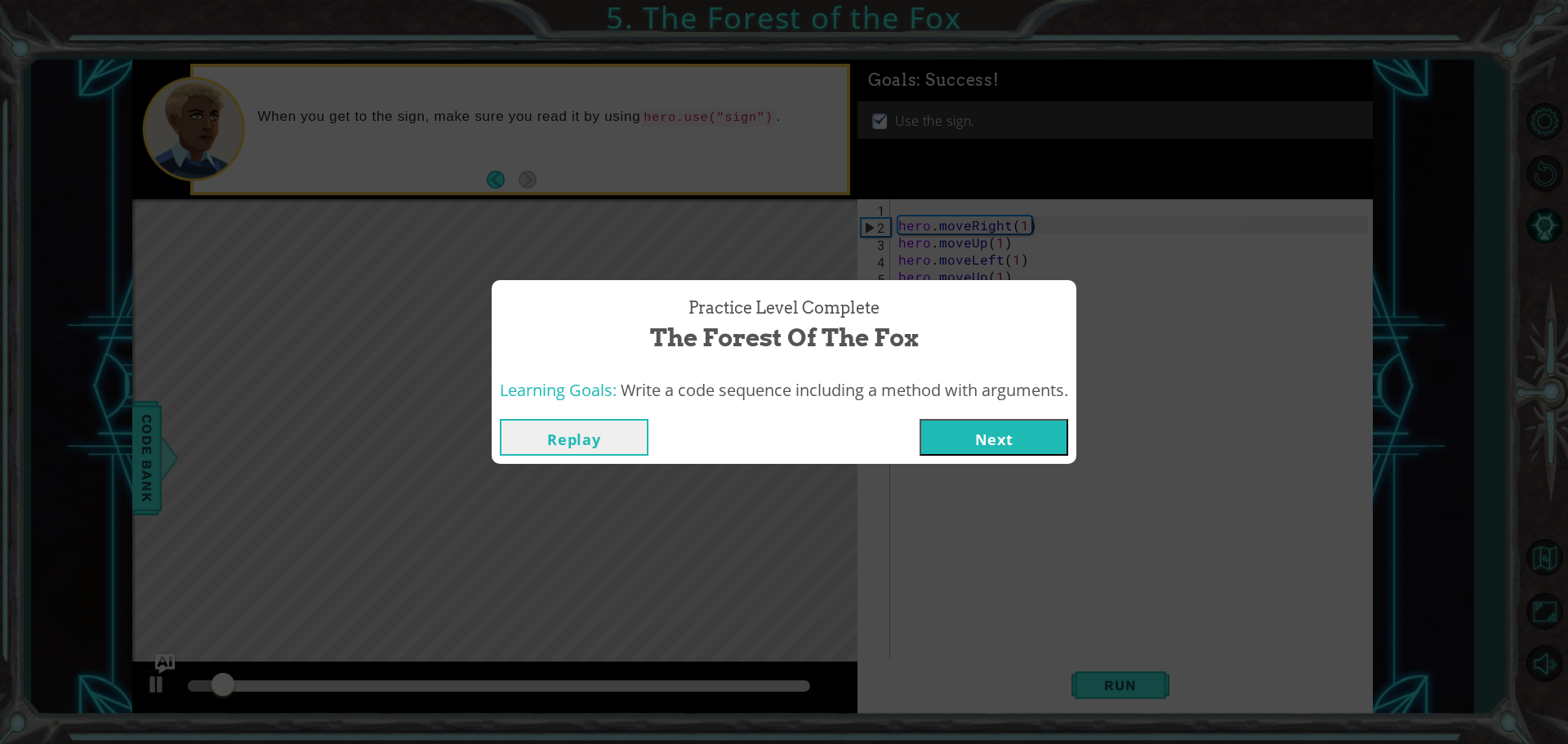
click at [923, 448] on div "Replay Next" at bounding box center [784, 438] width 569 height 37
click at [983, 463] on div "Replay Next" at bounding box center [784, 438] width 585 height 53
click at [981, 449] on button "Next" at bounding box center [993, 438] width 149 height 37
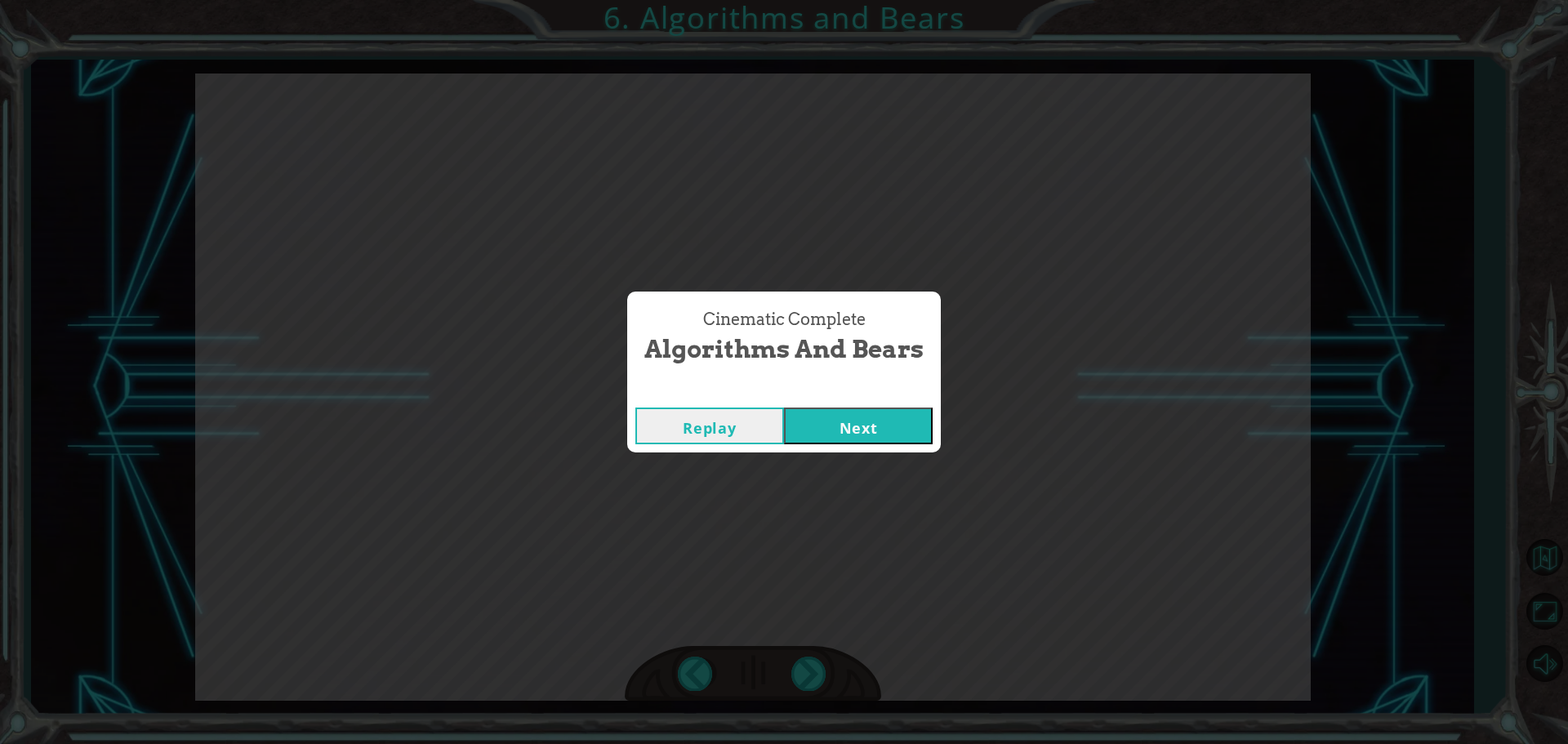
drag, startPoint x: 911, startPoint y: 397, endPoint x: 902, endPoint y: 412, distance: 17.5
click at [907, 402] on div "Cinematic Complete Algorithms and Bears Replay Next" at bounding box center [784, 372] width 314 height 160
click at [902, 412] on button "Next" at bounding box center [858, 426] width 149 height 37
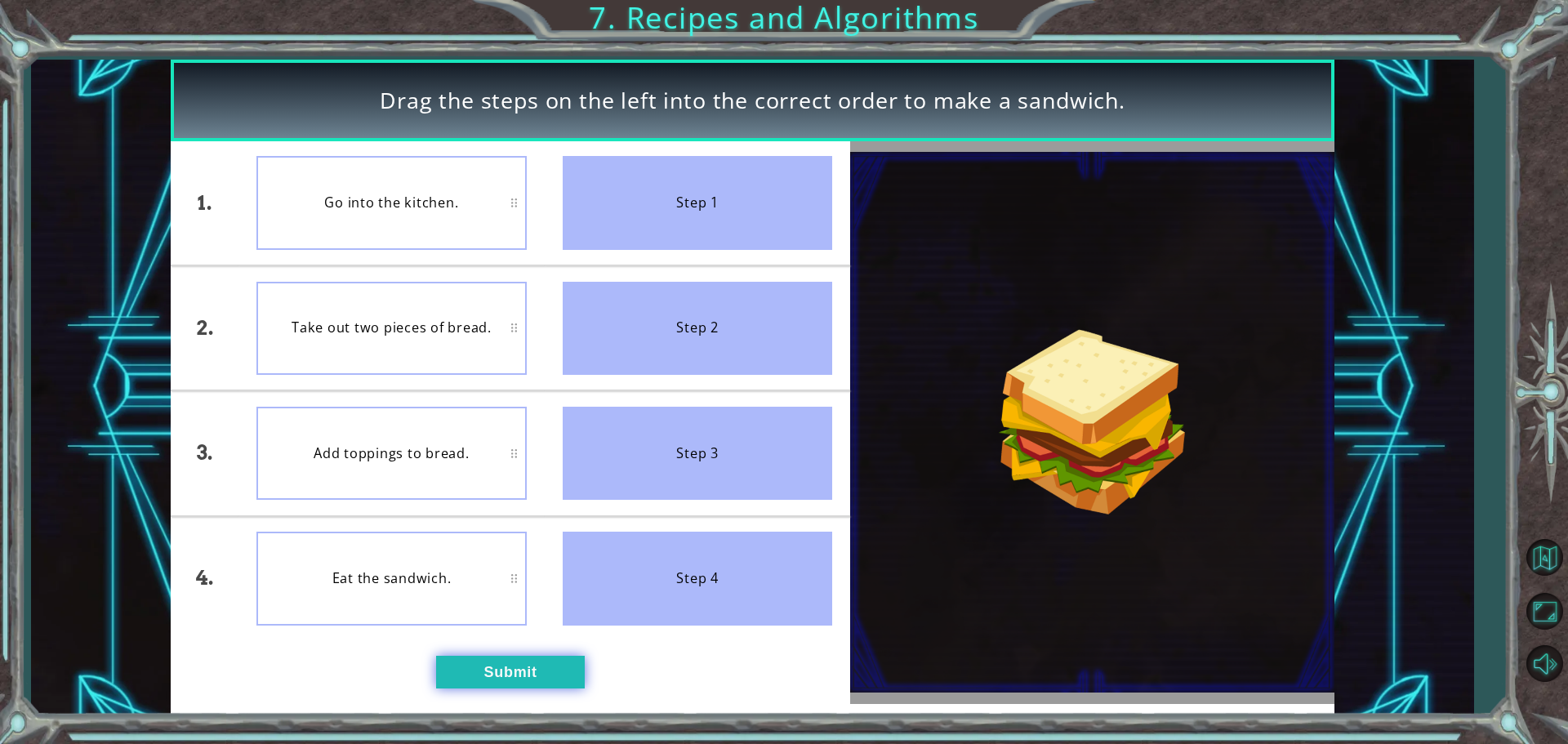
click at [564, 661] on button "Submit" at bounding box center [510, 673] width 149 height 33
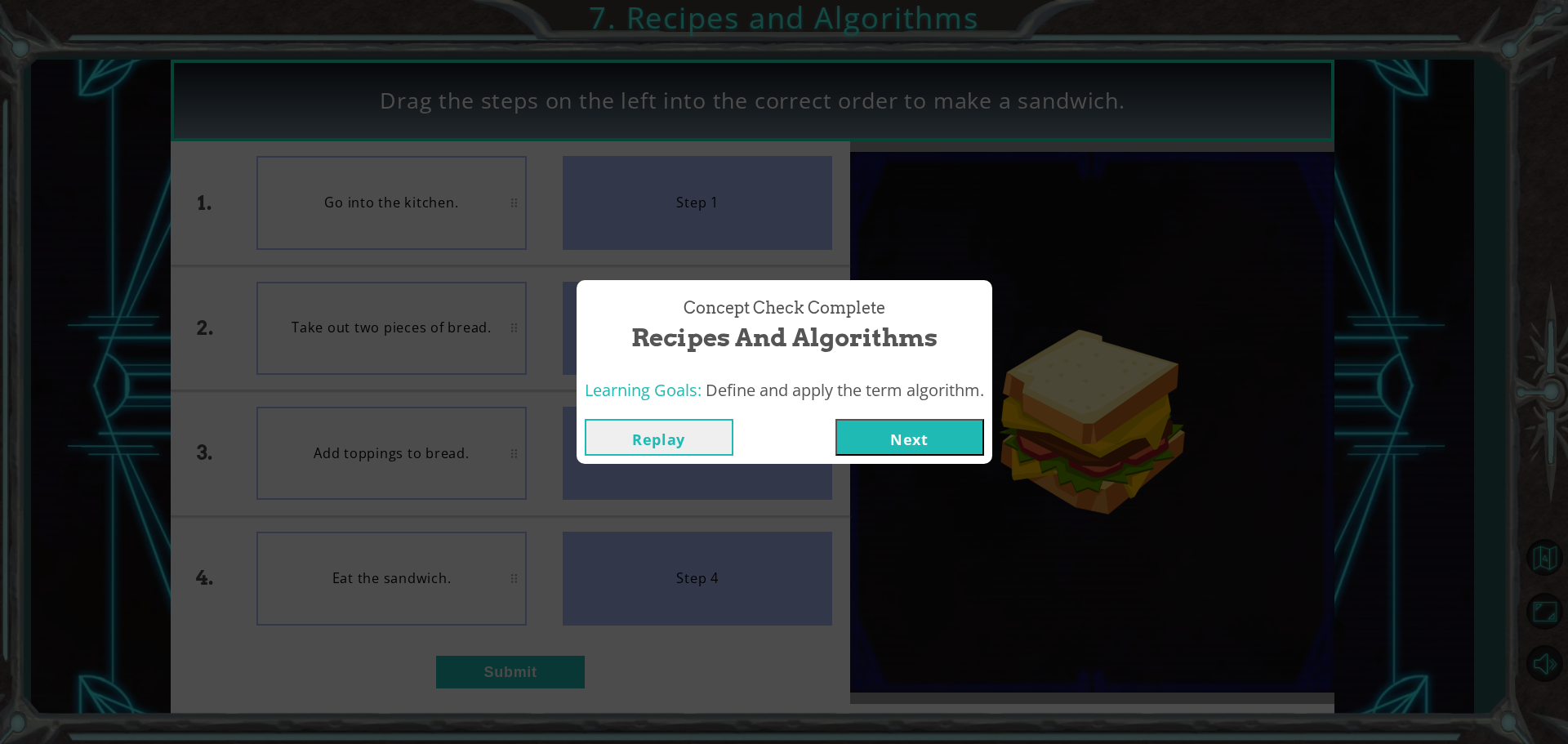
click at [896, 428] on button "Next" at bounding box center [910, 438] width 149 height 37
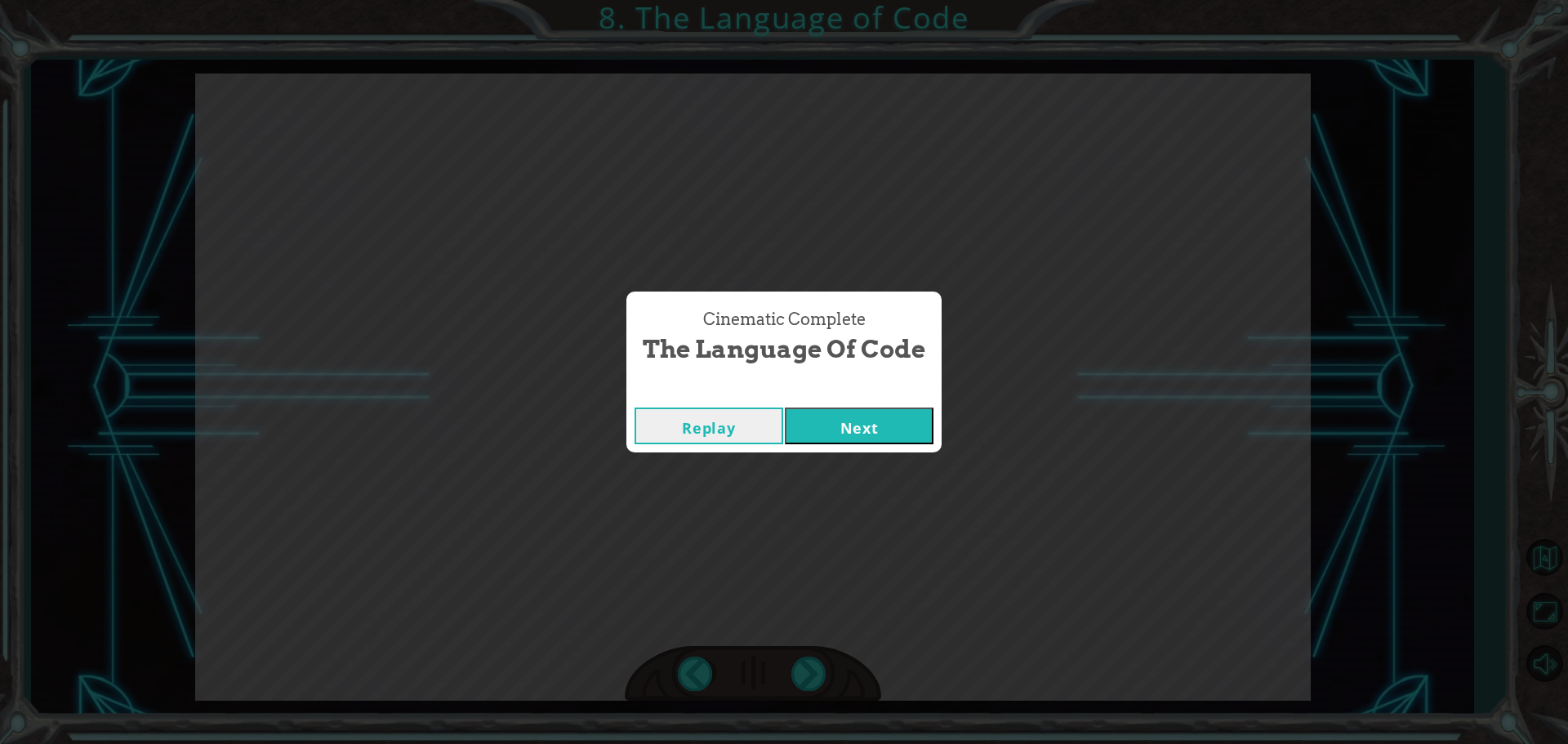
click at [889, 443] on button "Next" at bounding box center [858, 426] width 149 height 37
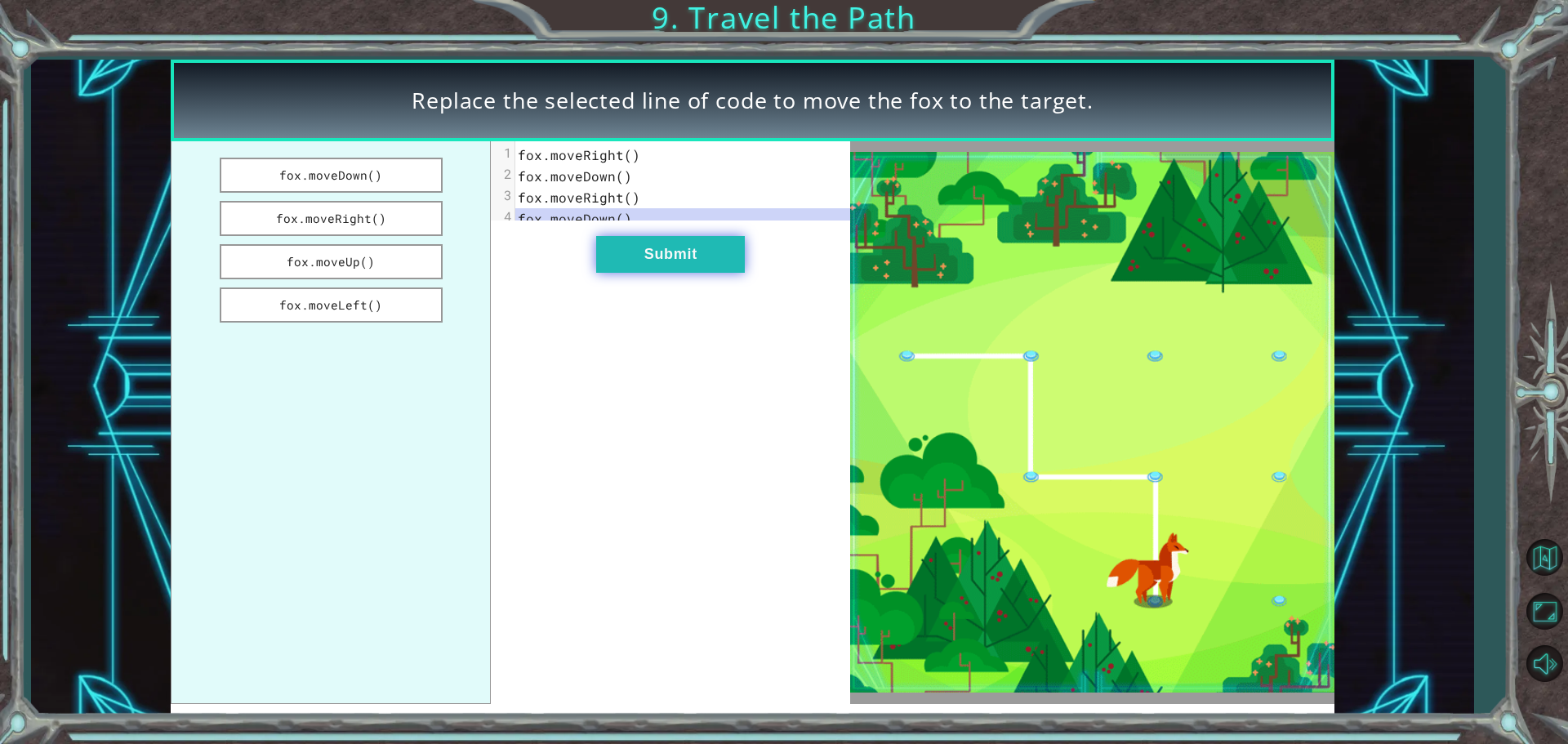
click at [631, 273] on button "Submit" at bounding box center [670, 255] width 149 height 37
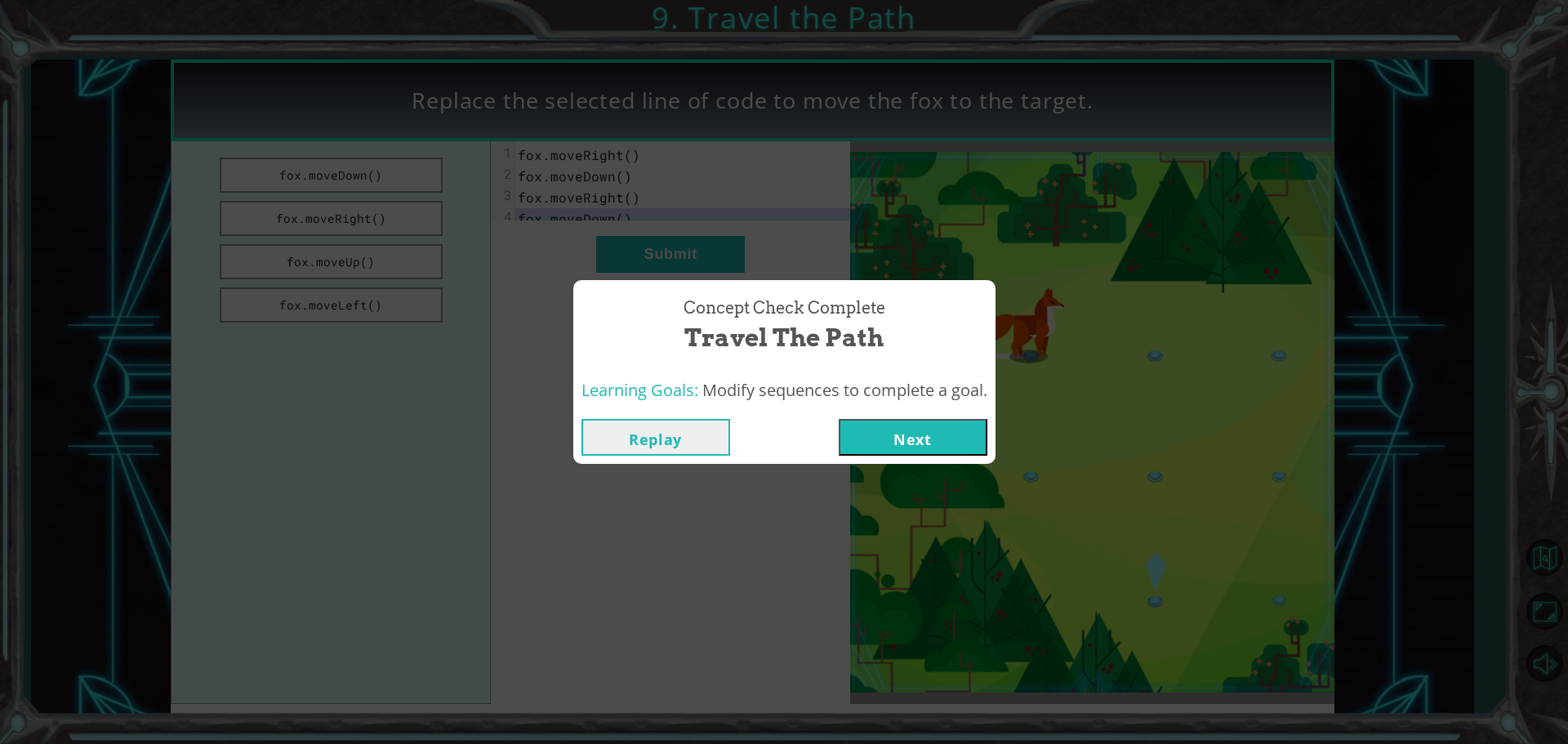
click at [892, 456] on div "Replay Next" at bounding box center [784, 438] width 422 height 53
click at [897, 447] on button "Next" at bounding box center [913, 438] width 149 height 37
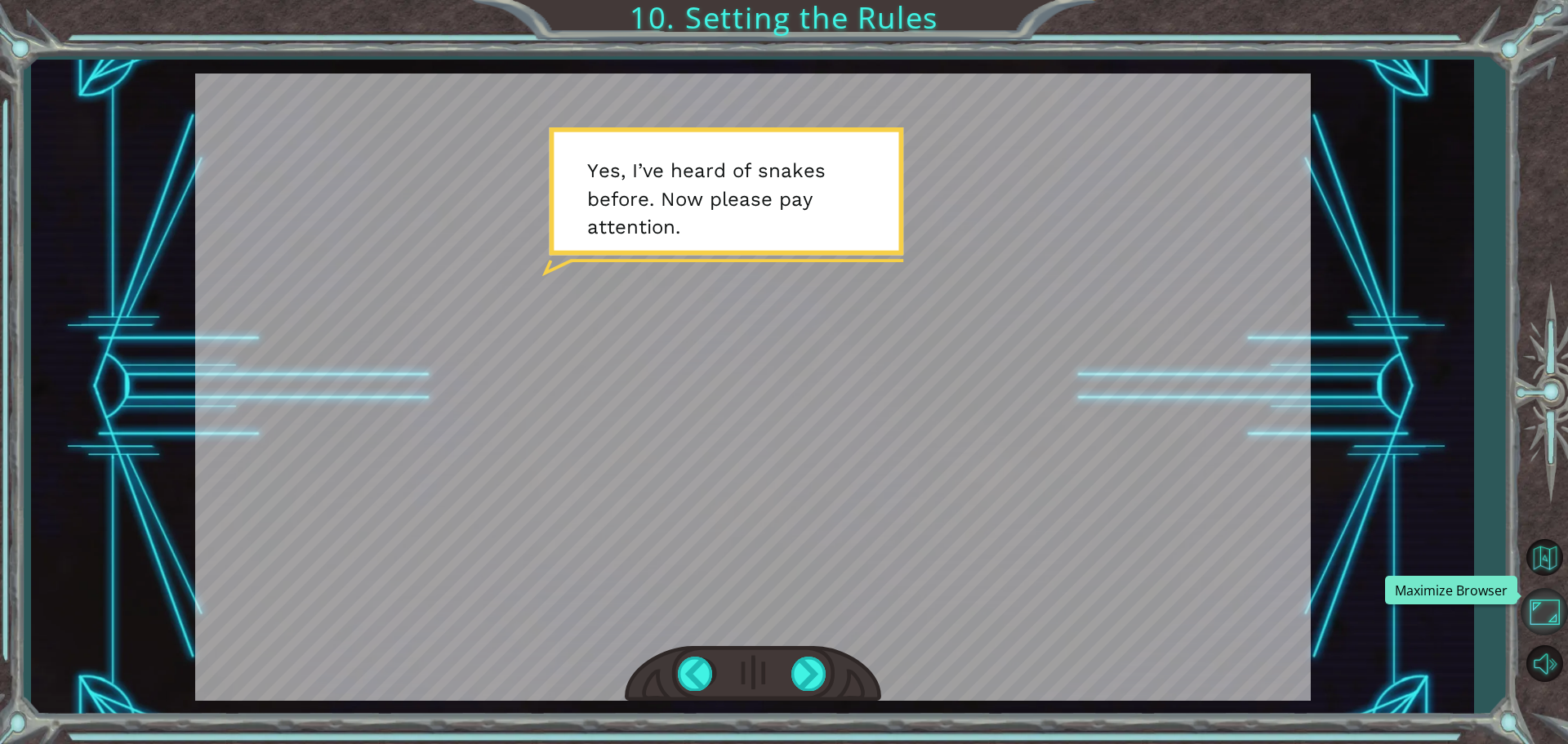
click at [1550, 606] on button "Maximize Browser" at bounding box center [1544, 612] width 48 height 48
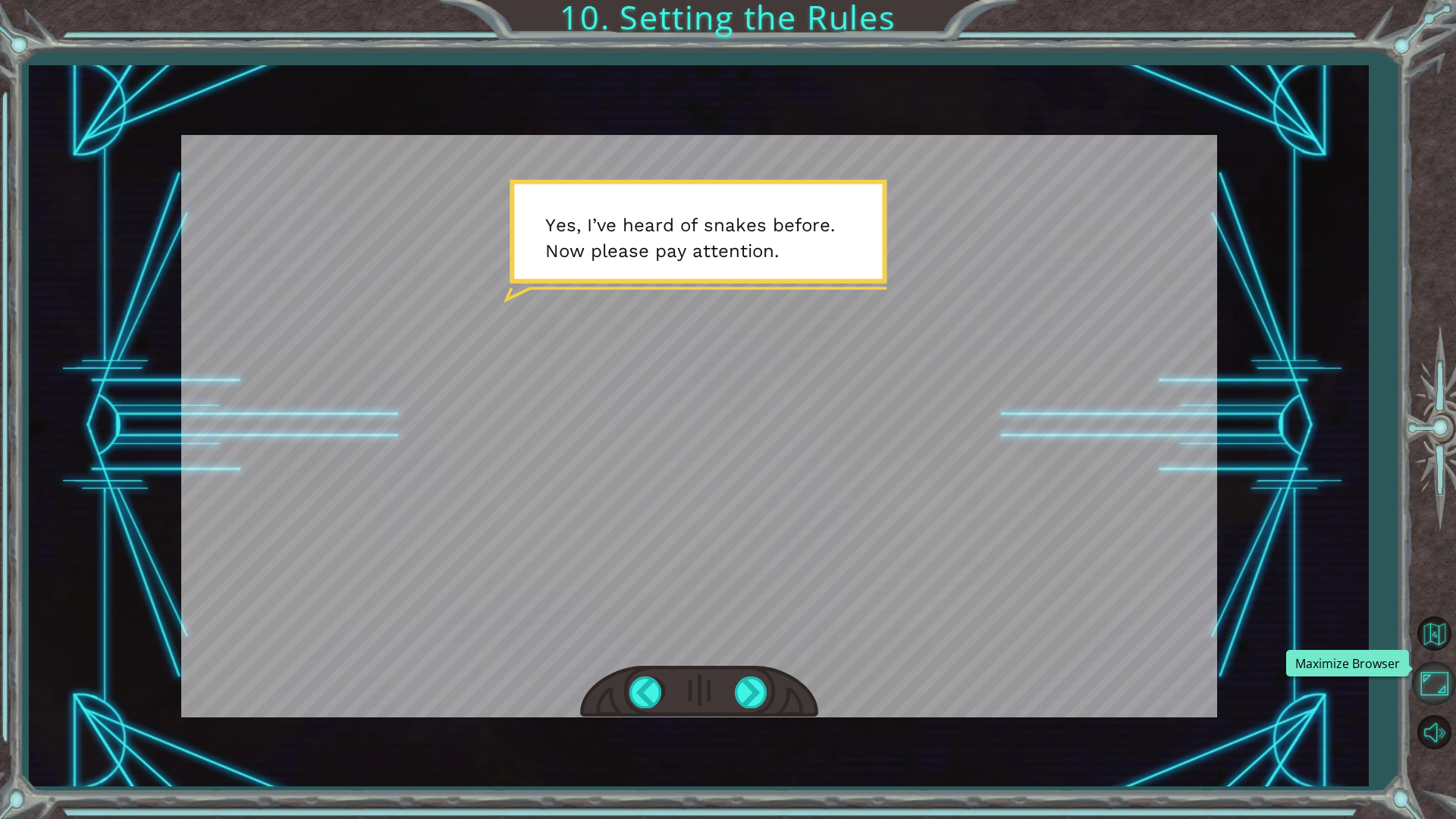
click at [1427, 672] on button "Maximize Browser" at bounding box center [1433, 684] width 44 height 44
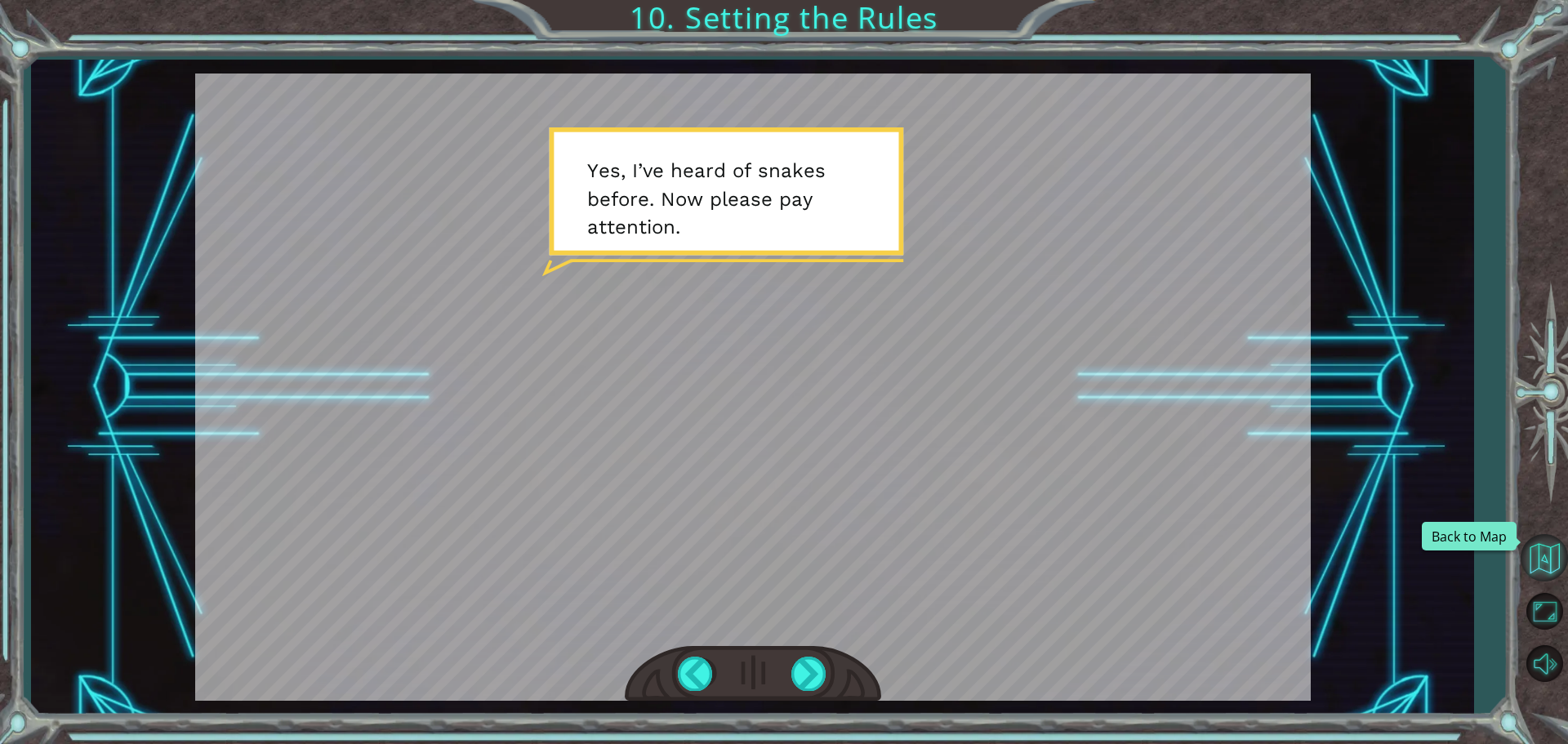
click at [1545, 560] on button "Back to Map" at bounding box center [1544, 557] width 48 height 48
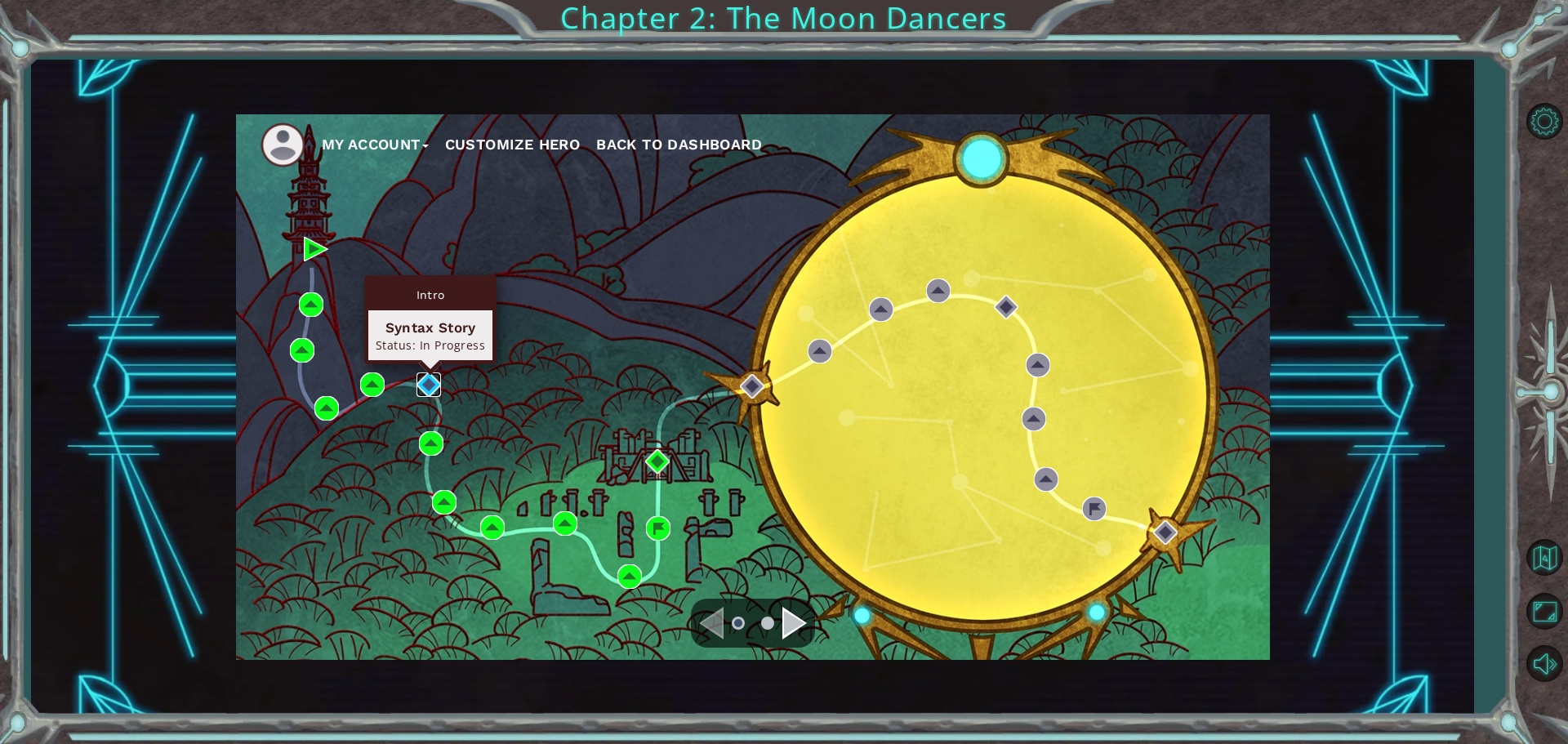
click at [424, 373] on img at bounding box center [428, 384] width 24 height 24
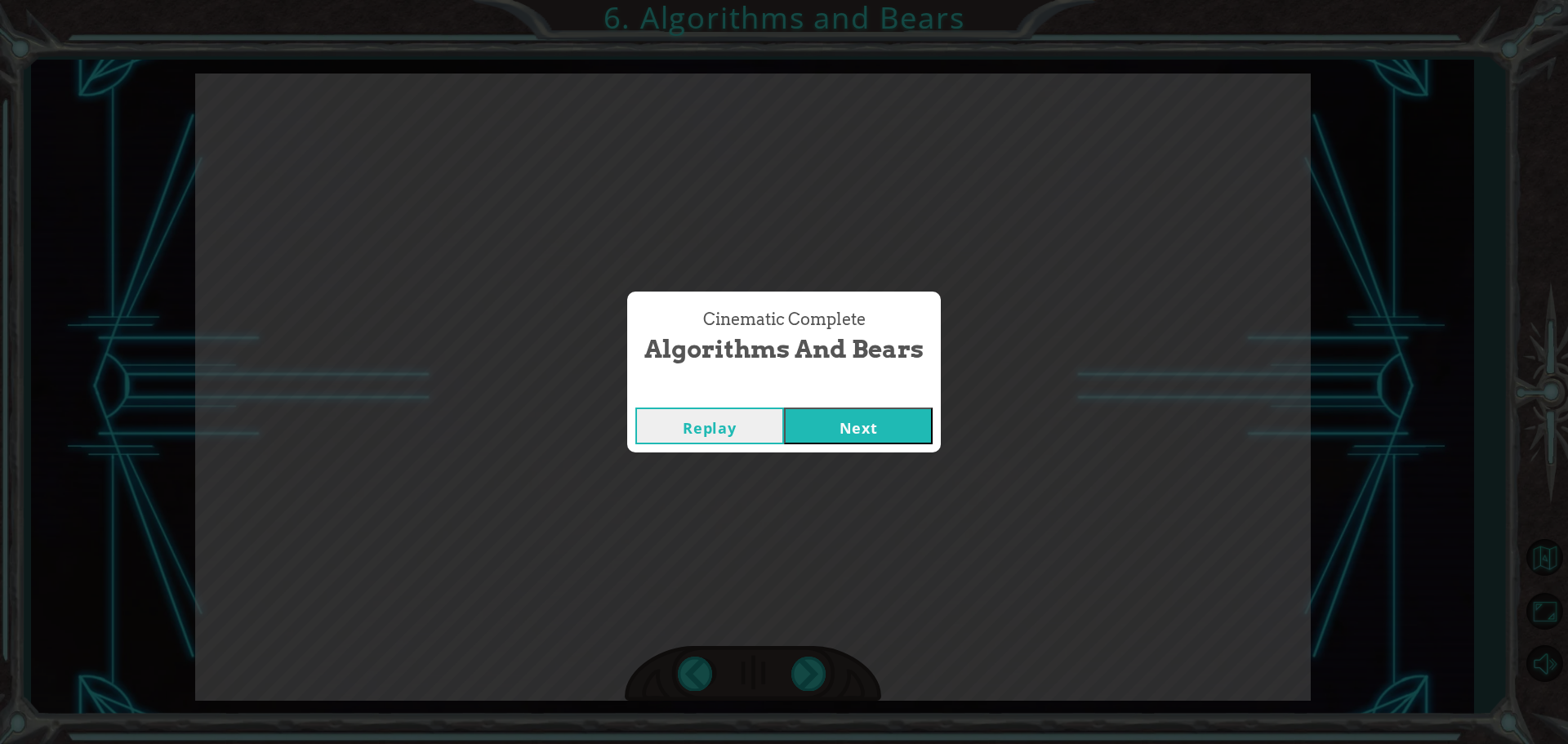
click at [878, 447] on div "Replay Next" at bounding box center [784, 426] width 314 height 53
click at [876, 439] on button "Next" at bounding box center [858, 426] width 149 height 37
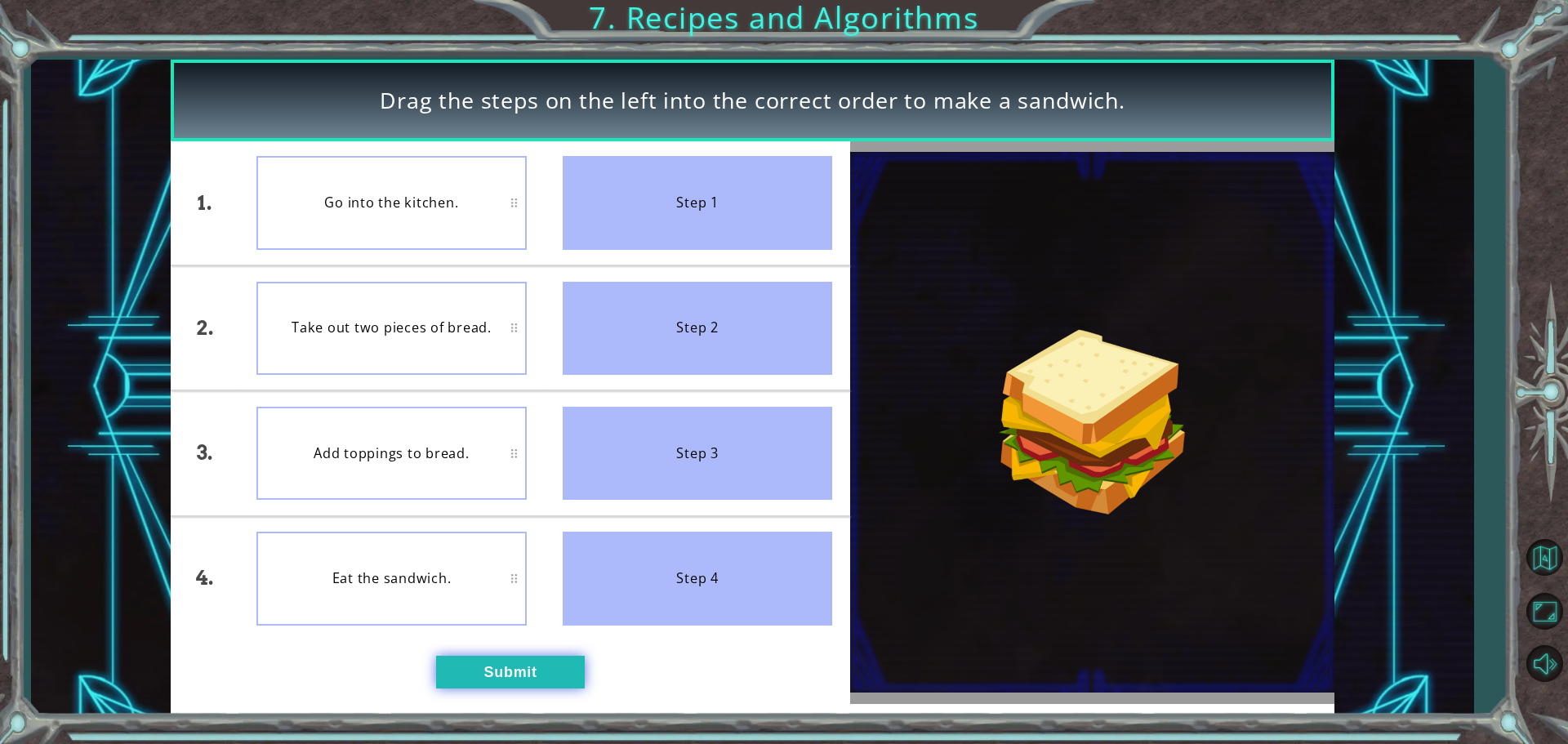
click at [486, 681] on button "Submit" at bounding box center [510, 673] width 149 height 33
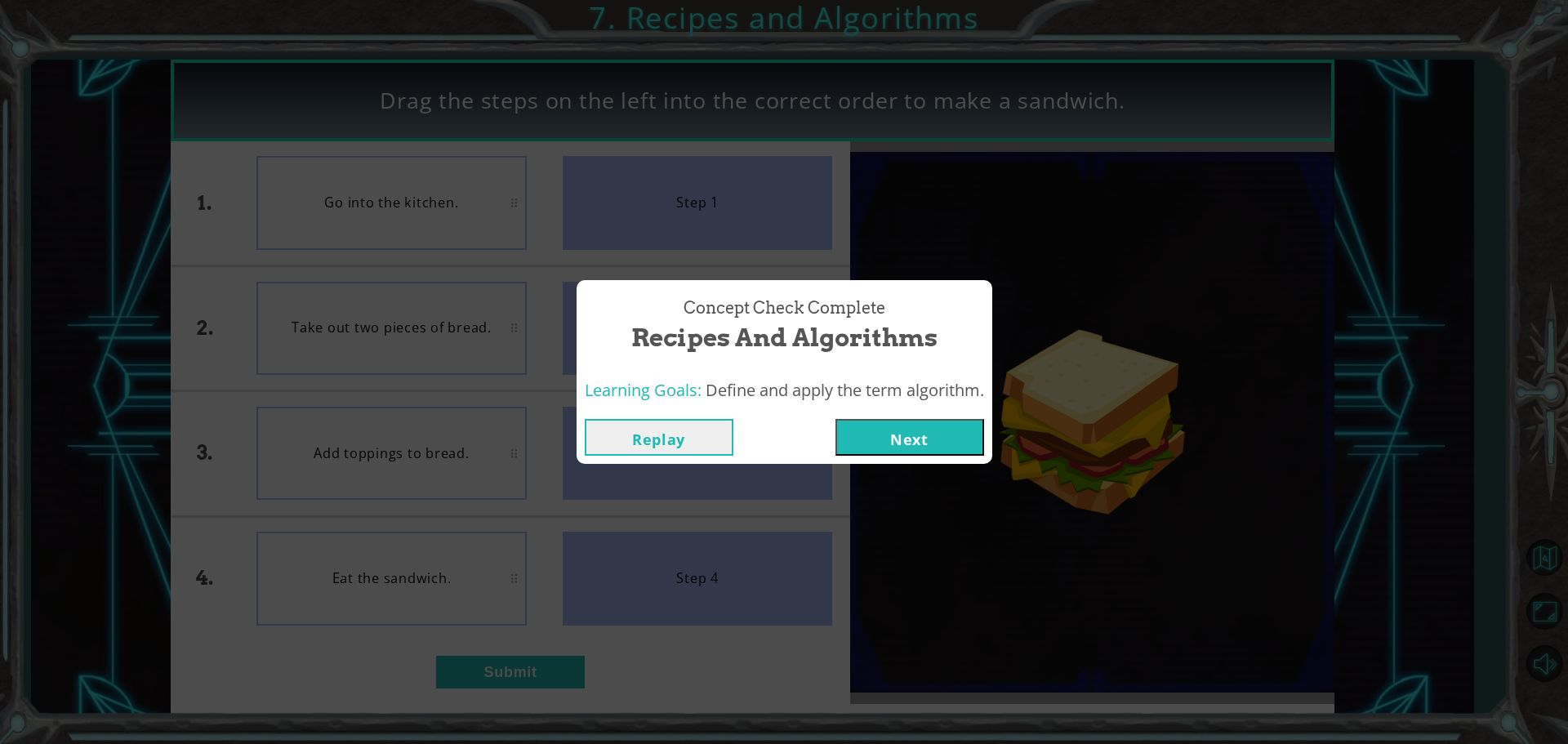
click at [918, 435] on button "Next" at bounding box center [910, 438] width 149 height 37
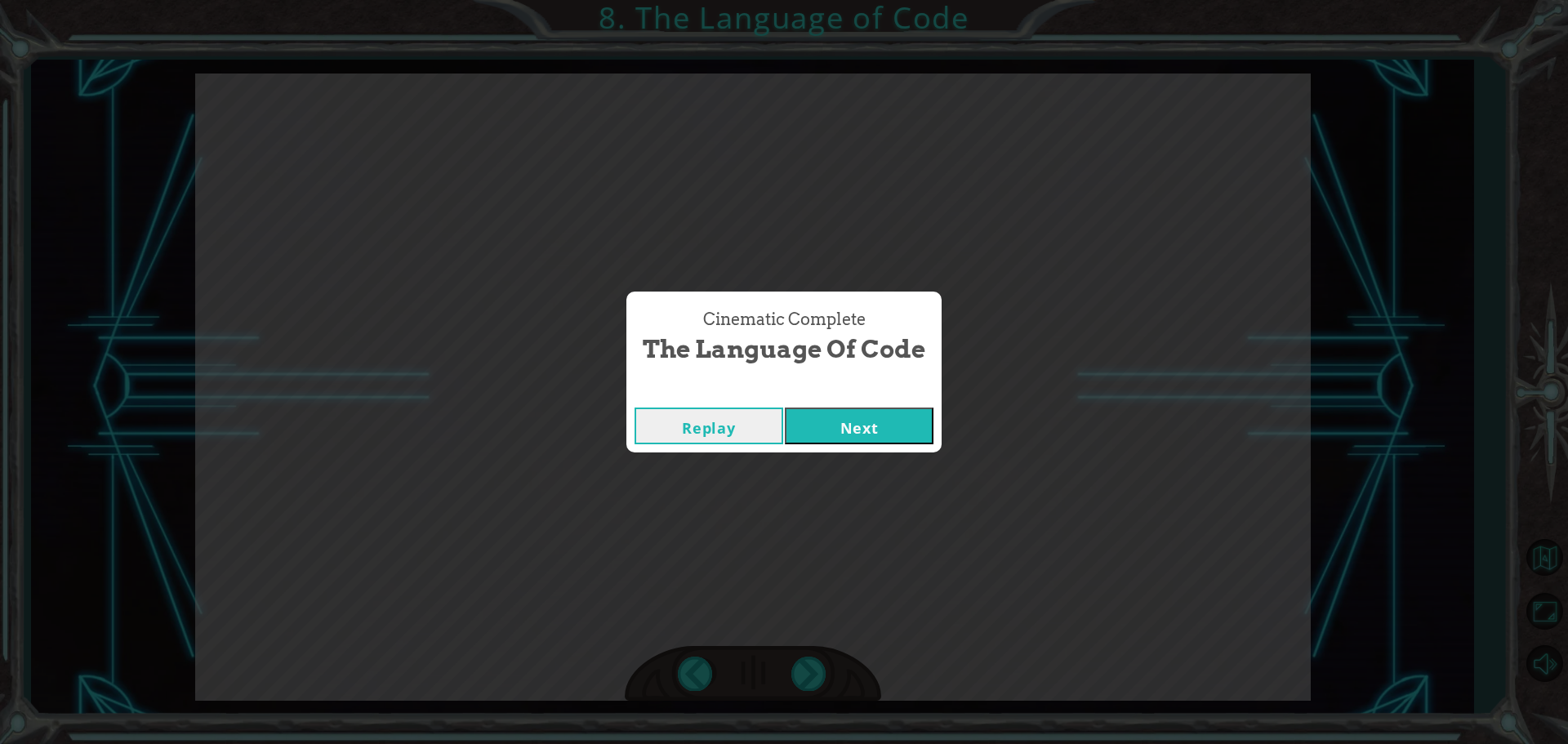
click at [822, 418] on button "Next" at bounding box center [858, 426] width 149 height 37
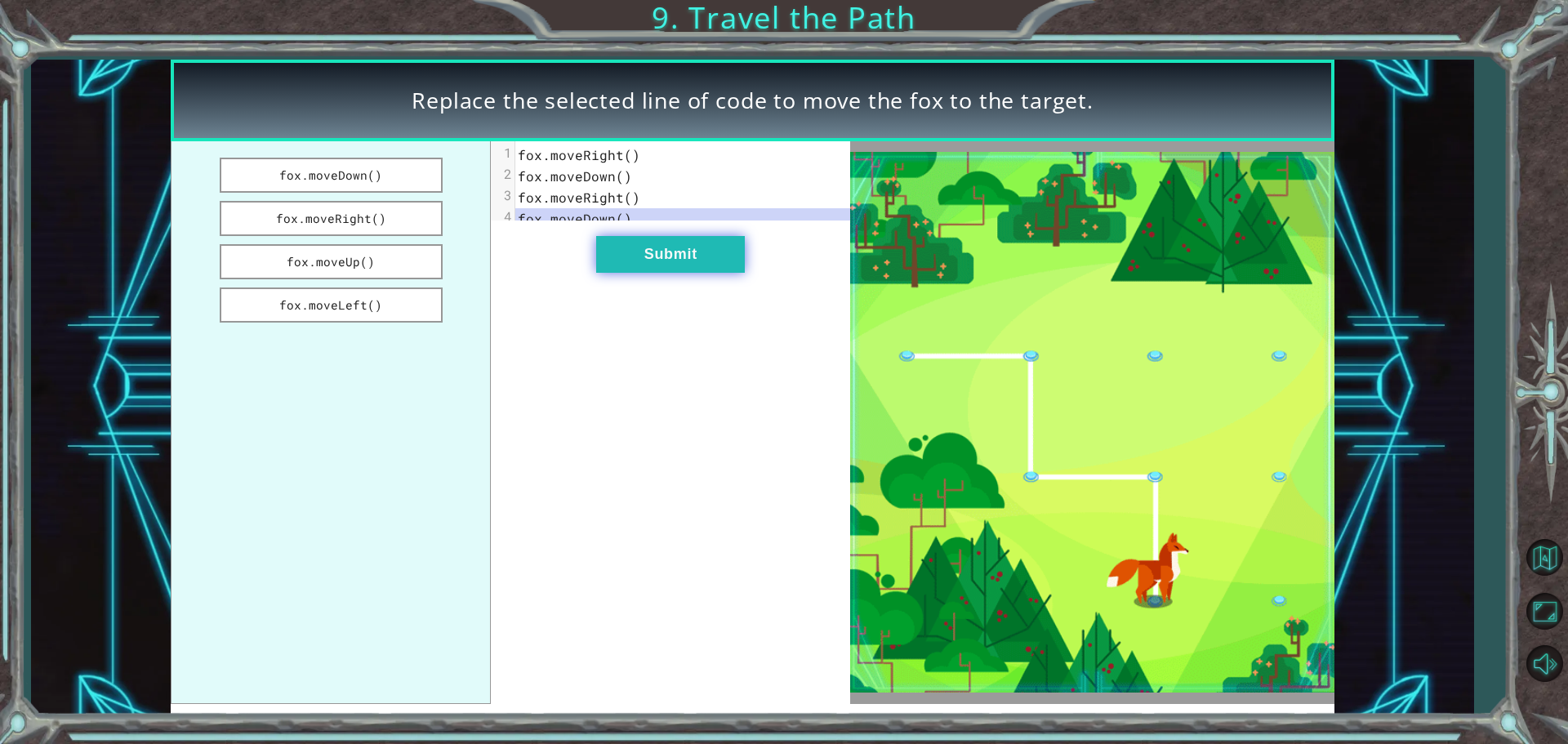
click at [704, 248] on button "Submit" at bounding box center [670, 255] width 149 height 37
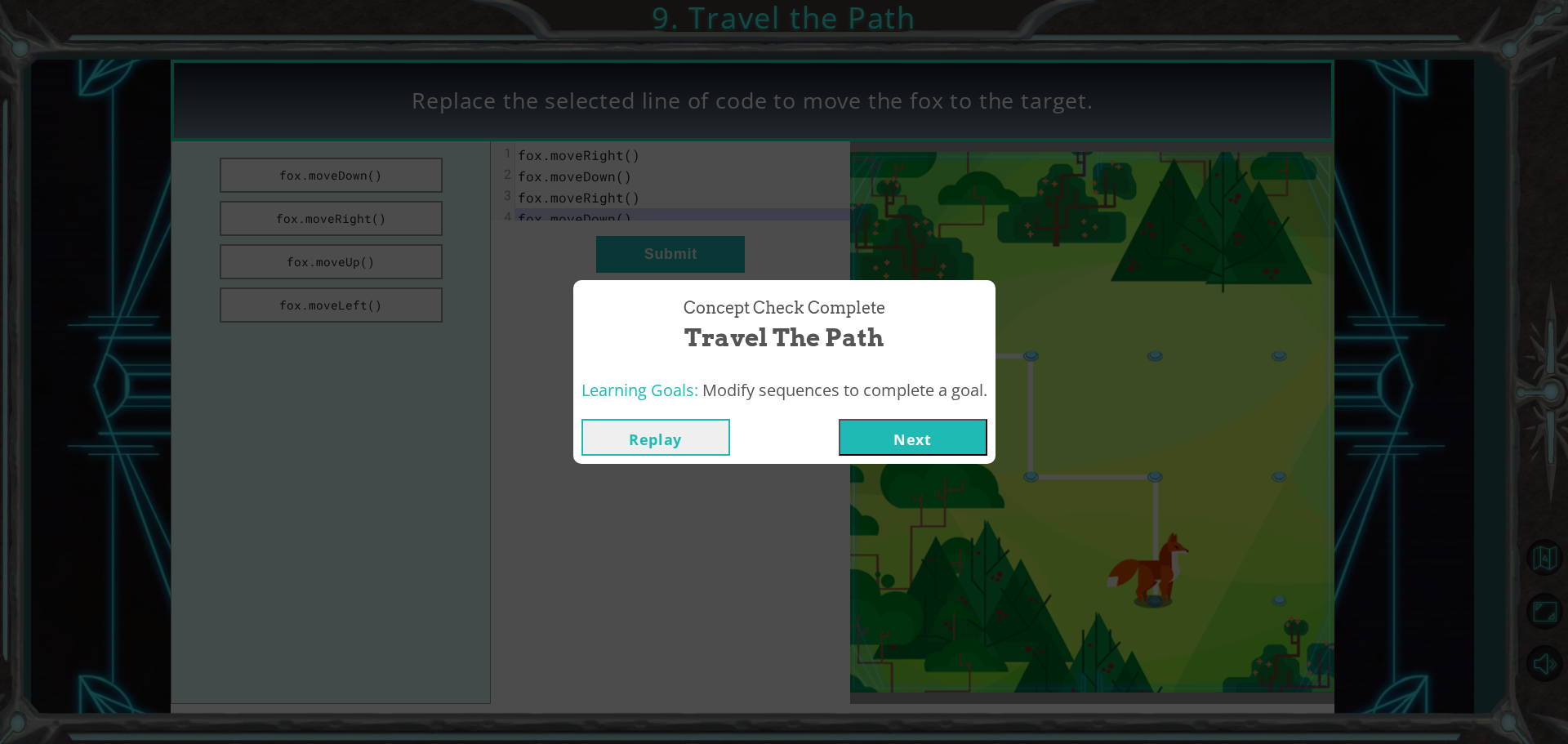
click at [887, 433] on button "Next" at bounding box center [913, 438] width 149 height 37
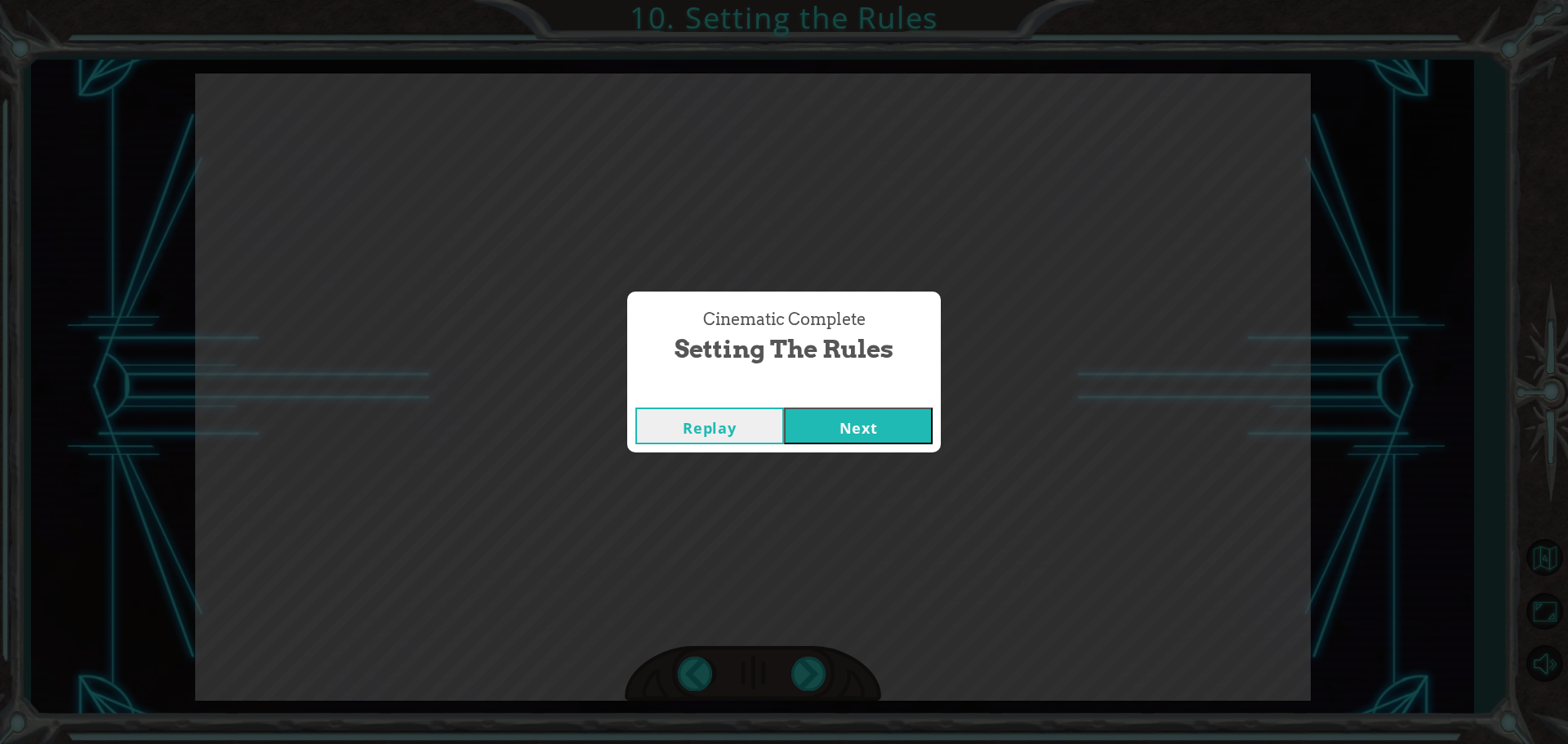
click at [887, 433] on button "Next" at bounding box center [858, 426] width 149 height 37
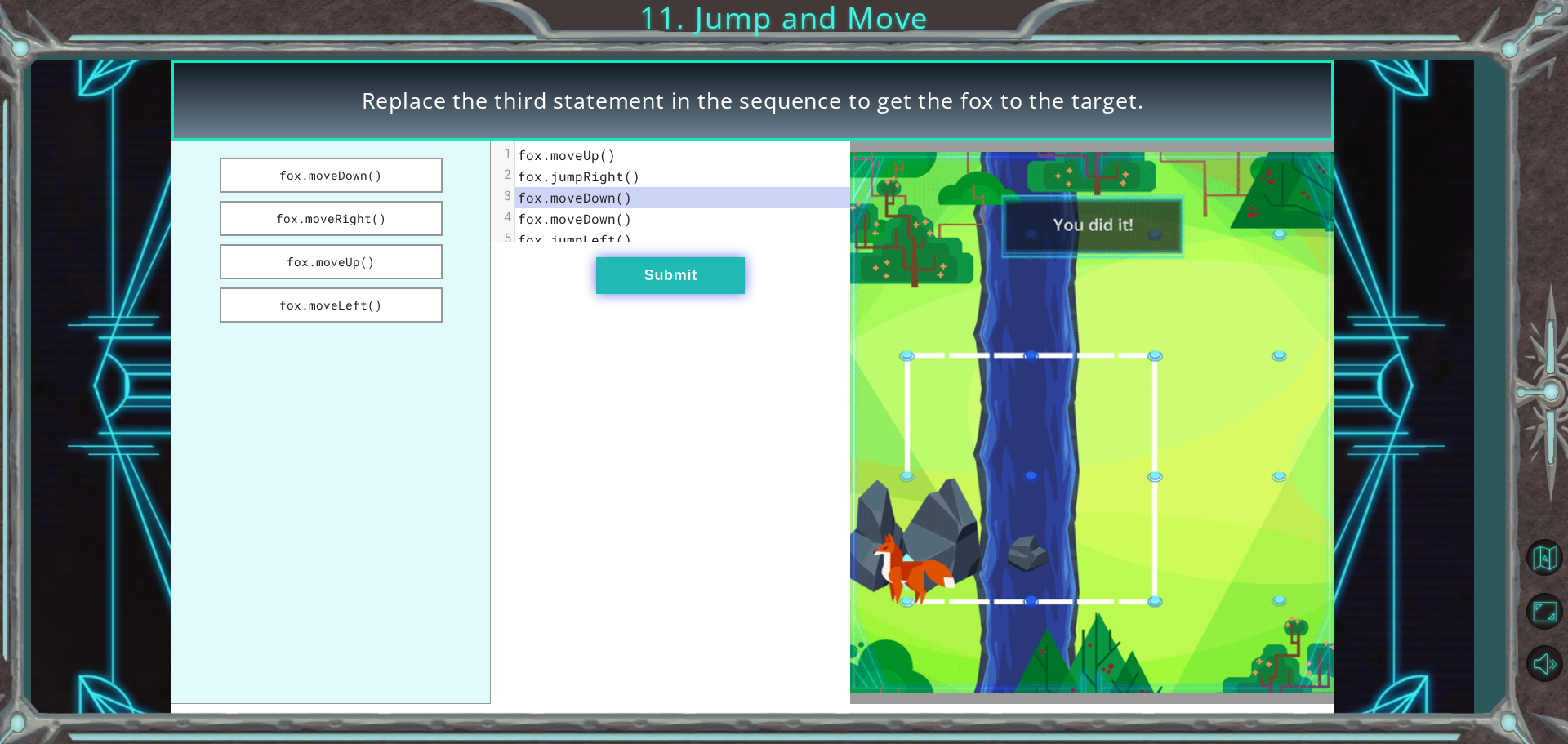
click at [700, 288] on button "Submit" at bounding box center [670, 276] width 149 height 37
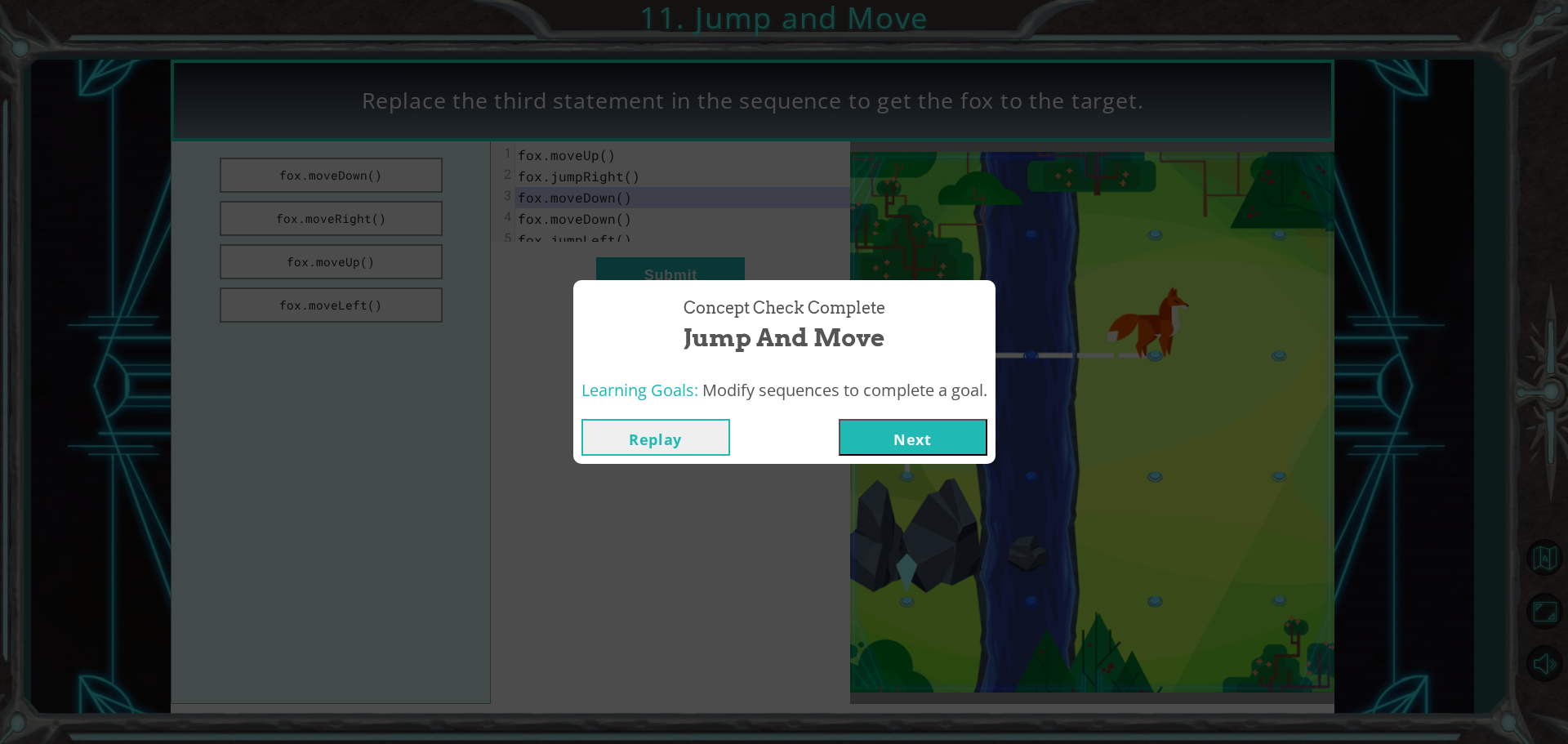
click at [890, 442] on button "Next" at bounding box center [913, 438] width 149 height 37
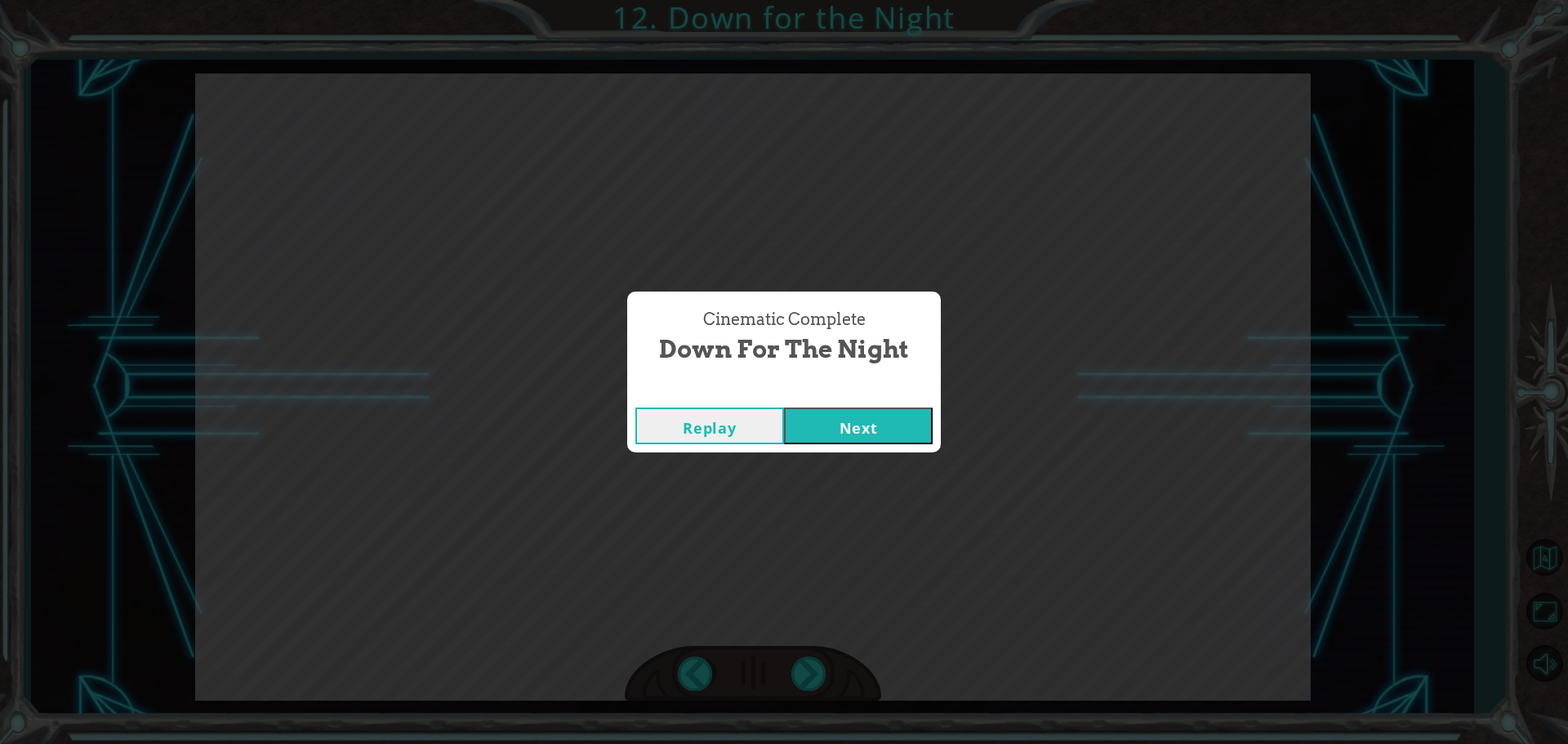
click at [907, 414] on button "Next" at bounding box center [858, 426] width 149 height 37
